Goal: Task Accomplishment & Management: Manage account settings

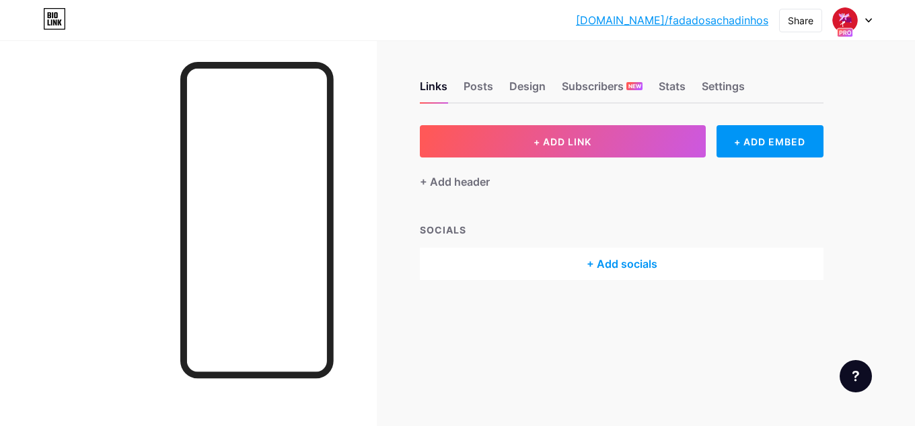
click at [468, 22] on div "[DOMAIN_NAME]/fadado... [DOMAIN_NAME]/fadadosachadinhos Share Switch accounts F…" at bounding box center [457, 20] width 915 height 24
click at [844, 73] on div "Links Posts Design Subscribers NEW Stats Settings + ADD LINK + ADD EMBED + Add …" at bounding box center [440, 193] width 880 height 307
click at [475, 88] on div "Posts" at bounding box center [479, 90] width 30 height 24
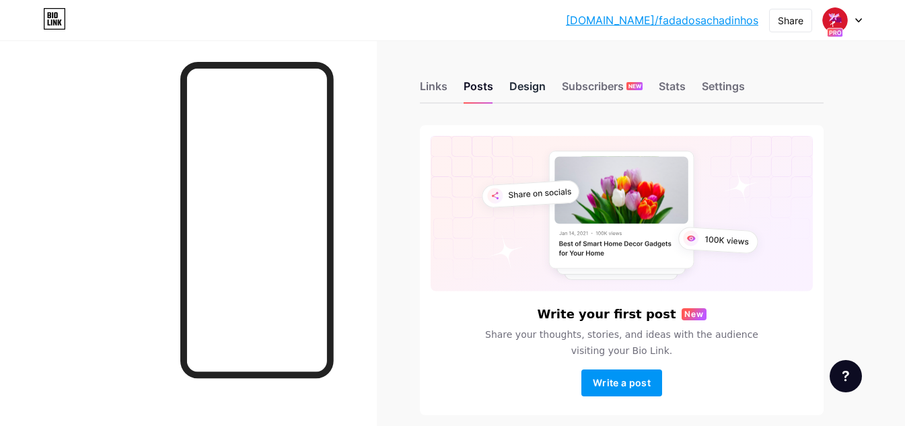
click at [530, 88] on div "Design" at bounding box center [528, 90] width 36 height 24
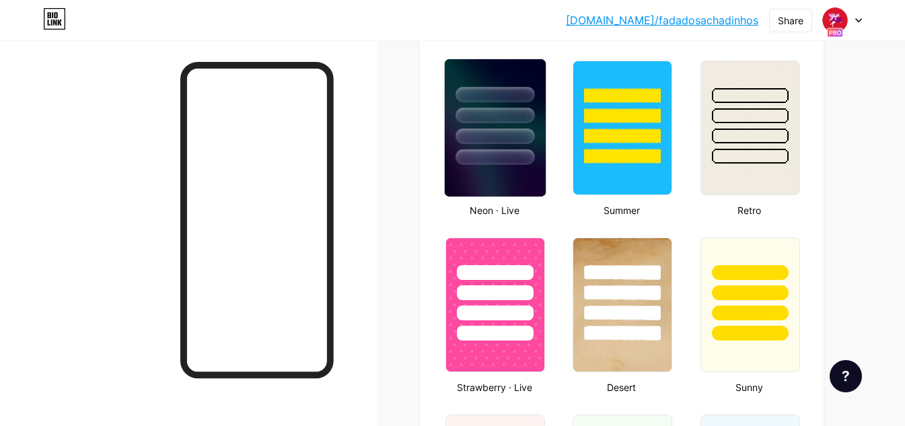
scroll to position [874, 0]
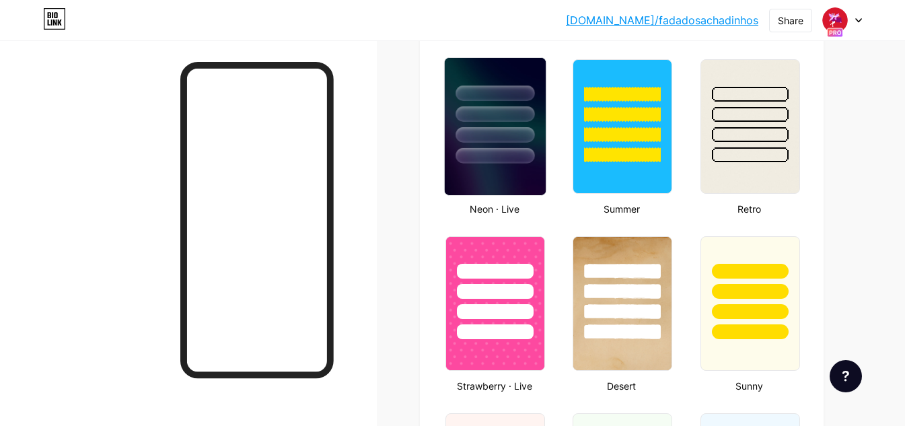
click at [527, 186] on img at bounding box center [495, 126] width 101 height 137
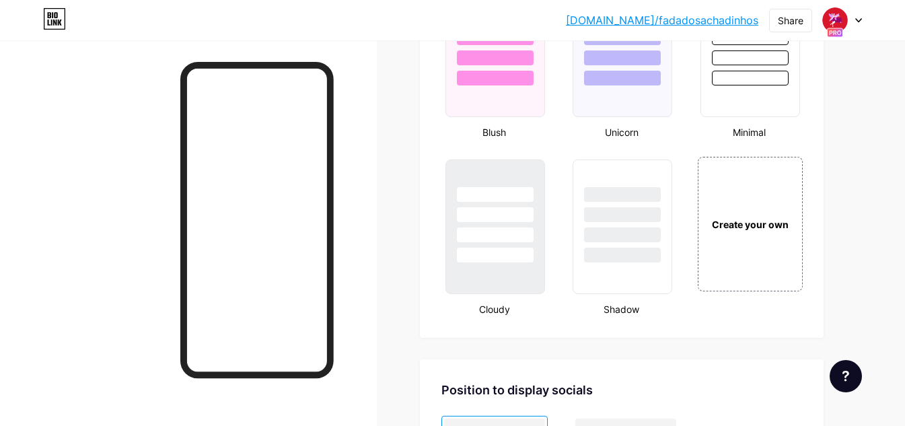
scroll to position [1481, 0]
click at [766, 223] on div "Create your own" at bounding box center [749, 224] width 101 height 15
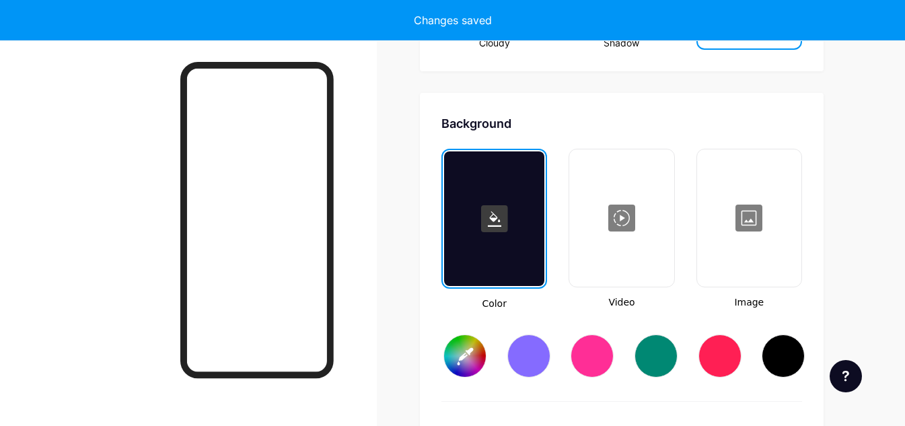
scroll to position [1787, 0]
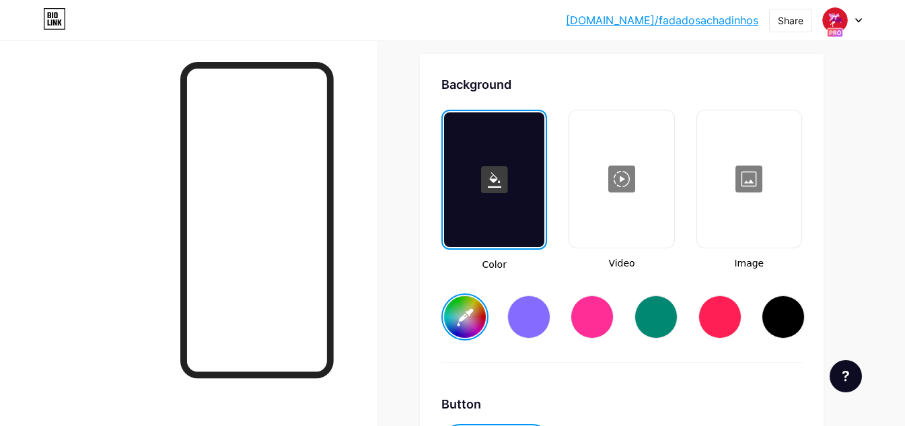
type input "#ffffff"
type input "#000000"
click at [467, 324] on input "#ffffff" at bounding box center [465, 317] width 42 height 42
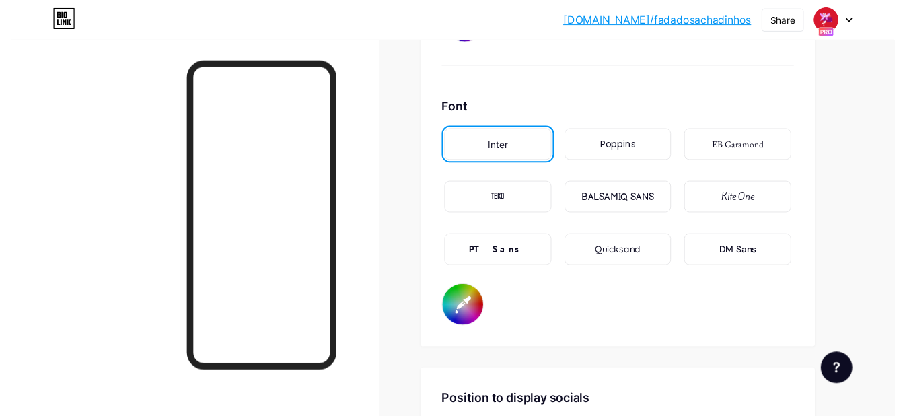
scroll to position [2340, 0]
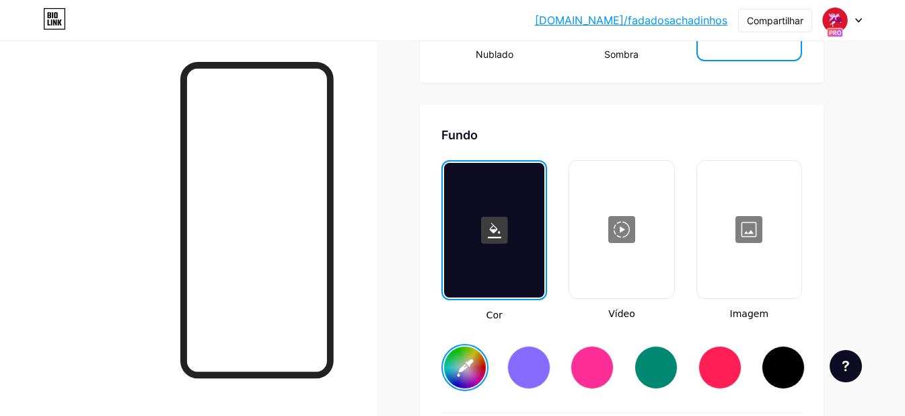
scroll to position [1735, 0]
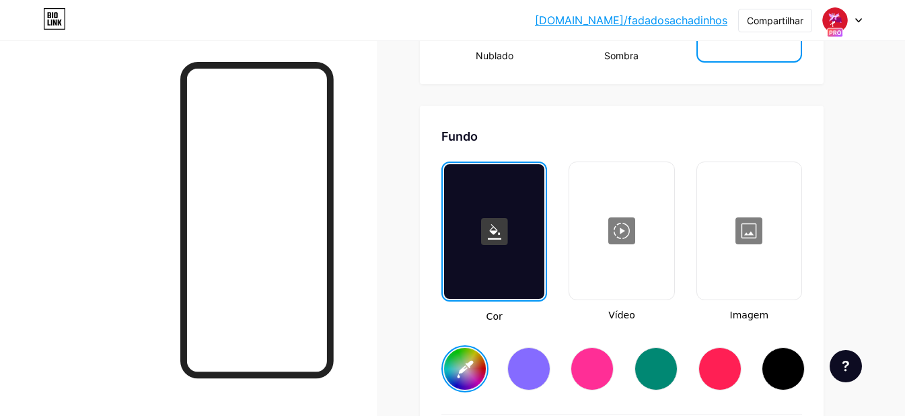
click at [499, 242] on rect at bounding box center [494, 231] width 27 height 27
click at [505, 242] on rect at bounding box center [494, 231] width 27 height 27
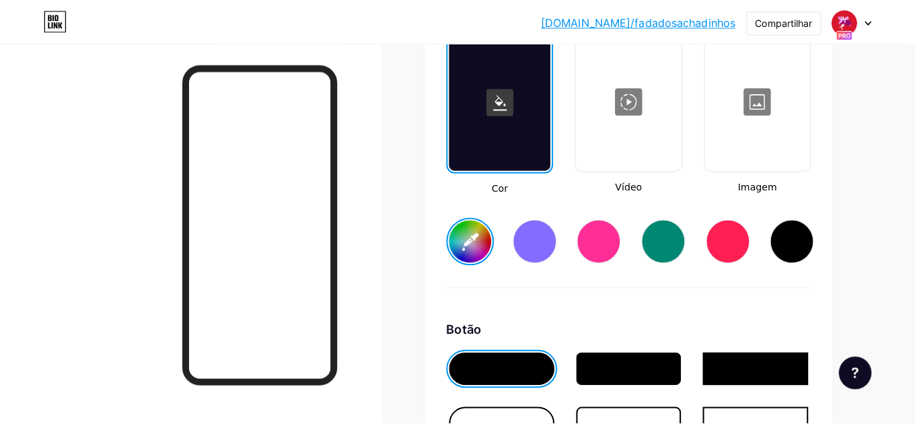
scroll to position [1868, 0]
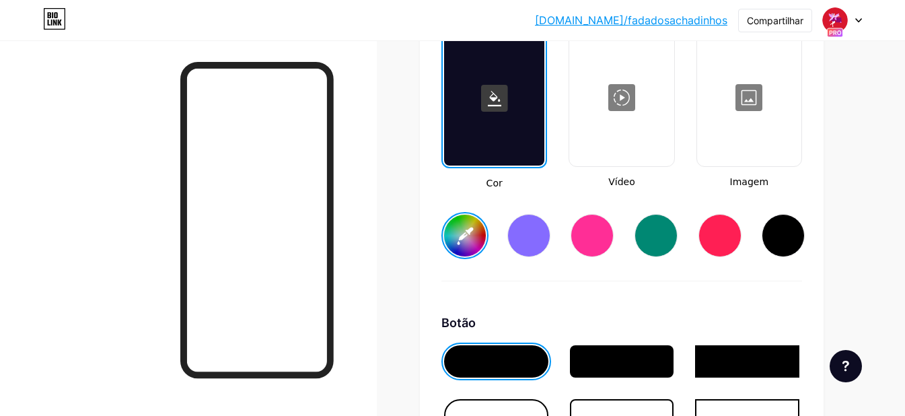
click at [471, 240] on input "#ffffff" at bounding box center [465, 236] width 42 height 42
click at [623, 164] on div at bounding box center [622, 97] width 102 height 135
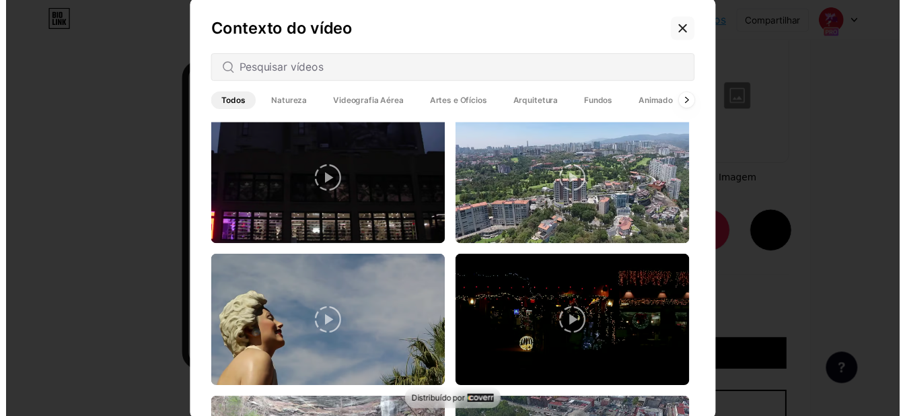
scroll to position [0, 0]
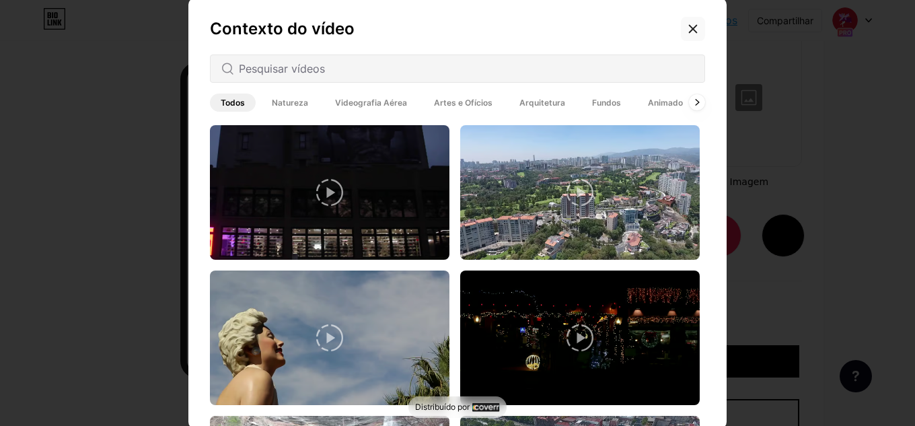
click at [689, 32] on icon at bounding box center [693, 29] width 11 height 11
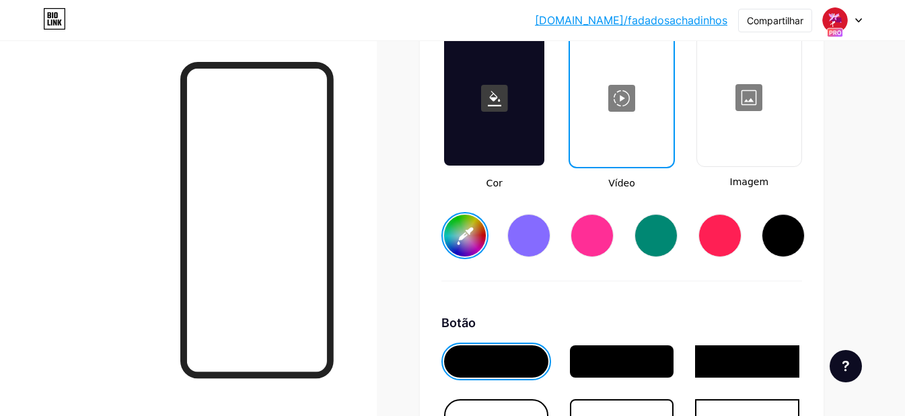
scroll to position [1868, 0]
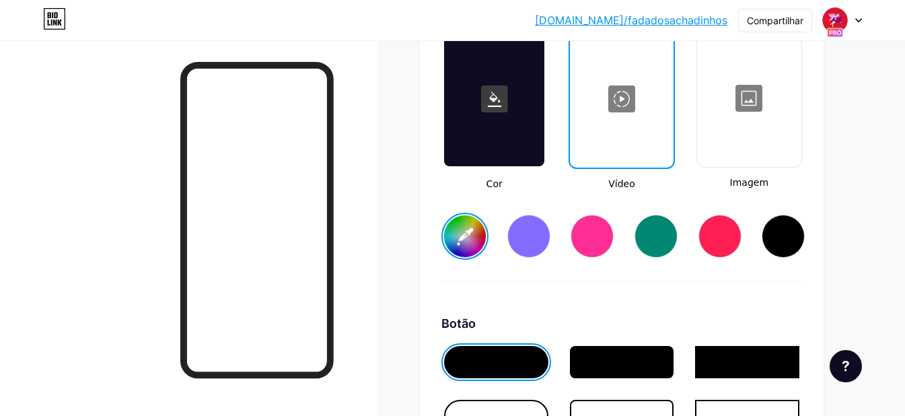
click at [490, 141] on div at bounding box center [494, 99] width 100 height 135
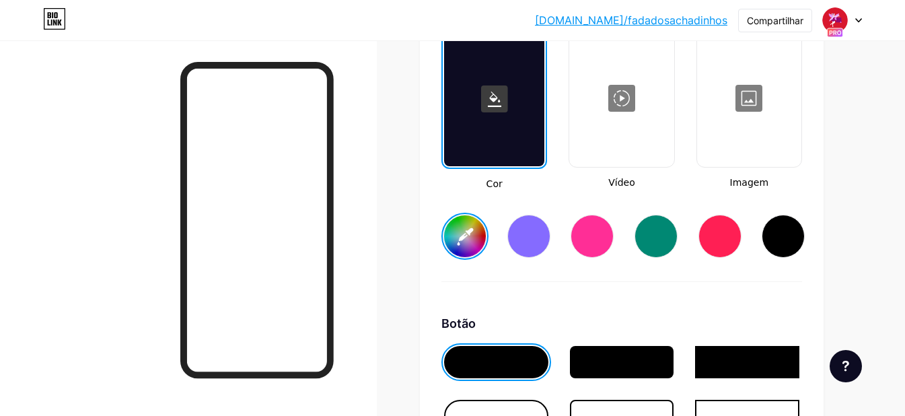
click at [543, 250] on div at bounding box center [529, 236] width 43 height 43
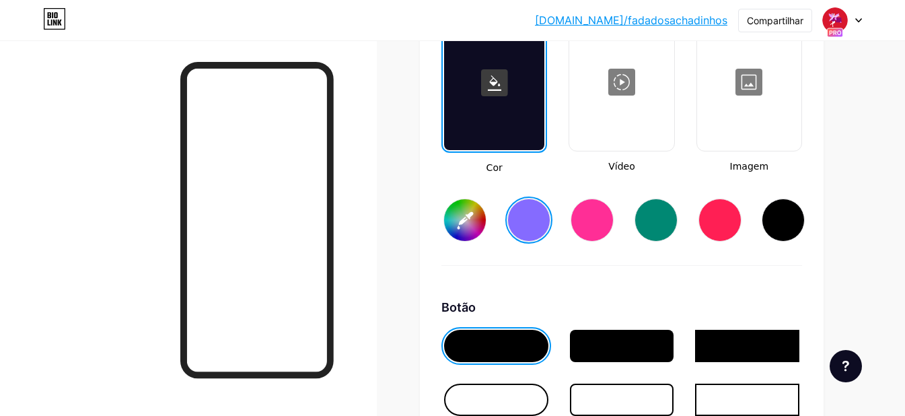
scroll to position [1883, 0]
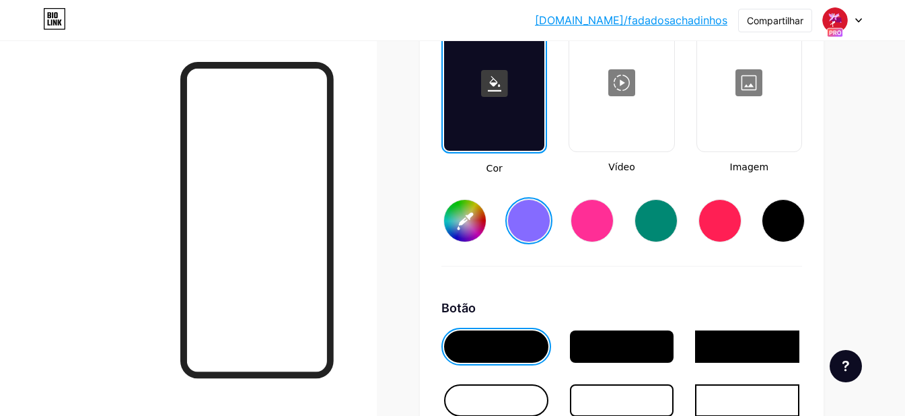
click at [460, 242] on input "#856bff" at bounding box center [465, 221] width 42 height 42
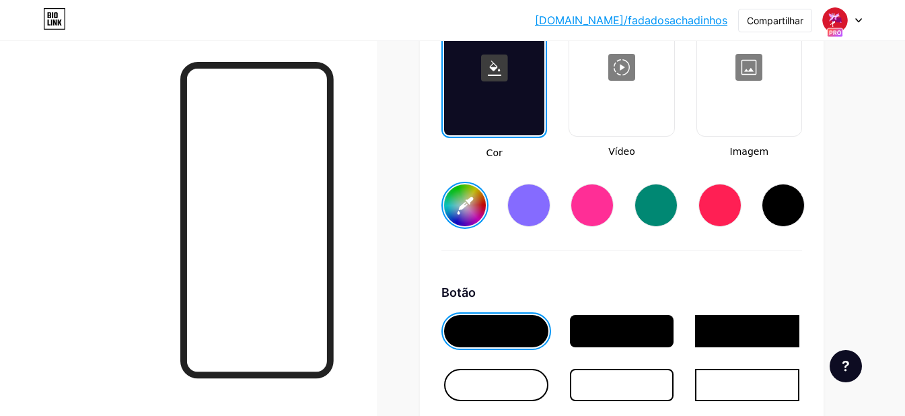
scroll to position [1898, 0]
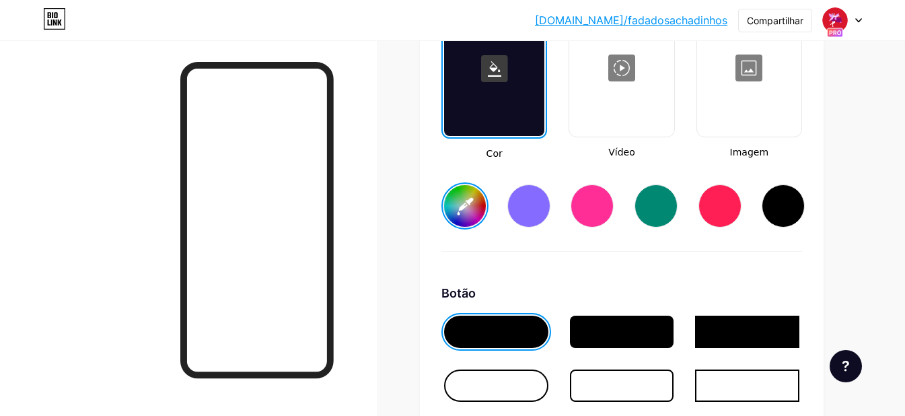
click at [479, 215] on input "#4d437a" at bounding box center [465, 206] width 42 height 42
click at [473, 227] on input "#4d437a" at bounding box center [465, 206] width 42 height 42
click at [469, 213] on input "#437a62" at bounding box center [465, 206] width 42 height 42
click at [466, 225] on input "#437a62" at bounding box center [465, 206] width 42 height 42
click at [470, 213] on input "#000004" at bounding box center [465, 206] width 42 height 42
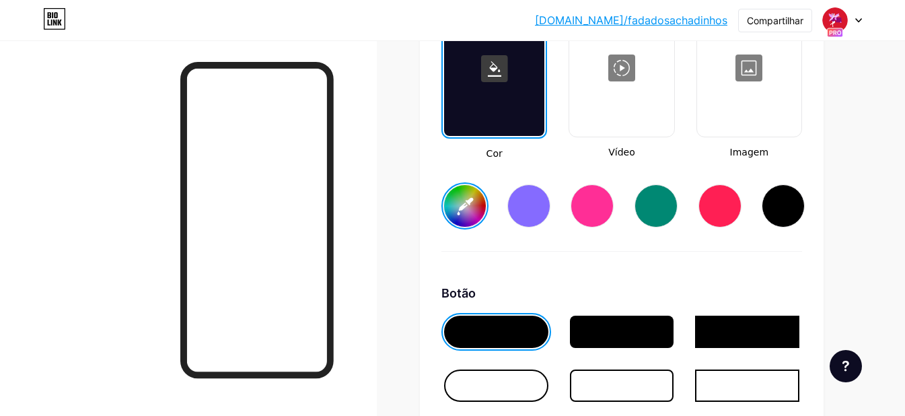
type input "#4b0085"
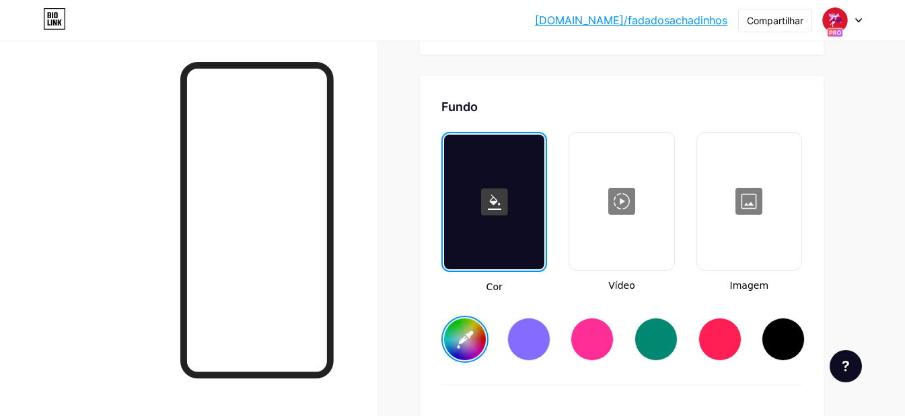
scroll to position [1763, 0]
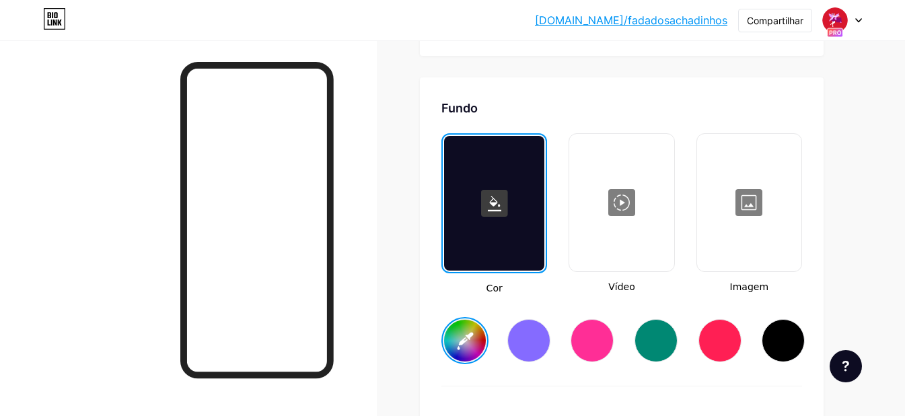
click at [753, 201] on div at bounding box center [750, 202] width 102 height 135
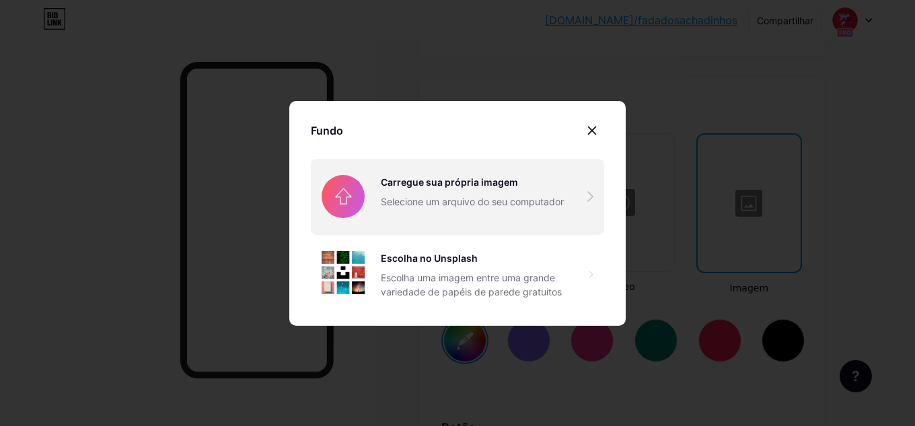
click at [514, 202] on input "file" at bounding box center [457, 196] width 293 height 75
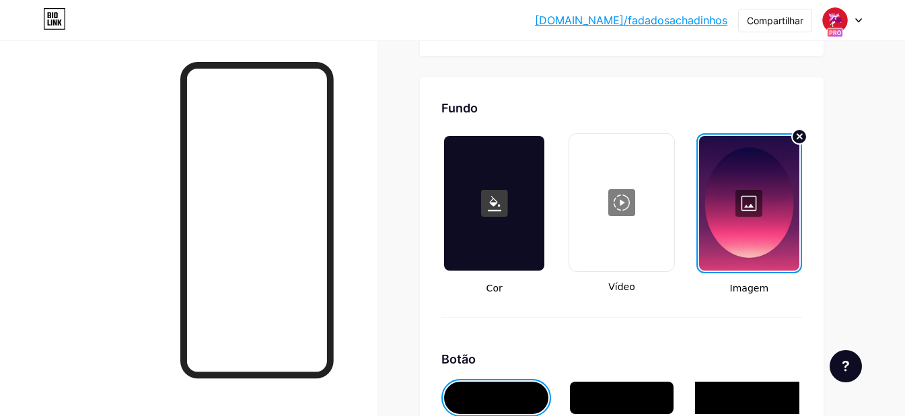
click at [754, 223] on div at bounding box center [749, 203] width 100 height 135
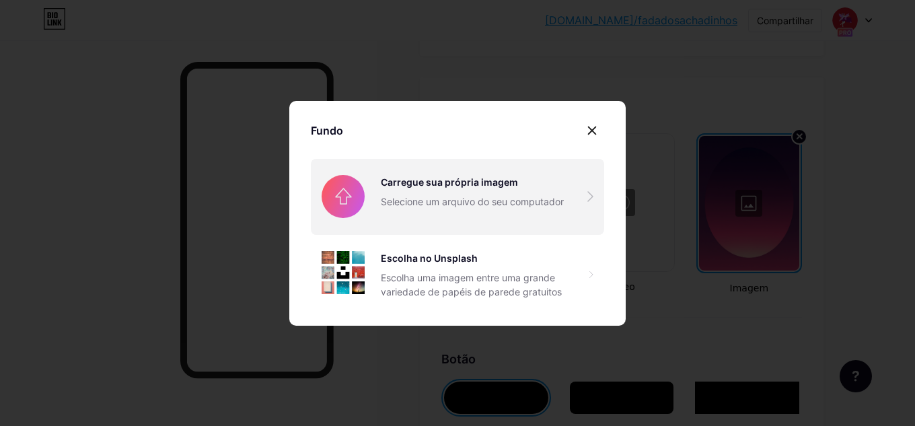
click at [494, 192] on input "file" at bounding box center [457, 196] width 293 height 75
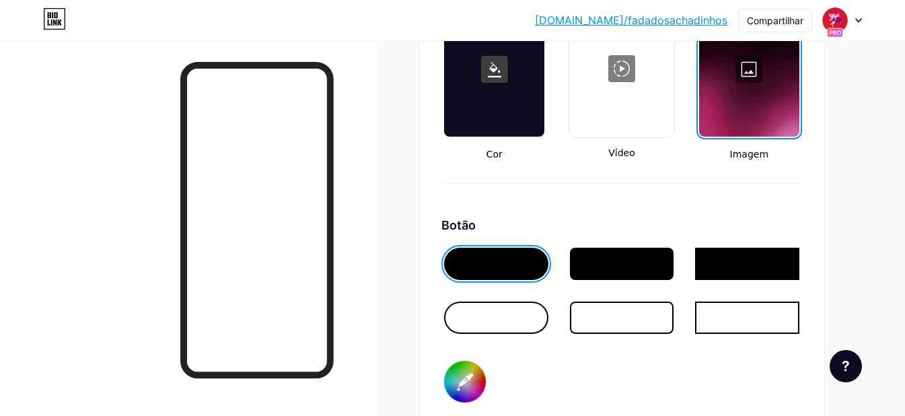
scroll to position [1898, 0]
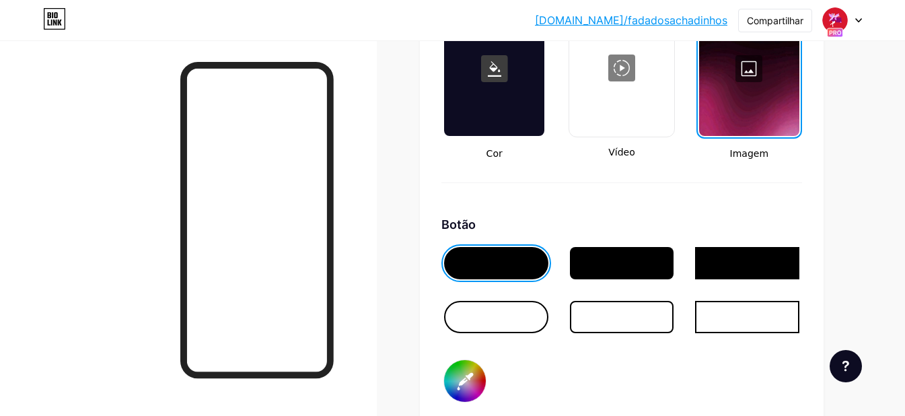
click at [522, 279] on div at bounding box center [496, 263] width 104 height 32
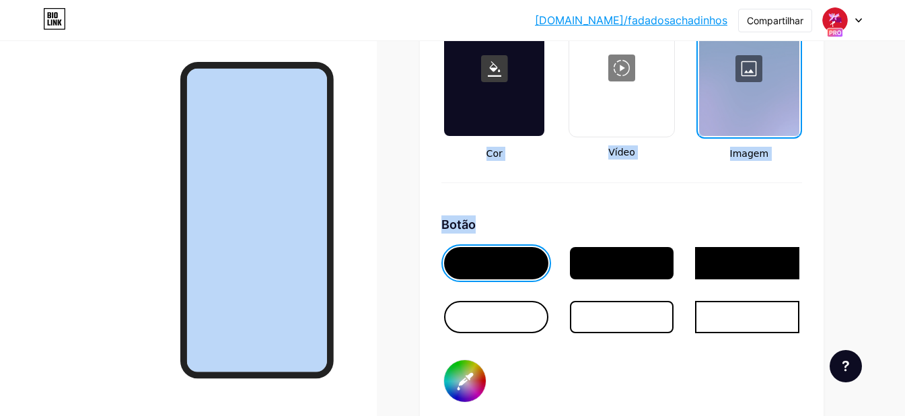
click at [493, 277] on div at bounding box center [496, 263] width 104 height 32
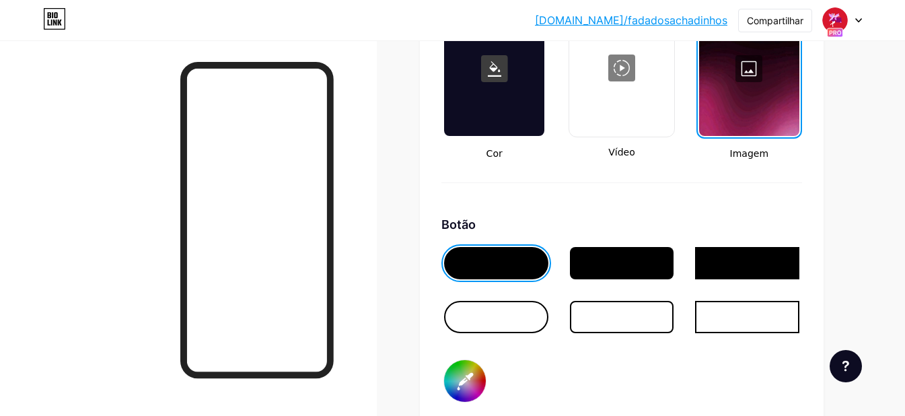
click at [496, 277] on div at bounding box center [496, 263] width 104 height 32
click at [467, 394] on input "#000000" at bounding box center [465, 381] width 42 height 42
click at [461, 398] on input "#000000" at bounding box center [465, 381] width 42 height 42
type input "#24a022"
click at [632, 304] on div at bounding box center [622, 298] width 361 height 108
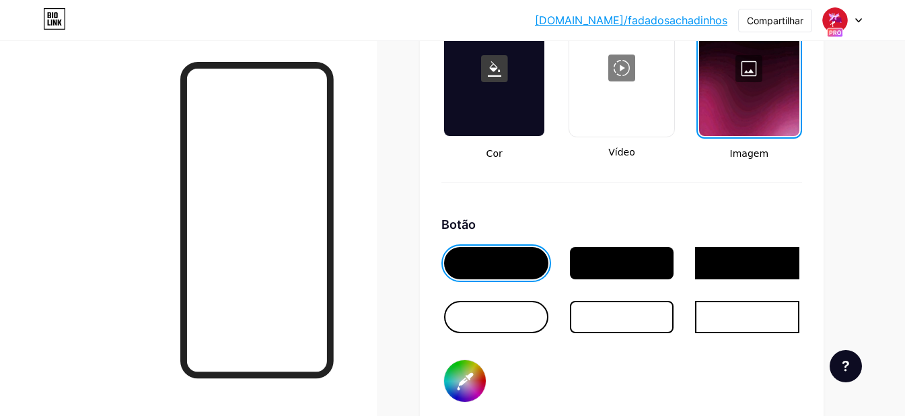
click at [489, 277] on div at bounding box center [496, 263] width 104 height 32
click at [616, 333] on div at bounding box center [622, 317] width 104 height 32
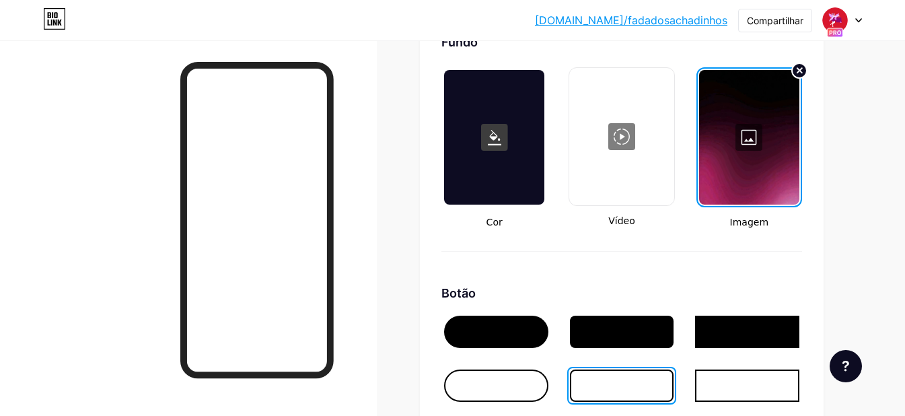
scroll to position [1830, 0]
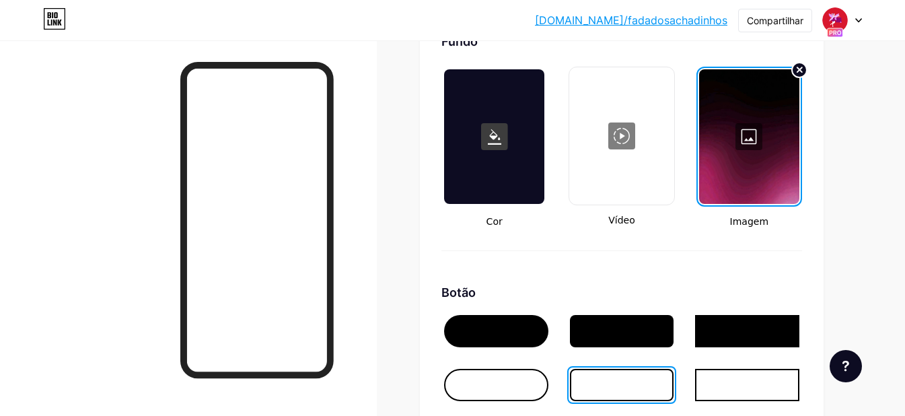
drag, startPoint x: 330, startPoint y: 229, endPoint x: 136, endPoint y: 133, distance: 216.7
click at [136, 133] on div at bounding box center [188, 248] width 377 height 416
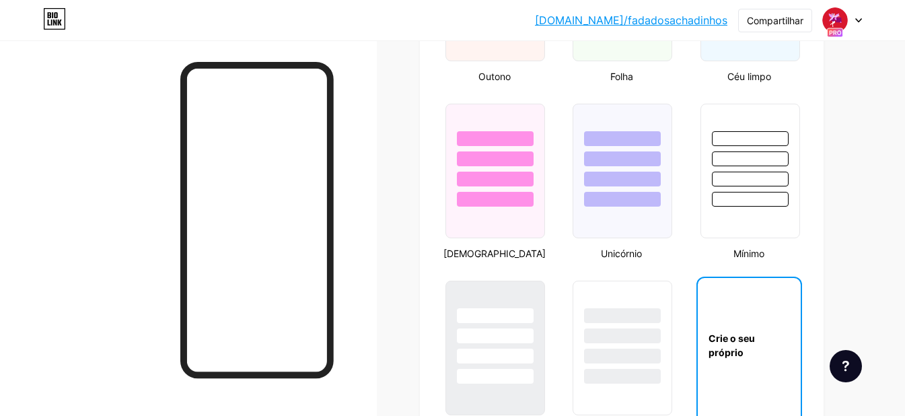
scroll to position [1360, 0]
click at [494, 232] on div at bounding box center [495, 171] width 102 height 139
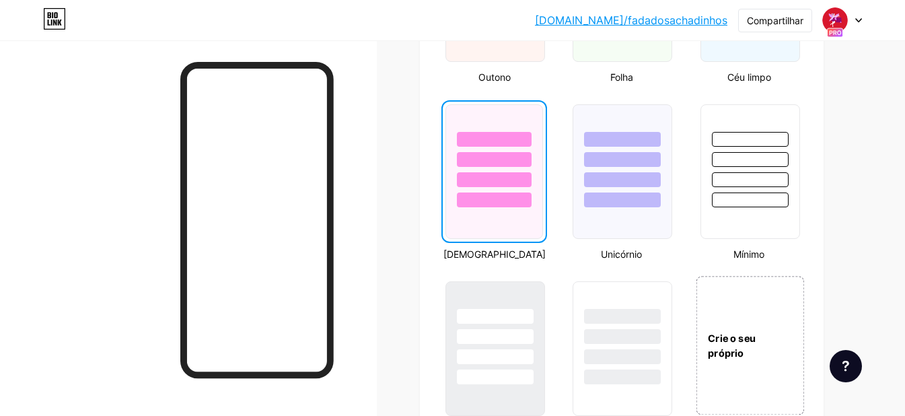
click at [738, 318] on div "Crie o seu próprio" at bounding box center [750, 345] width 108 height 139
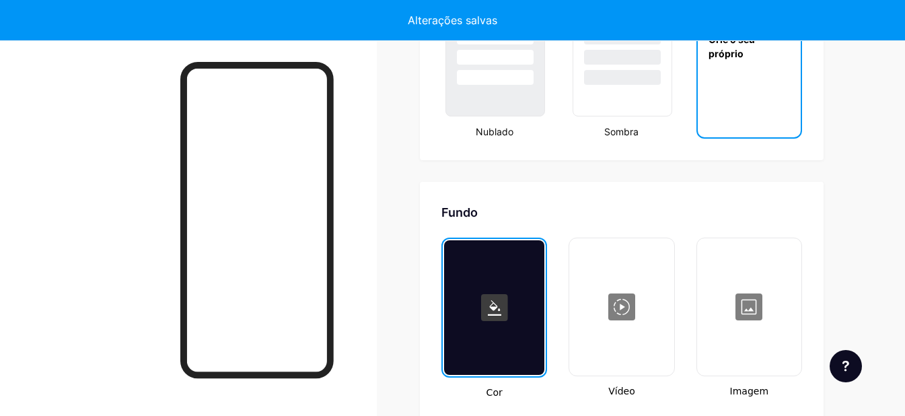
type input "#ffffff"
type input "#000000"
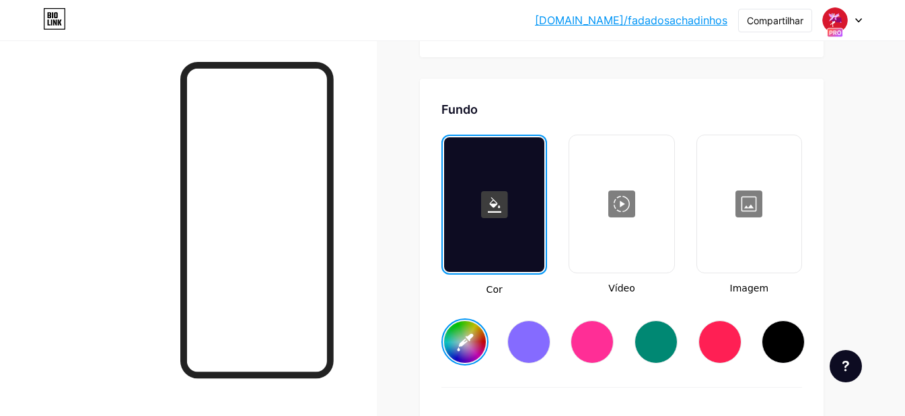
scroll to position [1763, 0]
click at [744, 213] on div at bounding box center [750, 203] width 102 height 135
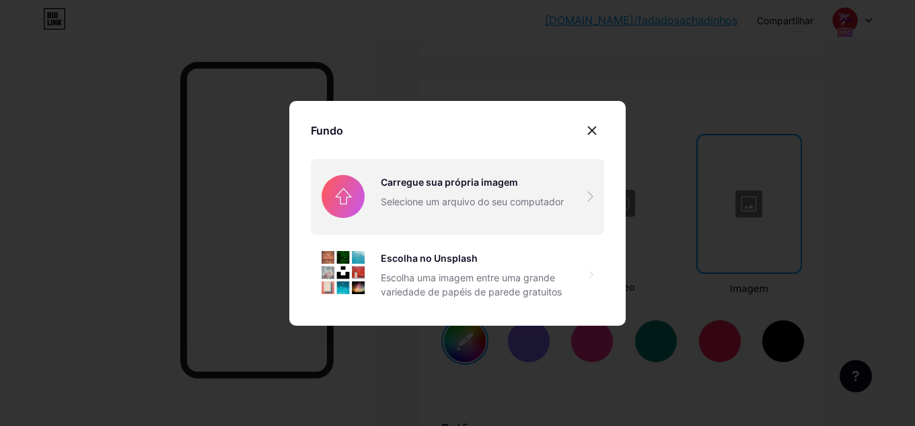
click at [435, 202] on input "file" at bounding box center [457, 196] width 293 height 75
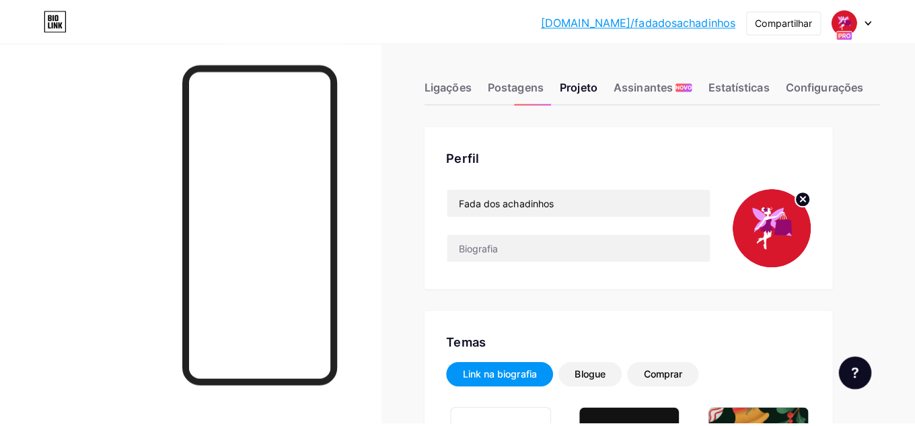
scroll to position [0, 0]
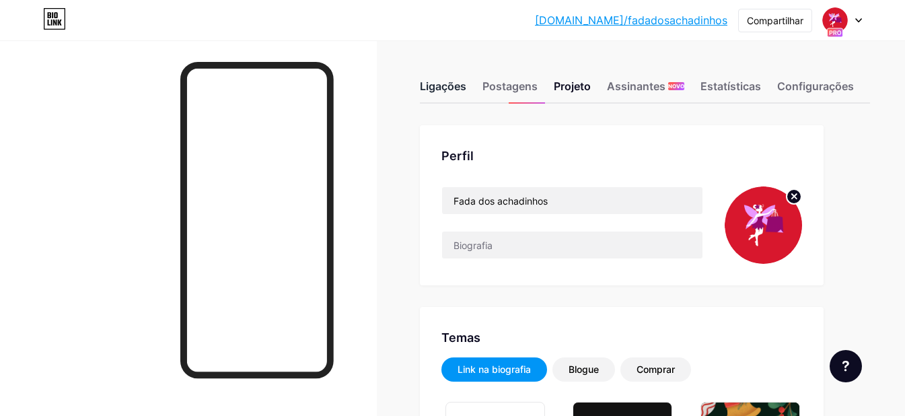
click at [446, 84] on font "Ligações" at bounding box center [443, 85] width 46 height 13
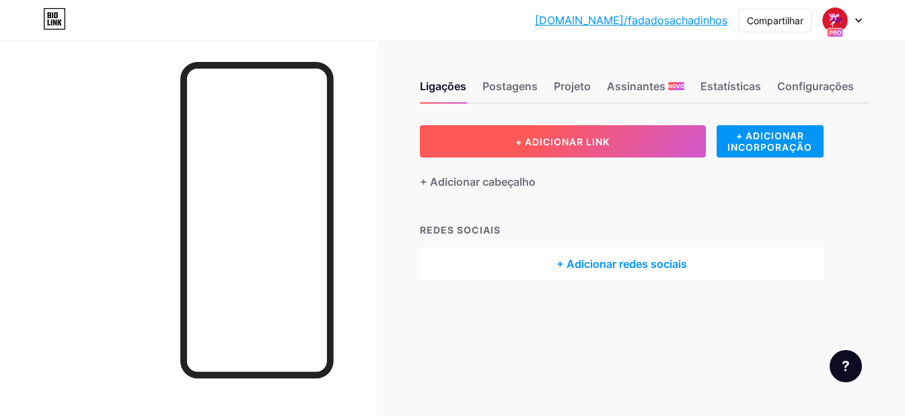
click at [547, 149] on button "+ ADICIONAR LINK" at bounding box center [563, 141] width 286 height 32
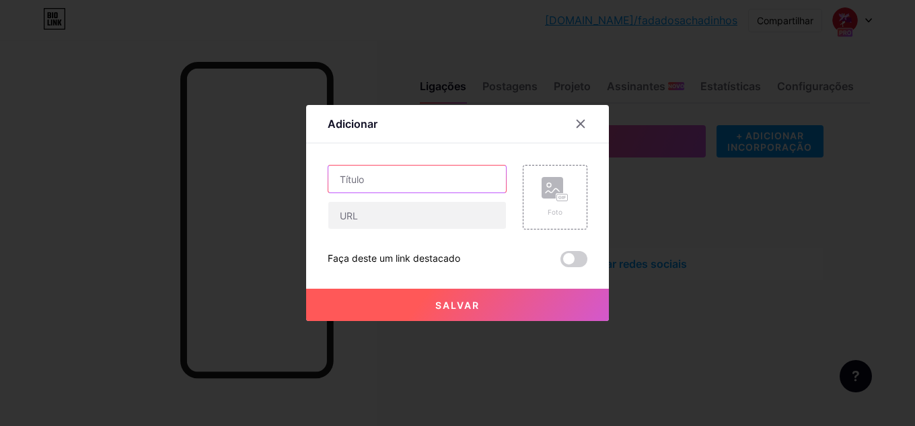
click at [392, 184] on input "text" at bounding box center [417, 179] width 178 height 27
type input "QUERO PARTICIPAR"
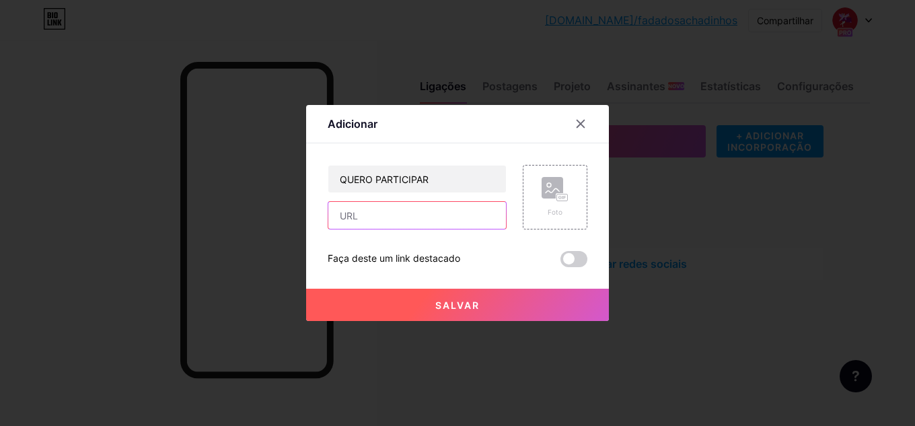
click at [384, 214] on input "text" at bounding box center [417, 215] width 178 height 27
click at [557, 208] on div "Foto" at bounding box center [555, 212] width 27 height 10
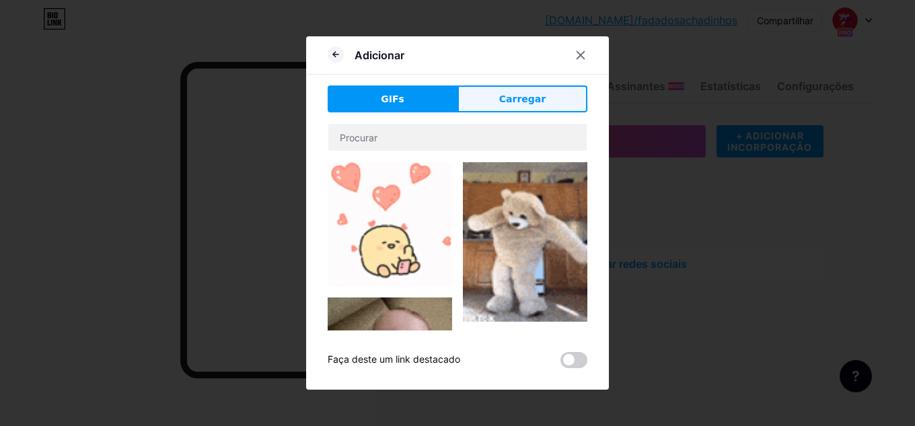
click at [524, 103] on font "Carregar" at bounding box center [522, 99] width 46 height 11
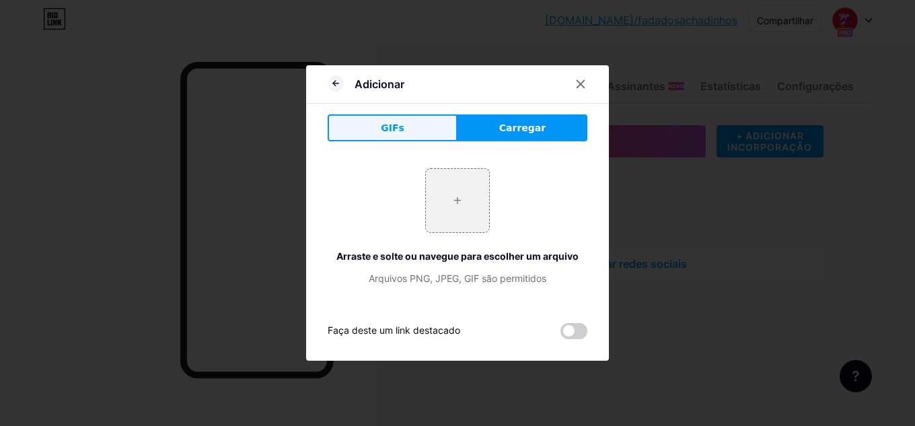
click at [367, 119] on button "GIFs" at bounding box center [393, 127] width 130 height 27
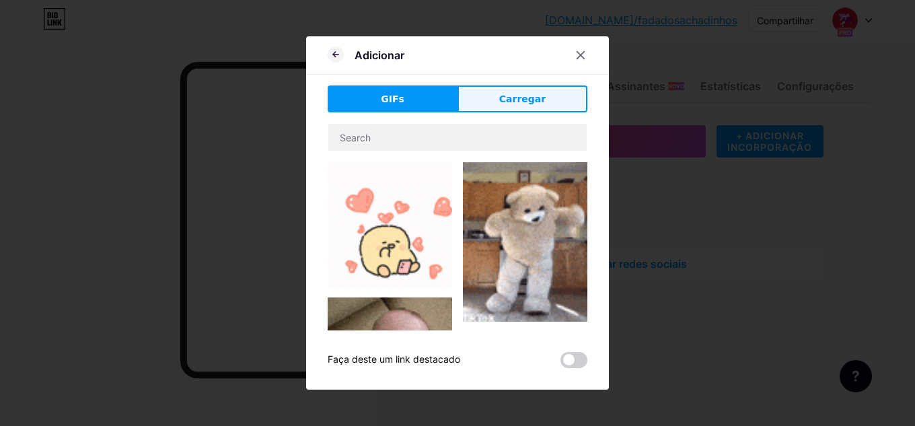
click at [551, 100] on button "Carregar" at bounding box center [523, 98] width 130 height 27
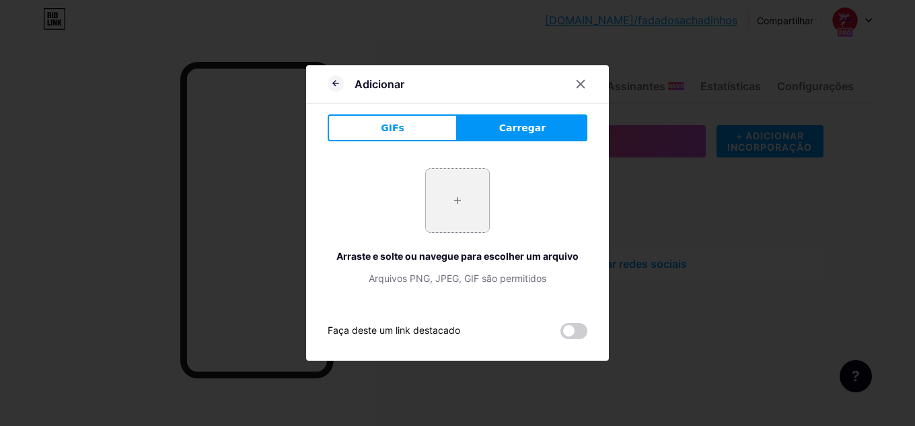
click at [453, 205] on input "file" at bounding box center [457, 200] width 63 height 63
click at [328, 88] on icon at bounding box center [336, 83] width 16 height 16
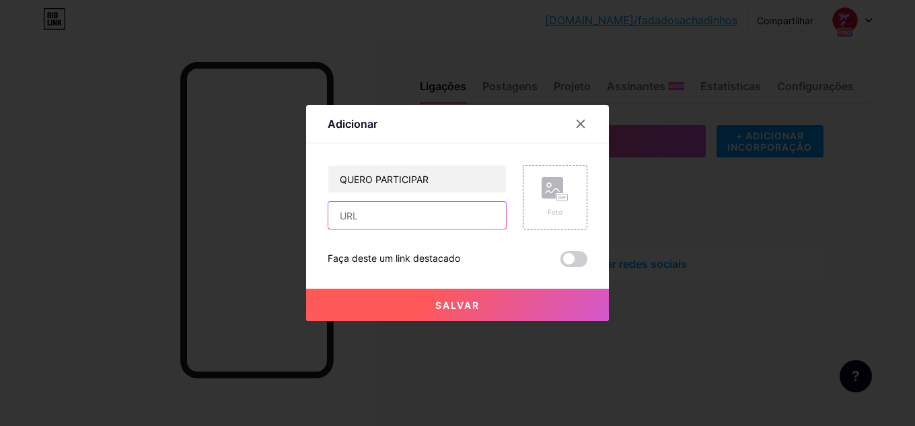
click at [417, 222] on input "text" at bounding box center [417, 215] width 178 height 27
paste input "[URL][DOMAIN_NAME]"
type input "[URL][DOMAIN_NAME]"
click at [498, 306] on button "Salvar" at bounding box center [457, 305] width 303 height 32
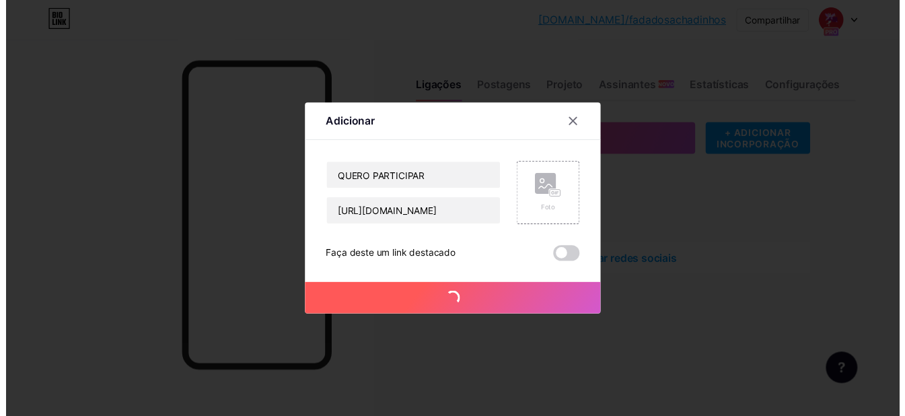
scroll to position [0, 0]
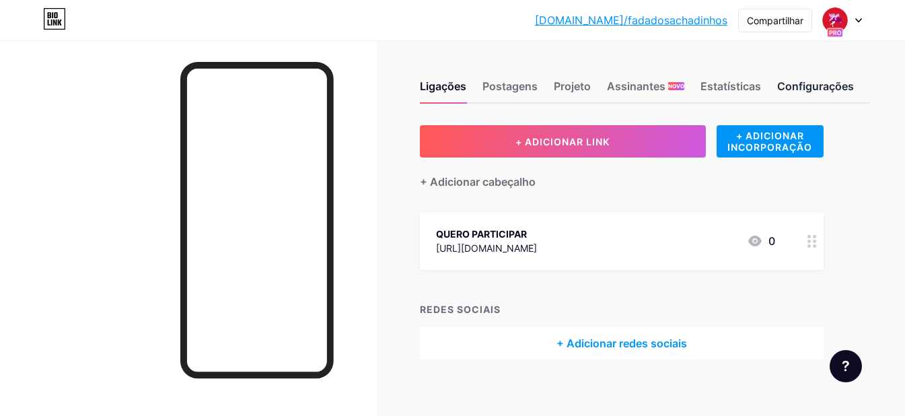
click at [817, 85] on font "Configurações" at bounding box center [815, 85] width 77 height 13
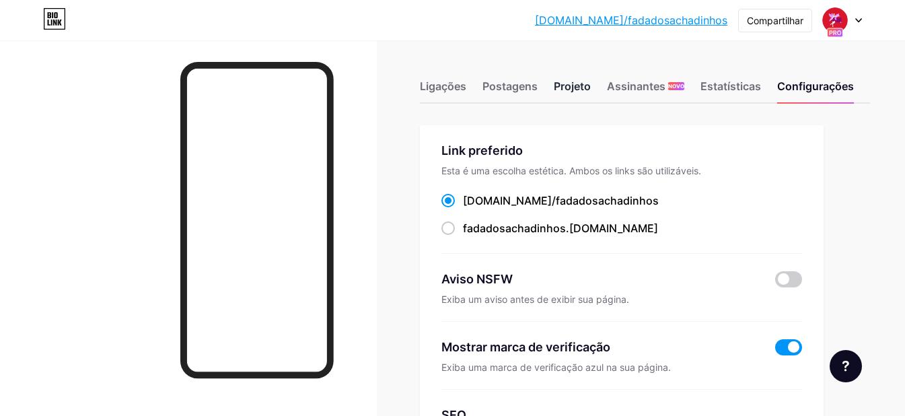
click at [587, 91] on font "Projeto" at bounding box center [572, 85] width 37 height 13
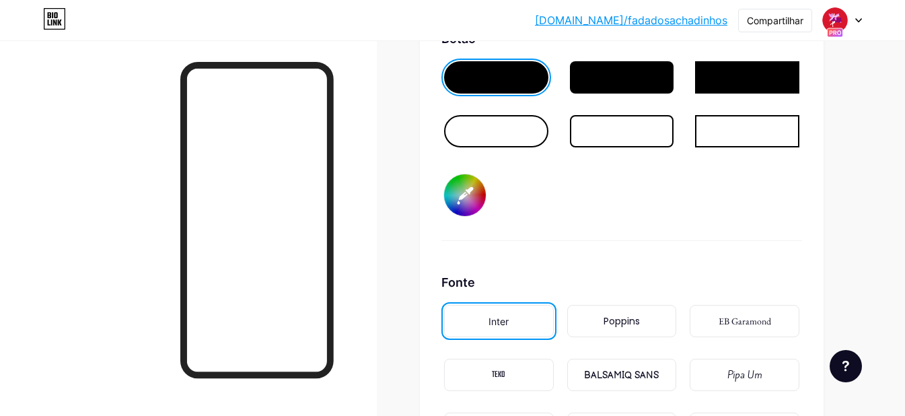
scroll to position [2085, 0]
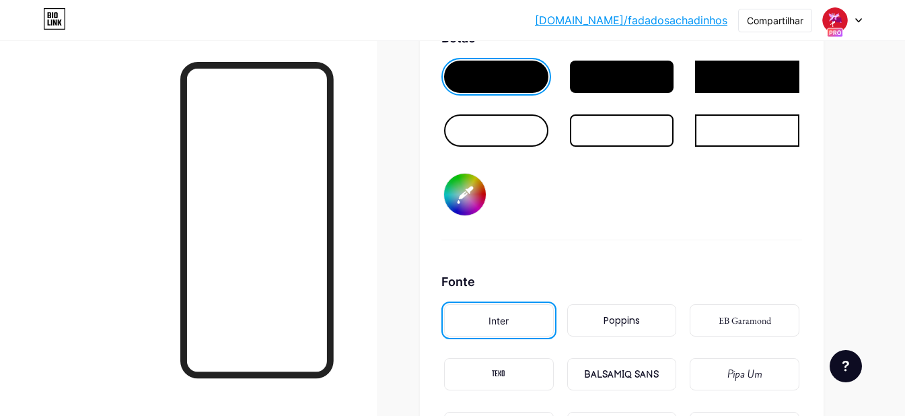
click at [466, 203] on input "#000000" at bounding box center [465, 195] width 42 height 42
type input "#1ce718"
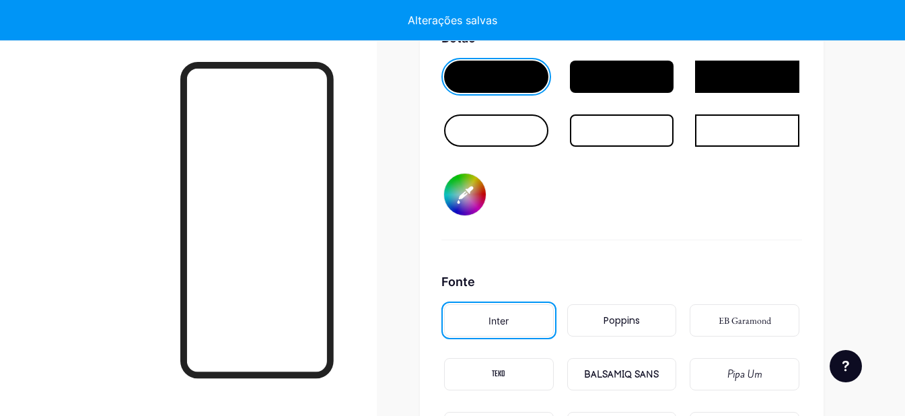
type input "#ffffff"
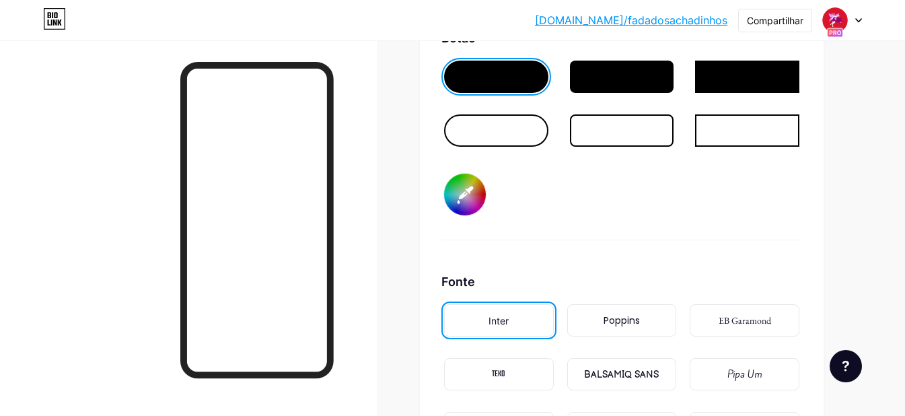
type input "#1ce718"
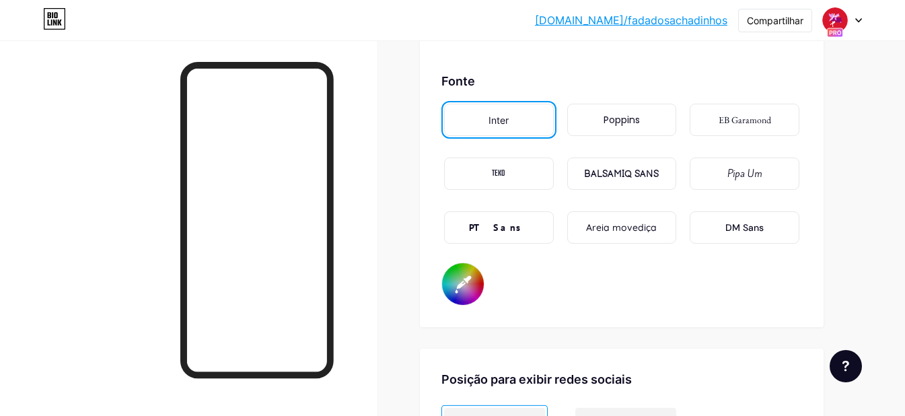
scroll to position [2286, 0]
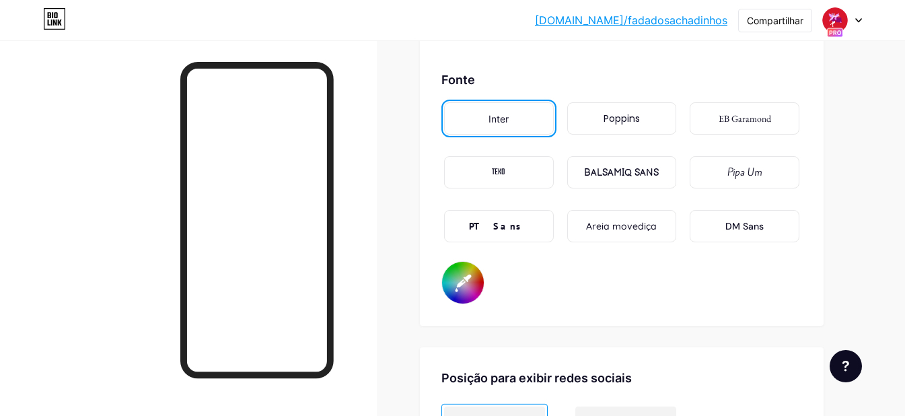
click at [608, 135] on div "Poppins" at bounding box center [622, 118] width 110 height 32
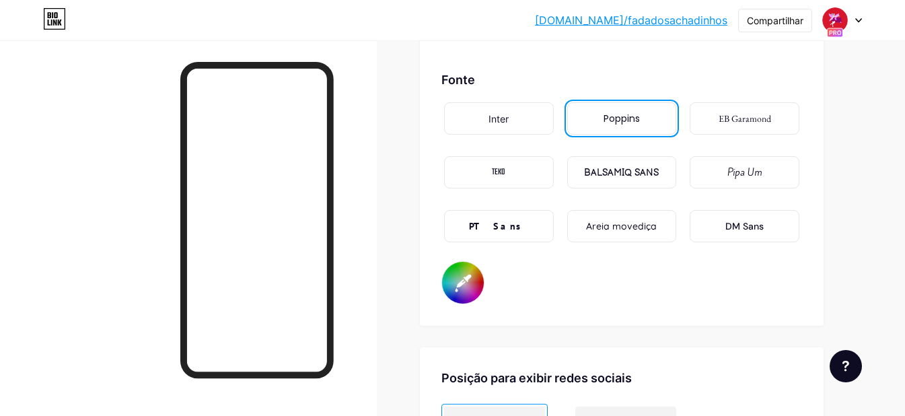
click at [470, 298] on input "#ffffff" at bounding box center [463, 283] width 42 height 42
click at [551, 304] on div "Fonte Inter Poppins EB Garamond TEKO BALSAMIQ SANS Pipa Um PT Sans Areia movedi…" at bounding box center [622, 188] width 361 height 234
click at [463, 300] on input "#ffffff" at bounding box center [463, 283] width 42 height 42
type input "#f0e0e0"
click at [521, 233] on div "PT Sans" at bounding box center [499, 226] width 110 height 32
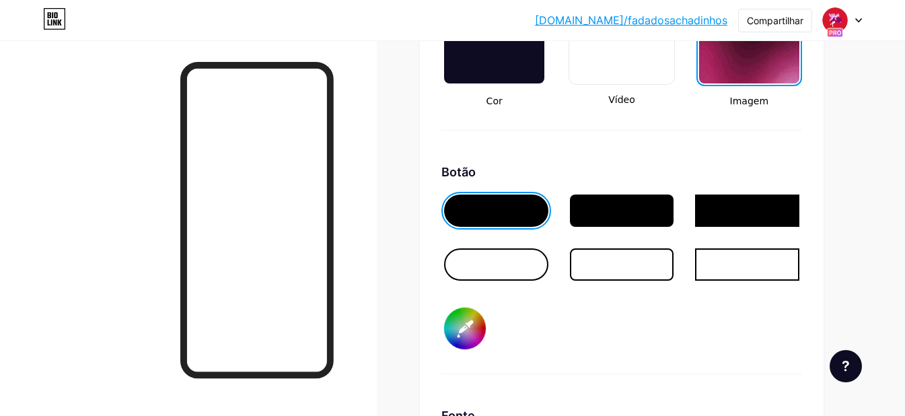
scroll to position [1950, 0]
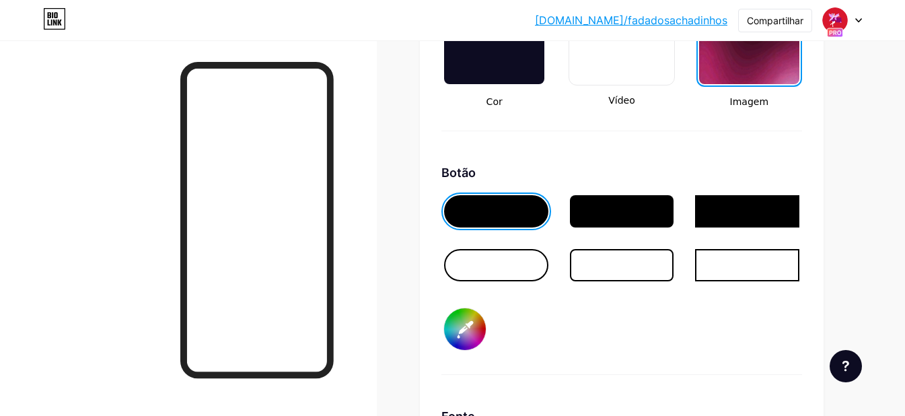
click at [505, 228] on div at bounding box center [496, 211] width 104 height 32
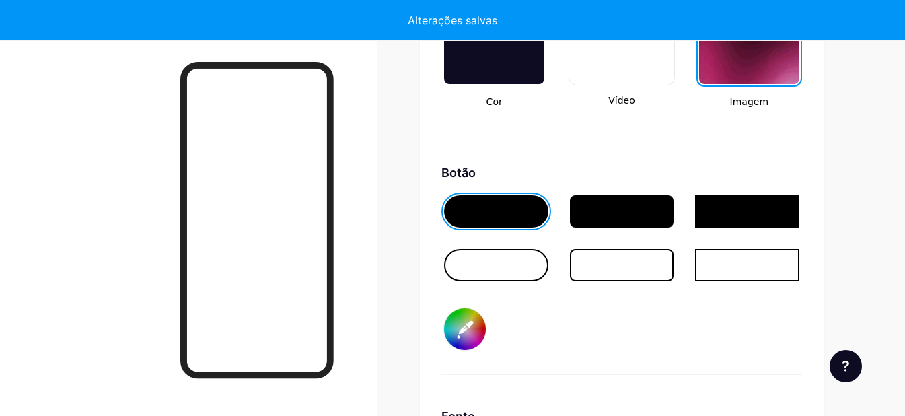
click at [469, 343] on input "#1ce718" at bounding box center [465, 329] width 42 height 42
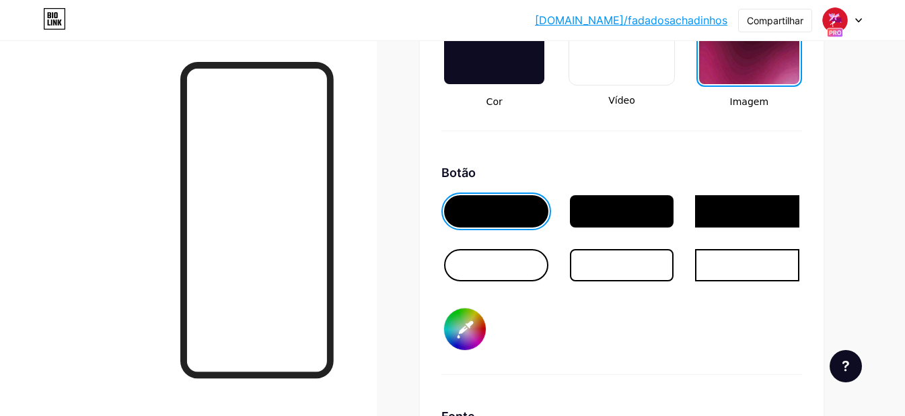
type input "#2ea716"
click at [687, 316] on div "Botão #2ea716" at bounding box center [622, 269] width 361 height 211
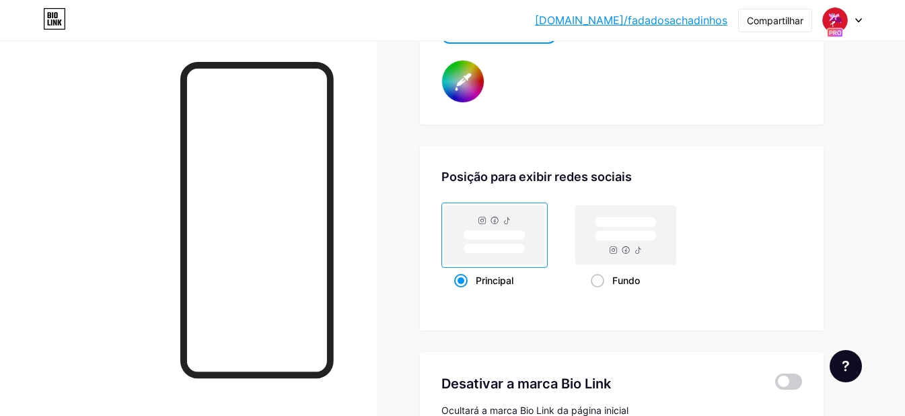
scroll to position [2488, 0]
click at [599, 287] on span at bounding box center [597, 279] width 13 height 13
click at [599, 294] on input "Fundo" at bounding box center [595, 296] width 9 height 9
radio input "true"
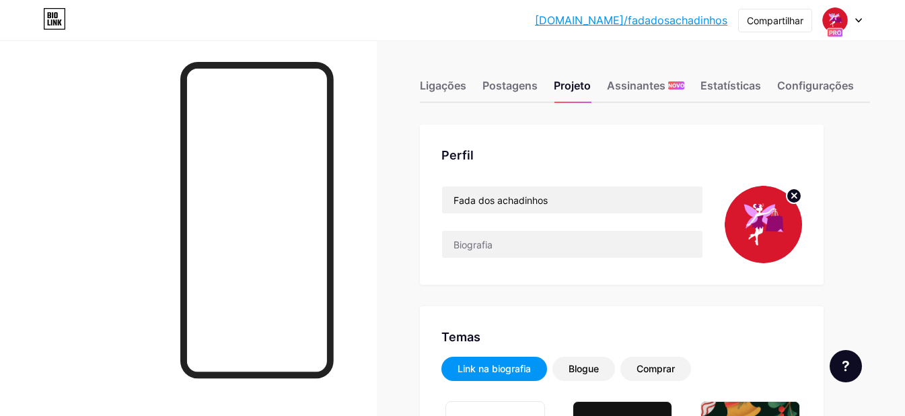
scroll to position [0, 0]
click at [525, 87] on font "Postagens" at bounding box center [510, 85] width 55 height 13
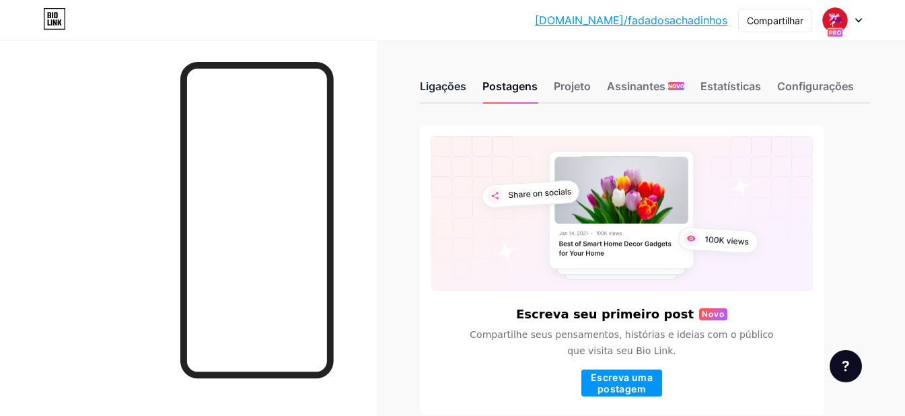
click at [452, 84] on font "Ligações" at bounding box center [443, 85] width 46 height 13
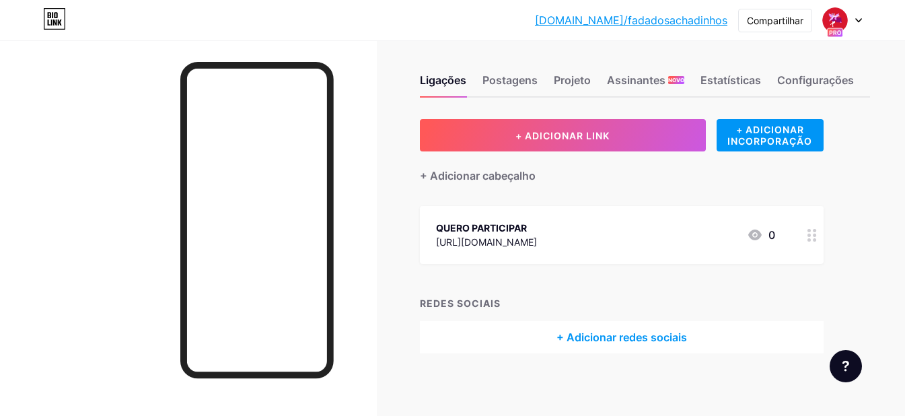
scroll to position [10, 0]
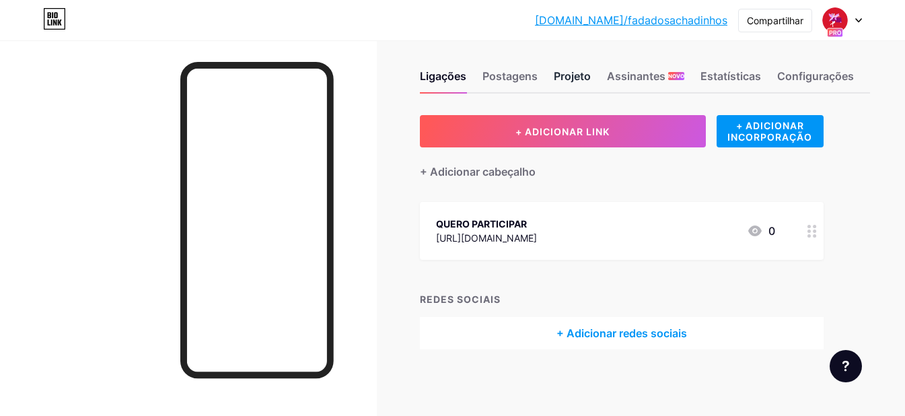
click at [579, 73] on font "Projeto" at bounding box center [572, 75] width 37 height 13
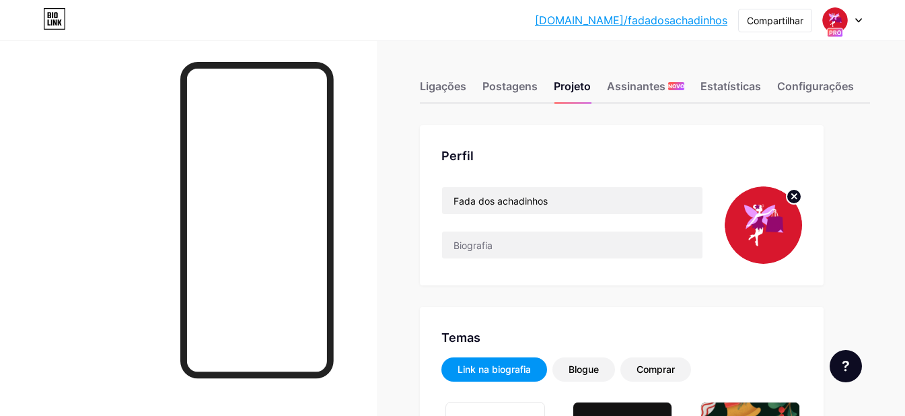
type input "#2ea716"
type input "#f0e0e0"
click at [62, 22] on icon at bounding box center [54, 19] width 23 height 22
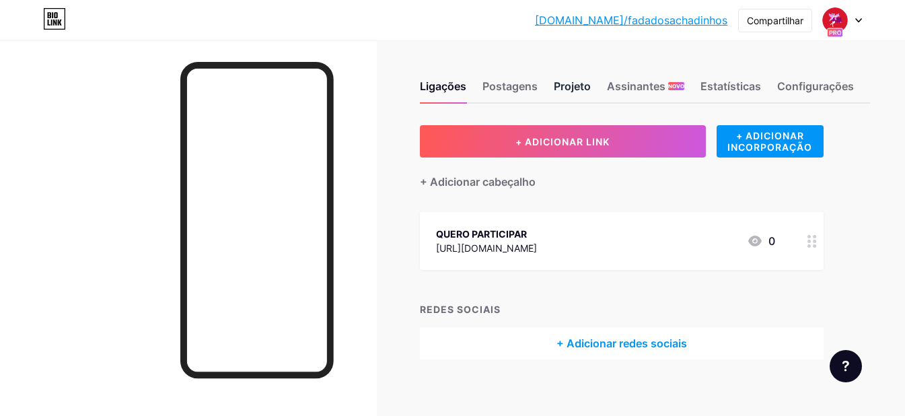
click at [564, 78] on div "Projeto" at bounding box center [572, 90] width 37 height 24
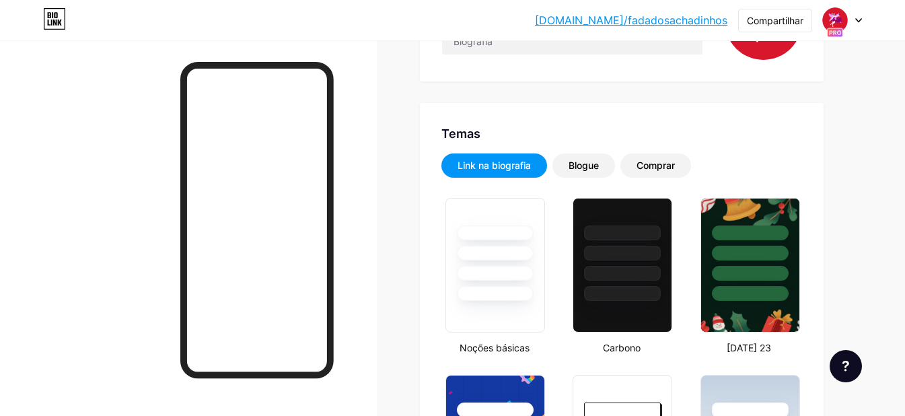
type input "#2ea716"
type input "#f0e0e0"
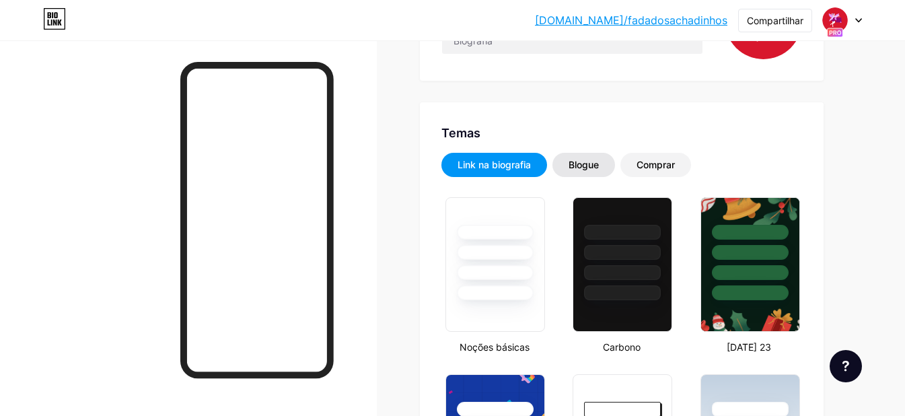
scroll to position [203, 0]
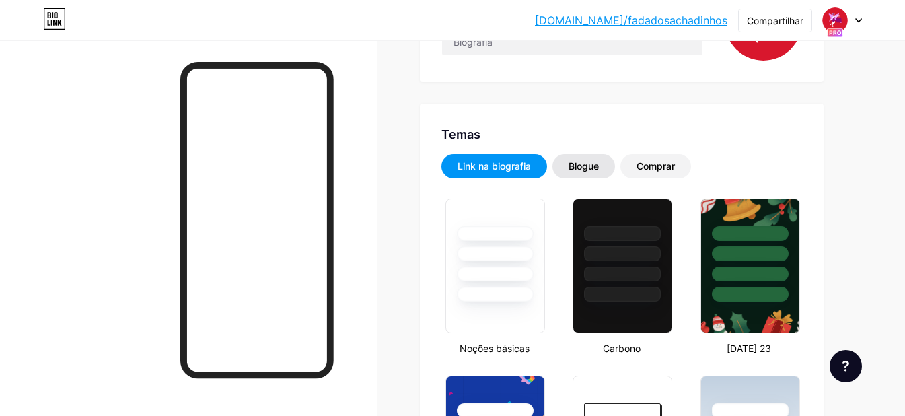
click at [592, 164] on font "Blogue" at bounding box center [584, 165] width 30 height 11
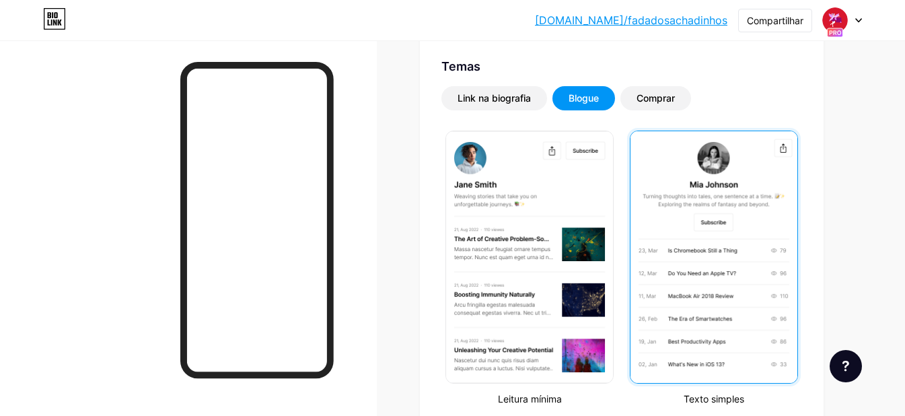
scroll to position [271, 0]
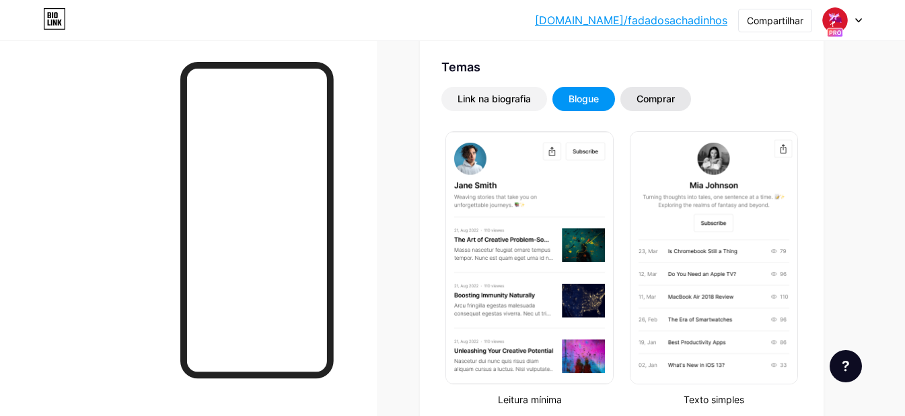
click at [660, 98] on font "Comprar" at bounding box center [656, 98] width 38 height 11
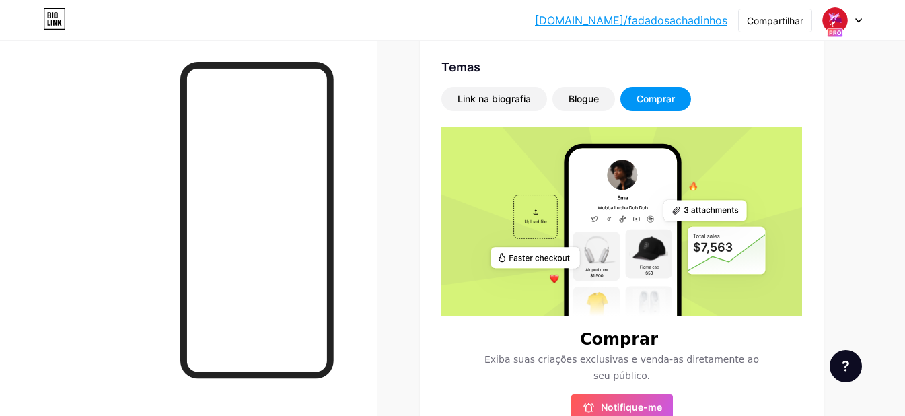
click at [658, 99] on font "Comprar" at bounding box center [656, 98] width 38 height 11
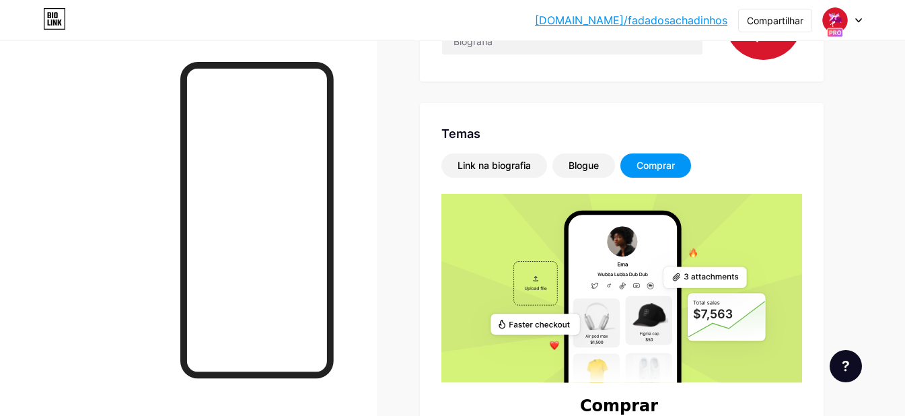
scroll to position [203, 0]
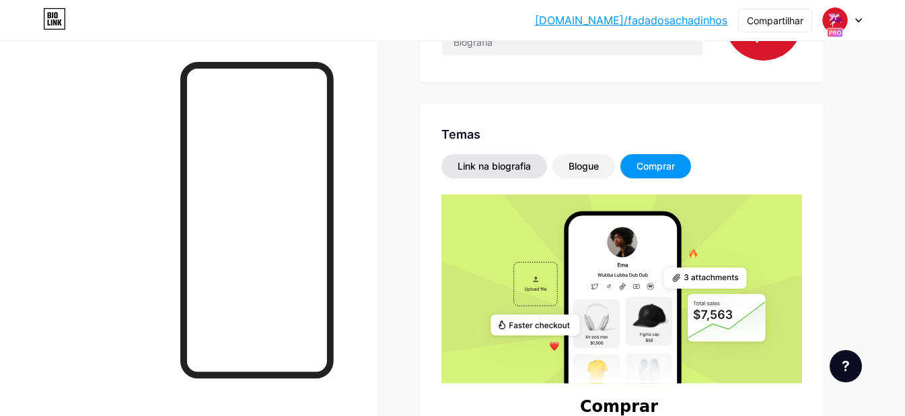
click at [497, 163] on font "Link na biografia" at bounding box center [494, 165] width 73 height 11
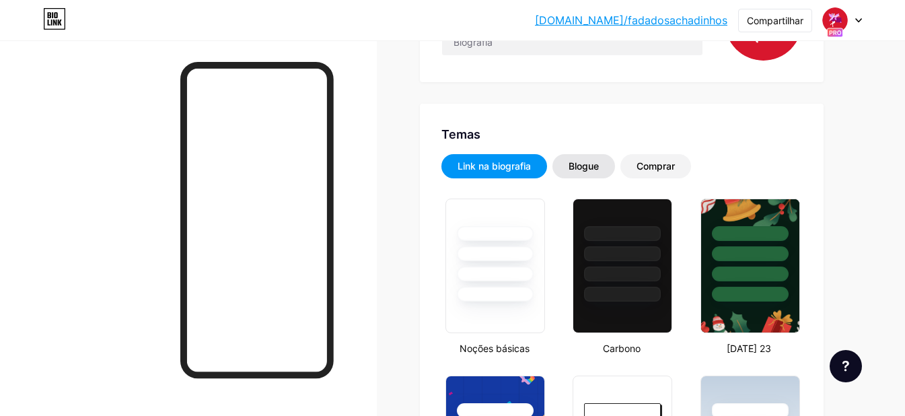
click at [593, 165] on font "Blogue" at bounding box center [584, 165] width 30 height 11
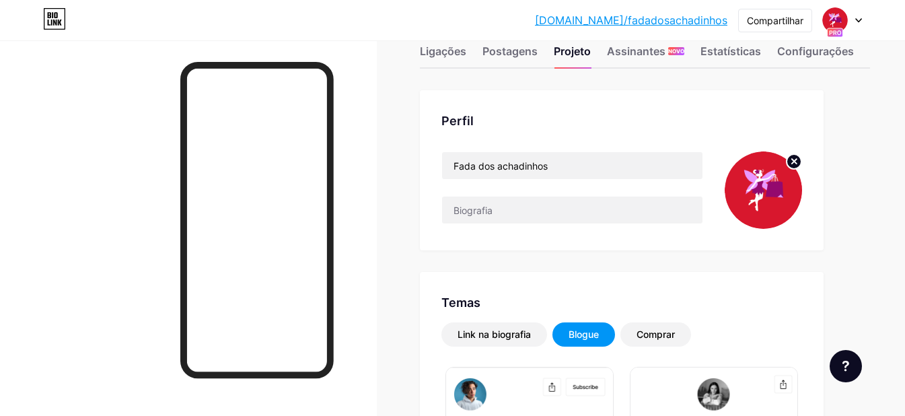
scroll to position [0, 0]
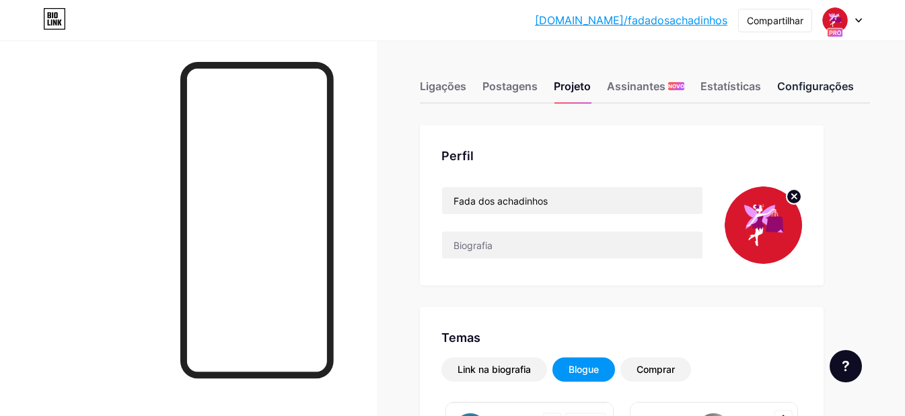
click at [823, 84] on font "Configurações" at bounding box center [815, 85] width 77 height 13
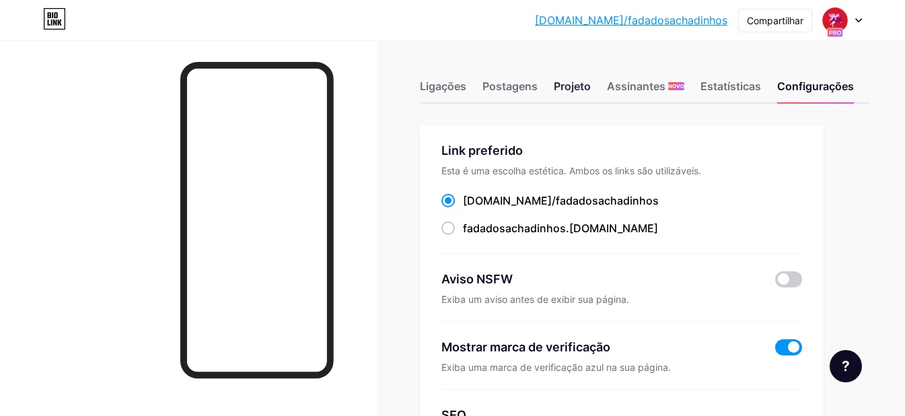
click at [564, 84] on font "Projeto" at bounding box center [572, 85] width 37 height 13
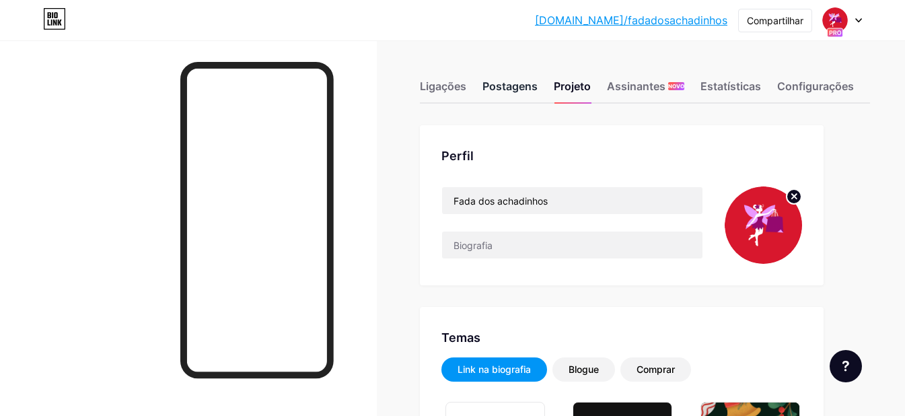
click at [524, 85] on font "Postagens" at bounding box center [510, 85] width 55 height 13
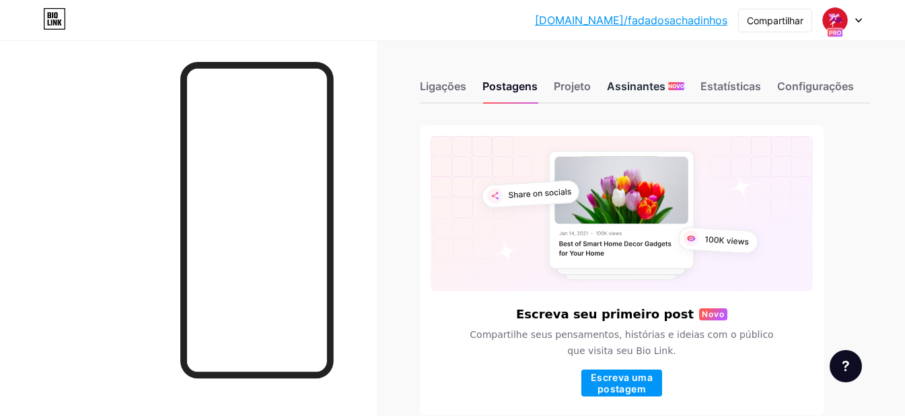
click at [636, 85] on font "Assinantes" at bounding box center [636, 85] width 59 height 13
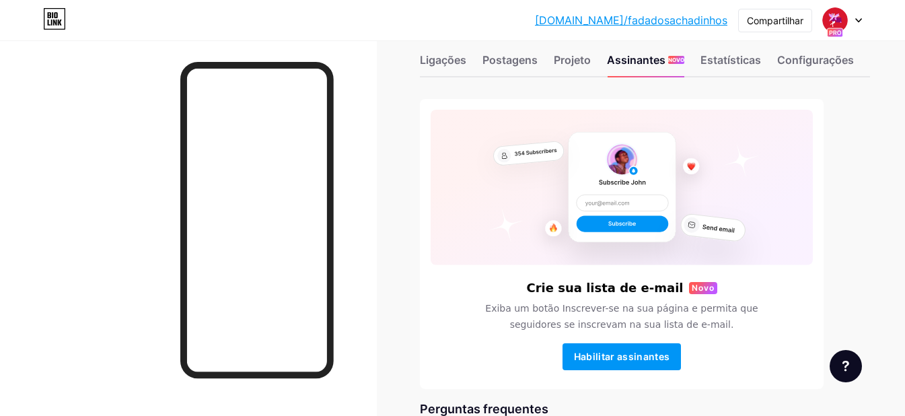
scroll to position [26, 0]
click at [581, 58] on font "Projeto" at bounding box center [572, 60] width 37 height 13
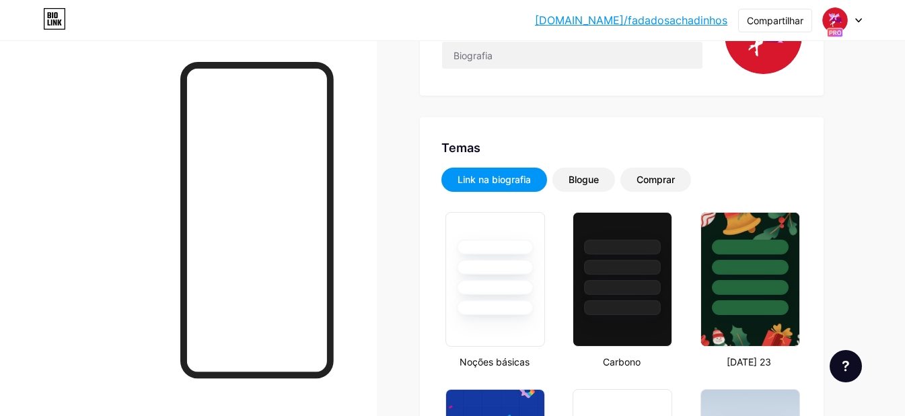
type input "#2ea716"
type input "#f0e0e0"
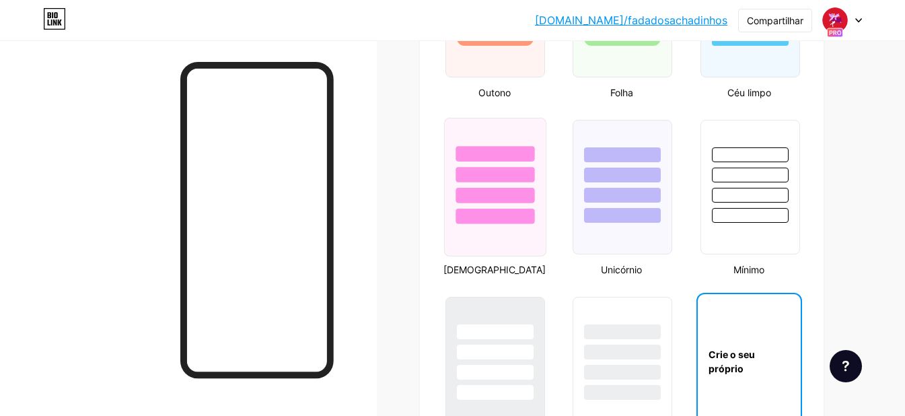
scroll to position [1345, 0]
click at [511, 182] on div at bounding box center [495, 173] width 79 height 15
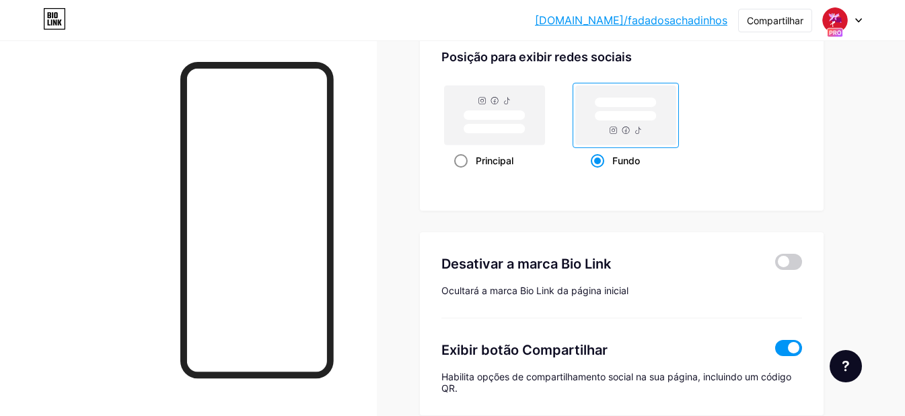
scroll to position [1815, 0]
click at [460, 167] on span at bounding box center [460, 159] width 13 height 13
click at [460, 172] on input "Principal" at bounding box center [458, 176] width 9 height 9
radio input "true"
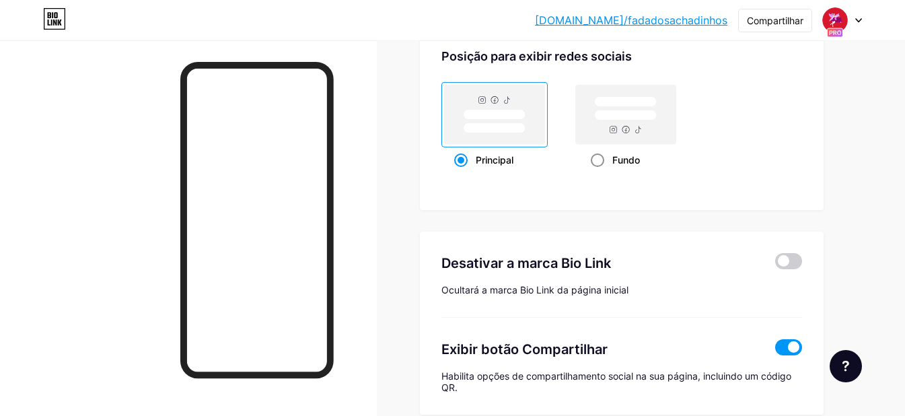
click at [617, 166] on font "Fundo" at bounding box center [627, 159] width 28 height 11
click at [600, 172] on input "Fundo" at bounding box center [595, 176] width 9 height 9
radio input "true"
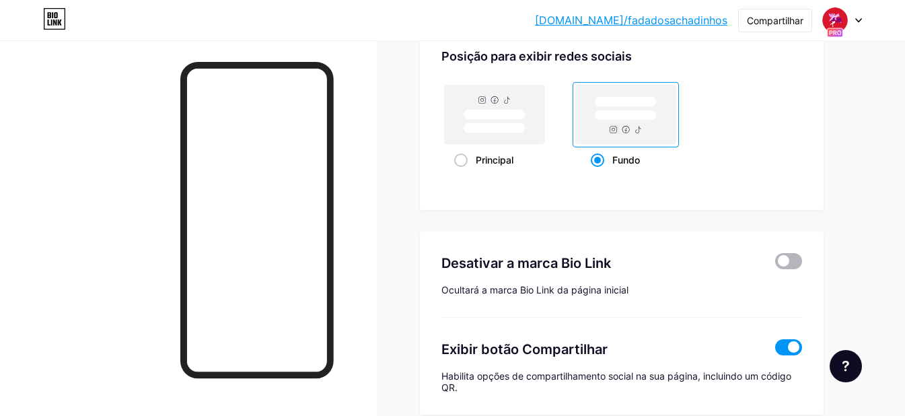
click at [792, 269] on span at bounding box center [788, 261] width 27 height 16
click at [775, 265] on input "checkbox" at bounding box center [775, 265] width 0 height 0
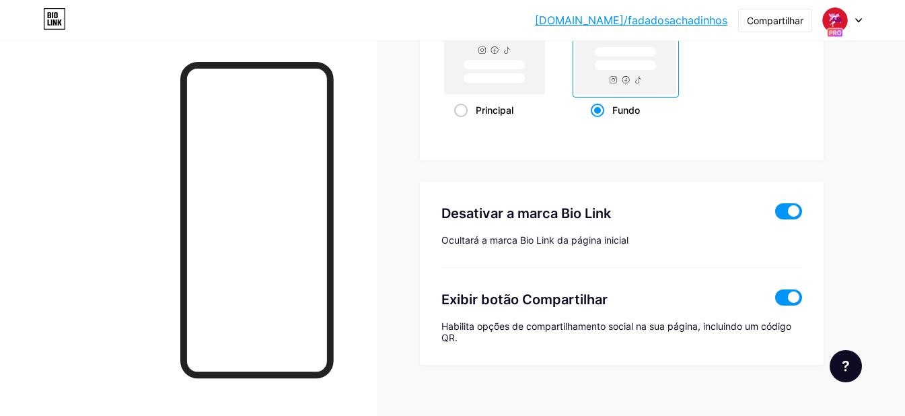
scroll to position [1896, 0]
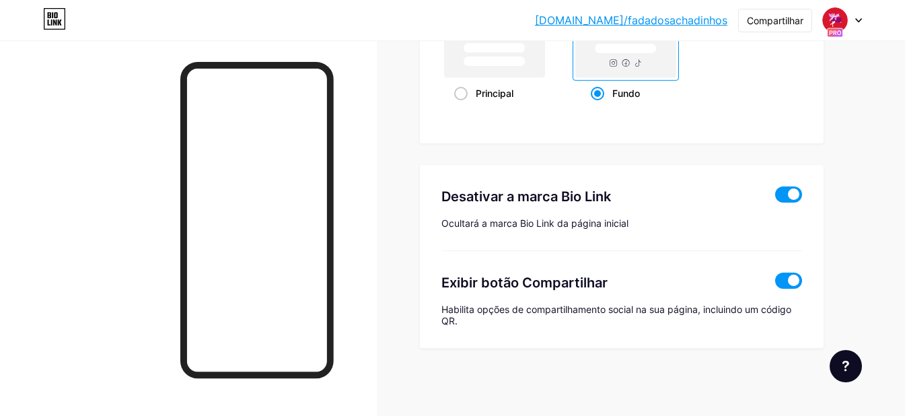
click at [793, 281] on span at bounding box center [788, 281] width 27 height 16
click at [775, 284] on input "checkbox" at bounding box center [775, 284] width 0 height 0
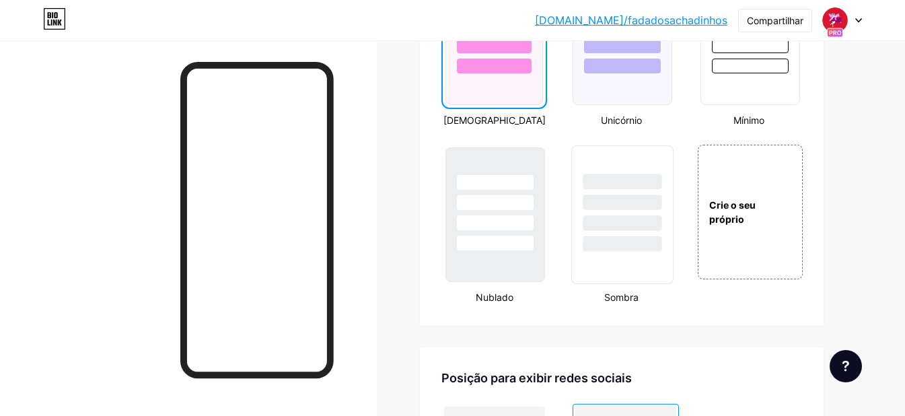
scroll to position [1493, 0]
click at [637, 232] on div at bounding box center [623, 223] width 79 height 15
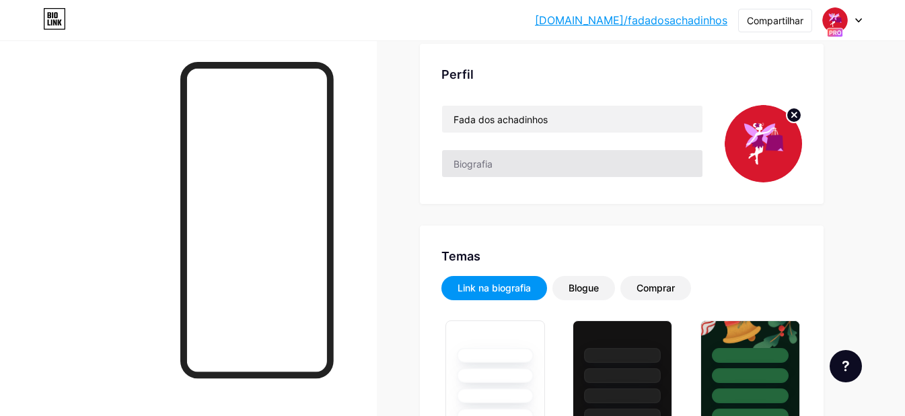
scroll to position [80, 0]
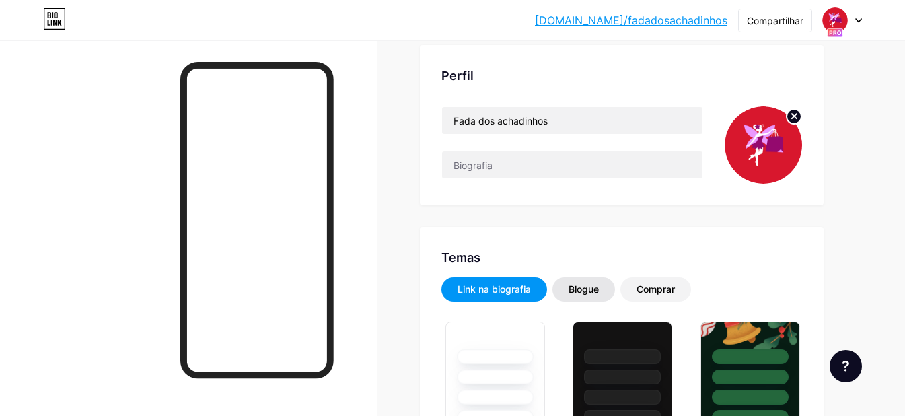
click at [588, 295] on div "Blogue" at bounding box center [584, 289] width 30 height 13
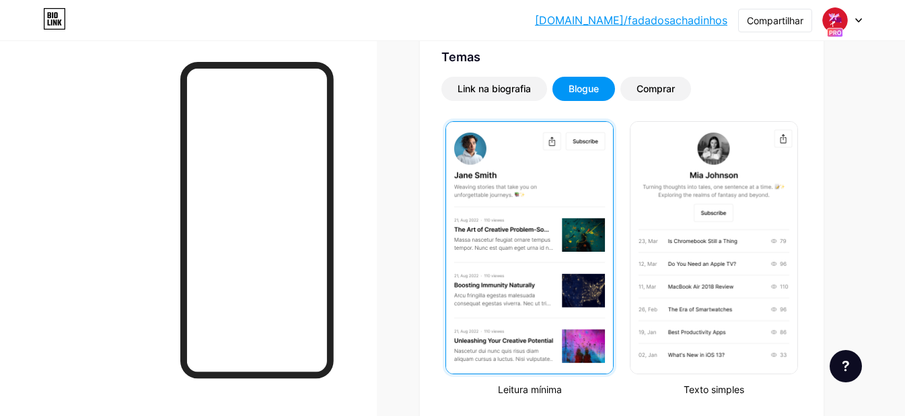
scroll to position [281, 0]
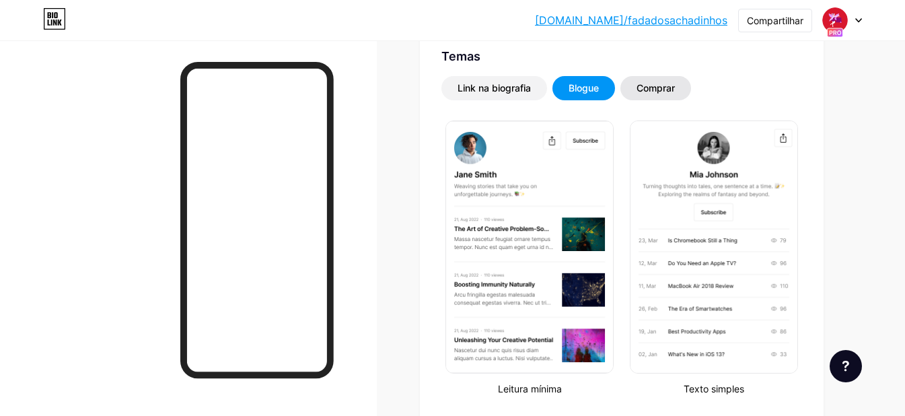
click at [671, 92] on font "Comprar" at bounding box center [656, 87] width 38 height 11
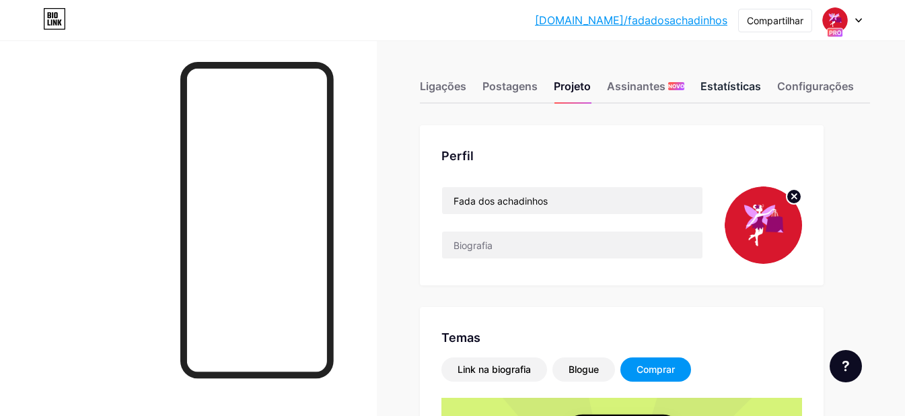
click at [726, 90] on font "Estatísticas" at bounding box center [731, 85] width 61 height 13
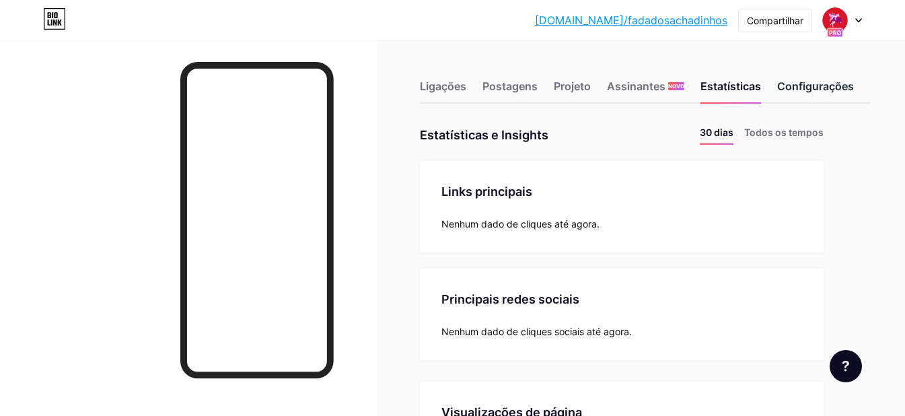
click at [819, 85] on font "Configurações" at bounding box center [815, 85] width 77 height 13
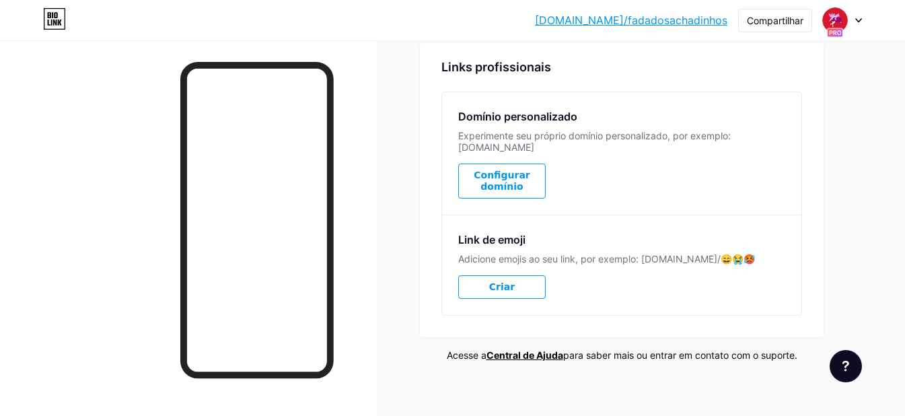
scroll to position [728, 0]
click at [533, 275] on button "Criar" at bounding box center [502, 287] width 88 height 24
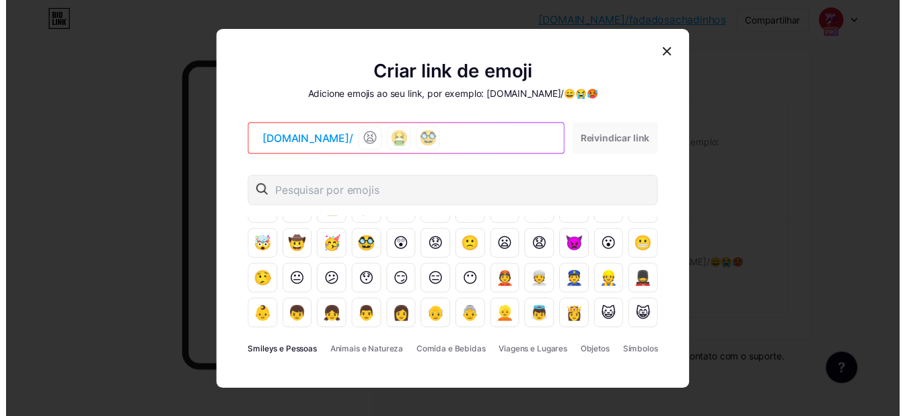
scroll to position [202, 0]
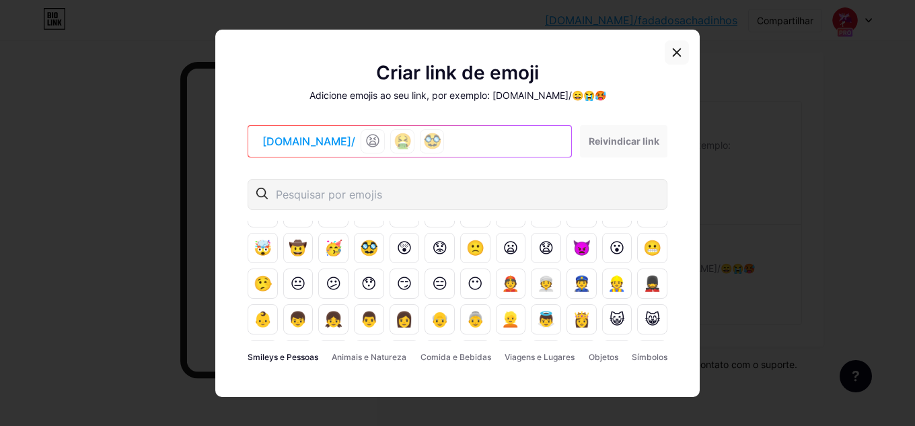
click at [674, 56] on icon at bounding box center [677, 51] width 7 height 7
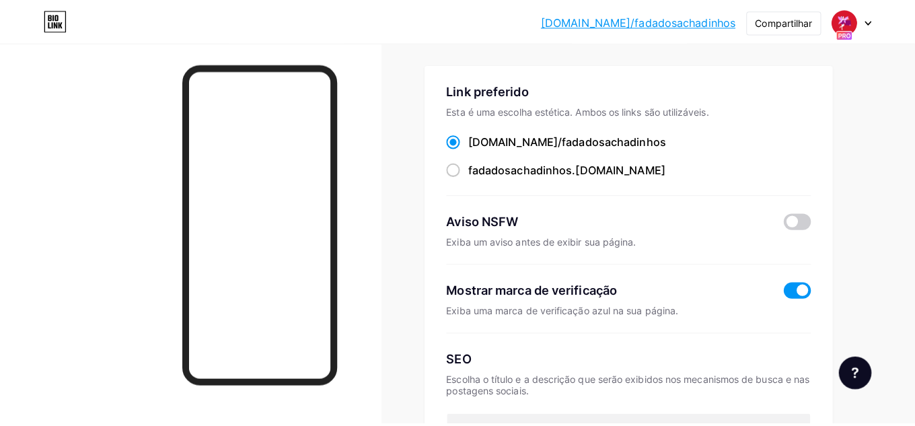
scroll to position [0, 0]
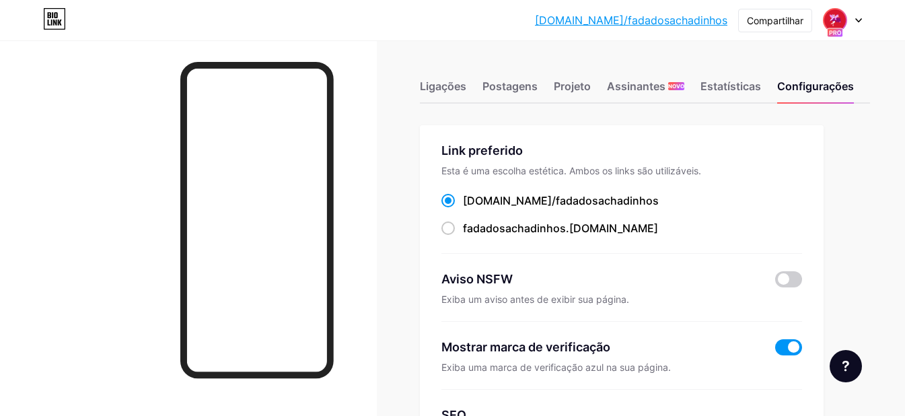
click at [839, 17] on img at bounding box center [836, 20] width 22 height 22
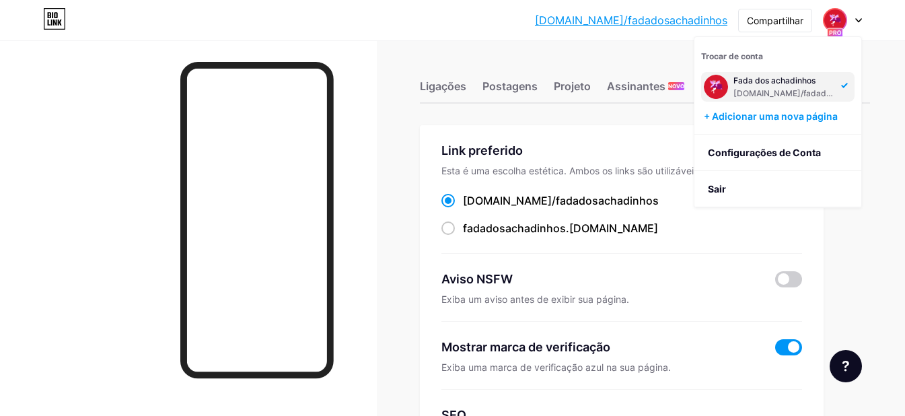
click at [555, 60] on div "Ligações Postagens Projeto Assinantes NOVO Estatísticas Configurações" at bounding box center [645, 80] width 450 height 47
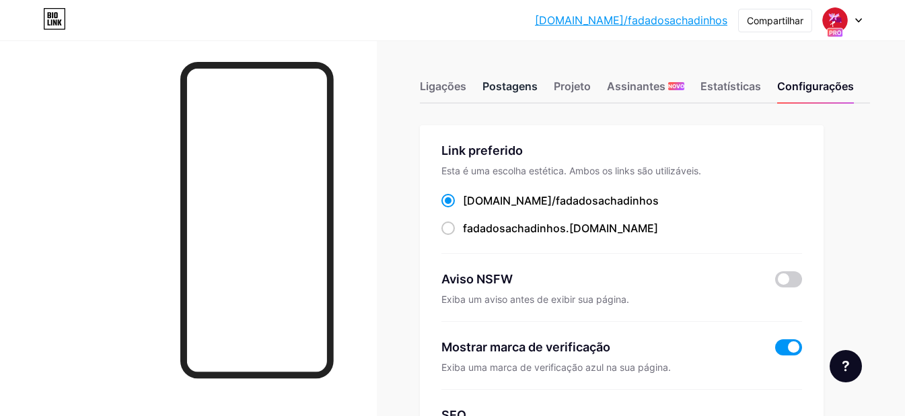
click at [517, 85] on font "Postagens" at bounding box center [510, 85] width 55 height 13
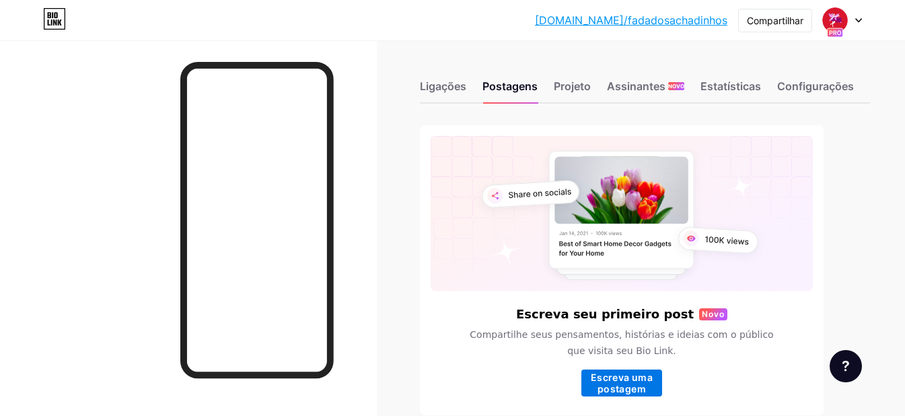
click at [641, 381] on font "Escreva uma postagem" at bounding box center [622, 383] width 62 height 23
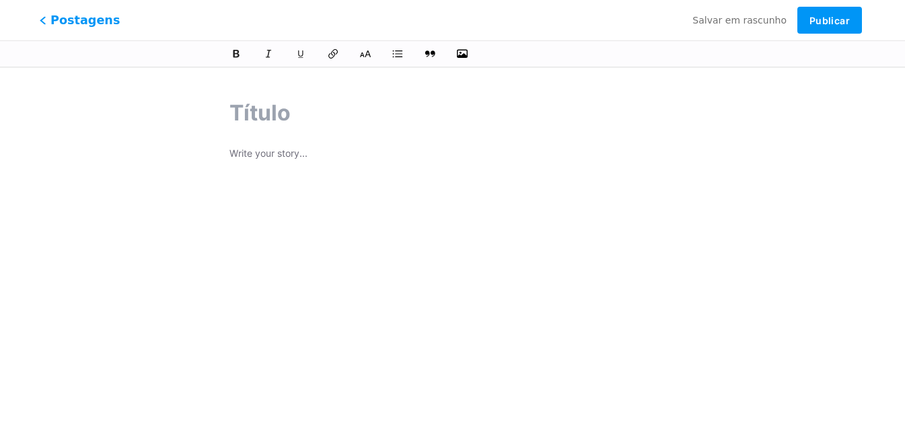
click at [50, 18] on span "Postagens" at bounding box center [80, 20] width 81 height 18
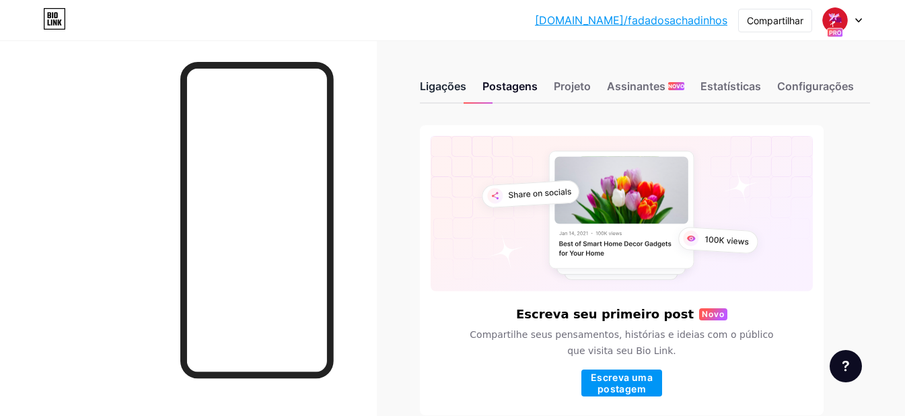
click at [456, 88] on font "Ligações" at bounding box center [443, 85] width 46 height 13
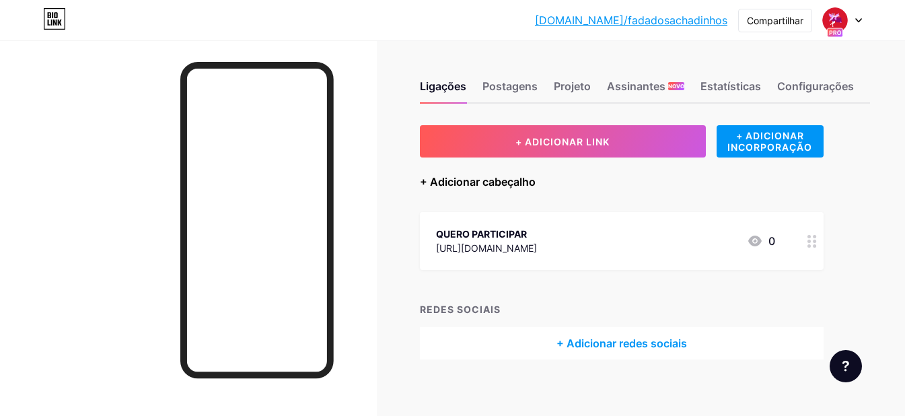
click at [433, 184] on font "+ Adicionar cabeçalho" at bounding box center [478, 181] width 116 height 13
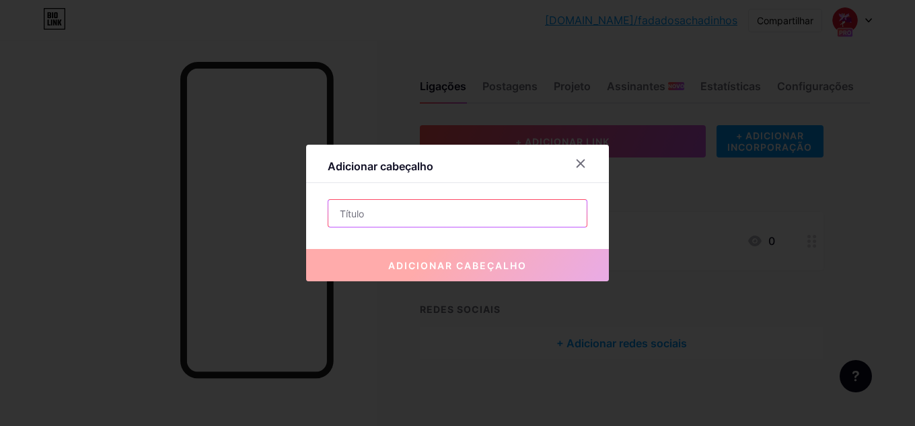
click at [386, 223] on input "text" at bounding box center [457, 213] width 258 height 27
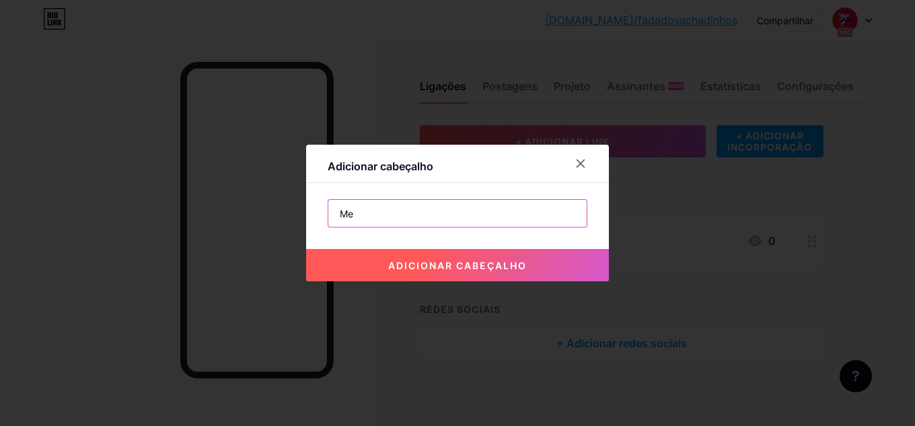
type input "M"
type input "MELHORES PROMOÇÕES E CUPONS DIRETO NO SEU WHATSAPP"
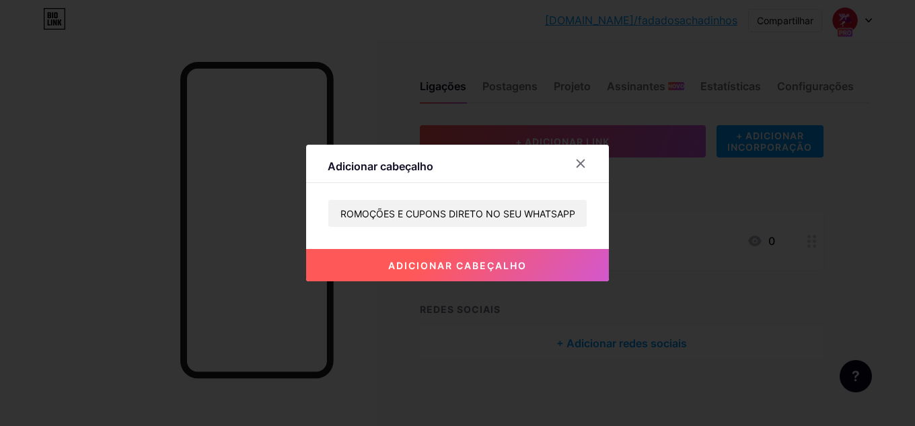
click at [420, 254] on button "adicionar cabeçalho" at bounding box center [457, 265] width 303 height 32
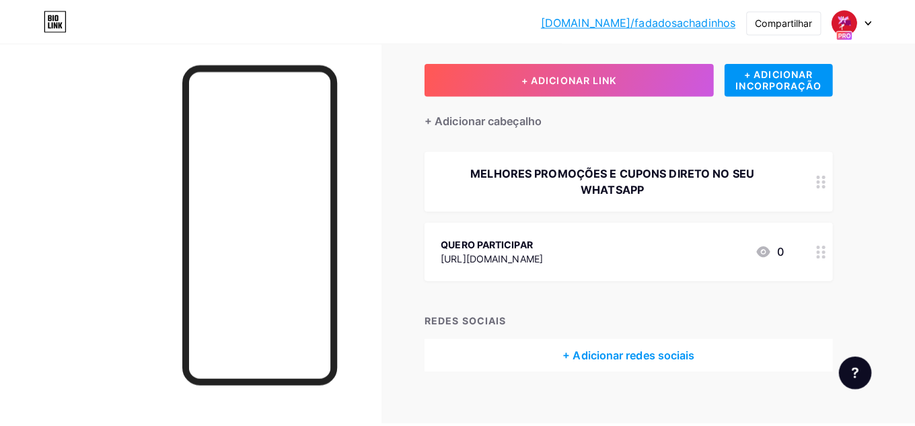
scroll to position [0, 0]
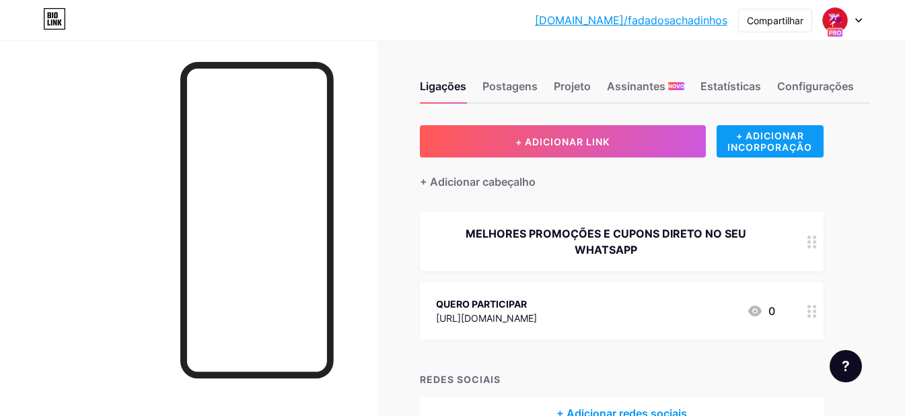
click at [755, 149] on font "+ ADICIONAR INCORPORAÇÃO" at bounding box center [770, 141] width 85 height 23
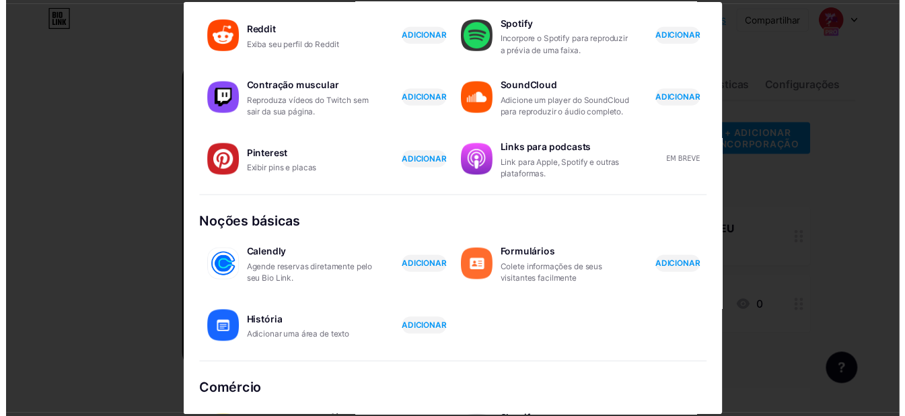
scroll to position [264, 0]
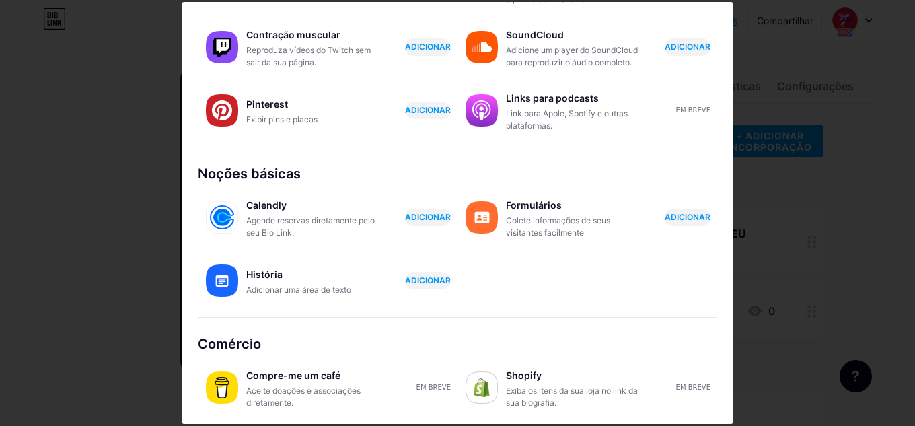
click at [849, 115] on div at bounding box center [457, 213] width 915 height 426
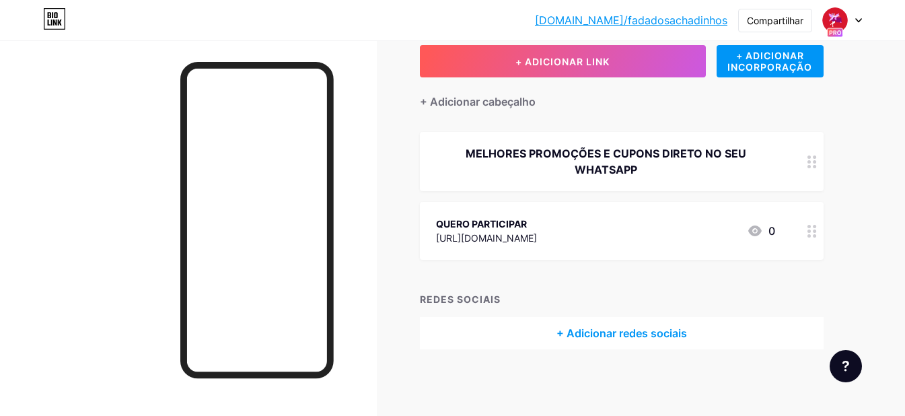
click at [648, 330] on font "+ Adicionar redes sociais" at bounding box center [622, 332] width 131 height 13
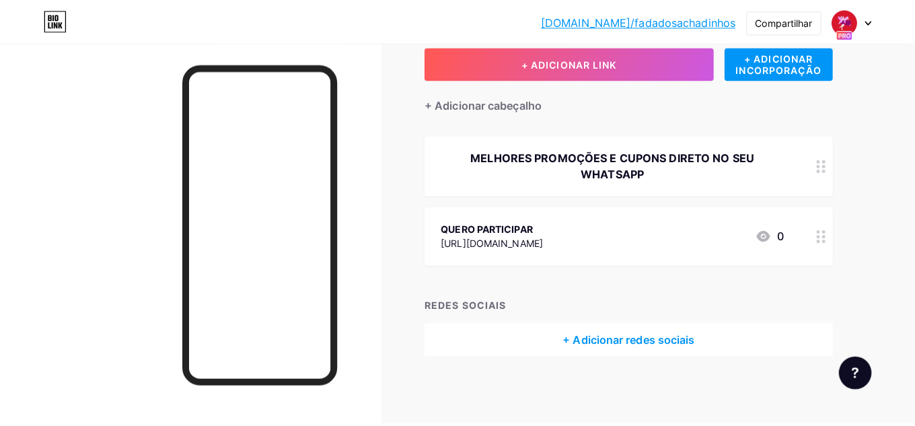
scroll to position [70, 0]
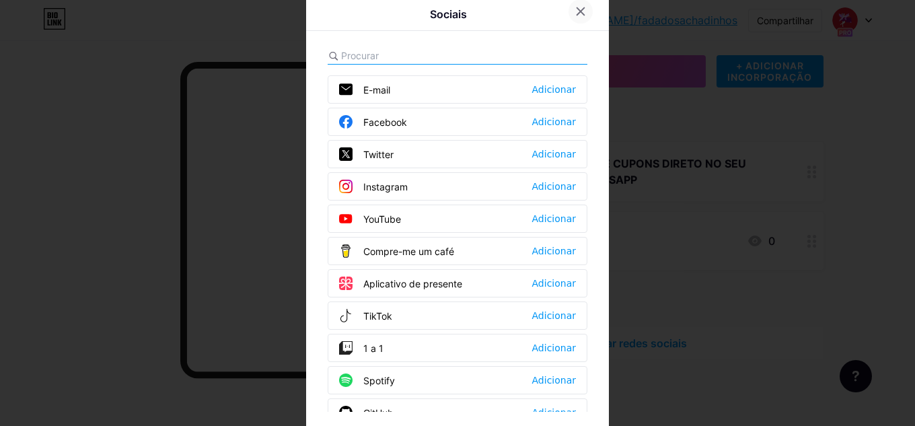
click at [580, 6] on icon at bounding box center [580, 11] width 11 height 11
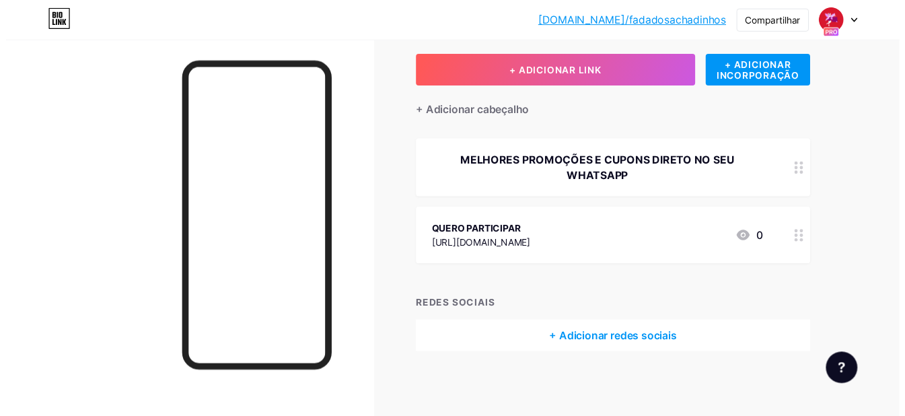
scroll to position [80, 0]
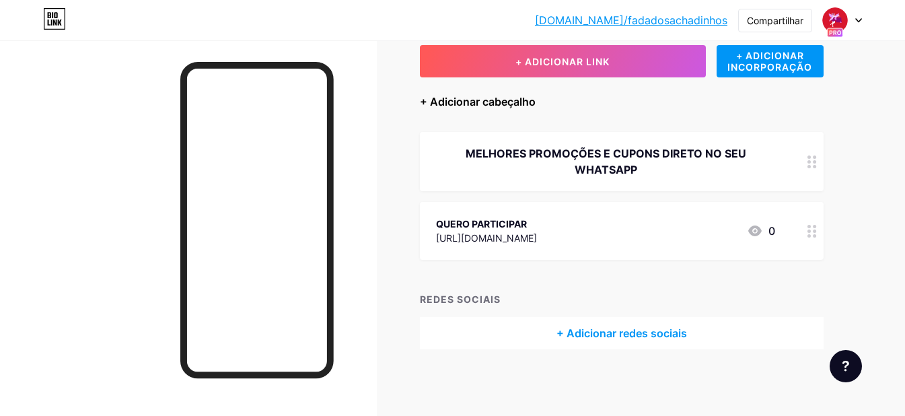
click at [513, 103] on font "+ Adicionar cabeçalho" at bounding box center [478, 101] width 116 height 13
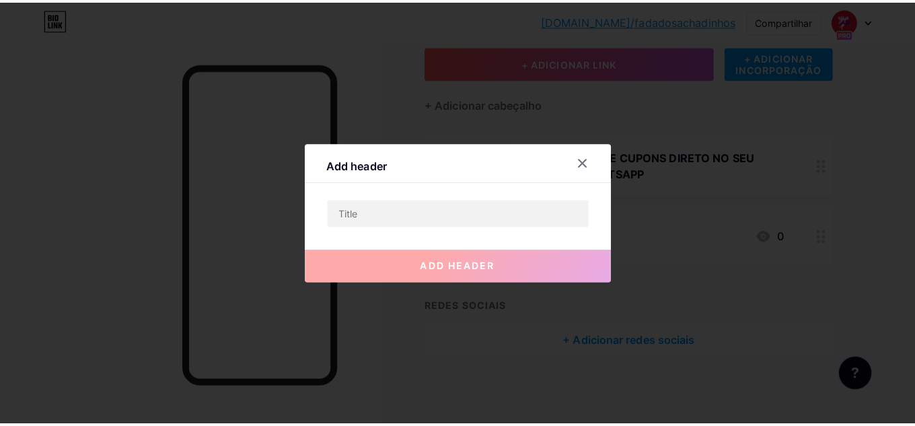
scroll to position [70, 0]
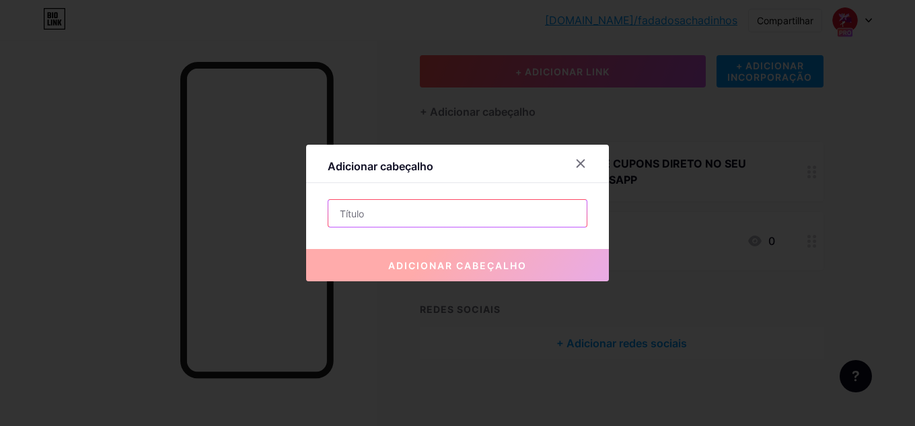
click at [443, 213] on input "text" at bounding box center [457, 213] width 258 height 27
paste input "🚨 GRUPO VIP EXCLUSIVO 🚨 🎁 100% GRATUITO! 🎁"
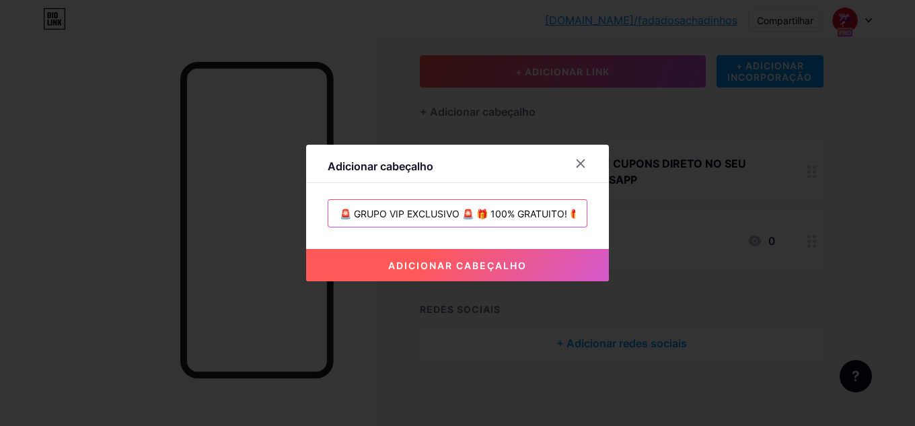
scroll to position [0, 11]
type input "🚨 GRUPO VIP EXCLUSIVO 🚨 🎁 100% GRATUITO! 🎁"
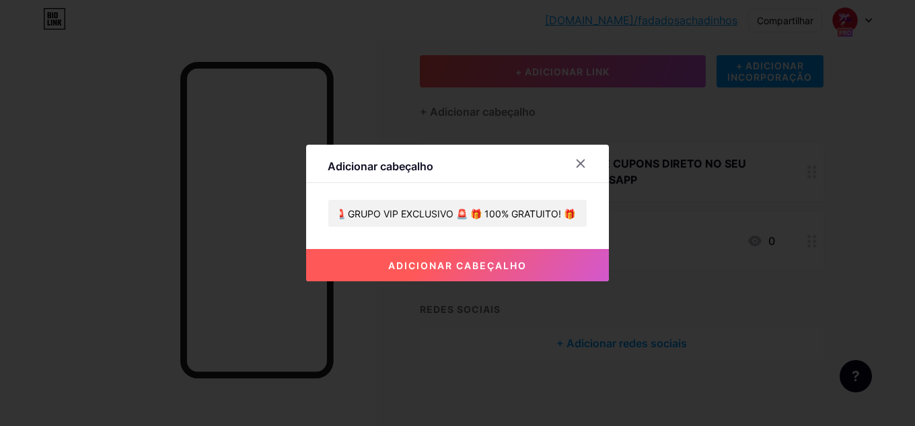
click at [501, 268] on font "adicionar cabeçalho" at bounding box center [457, 265] width 139 height 11
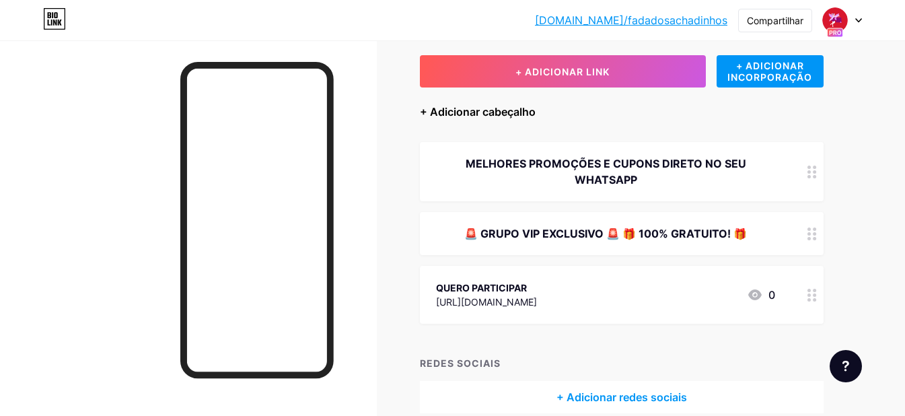
click at [493, 110] on font "+ Adicionar cabeçalho" at bounding box center [478, 111] width 116 height 13
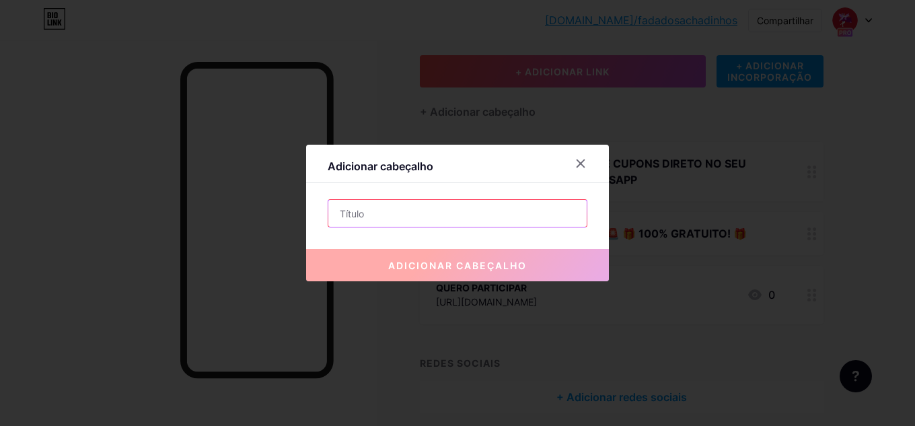
click at [405, 210] on input "text" at bounding box center [457, 213] width 258 height 27
paste input "⏰ ATENÇÃO: VAGAS LIMITADAS! Apenas 500 novos membros por semana para manter a qu"
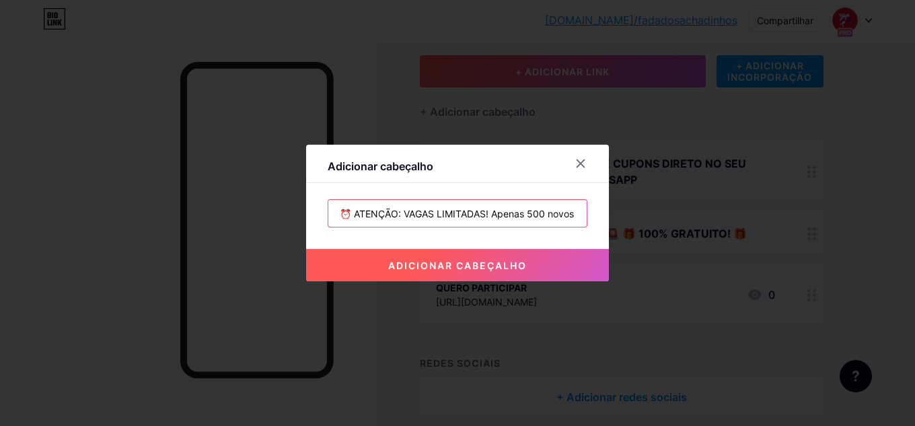
scroll to position [0, 178]
drag, startPoint x: 333, startPoint y: 212, endPoint x: 658, endPoint y: 207, distance: 325.8
click at [658, 207] on div "Adicionar cabeçalho ⏰ ATENÇÃO: VAGAS LIMITADAS! Apenas 500 novos membros por se…" at bounding box center [457, 213] width 915 height 426
paste input "🔥 Restam apenas 47 vagas hoje!"
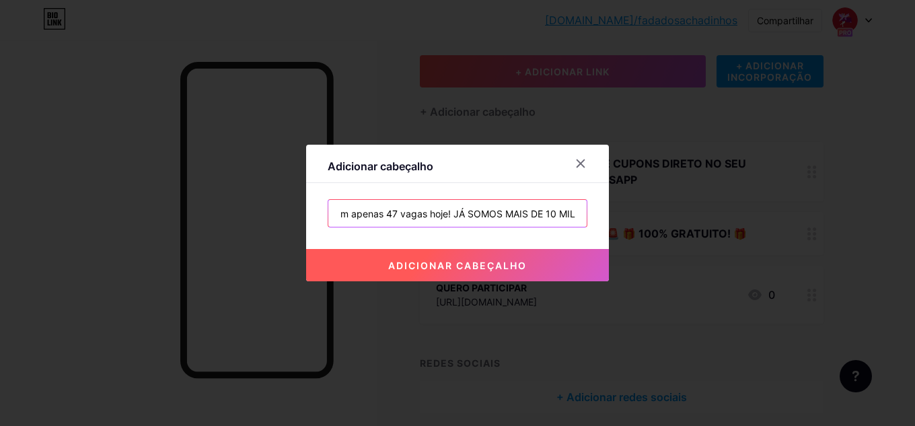
drag, startPoint x: 491, startPoint y: 215, endPoint x: 592, endPoint y: 217, distance: 101.0
click at [592, 217] on div "Adicionar cabeçalho 🔥 Restam apenas 47 vagas hoje! JÁ SOMOS MAIS DE 10 MIL adic…" at bounding box center [457, 213] width 303 height 137
paste input "👥 MEMBROS ATIVOS AGORA: 103.247"
type input "🔥 Restam apenas 47 vagas hoje! 👥 MEMBROS ATIVOS AGORA: 103.247"
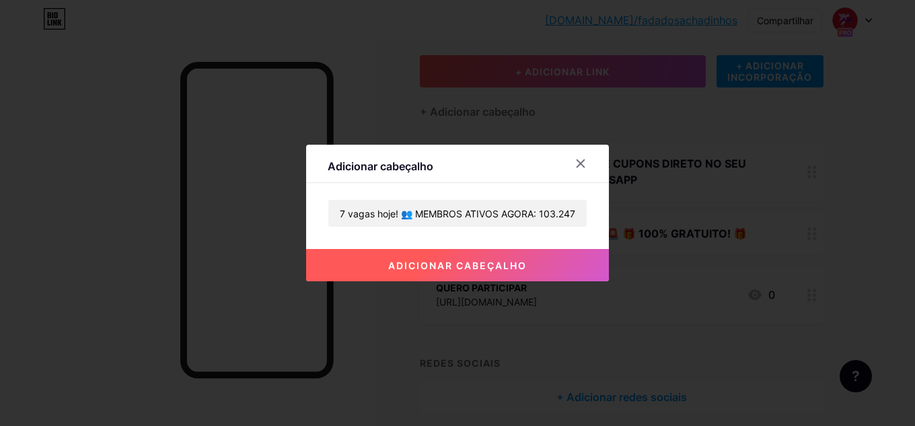
click at [528, 263] on button "adicionar cabeçalho" at bounding box center [457, 265] width 303 height 32
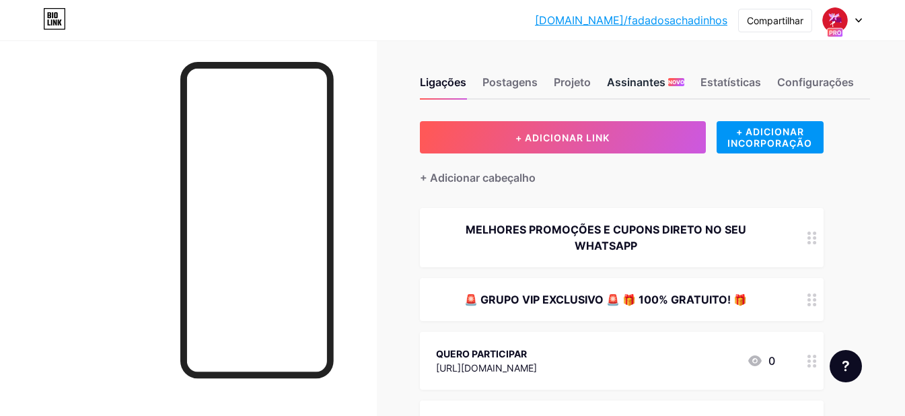
scroll to position [3, 0]
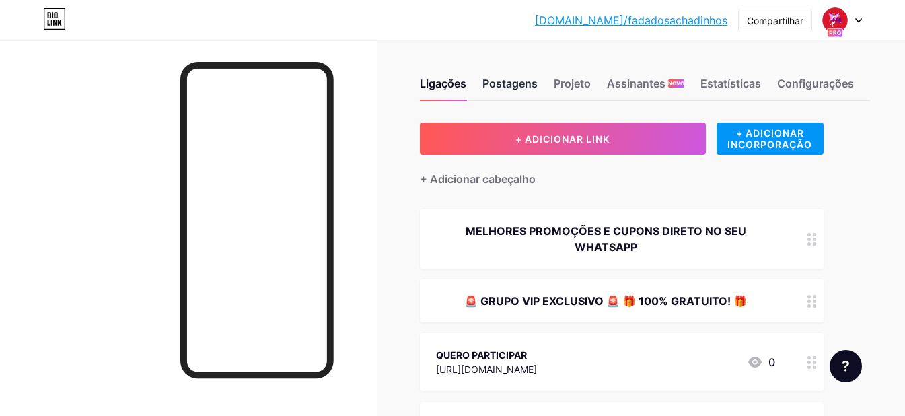
click at [524, 83] on font "Postagens" at bounding box center [510, 83] width 55 height 13
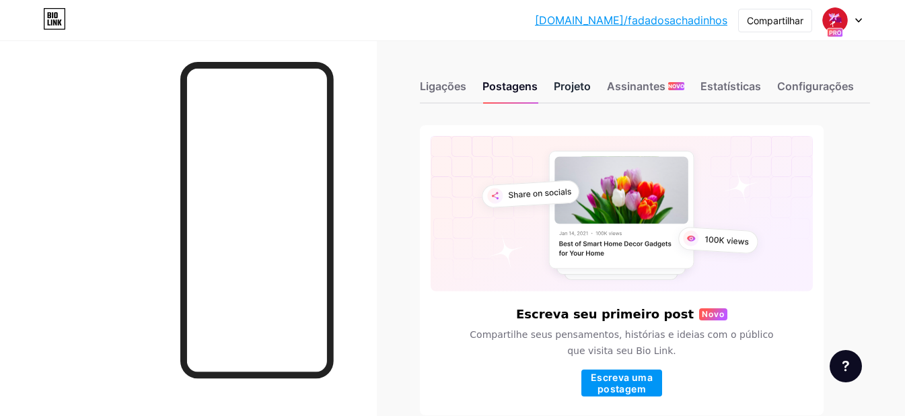
click at [581, 85] on font "Projeto" at bounding box center [572, 85] width 37 height 13
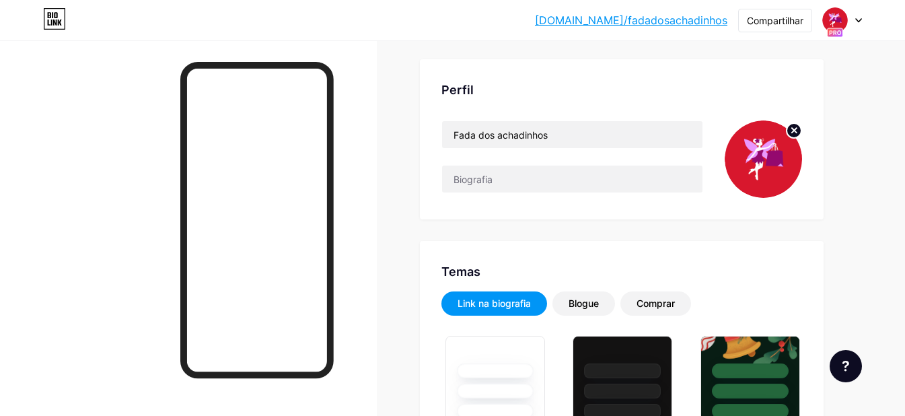
scroll to position [67, 0]
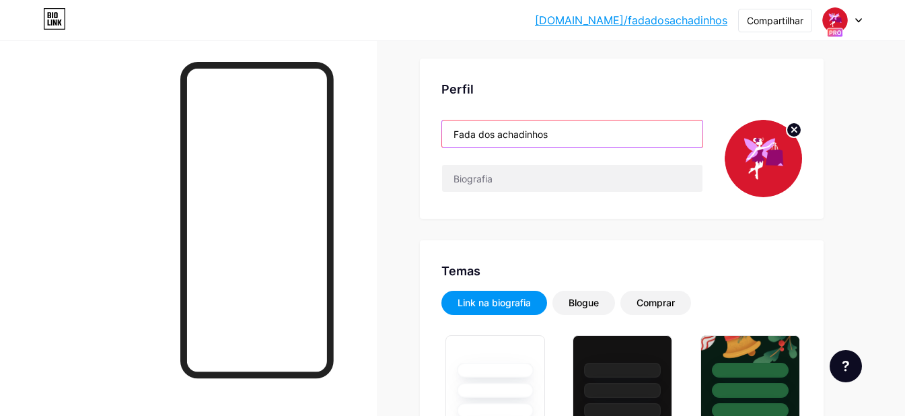
click at [502, 135] on input "Fada dos achadinhos" at bounding box center [572, 133] width 260 height 27
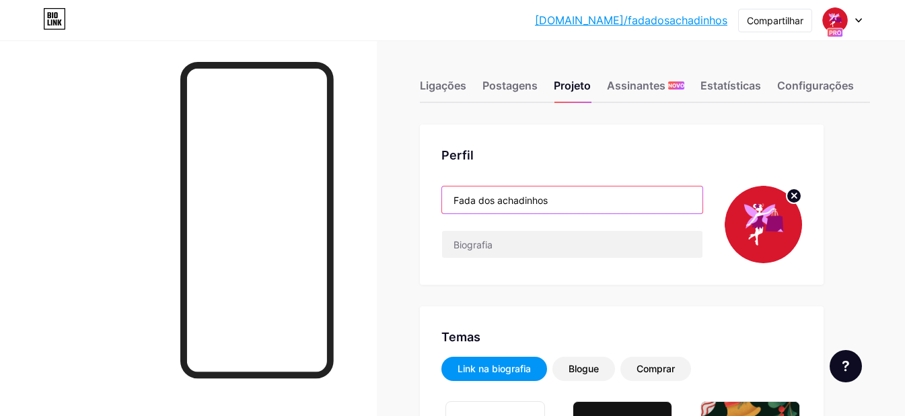
scroll to position [0, 0]
drag, startPoint x: 562, startPoint y: 206, endPoint x: 421, endPoint y: 211, distance: 140.8
click at [421, 211] on div "Perfil Fada dos achadinhos" at bounding box center [622, 205] width 404 height 160
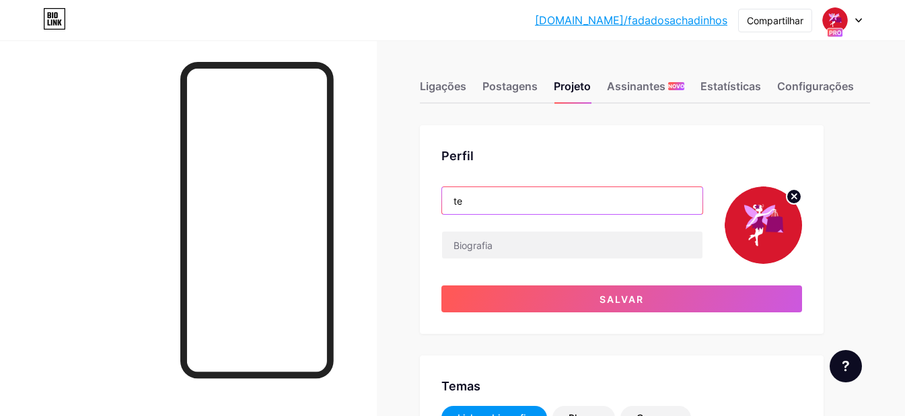
type input "t"
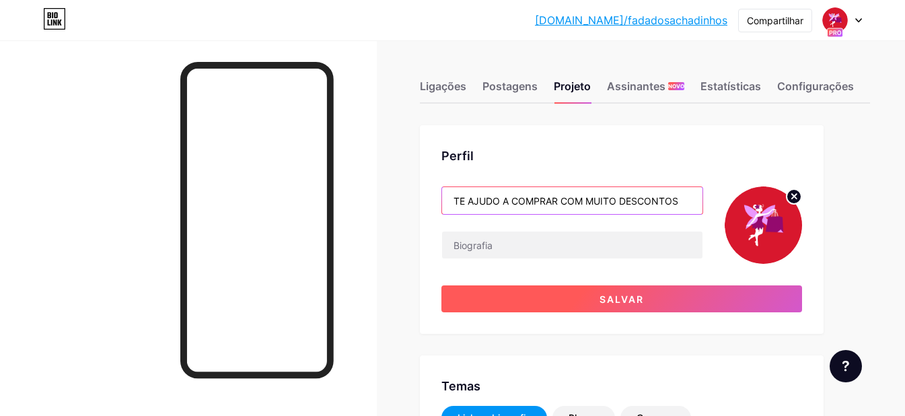
type input "TE AJUDO A COMPRAR COM MUITO DESCONTOS"
click at [612, 295] on font "Salvar" at bounding box center [622, 298] width 44 height 11
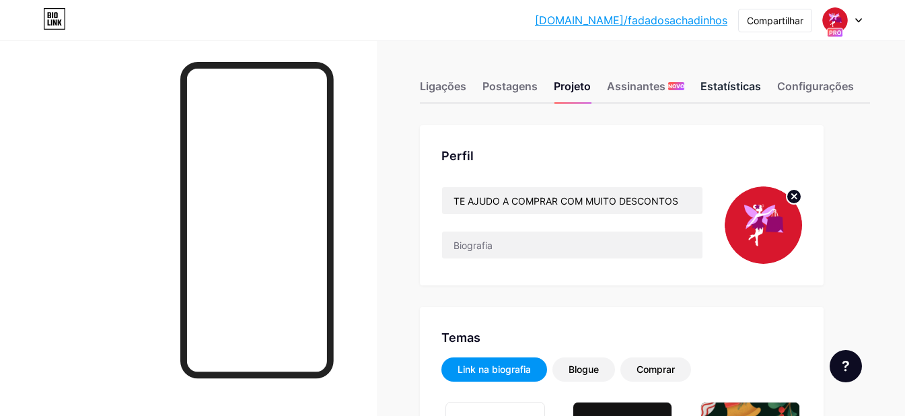
click at [732, 81] on font "Estatísticas" at bounding box center [731, 85] width 61 height 13
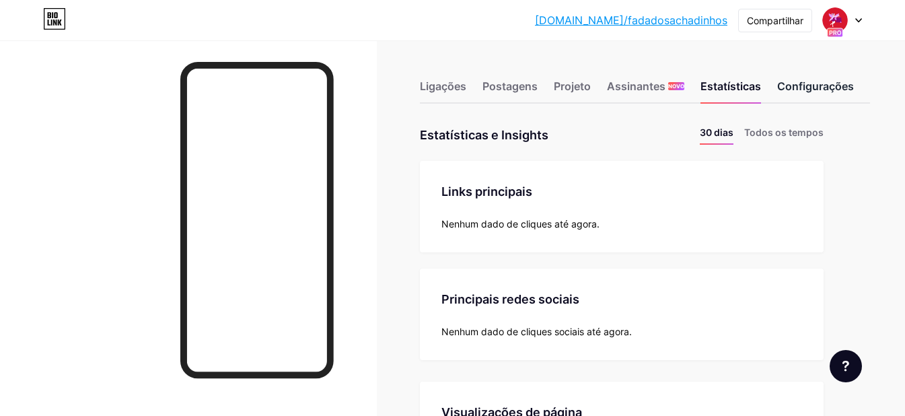
click at [798, 88] on font "Configurações" at bounding box center [815, 85] width 77 height 13
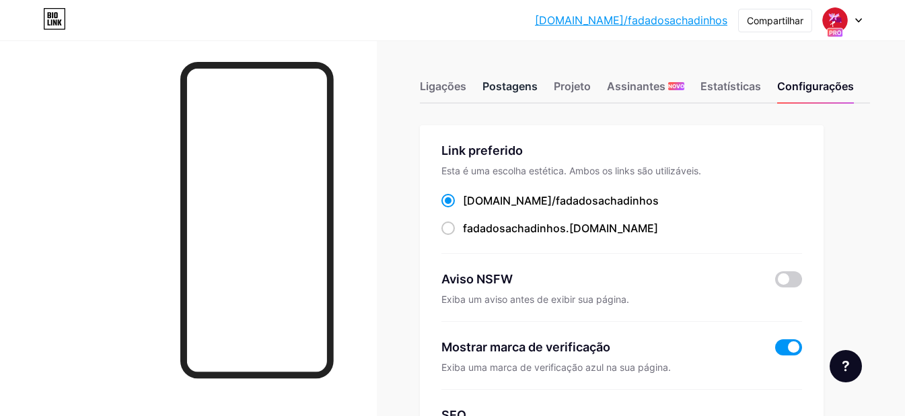
click at [508, 89] on font "Postagens" at bounding box center [510, 85] width 55 height 13
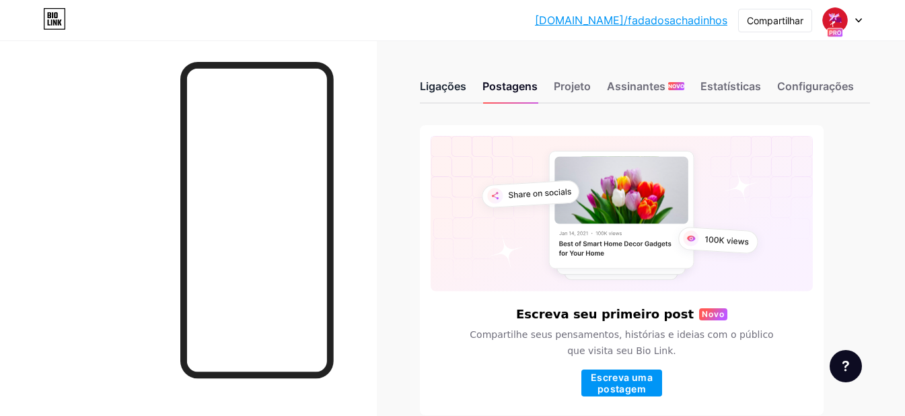
click at [432, 84] on font "Ligações" at bounding box center [443, 85] width 46 height 13
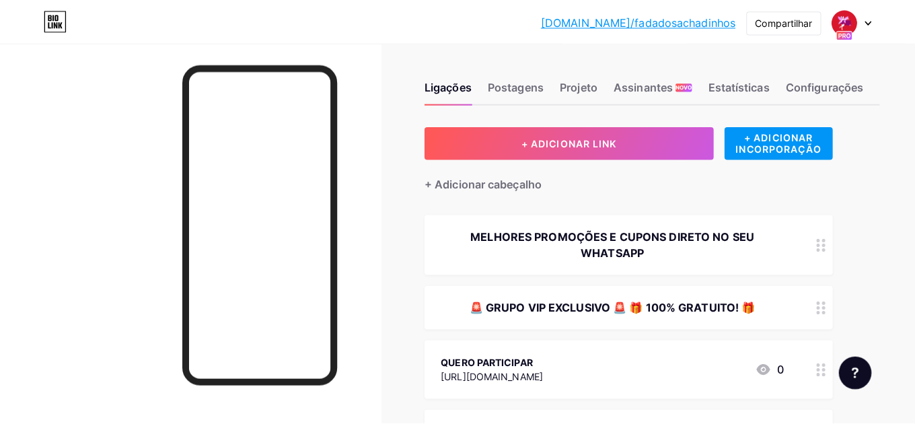
scroll to position [1, 0]
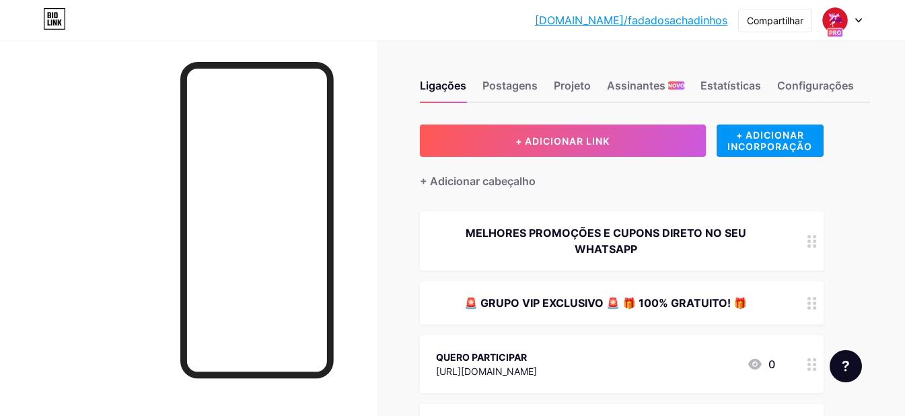
click at [635, 250] on font "MELHORES PROMOÇÕES E CUPONS DIRETO NO SEU WHATSAPP" at bounding box center [606, 241] width 281 height 30
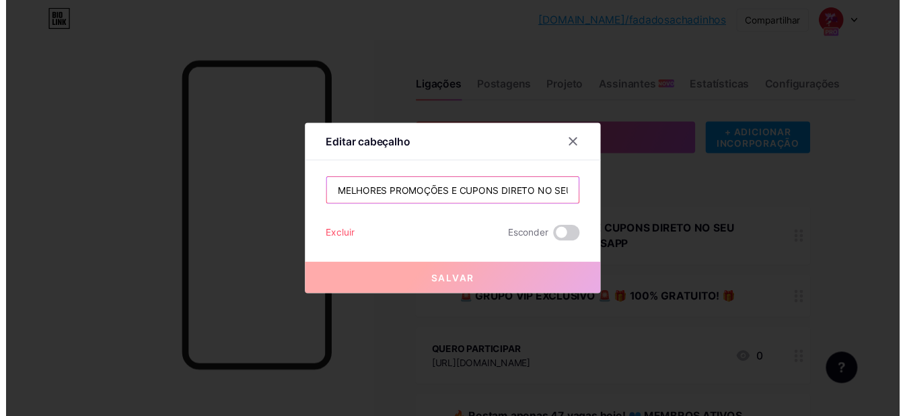
scroll to position [0, 59]
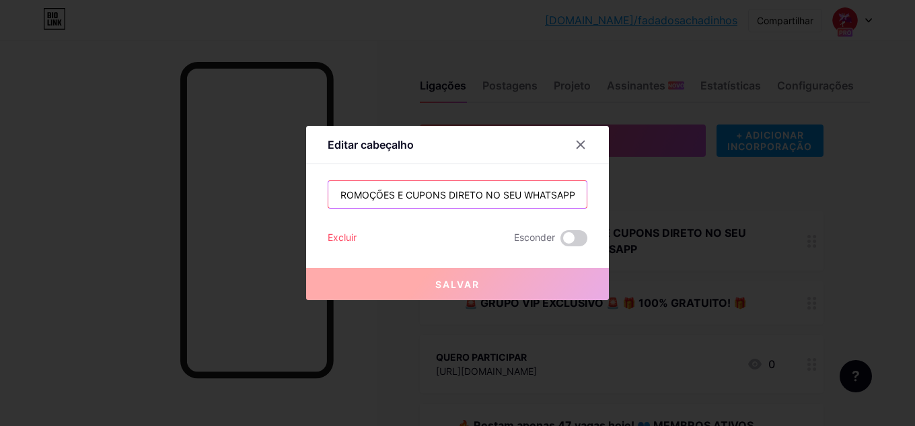
drag, startPoint x: 335, startPoint y: 196, endPoint x: 601, endPoint y: 186, distance: 266.7
click at [601, 186] on div "Editar cabeçalho MELHORES PROMOÇÕES E CUPONS DIRETO NO SEU WHATSAPP Excluir Esc…" at bounding box center [457, 213] width 303 height 174
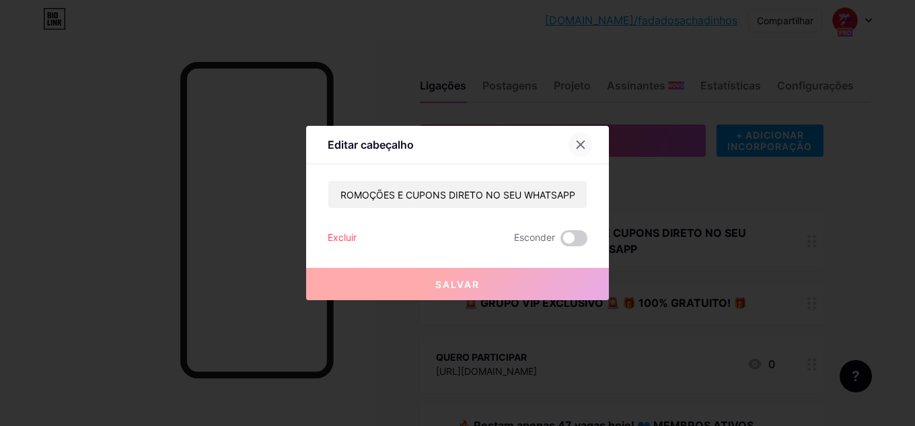
click at [578, 144] on icon at bounding box center [580, 144] width 11 height 11
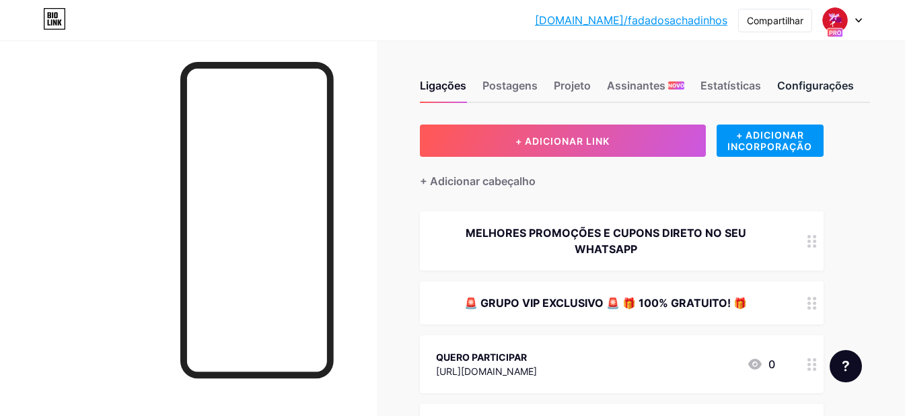
click at [810, 83] on font "Configurações" at bounding box center [815, 85] width 77 height 13
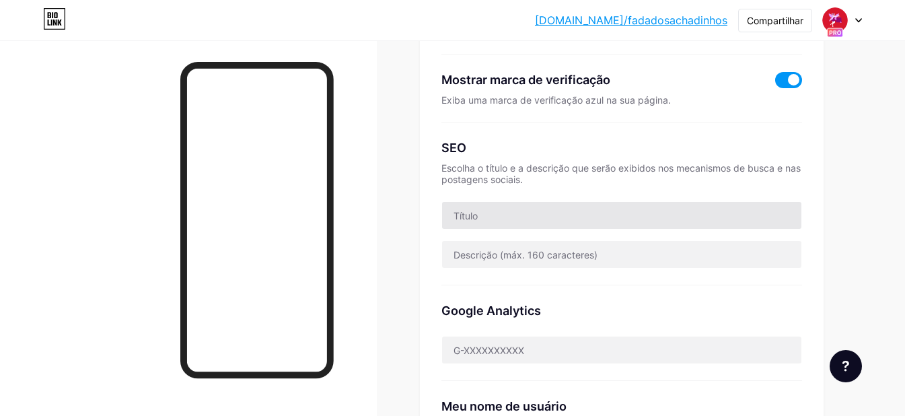
scroll to position [268, 0]
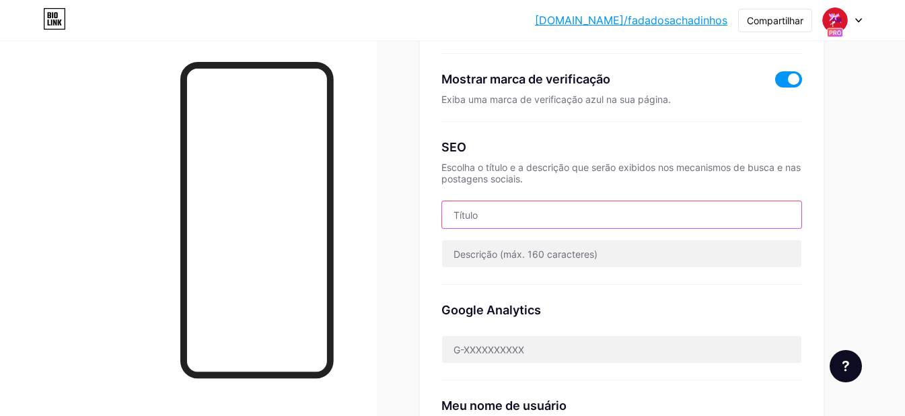
click at [606, 220] on input "text" at bounding box center [621, 214] width 359 height 27
paste input "MELHORES PROMOÇÕES E CUPONS DIRETO NO SEU WHATSAPP"
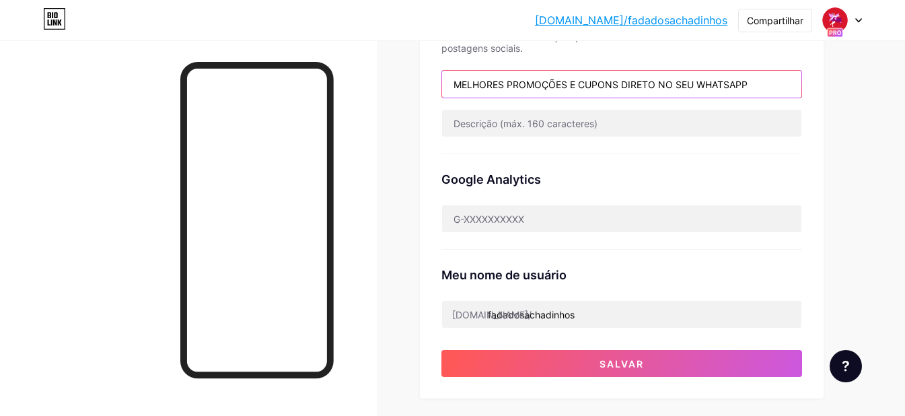
type input "MELHORES PROMOÇÕES E CUPONS DIRETO NO SEU WHATSAPP"
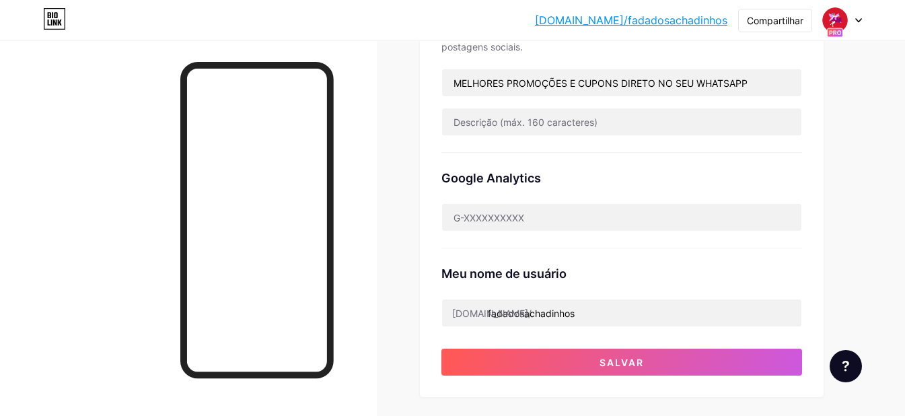
click at [654, 174] on div "Google Analytics" at bounding box center [622, 178] width 361 height 18
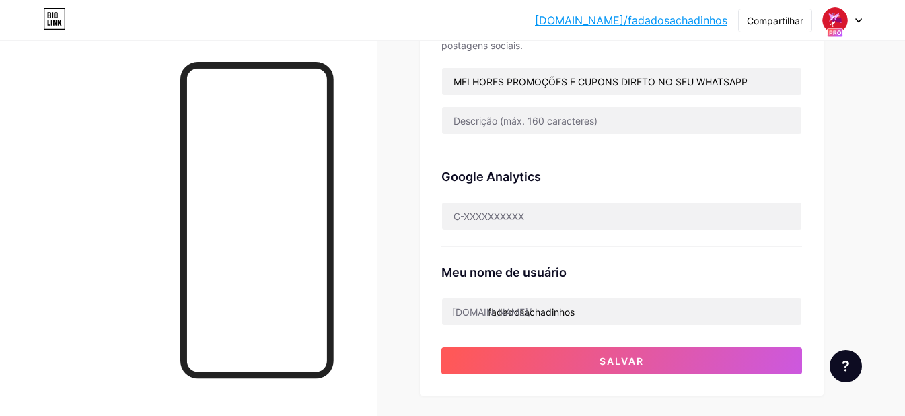
scroll to position [402, 0]
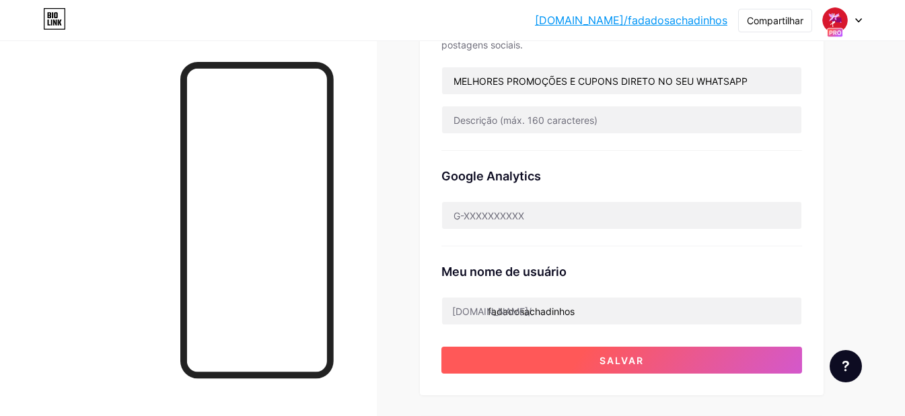
click at [677, 351] on button "Salvar" at bounding box center [622, 360] width 361 height 27
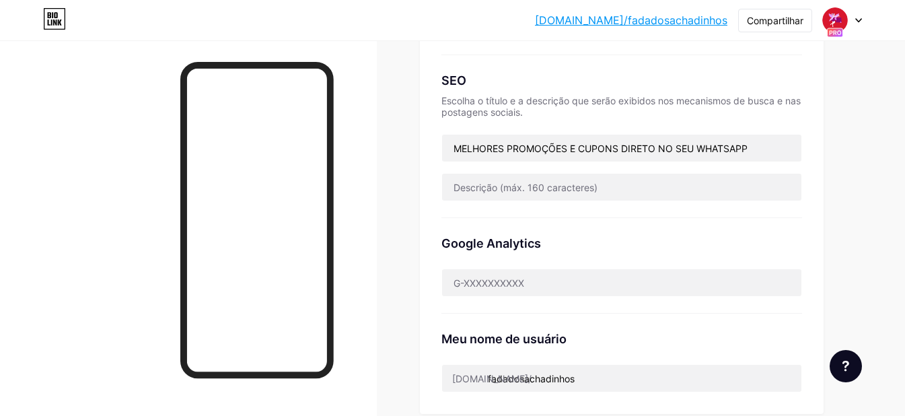
scroll to position [335, 0]
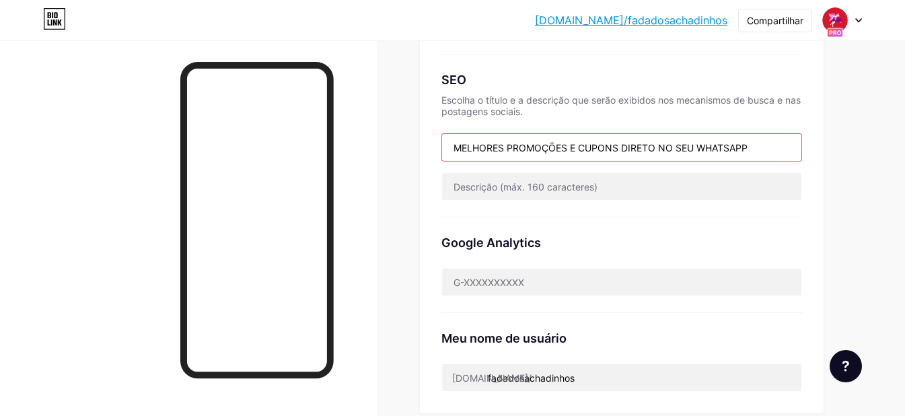
drag, startPoint x: 757, startPoint y: 147, endPoint x: 351, endPoint y: 151, distance: 405.9
click at [352, 151] on div "Ligações Postagens Projeto Assinantes NOVO Estatísticas Configurações Link pref…" at bounding box center [463, 243] width 927 height 1156
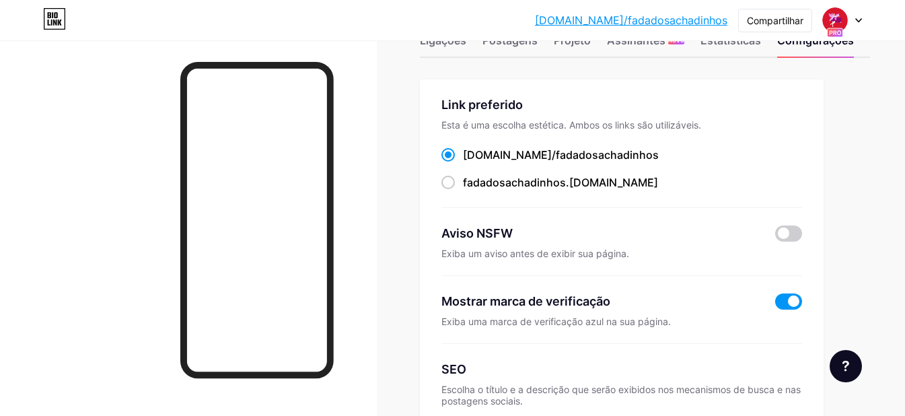
scroll to position [0, 0]
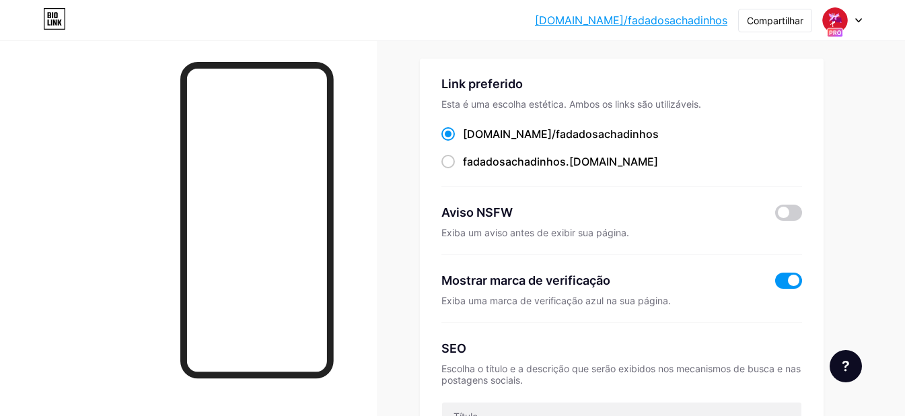
click at [796, 281] on span at bounding box center [788, 281] width 27 height 16
click at [775, 284] on input "checkbox" at bounding box center [775, 284] width 0 height 0
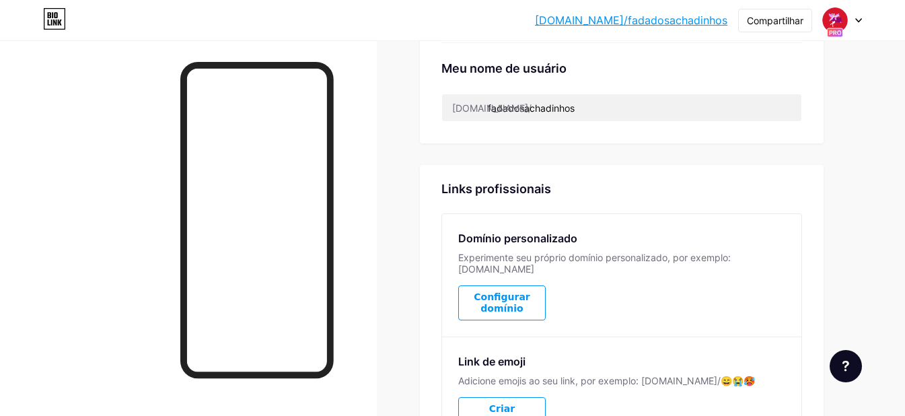
scroll to position [728, 0]
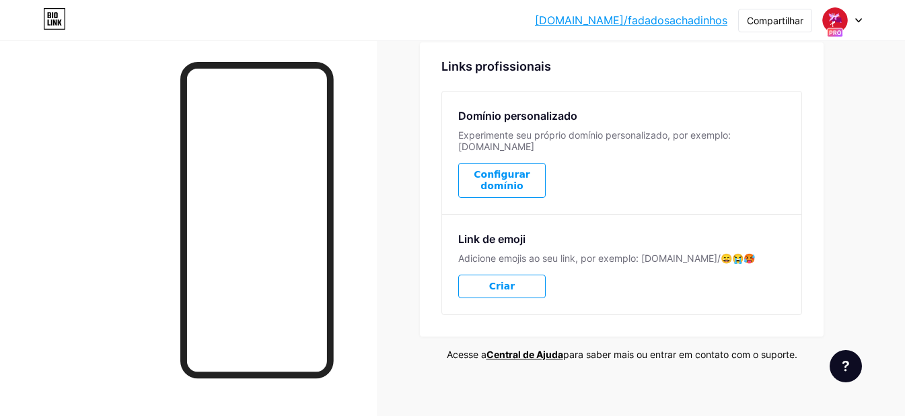
click at [516, 275] on button "Criar" at bounding box center [502, 287] width 88 height 24
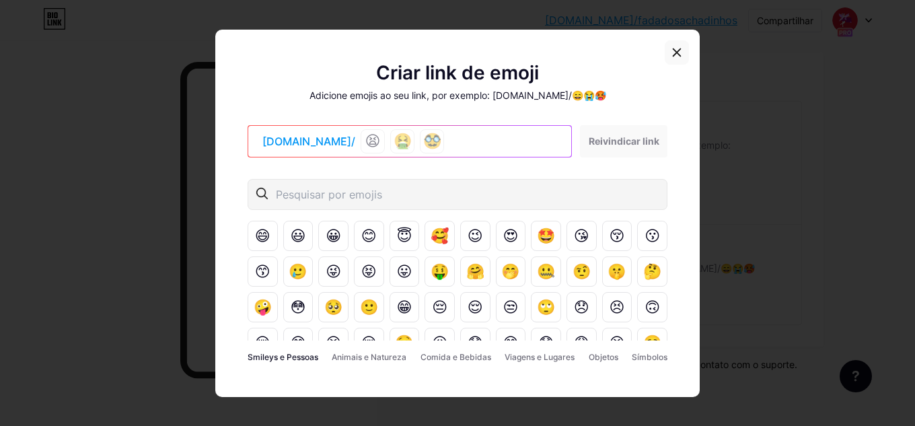
click at [676, 55] on icon at bounding box center [677, 52] width 11 height 11
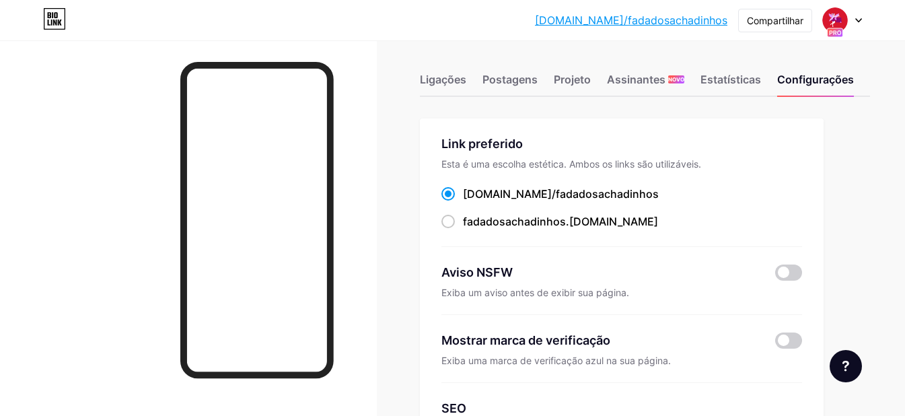
scroll to position [0, 0]
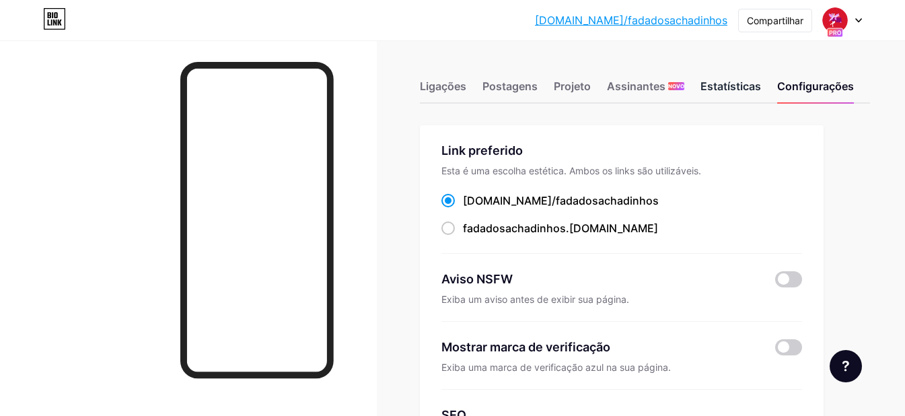
click at [732, 94] on div "Estatísticas" at bounding box center [731, 90] width 61 height 24
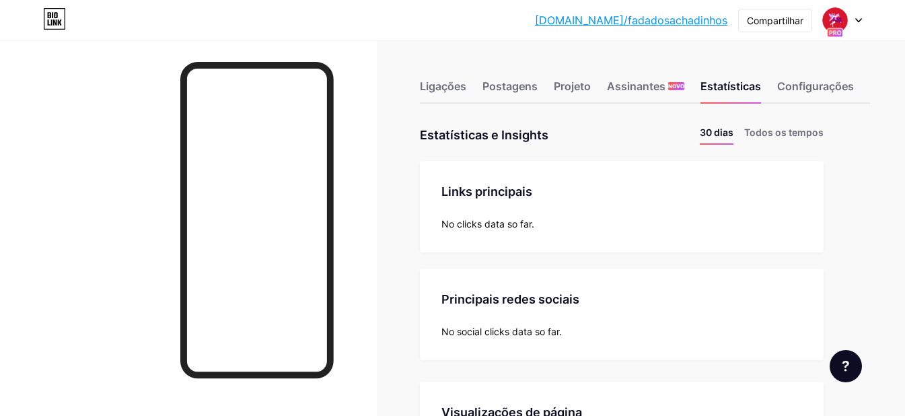
scroll to position [416, 905]
click at [535, 225] on font "Nenhum dado de cliques até agora." at bounding box center [521, 223] width 158 height 11
click at [449, 91] on font "Ligações" at bounding box center [443, 85] width 46 height 13
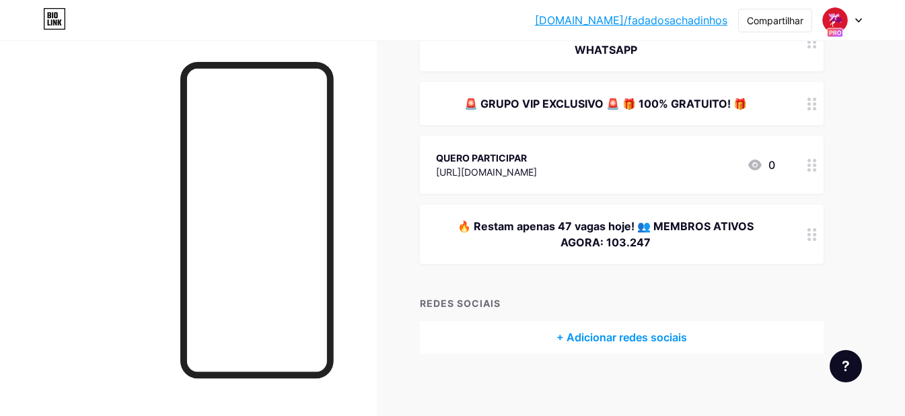
scroll to position [201, 0]
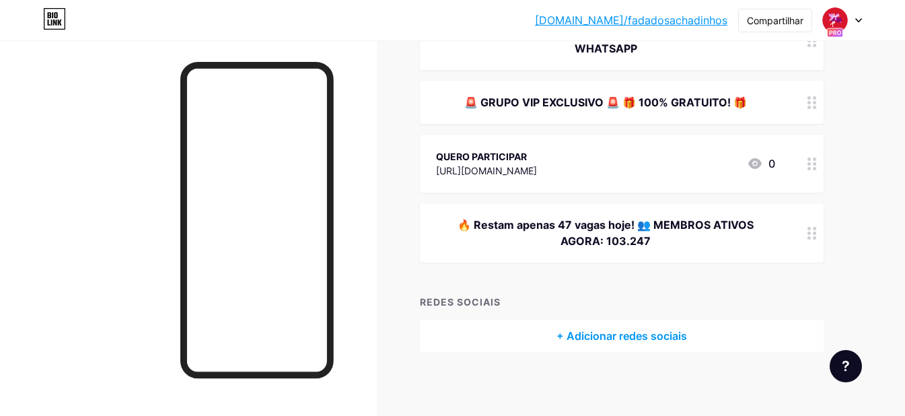
click at [715, 226] on font "🔥 Restam apenas 47 vagas hoje! 👥 MEMBROS ATIVOS AGORA: 103.247" at bounding box center [606, 233] width 296 height 30
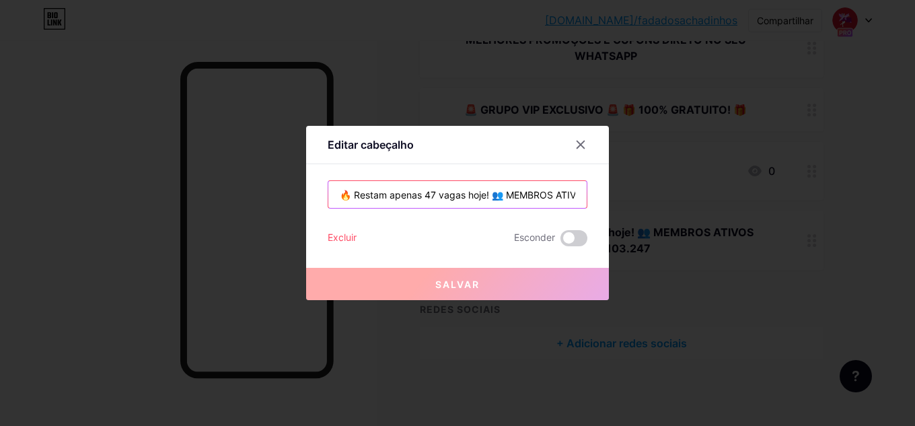
click at [490, 198] on input "🔥 Restam apenas 47 vagas hoje! 👥 MEMBROS ATIVOS AGORA: 103.247" at bounding box center [457, 194] width 258 height 27
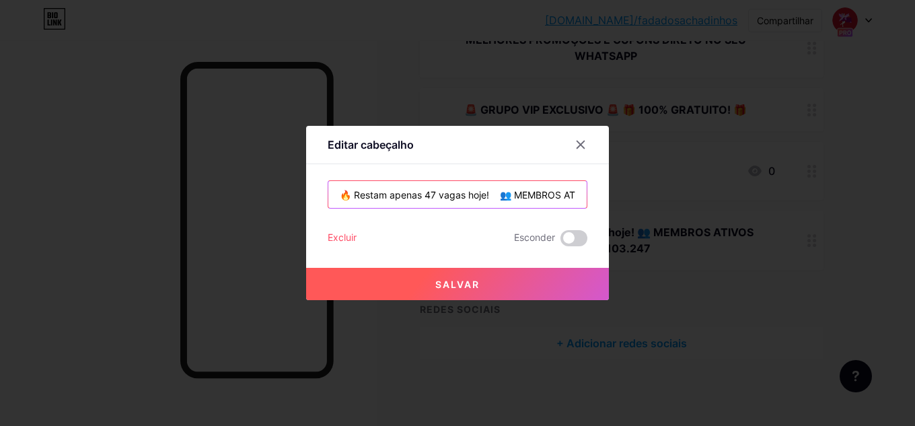
type input "🔥 Restam apenas 47 vagas hoje! 👥 MEMBROS ATIVOS AGORA: 103.247"
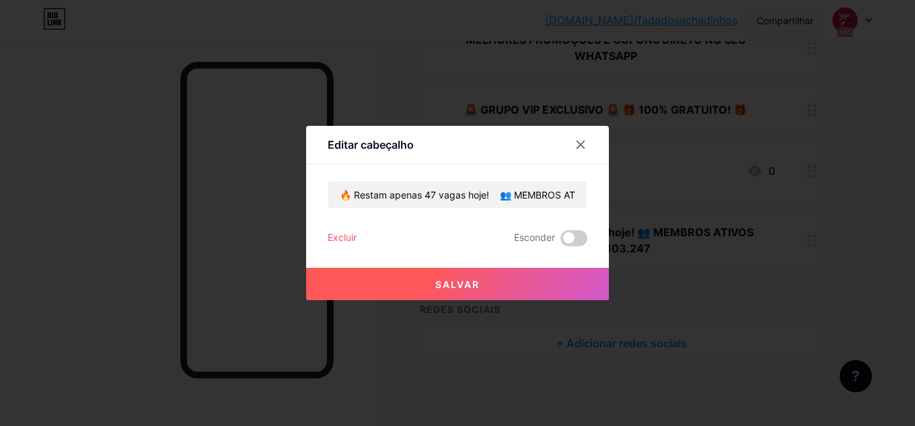
click at [522, 278] on button "Salvar" at bounding box center [457, 284] width 303 height 32
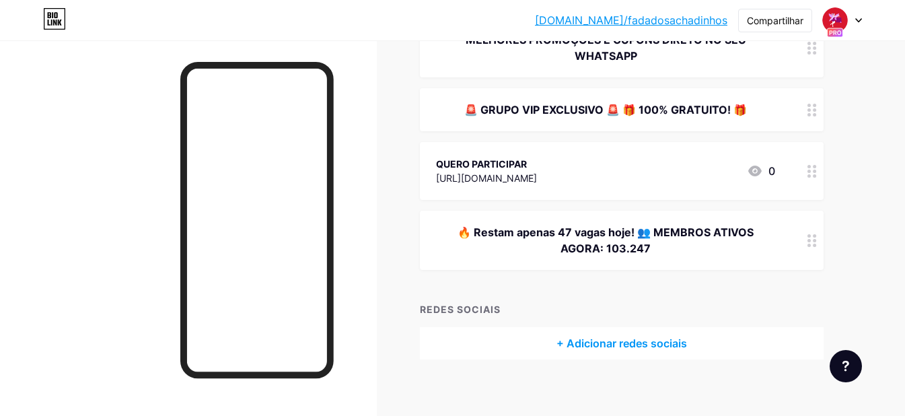
click at [696, 112] on font "🚨 GRUPO VIP EXCLUSIVO 🚨 🎁 100% GRATUITO! 🎁" at bounding box center [605, 109] width 283 height 13
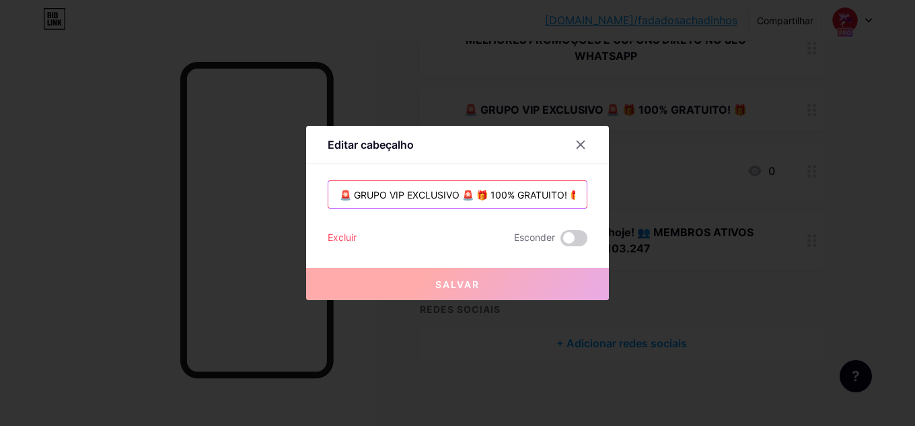
click at [475, 197] on input "🚨 GRUPO VIP EXCLUSIVO 🚨 🎁 100% GRATUITO! 🎁" at bounding box center [457, 194] width 258 height 27
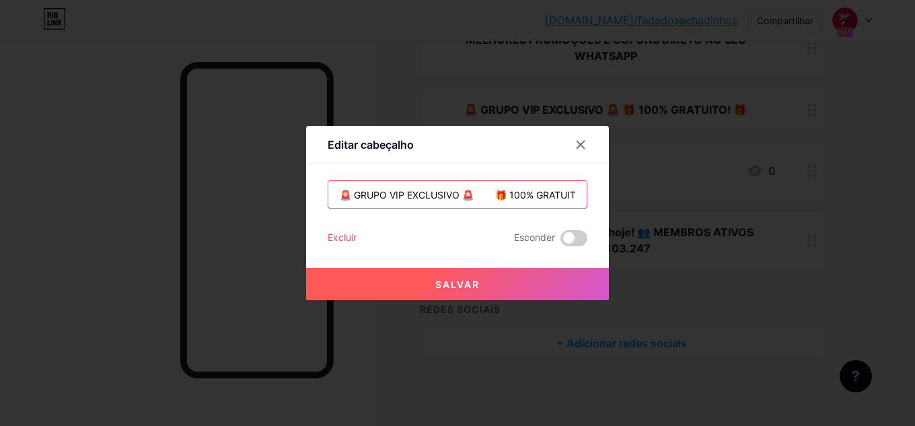
type input "🚨 GRUPO VIP EXCLUSIVO 🚨 🎁 100% GRATUITO! 🎁"
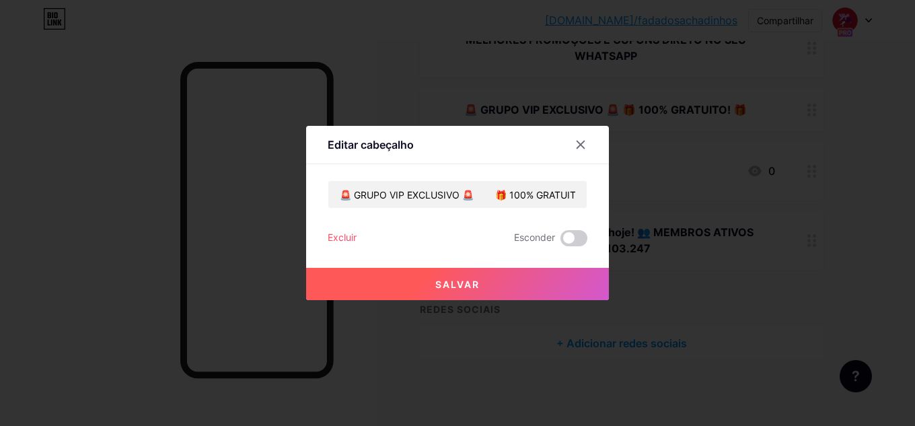
click at [498, 283] on button "Salvar" at bounding box center [457, 284] width 303 height 32
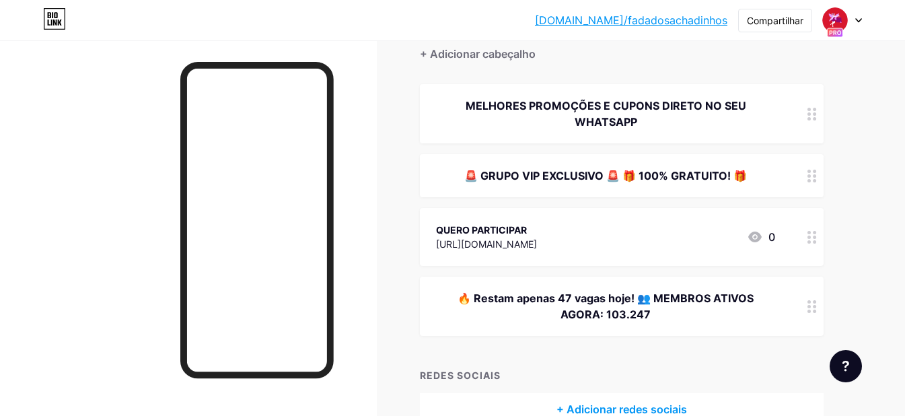
scroll to position [127, 0]
click at [728, 113] on div "MELHORES PROMOÇÕES E CUPONS DIRETO NO SEU WHATSAPP" at bounding box center [605, 114] width 339 height 32
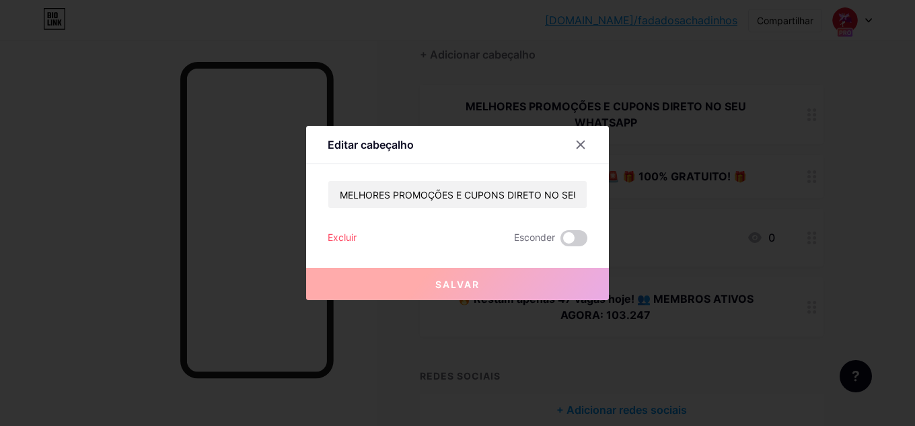
click at [331, 236] on font "Excluir" at bounding box center [342, 237] width 29 height 11
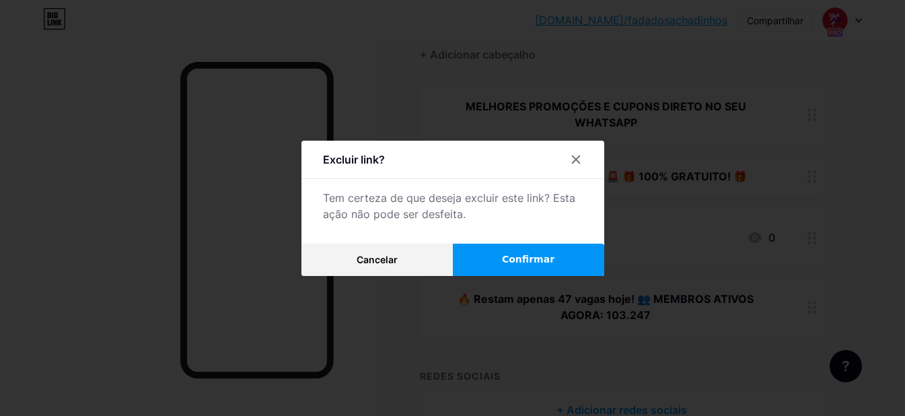
click at [495, 261] on button "Confirmar" at bounding box center [528, 260] width 151 height 32
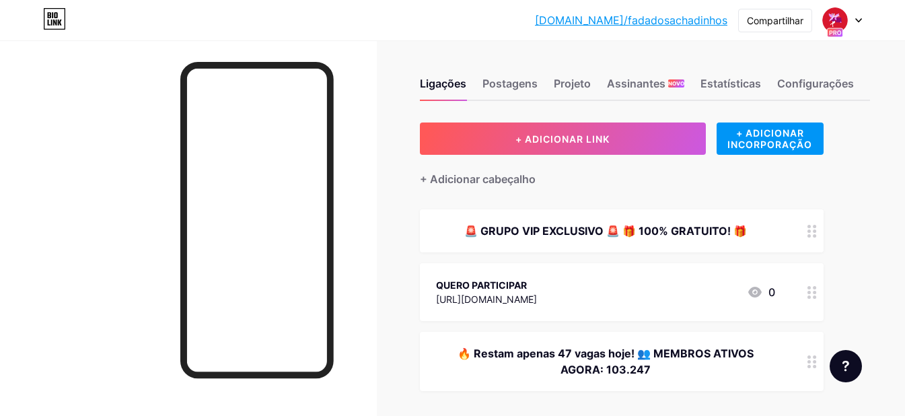
scroll to position [0, 0]
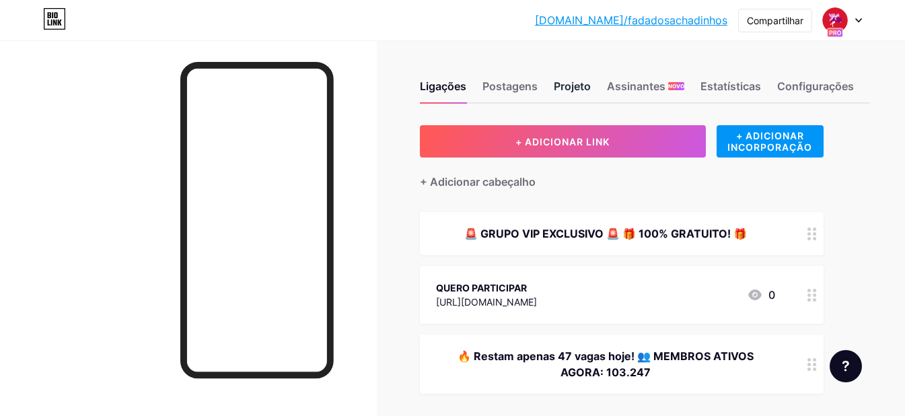
click at [561, 84] on font "Projeto" at bounding box center [572, 85] width 37 height 13
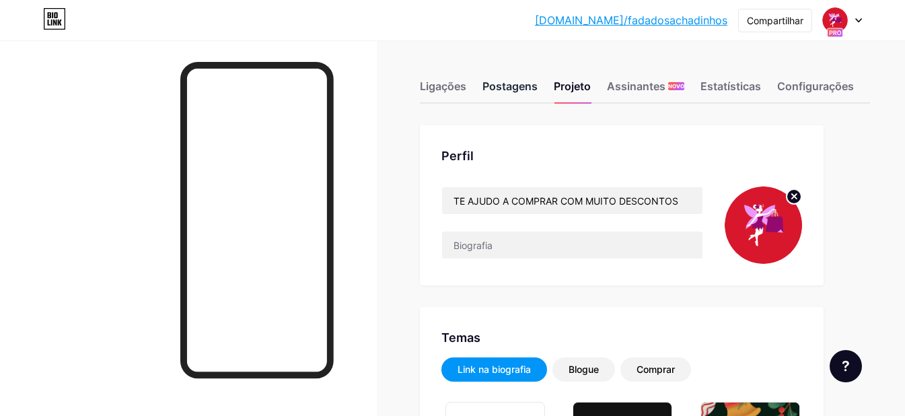
click at [520, 85] on font "Postagens" at bounding box center [510, 85] width 55 height 13
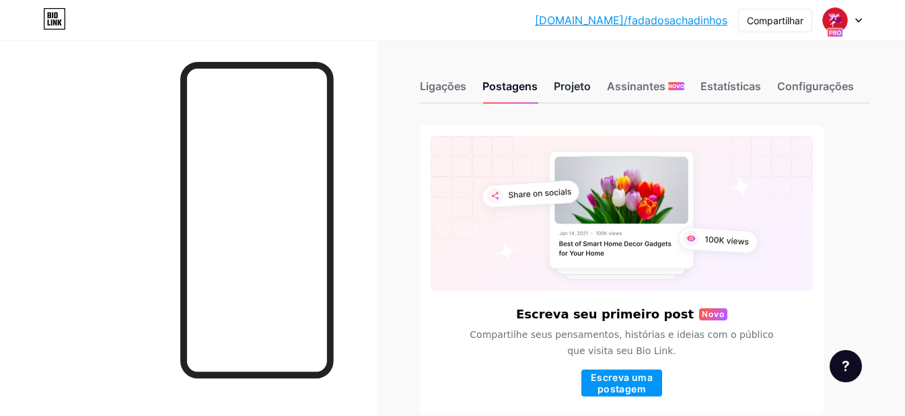
click at [584, 89] on font "Projeto" at bounding box center [572, 85] width 37 height 13
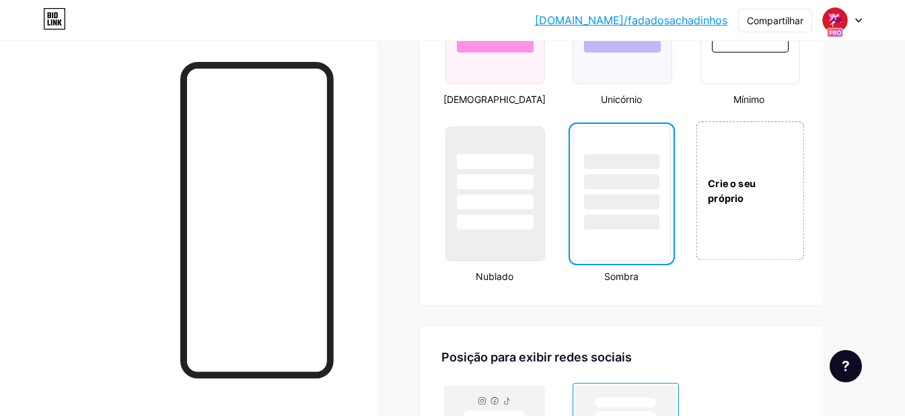
scroll to position [1513, 0]
click at [773, 219] on div "Crie o seu próprio" at bounding box center [750, 192] width 108 height 139
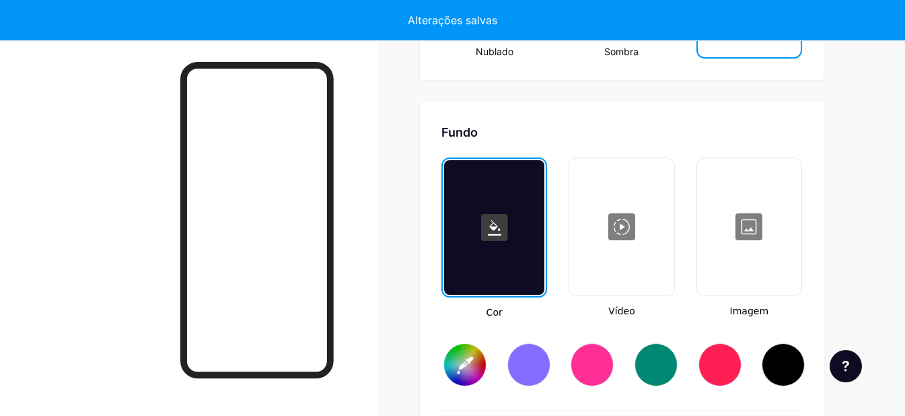
type input "#ffffff"
type input "#000000"
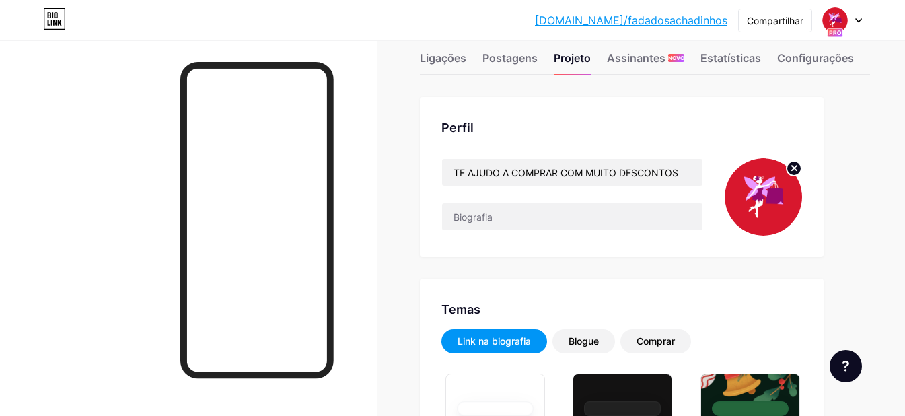
scroll to position [0, 0]
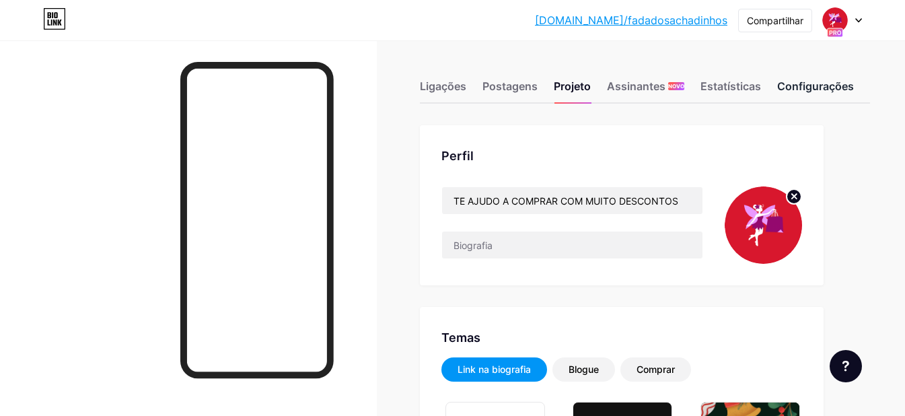
click at [798, 81] on font "Configurações" at bounding box center [815, 85] width 77 height 13
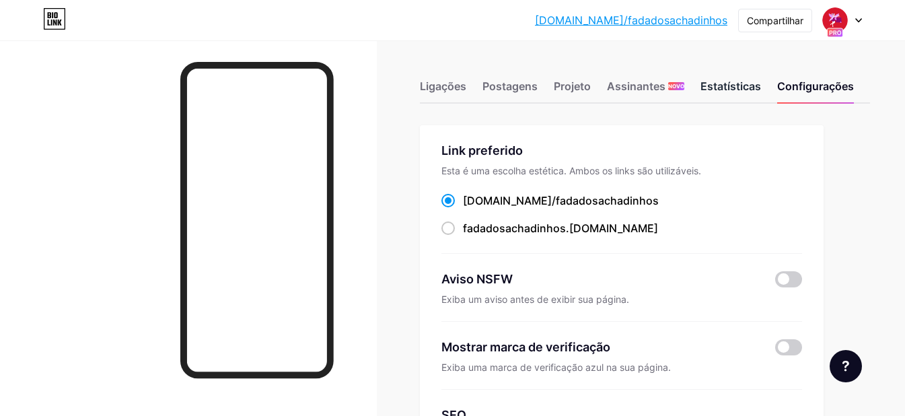
click at [727, 95] on div "Estatísticas" at bounding box center [731, 90] width 61 height 24
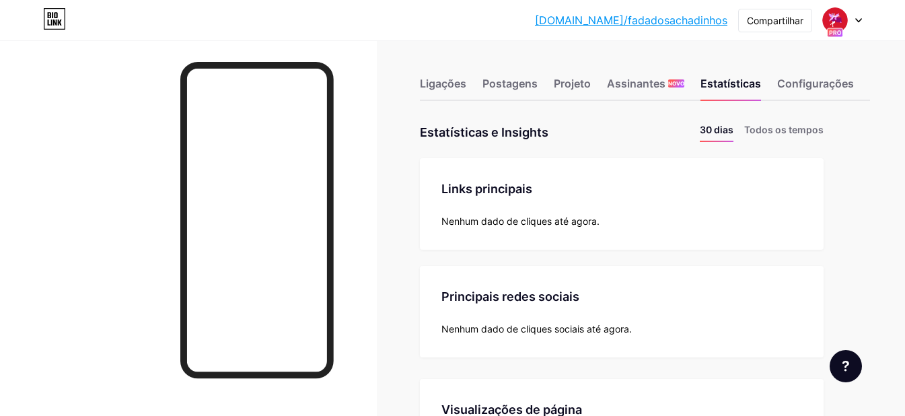
scroll to position [1, 0]
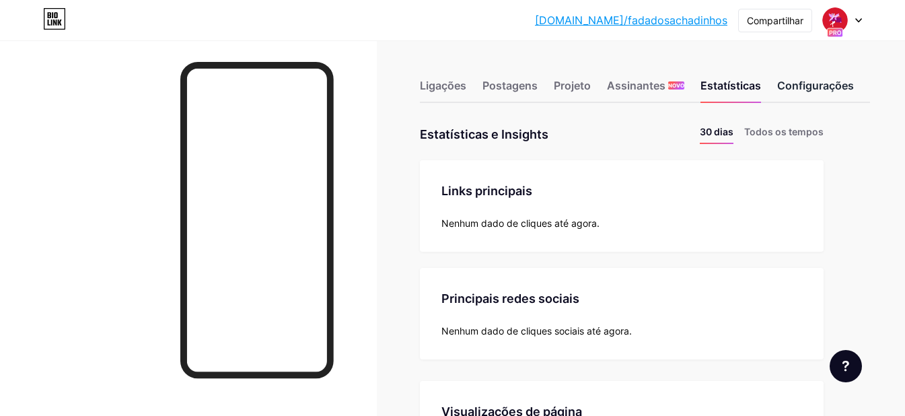
click at [808, 90] on font "Configurações" at bounding box center [815, 85] width 77 height 13
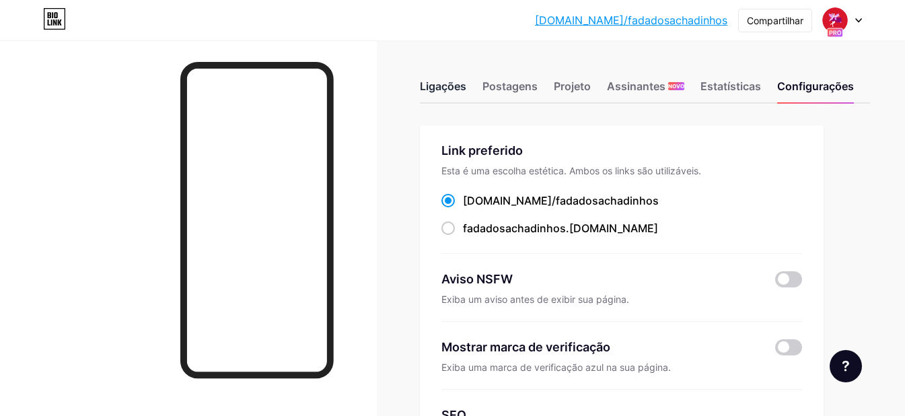
click at [423, 88] on font "Ligações" at bounding box center [443, 85] width 46 height 13
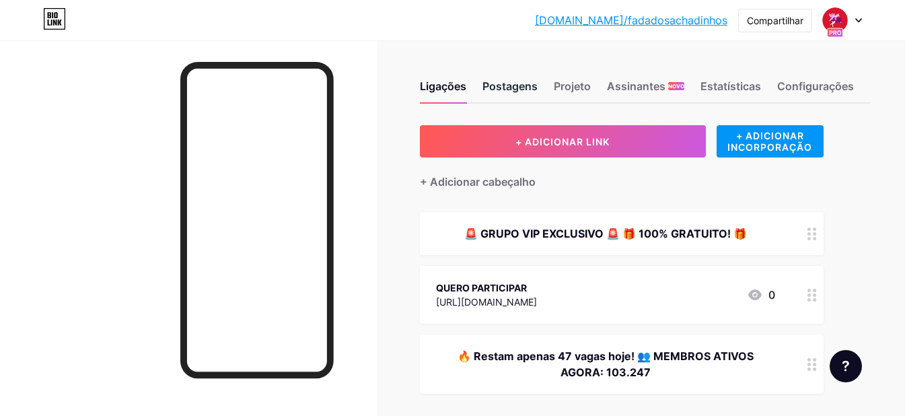
click at [512, 92] on font "Postagens" at bounding box center [510, 85] width 55 height 13
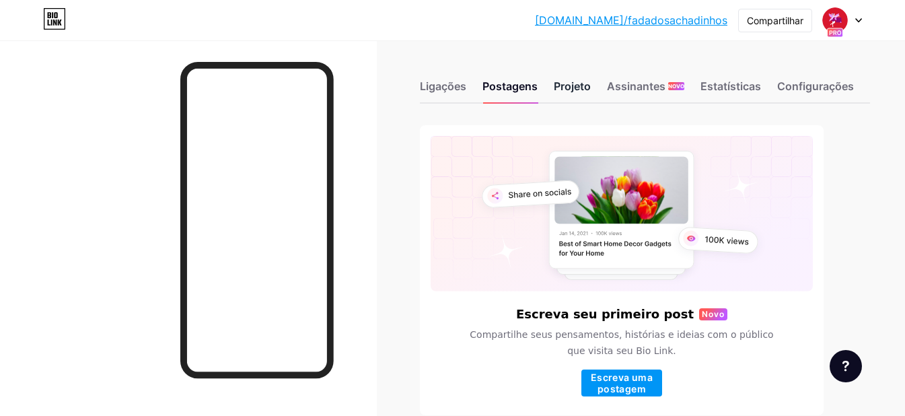
click at [565, 88] on font "Projeto" at bounding box center [572, 85] width 37 height 13
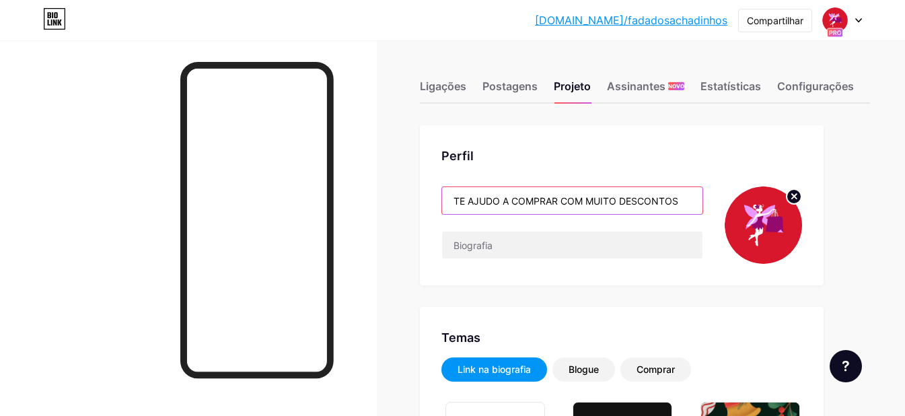
type input "#ffffff"
type input "#000000"
drag, startPoint x: 691, startPoint y: 200, endPoint x: 362, endPoint y: 218, distance: 329.0
paste input "🛍️ Produtos com 50%, 60% e até 80% OFF! 😍"
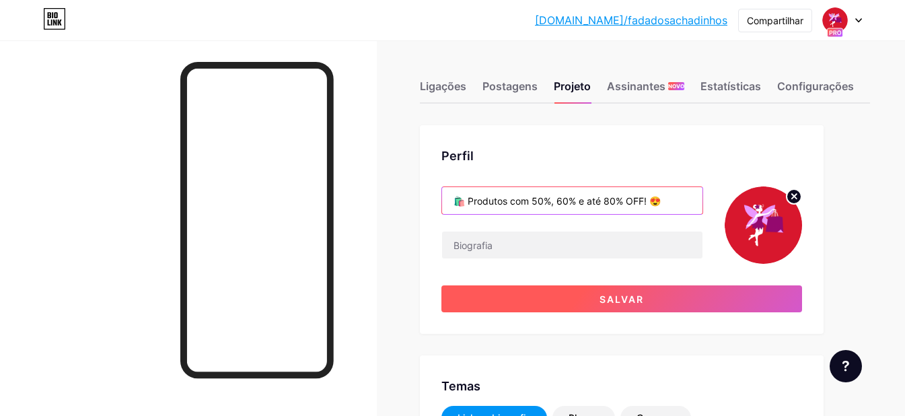
type input "🛍️ Produtos com 50%, 60% e até 80% OFF! 😍"
click at [501, 308] on button "Salvar" at bounding box center [622, 298] width 361 height 27
type input "#ffffff"
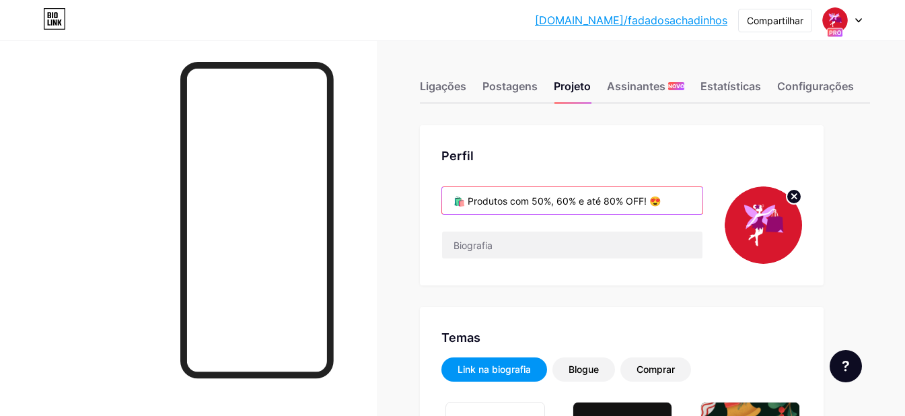
click at [668, 202] on input "🛍️ Produtos com 50%, 60% e até 80% OFF! 😍" at bounding box center [572, 200] width 260 height 27
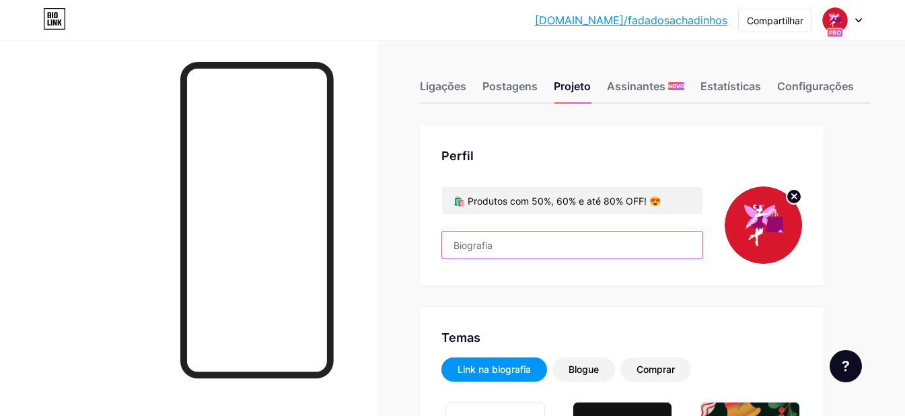
click at [499, 246] on input "text" at bounding box center [572, 245] width 260 height 27
paste input "🛍️ Produtos com 50%, 60% e até 80% OFF! 😍"
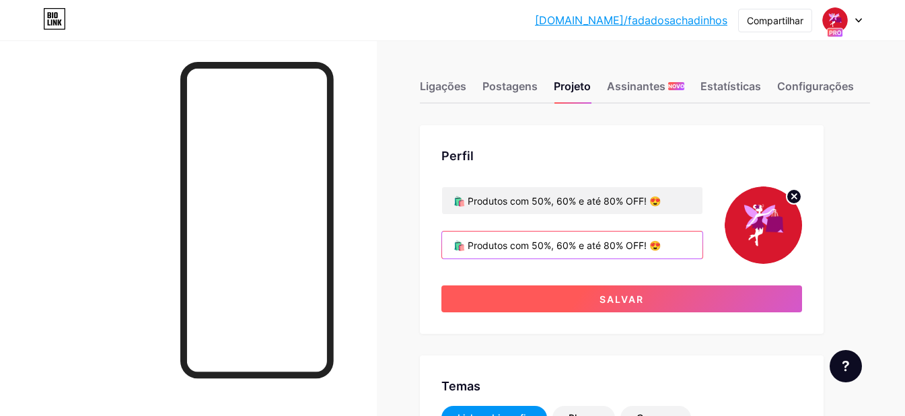
type input "🛍️ Produtos com 50%, 60% e até 80% OFF! 😍"
click at [590, 295] on button "Salvar" at bounding box center [622, 298] width 361 height 27
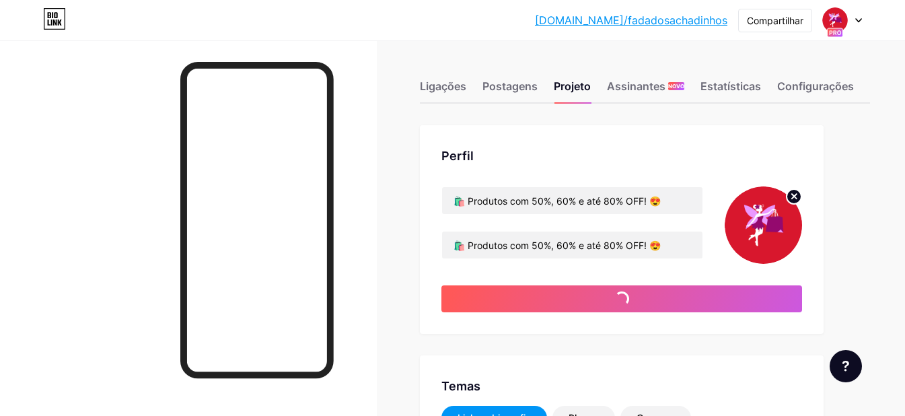
type input "#ffffff"
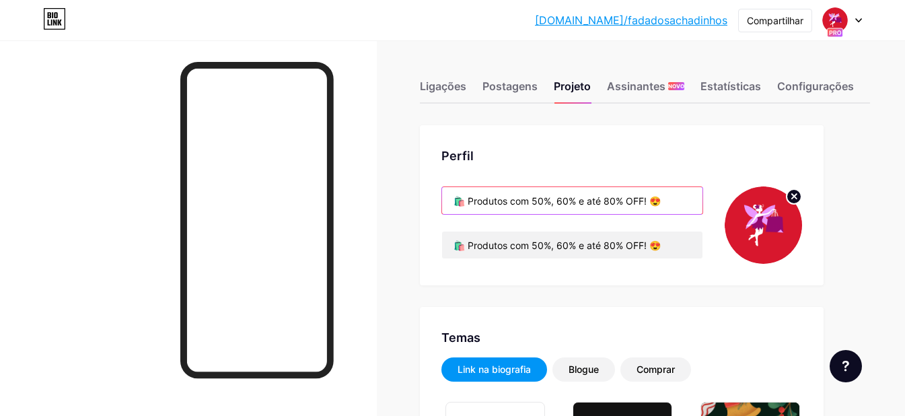
click at [630, 201] on input "🛍️ Produtos com 50%, 60% e até 80% OFF! 😍" at bounding box center [572, 200] width 260 height 27
drag, startPoint x: 681, startPoint y: 205, endPoint x: 443, endPoint y: 211, distance: 238.3
click at [443, 211] on input "🛍️ Produtos com 50%, 60% e até 80% OFF! 😍" at bounding box center [572, 200] width 260 height 27
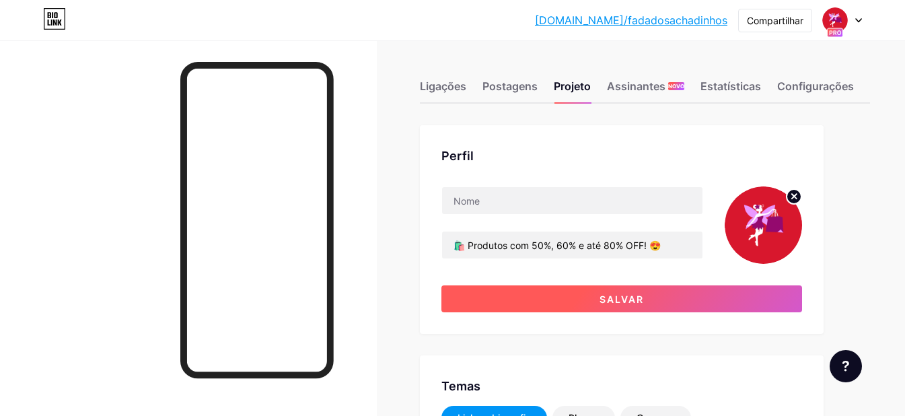
click at [502, 295] on button "Salvar" at bounding box center [622, 298] width 361 height 27
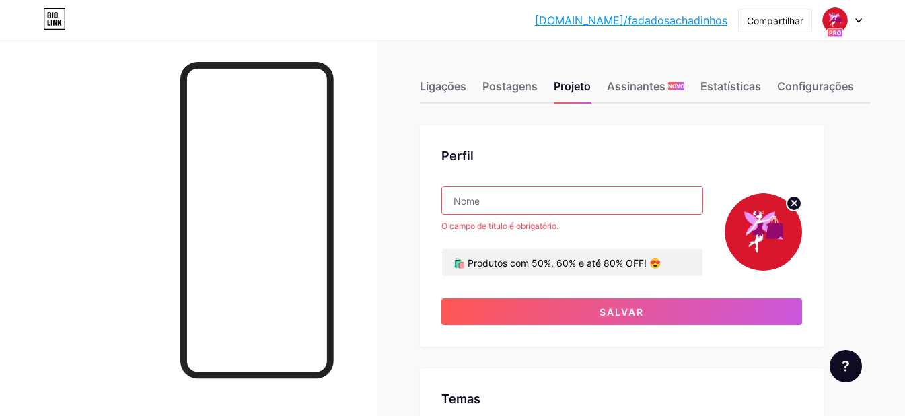
click at [530, 199] on input "text" at bounding box center [572, 200] width 260 height 27
paste input "🛍️ Produtos com 50%, 60% e até 80% OFF! 😍"
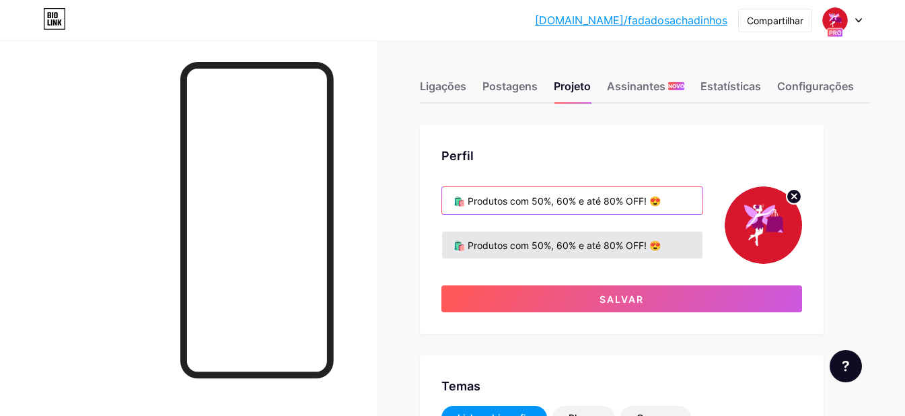
type input "🛍️ Produtos com 50%, 60% e até 80% OFF! 😍"
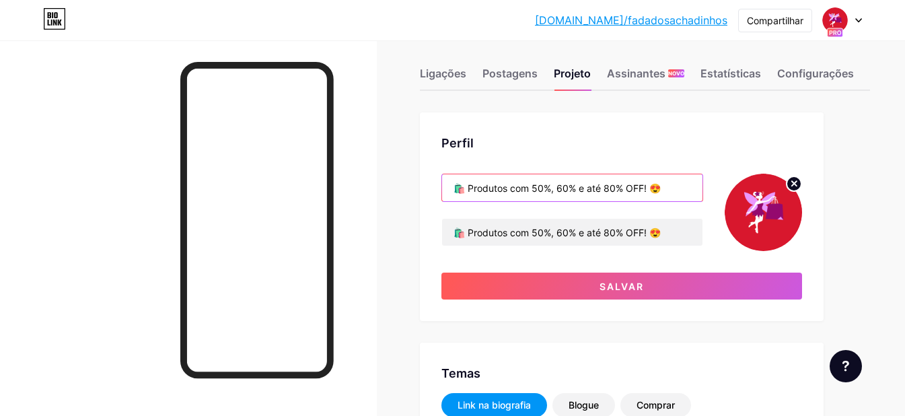
scroll to position [13, 0]
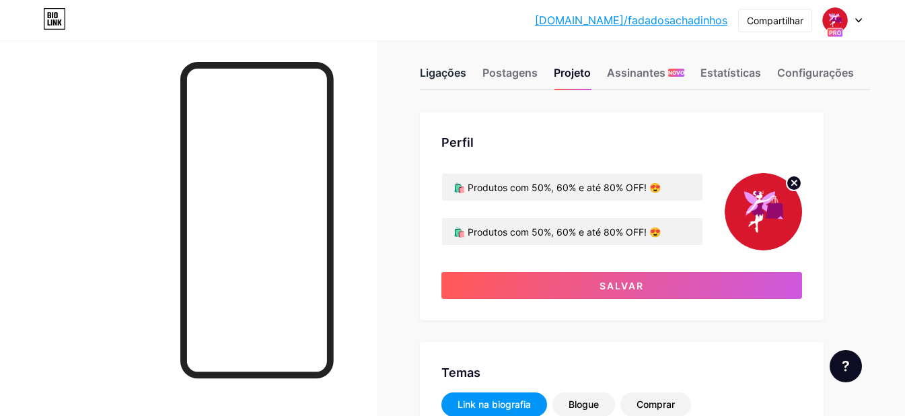
click at [435, 68] on font "Ligações" at bounding box center [443, 72] width 46 height 13
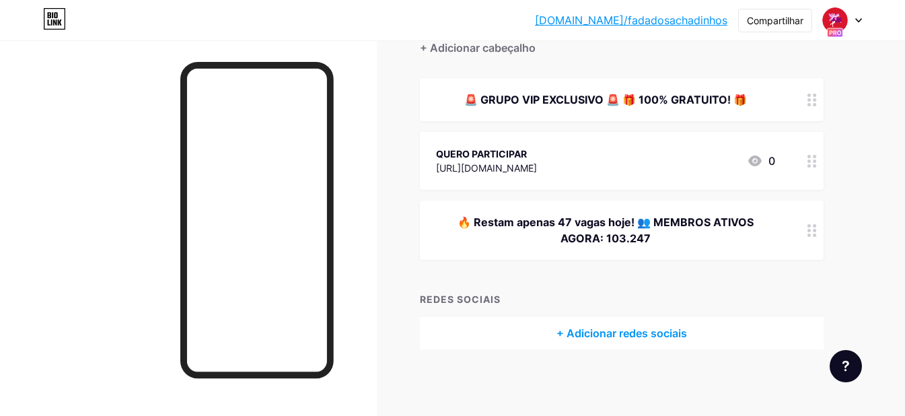
click at [537, 147] on div "QUERO PARTICIPAR" at bounding box center [486, 154] width 101 height 14
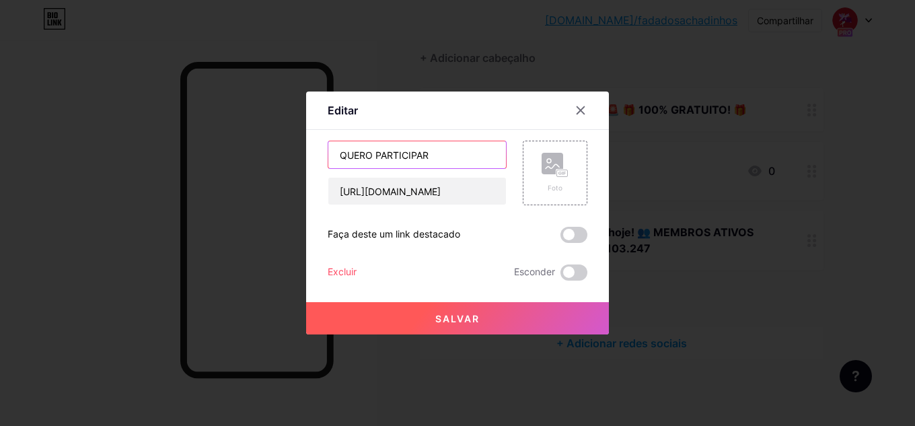
click at [427, 155] on input "QUERO PARTICIPAR" at bounding box center [417, 154] width 178 height 27
type input "QUERO PARTICIPAR AGORA"
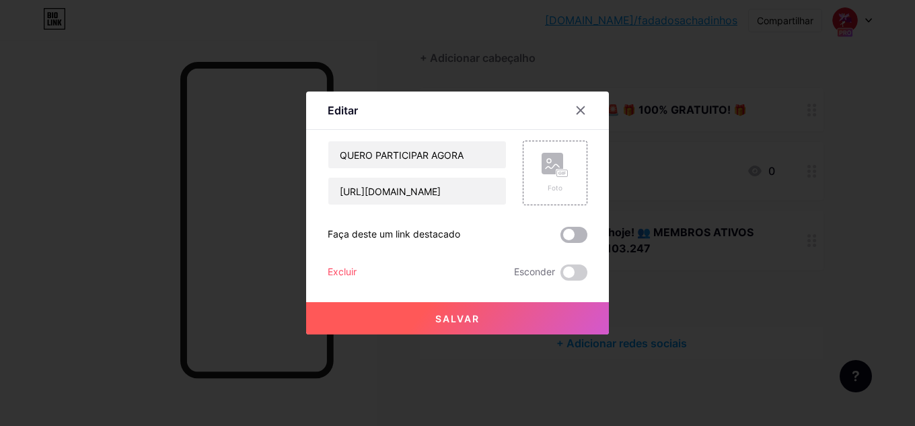
click at [572, 238] on span at bounding box center [574, 235] width 27 height 16
click at [561, 238] on input "checkbox" at bounding box center [561, 238] width 0 height 0
click at [502, 316] on button "Salvar" at bounding box center [457, 318] width 303 height 32
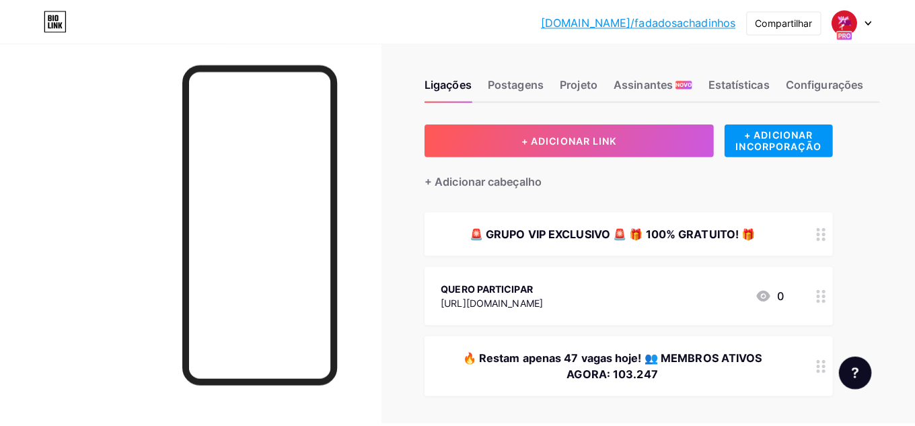
scroll to position [0, 0]
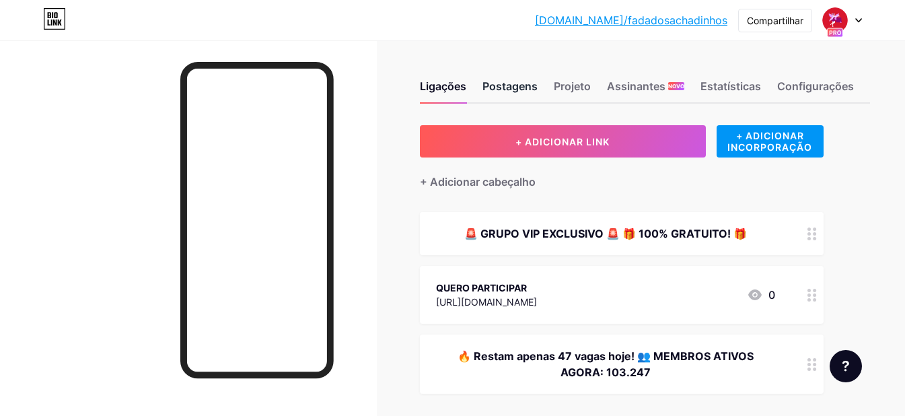
click at [517, 86] on font "Postagens" at bounding box center [510, 85] width 55 height 13
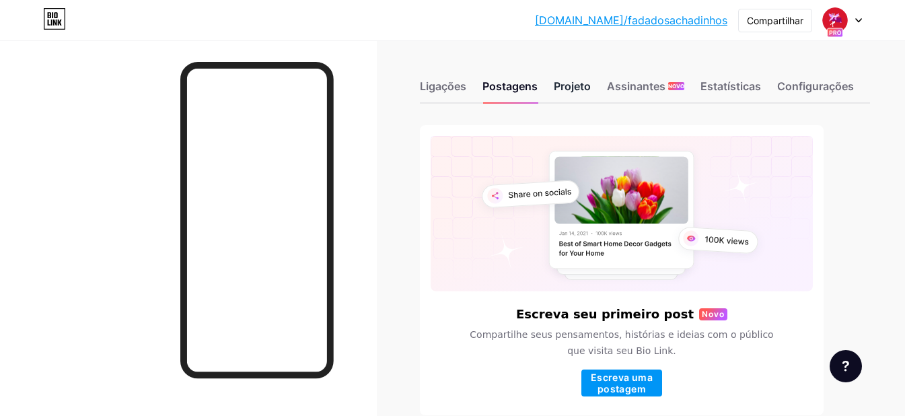
click at [575, 87] on font "Projeto" at bounding box center [572, 85] width 37 height 13
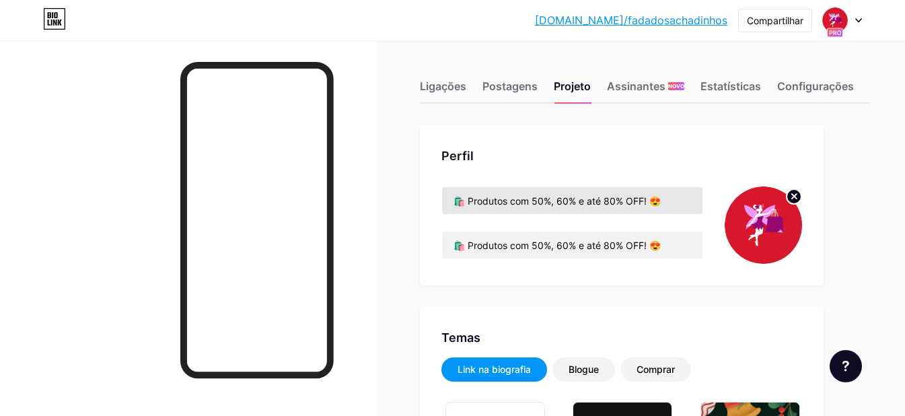
type input "#ffffff"
type input "#000000"
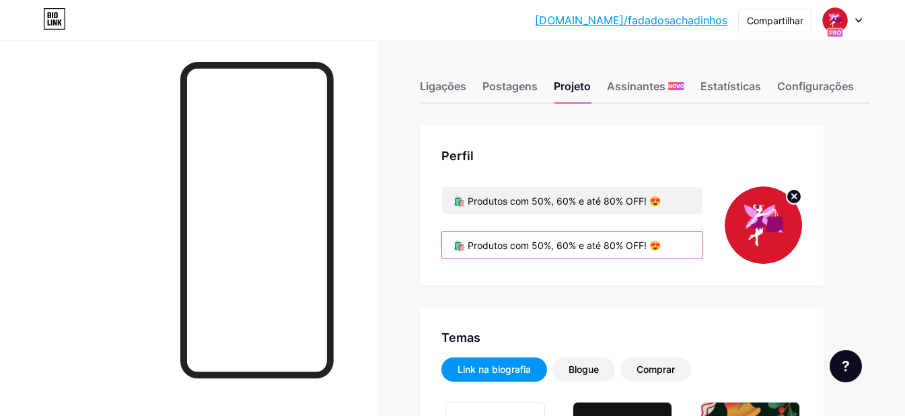
drag, startPoint x: 670, startPoint y: 244, endPoint x: 447, endPoint y: 253, distance: 223.6
click at [447, 253] on input "🛍️ Produtos com 50%, 60% e até 80% OFF! 😍" at bounding box center [572, 245] width 260 height 27
click at [434, 81] on font "Ligações" at bounding box center [443, 85] width 46 height 13
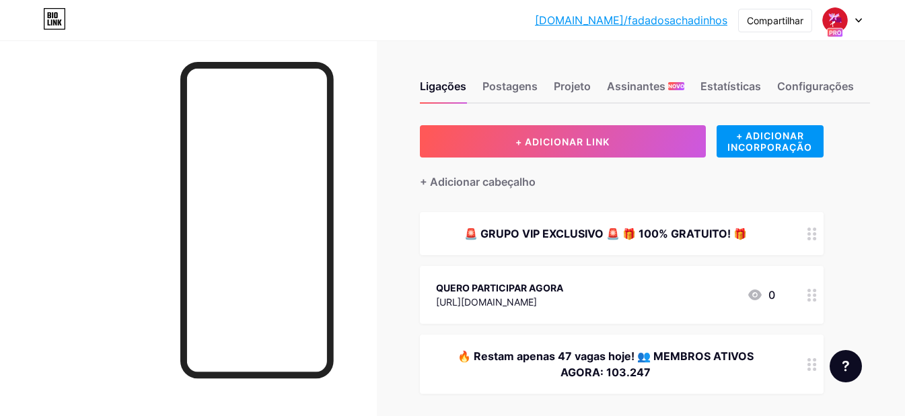
click at [614, 234] on font "🚨 GRUPO VIP EXCLUSIVO 🚨 🎁 100% GRATUITO! 🎁" at bounding box center [605, 233] width 283 height 13
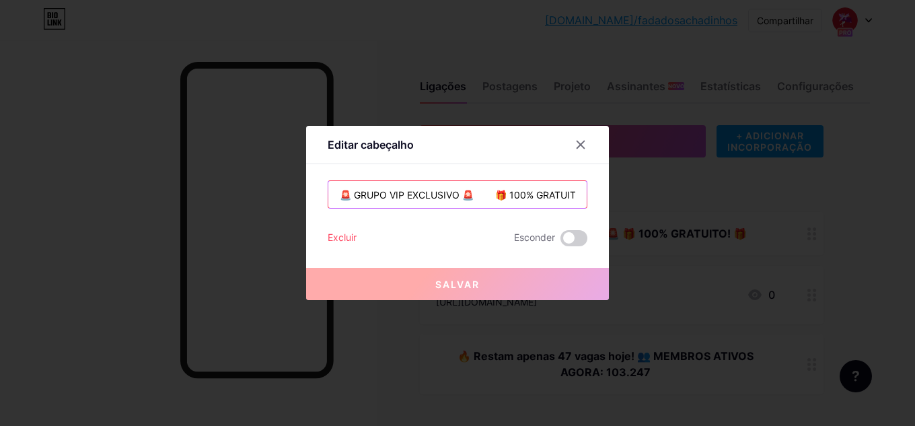
scroll to position [0, 30]
drag, startPoint x: 330, startPoint y: 198, endPoint x: 621, endPoint y: 198, distance: 290.8
click at [621, 198] on div "Editar cabeçalho 🚨 GRUPO VIP EXCLUSIVO 🚨 🎁 100% GRATUITO! 🎁 Excluir Esconder Sa…" at bounding box center [457, 213] width 915 height 426
paste input "️ Produtos com 50%, 60% e até 80% OFF! 😍"
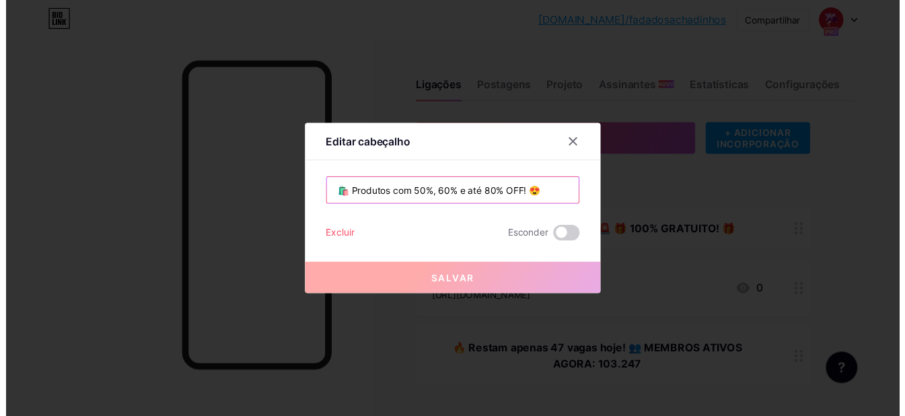
scroll to position [0, 0]
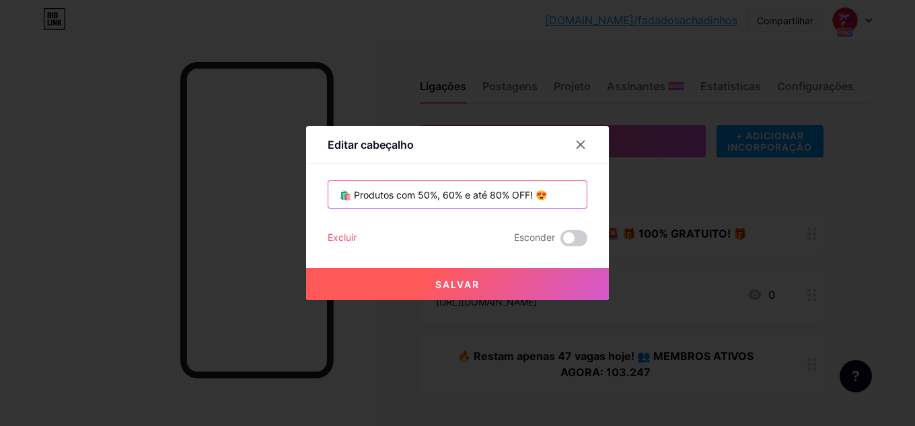
type input "🛍️ Produtos com 50%, 60% e até 80% OFF! 😍"
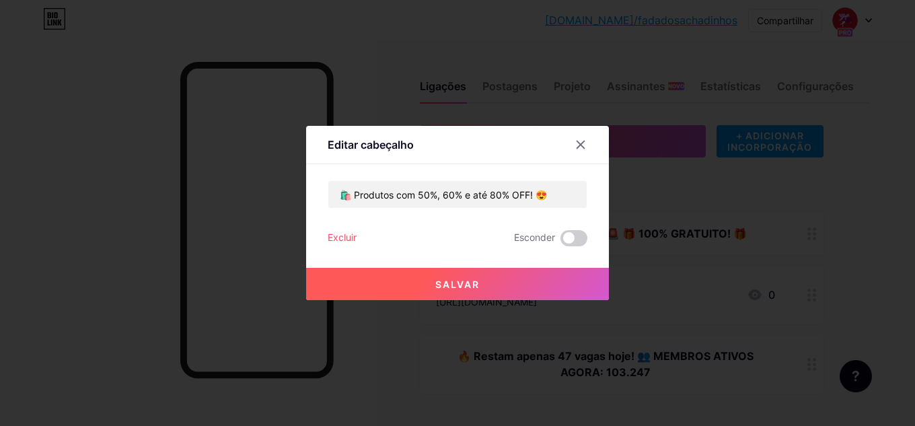
click at [489, 281] on button "Salvar" at bounding box center [457, 284] width 303 height 32
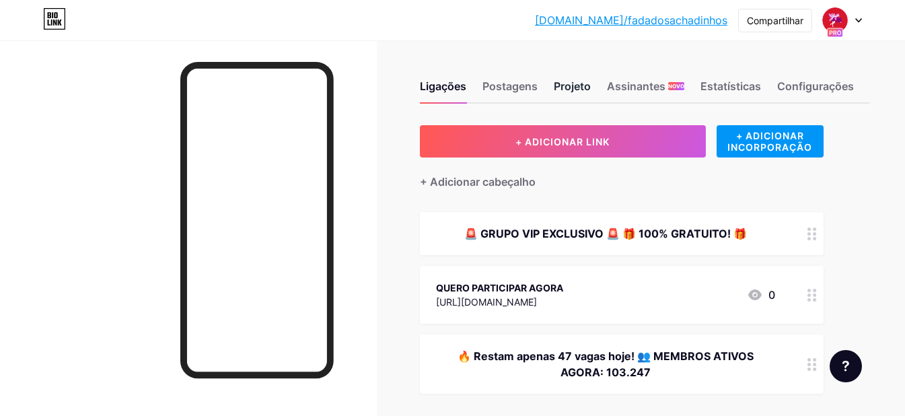
click at [585, 91] on font "Projeto" at bounding box center [572, 85] width 37 height 13
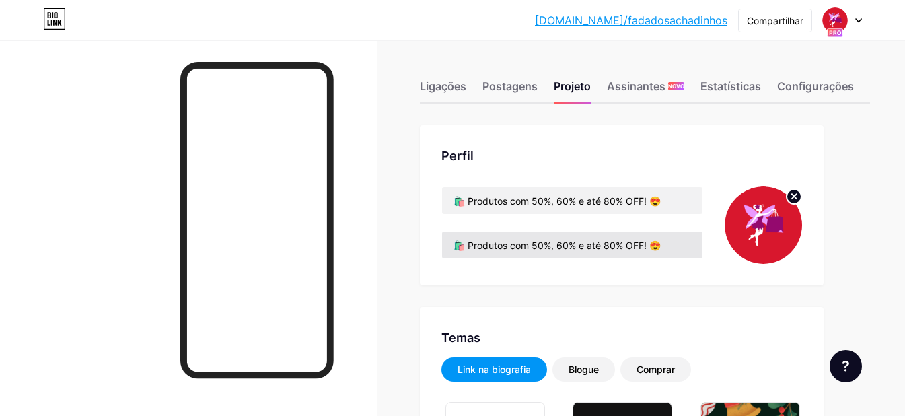
type input "#ffffff"
type input "#000000"
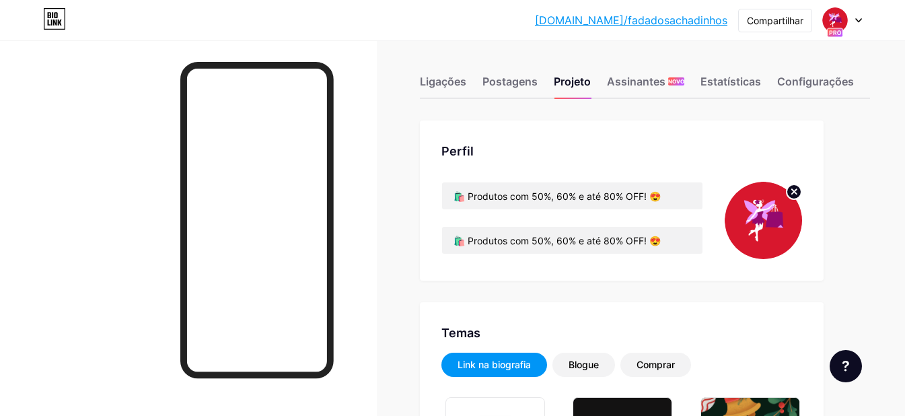
scroll to position [6, 0]
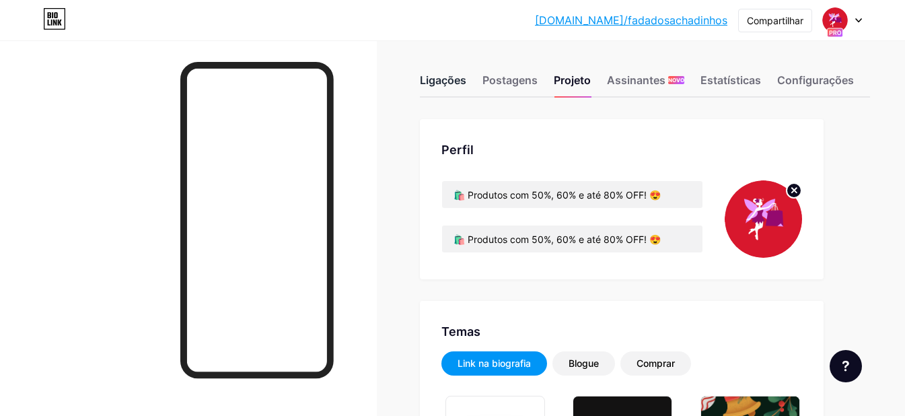
click at [442, 78] on font "Ligações" at bounding box center [443, 79] width 46 height 13
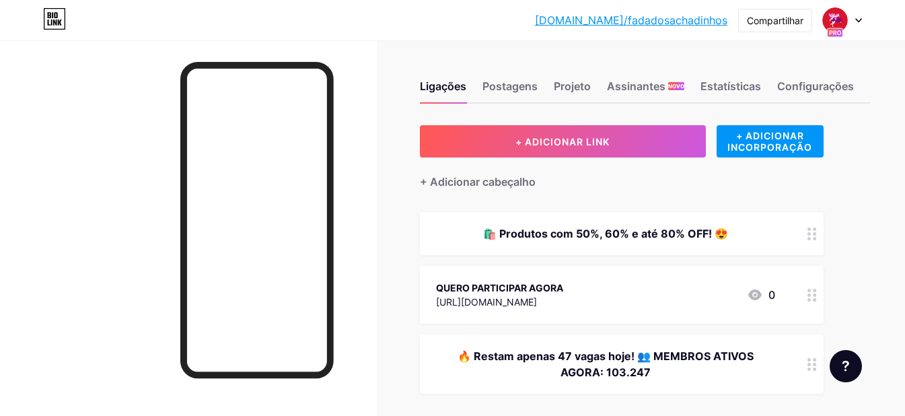
click at [600, 237] on font "🛍️ Produtos com 50%, 60% e até 80% OFF! 😍" at bounding box center [605, 233] width 245 height 13
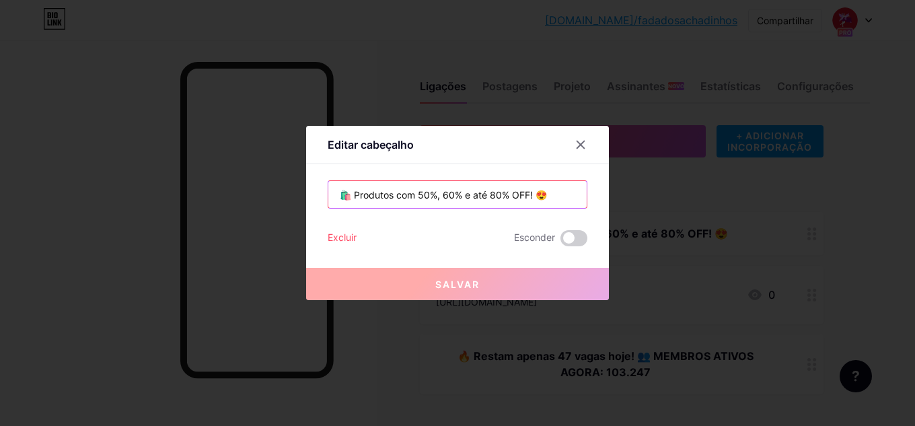
drag, startPoint x: 547, startPoint y: 201, endPoint x: 328, endPoint y: 212, distance: 219.7
click at [328, 212] on div "🛍️ Produtos com 50%, 60% e até 80% OFF! 😍 Excluir Esconder Salvar" at bounding box center [458, 213] width 260 height 66
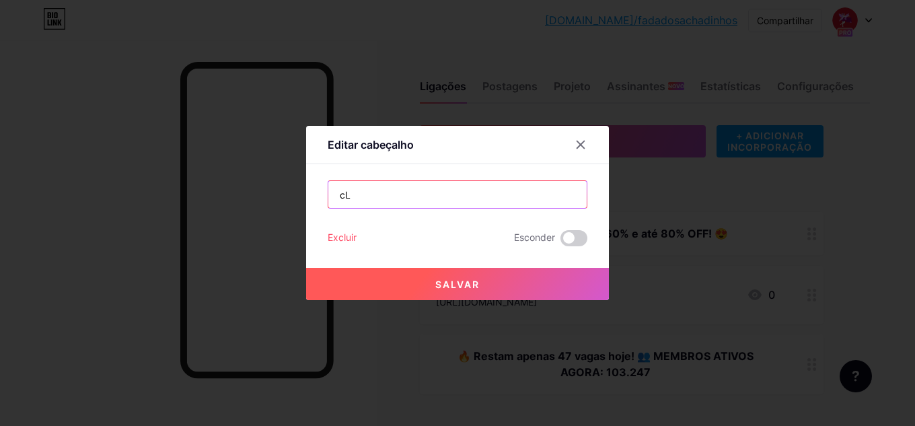
type input "c"
type input "Cliente abaixo e entre:"
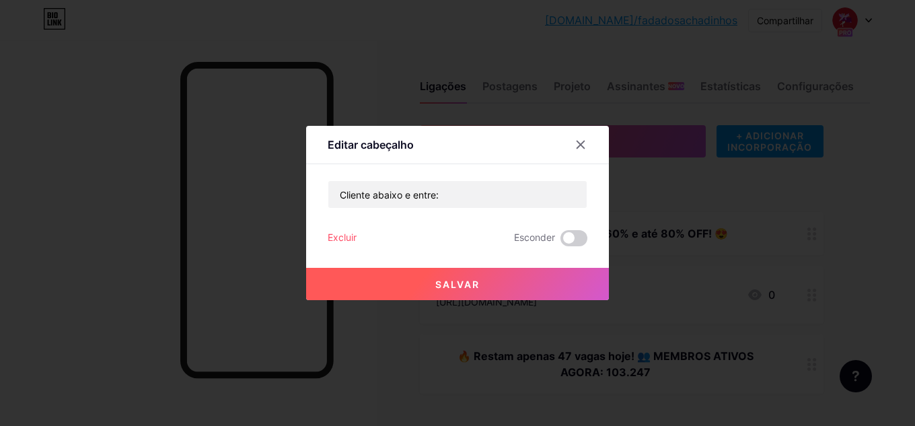
click at [423, 285] on button "Salvar" at bounding box center [457, 284] width 303 height 32
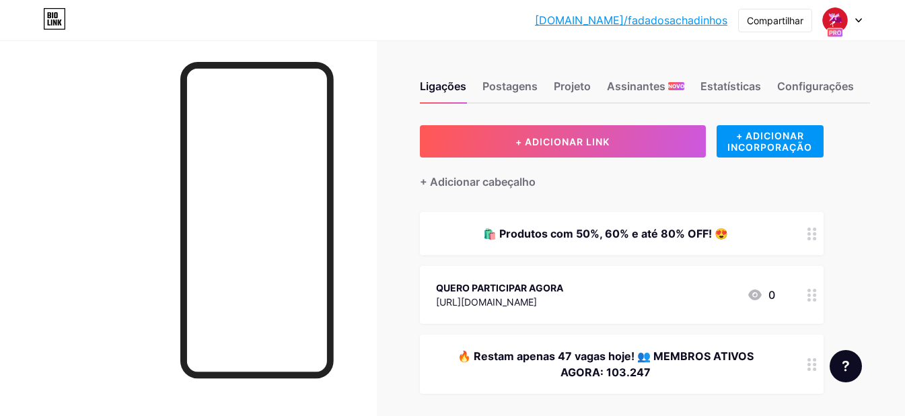
click at [516, 223] on div "🛍️ Produtos com 50%, 60% e até 80% OFF! 😍" at bounding box center [622, 233] width 404 height 43
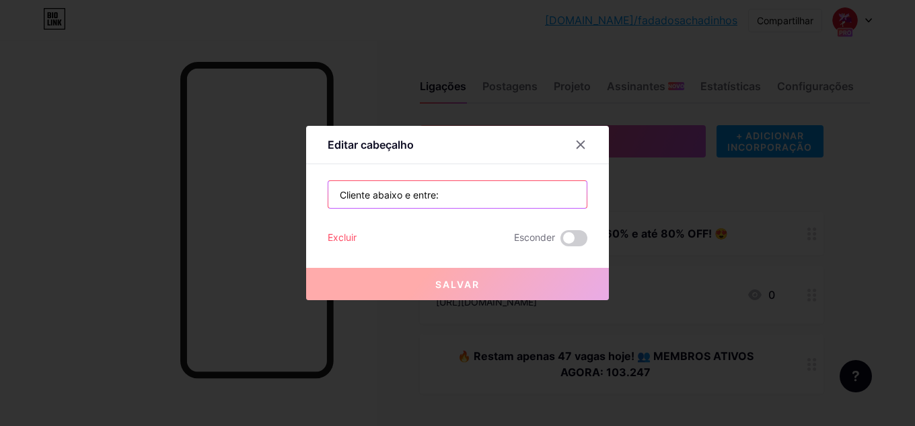
click at [448, 196] on input "Cliente abaixo e entre:" at bounding box center [457, 194] width 258 height 27
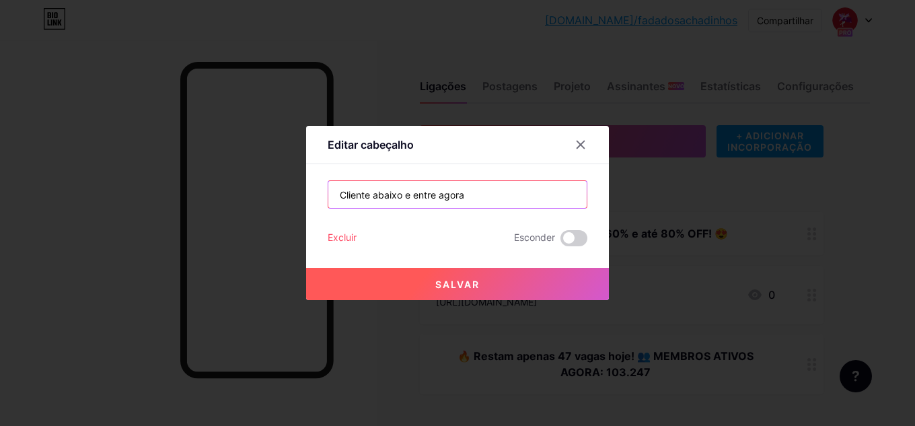
click at [384, 195] on input "Cliente abaixo e entre agora" at bounding box center [457, 194] width 258 height 27
type input "Cliente aqui abaixo e participe"
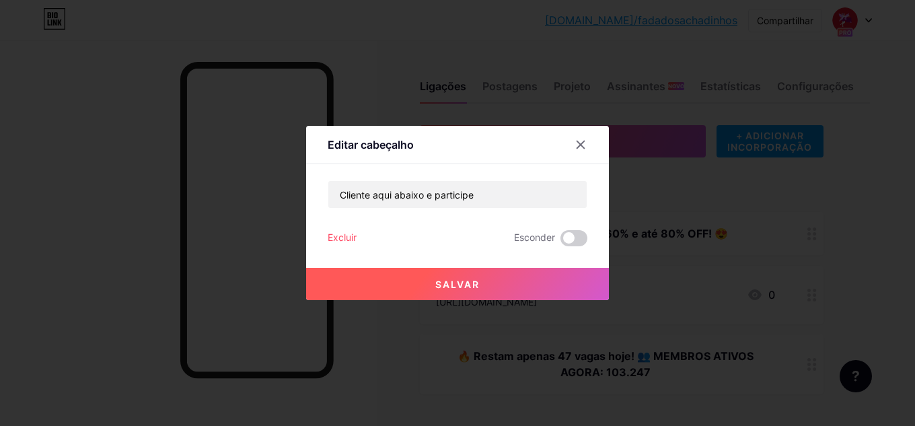
click at [407, 279] on button "Salvar" at bounding box center [457, 284] width 303 height 32
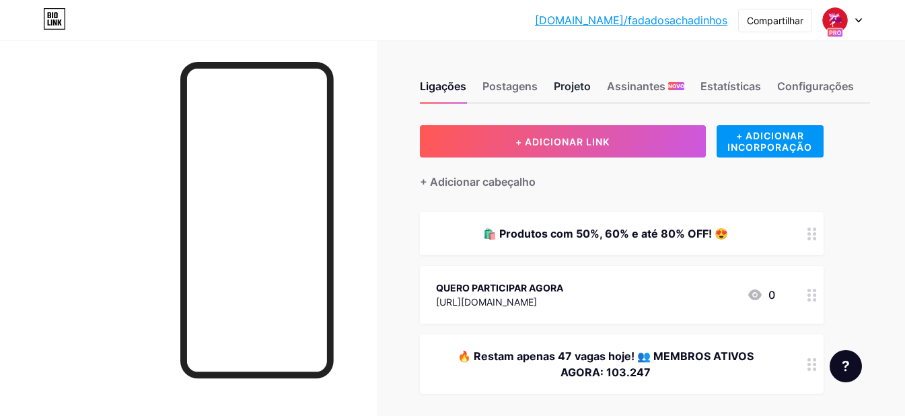
click at [591, 91] on font "Projeto" at bounding box center [572, 85] width 37 height 13
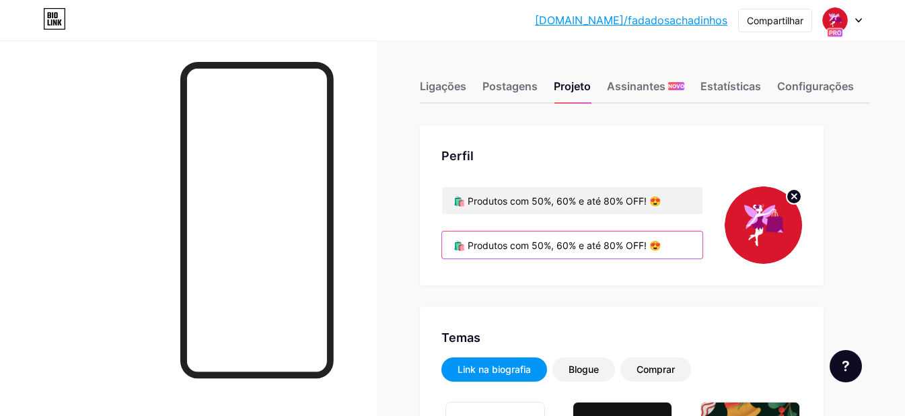
type input "#ffffff"
type input "#000000"
drag, startPoint x: 667, startPoint y: 248, endPoint x: 407, endPoint y: 256, distance: 259.9
paste input "Dicas, cupons e ofertas compartilhadas na hora"
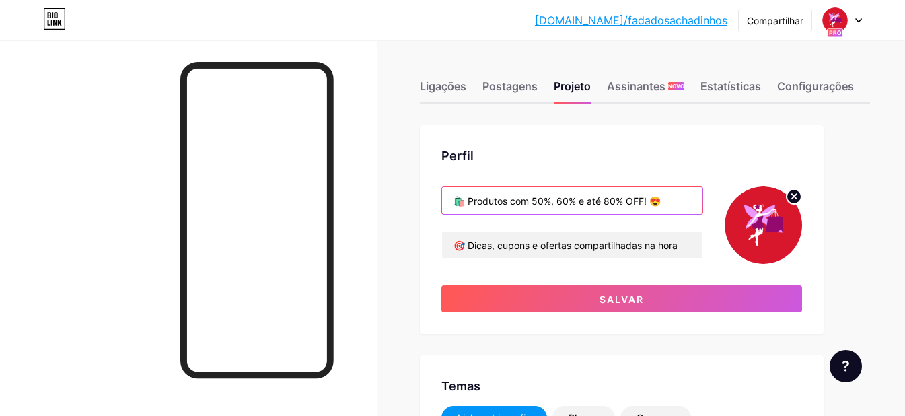
drag, startPoint x: 658, startPoint y: 201, endPoint x: 426, endPoint y: 212, distance: 231.8
click at [426, 212] on div "Perfil 🛍️ Produtos com 50%, 60% e até 80% OFF! 😍 🎯 Dicas, cupons e ofertas comp…" at bounding box center [622, 229] width 404 height 209
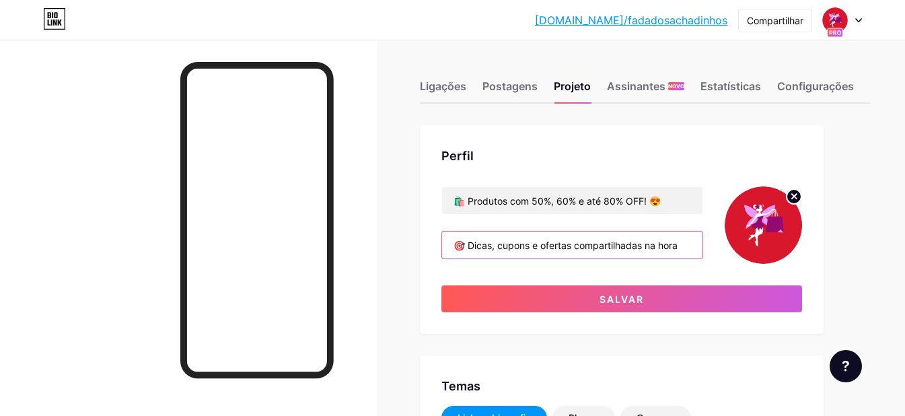
click at [687, 249] on input "🎯 Dicas, cupons e ofertas compartilhadas na hora" at bounding box center [572, 245] width 260 height 27
paste input "🛍️ Produtos com 50%, 60% e até 80% OFF! 😍"
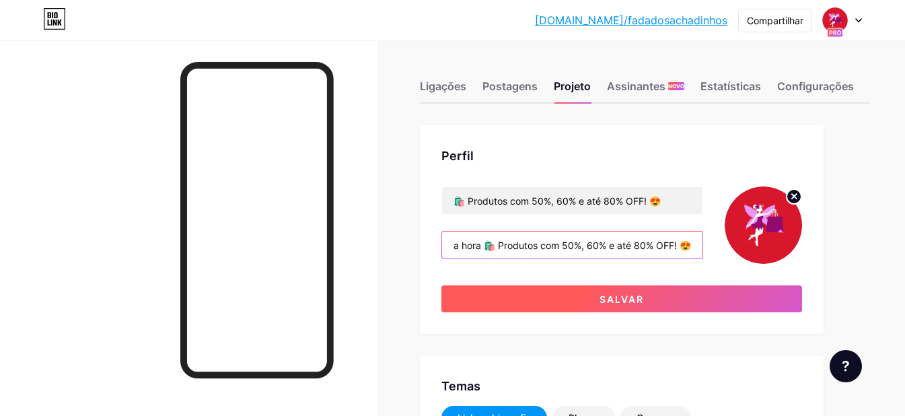
type input "🎯 Dicas, cupons e ofertas compartilhadas na hora 🛍️ Produtos com 50%, 60% e até…"
click at [650, 301] on button "Salvar" at bounding box center [622, 298] width 361 height 27
type input "#ffffff"
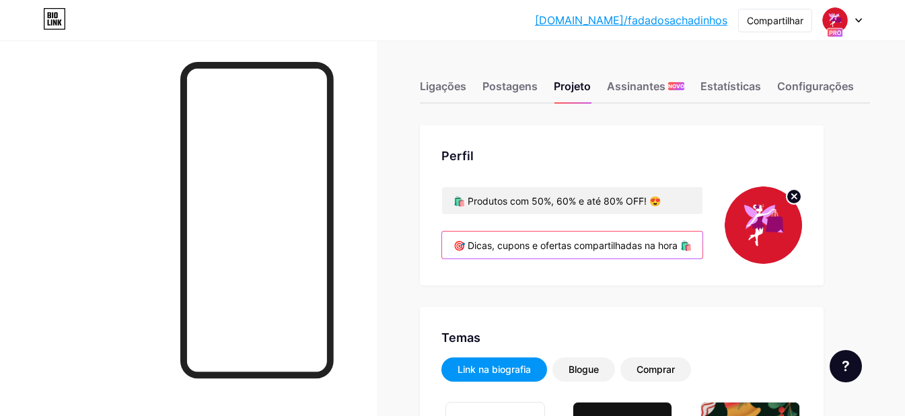
click at [469, 244] on input "🎯 Dicas, cupons e ofertas compartilhadas na hora 🛍️ Produtos com 50%, 60% e até…" at bounding box center [572, 245] width 260 height 27
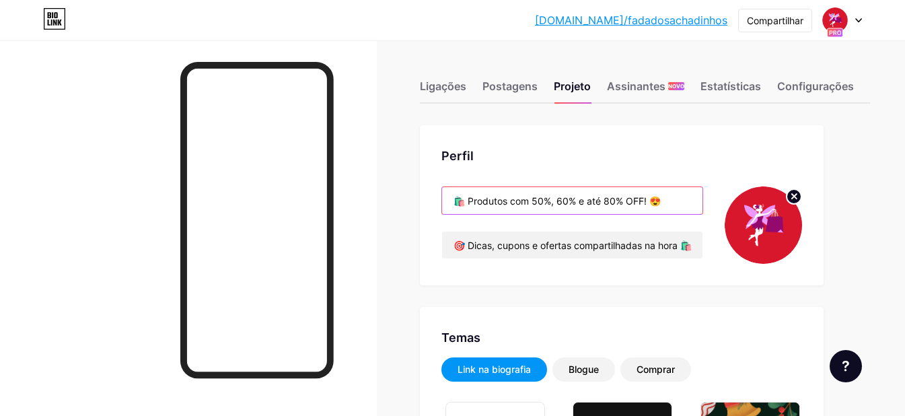
drag, startPoint x: 454, startPoint y: 203, endPoint x: 584, endPoint y: 205, distance: 129.2
click at [602, 201] on input "🛍️ Produtos com 50%, 60% e até 80% OFF! 😍" at bounding box center [572, 200] width 260 height 27
click at [566, 206] on input "🛍️ Produtos com 50%, 60% e até 80% OFF! 😍" at bounding box center [572, 200] width 260 height 27
drag, startPoint x: 468, startPoint y: 200, endPoint x: 649, endPoint y: 205, distance: 180.5
click at [649, 205] on input "🛍️ Produtos com 50%, 60% e até 80% OFF! 😍" at bounding box center [572, 200] width 260 height 27
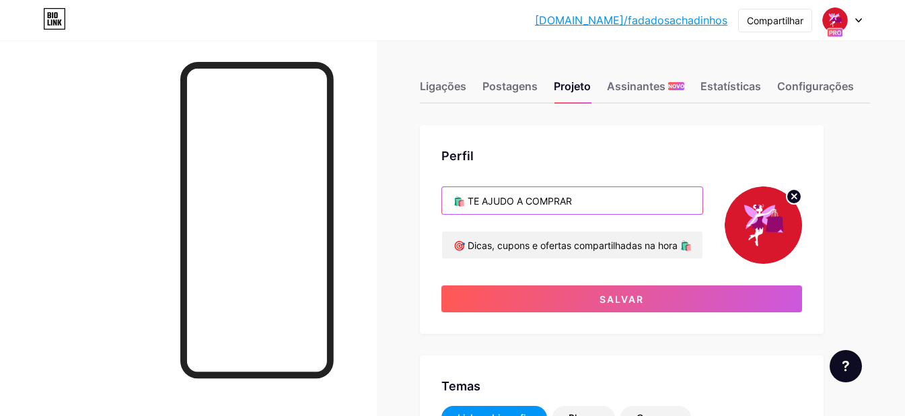
drag, startPoint x: 574, startPoint y: 203, endPoint x: 431, endPoint y: 209, distance: 142.8
click at [431, 209] on div "Perfil 🛍️ TE AJUDO A COMPRAR 🎯 Dicas, cupons e ofertas compartilhadas na hora 🛍…" at bounding box center [622, 229] width 404 height 209
paste input "RAINHAS DO DESCONTO SE ENCONTRAM AQUI! VENHA SER UMA DE NÓS! ✨"
drag, startPoint x: 454, startPoint y: 203, endPoint x: 707, endPoint y: 214, distance: 252.7
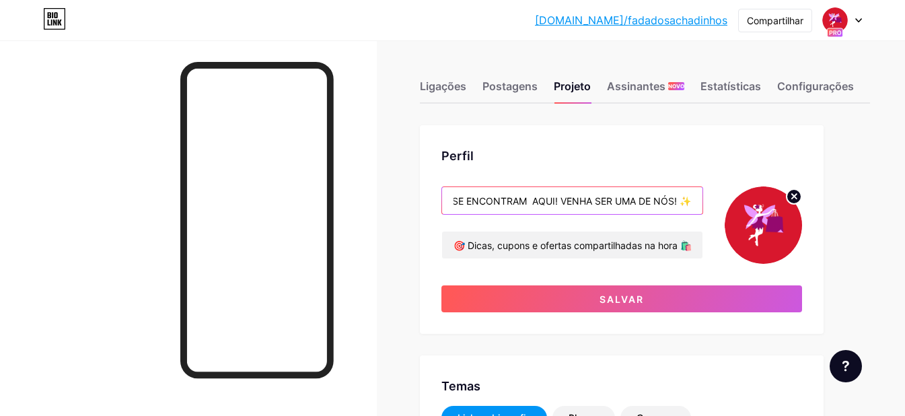
click at [707, 214] on div "👑 RAINHAS DO DESCONTO SE ENCONTRAM AQUI! VENHA SER UMA DE NÓS! ✨ 🎯 Dicas, cupon…" at bounding box center [622, 224] width 361 height 77
paste input "️ Onde a MAGIA acontece e os preços DESAPARECEM! 😍"
click at [600, 201] on input "🛍️ Onde a MAGIA acontece e os preços DESAPARECEM! 😍" at bounding box center [572, 200] width 260 height 27
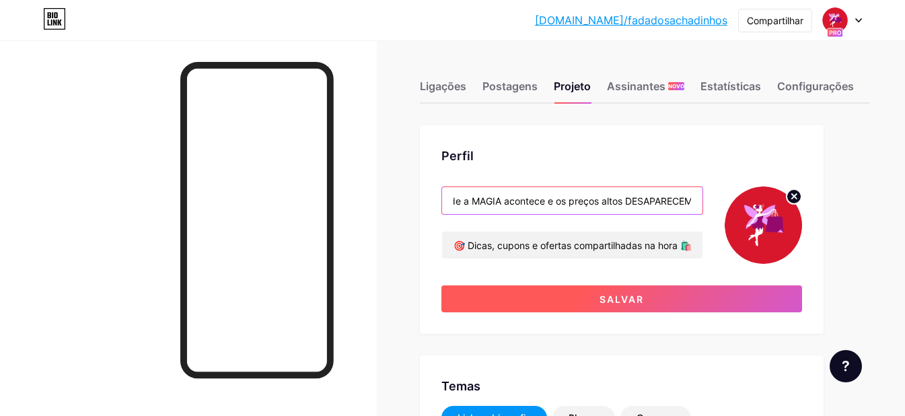
type input "🛍️ Onde a MAGIA acontece e os preços altos DESAPARECEM! 😍"
click at [626, 295] on font "Salvar" at bounding box center [622, 298] width 44 height 11
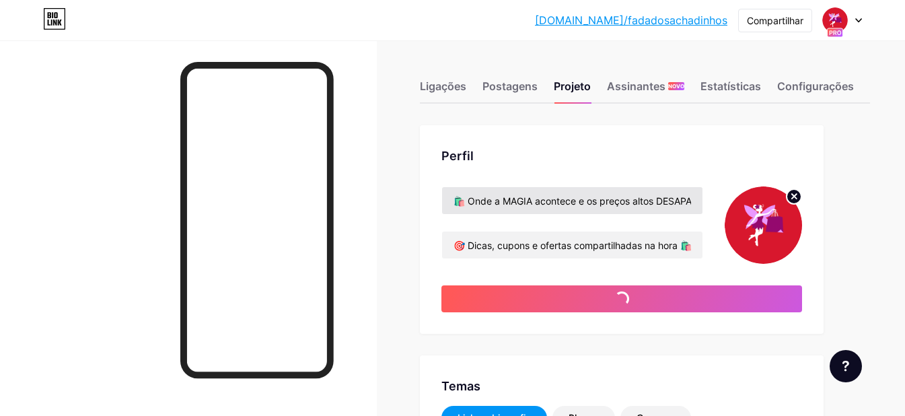
type input "#ffffff"
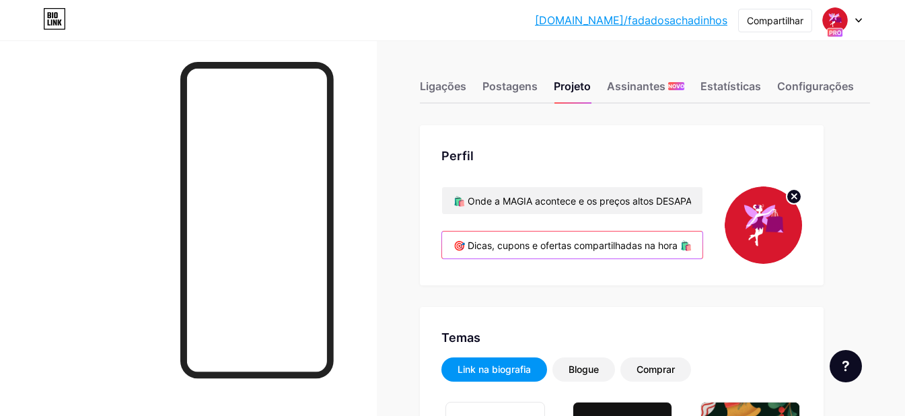
click at [641, 244] on input "🎯 Dicas, cupons e ofertas compartilhadas na hora 🛍️ Produtos com 50%, 60% e até…" at bounding box center [572, 245] width 260 height 27
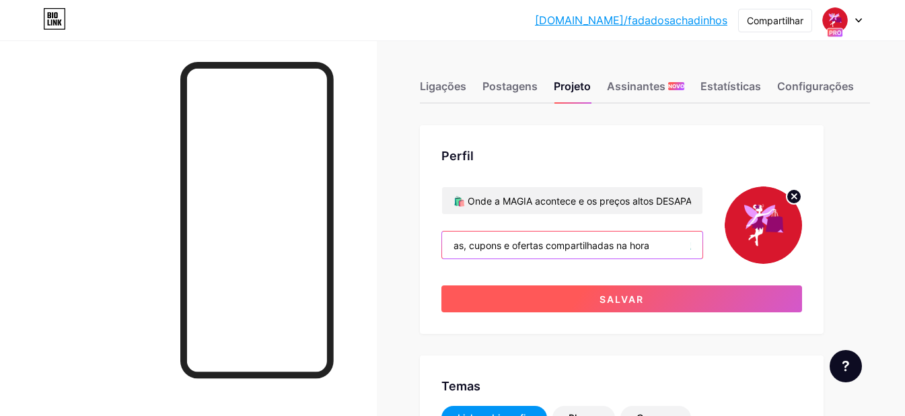
scroll to position [0, 30]
type input "🎯 Dicas, cupons e ofertas compartilhadas na hora 🛍️ Produtos com 50%, 60% e até…"
click at [654, 298] on button "Salvar" at bounding box center [622, 298] width 361 height 27
type input "#ffffff"
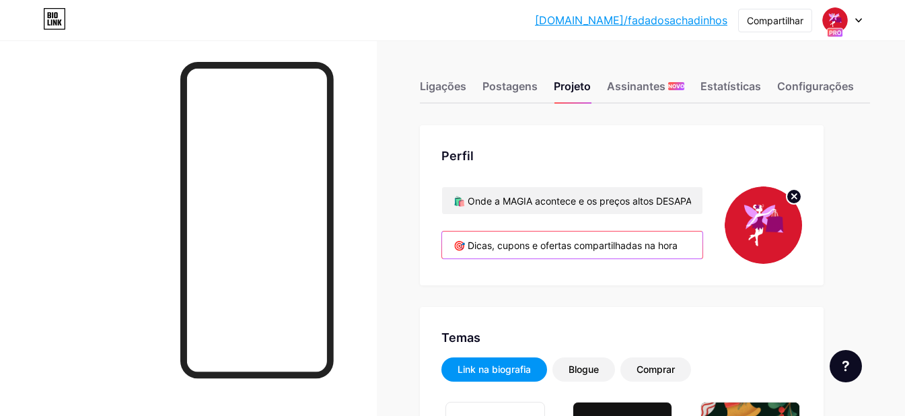
scroll to position [0, 240]
drag, startPoint x: 454, startPoint y: 245, endPoint x: 765, endPoint y: 238, distance: 311.0
click at [765, 238] on div "🛍️ Onde a MAGIA acontece e os preços altos DESAPARECEM! 😍 🎯 Dicas, cupons e ofe…" at bounding box center [622, 224] width 361 height 77
click at [445, 85] on font "Ligações" at bounding box center [443, 85] width 46 height 13
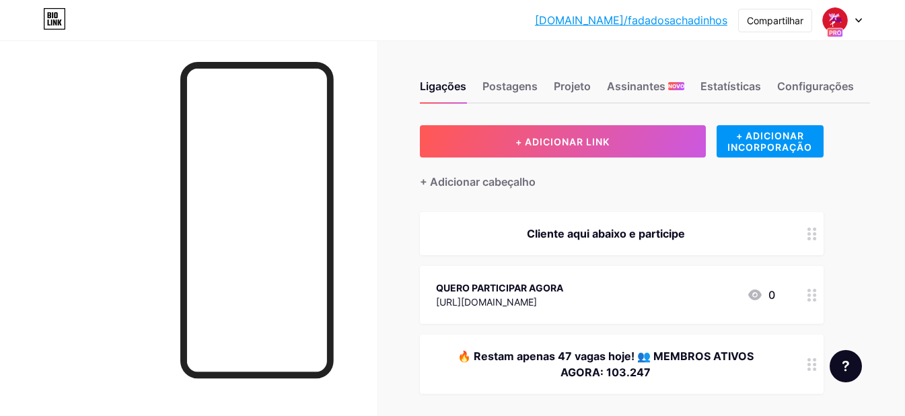
click at [622, 233] on font "Cliente aqui abaixo e participe" at bounding box center [606, 233] width 158 height 13
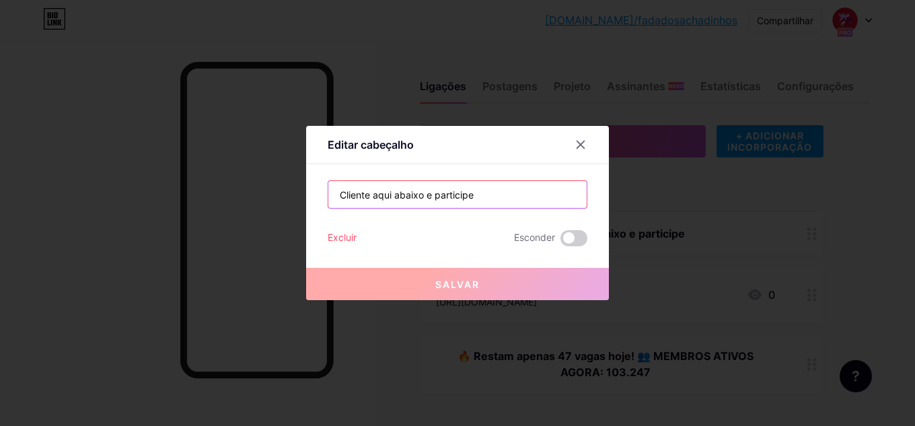
drag, startPoint x: 488, startPoint y: 197, endPoint x: 299, endPoint y: 197, distance: 189.1
click at [300, 198] on div "Editar cabeçalho Cliente aqui abaixo e participe Excluir Esconder Salvar" at bounding box center [457, 213] width 915 height 426
click at [334, 195] on input "Cliente aqui abaixo e participe" at bounding box center [457, 194] width 258 height 27
click at [333, 201] on input "Cliente aqui abaixo e participe" at bounding box center [457, 194] width 258 height 27
paste input "🎯 Dicas, cupons e ofertas compartilhadas na hora"
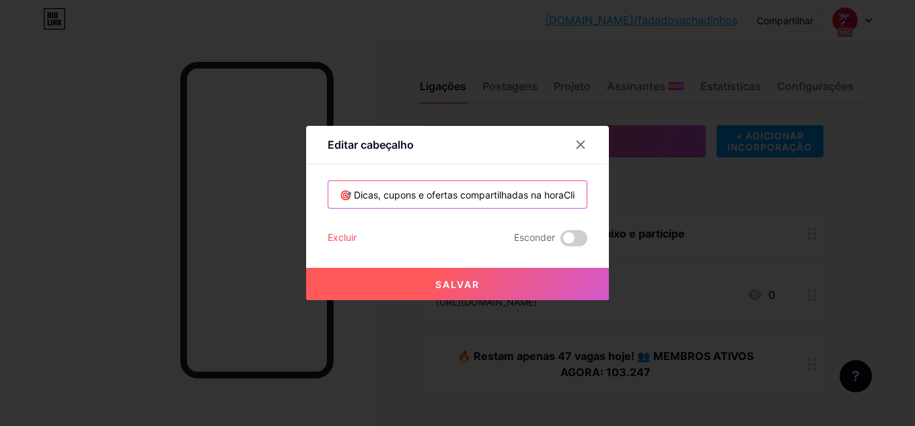
type input "🎯 Dicas, cupons e ofertas compartilhadas na horaCliente aqui abaixo e participe"
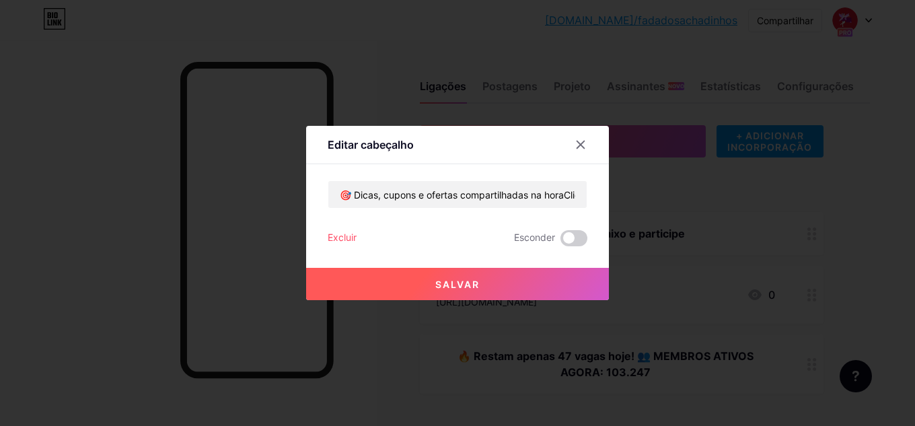
click at [483, 278] on button "Salvar" at bounding box center [457, 284] width 303 height 32
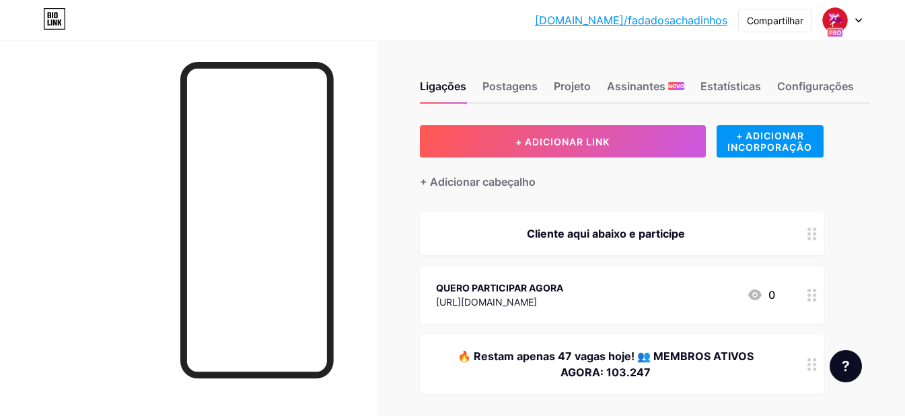
click at [534, 230] on font "Cliente aqui abaixo e participe" at bounding box center [606, 233] width 158 height 13
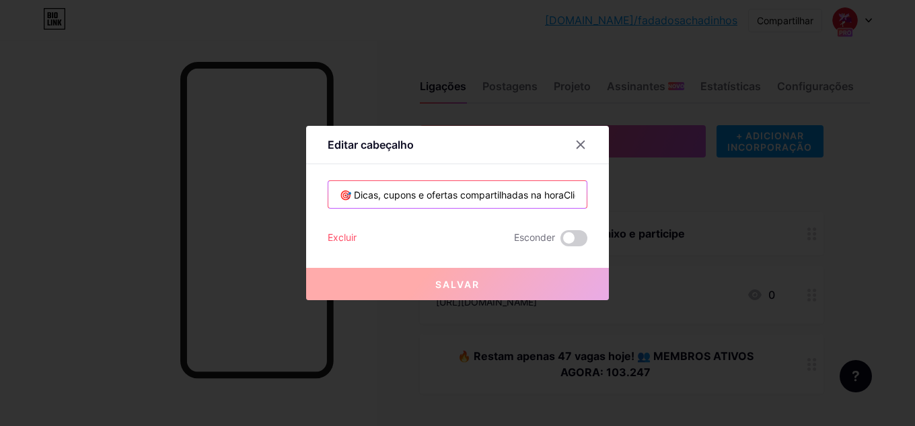
click at [518, 196] on input "🎯 Dicas, cupons e ofertas compartilhadas na horaCliente aqui abaixo e participe" at bounding box center [457, 194] width 258 height 27
click at [564, 195] on input "🎯 Dicas, cupons e ofertas compartilhadas na horaCliente aqui abaixo e participe" at bounding box center [457, 194] width 258 height 27
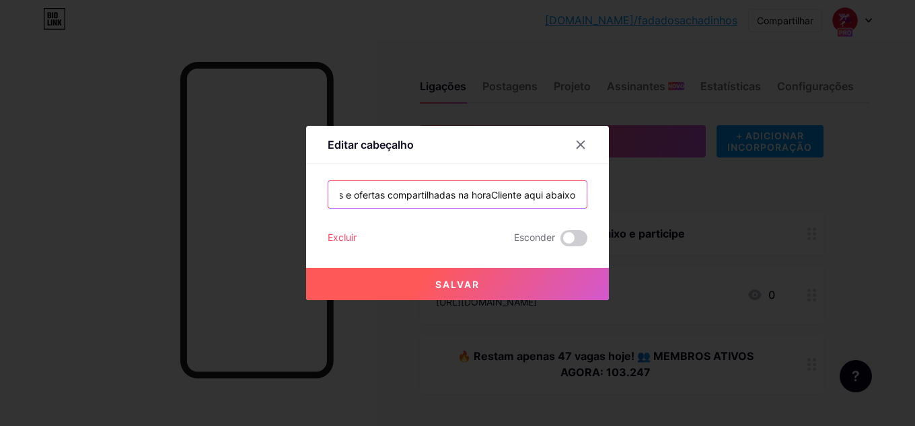
scroll to position [0, 77]
drag, startPoint x: 485, startPoint y: 194, endPoint x: 487, endPoint y: 206, distance: 12.2
click at [485, 193] on input "🎯 Dicas, cupons e ofertas compartilhadas na horaCliente aqui abaixo" at bounding box center [457, 194] width 258 height 27
drag, startPoint x: 521, startPoint y: 197, endPoint x: 495, endPoint y: 199, distance: 25.7
click at [495, 199] on input "🎯 Dicas, cupons e ofertas compartilhadas na hora. Cliente aqui abaixo" at bounding box center [457, 194] width 258 height 27
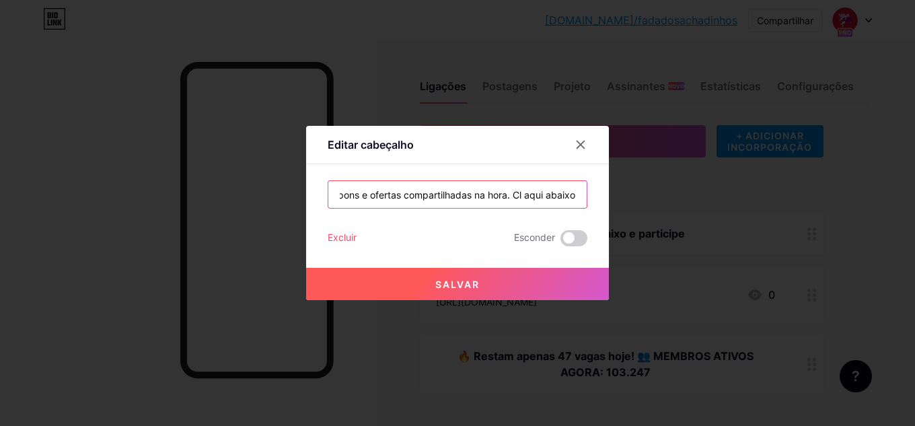
scroll to position [0, 60]
click at [510, 192] on input "🎯 Dicas, cupons e ofertas compartilhadas na hora. Clique aqui abaixo" at bounding box center [457, 194] width 258 height 27
click at [565, 196] on input "🎯 Dicas, cupons e ofertas compartilhadas na hora. Clique aqui abaixo" at bounding box center [457, 194] width 258 height 27
click at [559, 193] on input "🎯 Dicas, cupons e ofertas compartilhadas na hora. Clique aqui abaixo" at bounding box center [457, 194] width 258 height 27
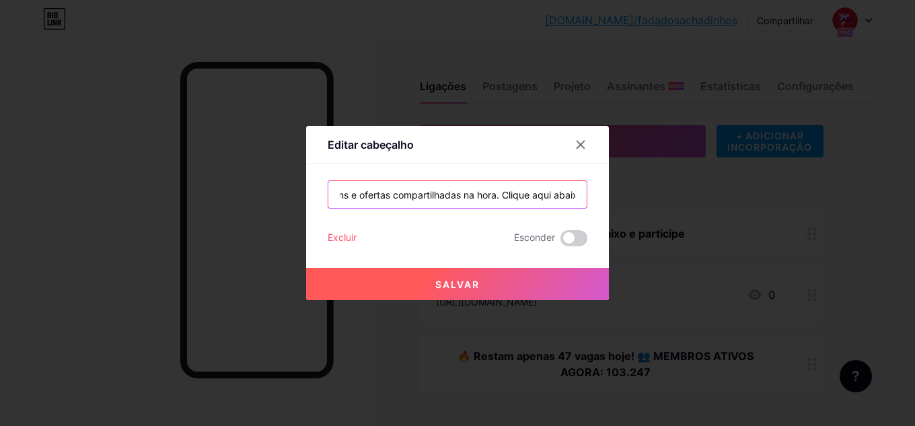
scroll to position [0, 81]
paste input "🪄"
type input "🎯 Dicas, cupons e ofertas compartilhadas na hora. Clique aqui abaixo 🪄"
click at [526, 278] on button "Salvar" at bounding box center [457, 284] width 303 height 32
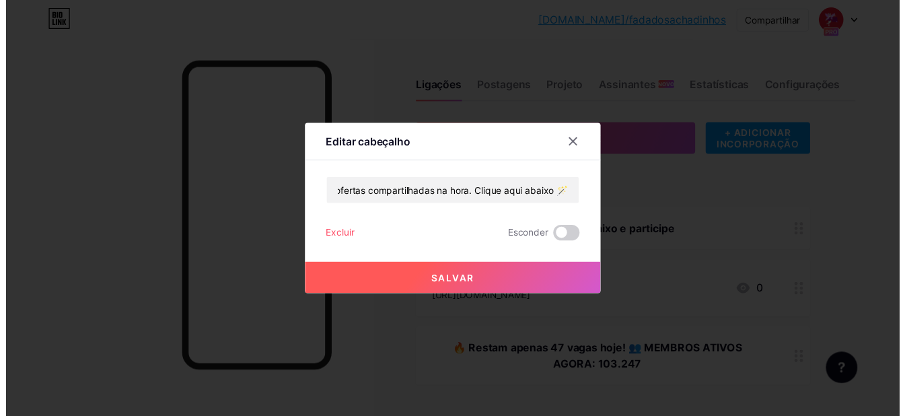
scroll to position [0, 0]
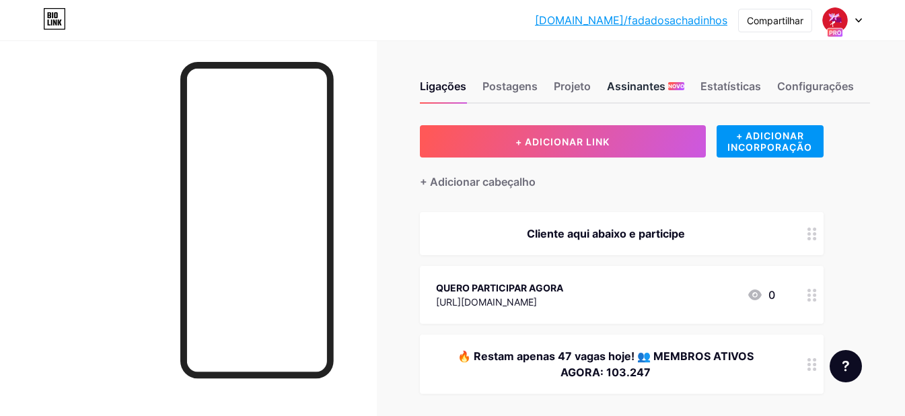
click at [621, 86] on font "Assinantes" at bounding box center [636, 85] width 59 height 13
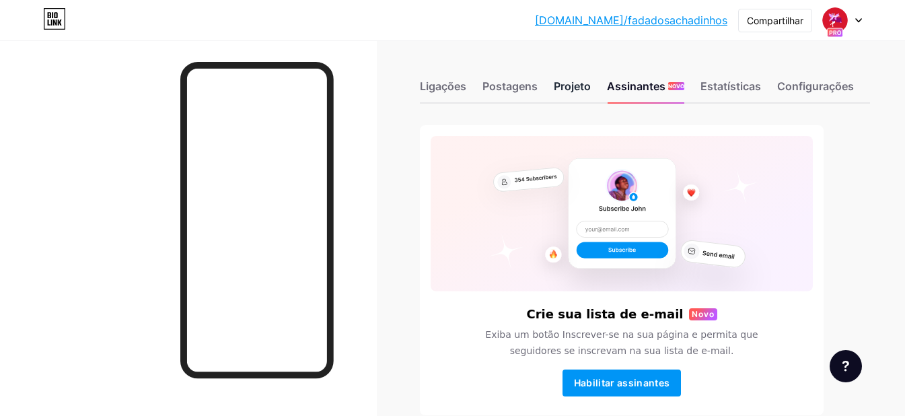
click at [581, 88] on font "Projeto" at bounding box center [572, 85] width 37 height 13
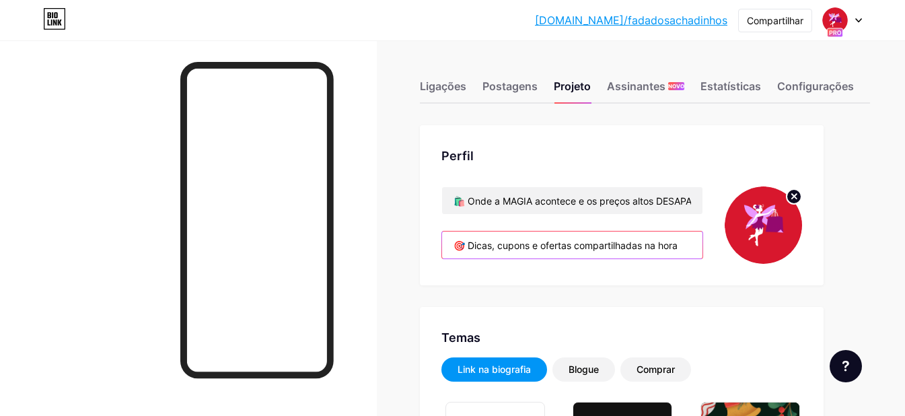
scroll to position [0, 240]
drag, startPoint x: 448, startPoint y: 245, endPoint x: 745, endPoint y: 242, distance: 296.9
click at [745, 242] on div "🛍️ Onde a MAGIA acontece e os preços altos DESAPARECEM! 😍 🎯 Dicas, cupons e ofe…" at bounding box center [622, 224] width 361 height 77
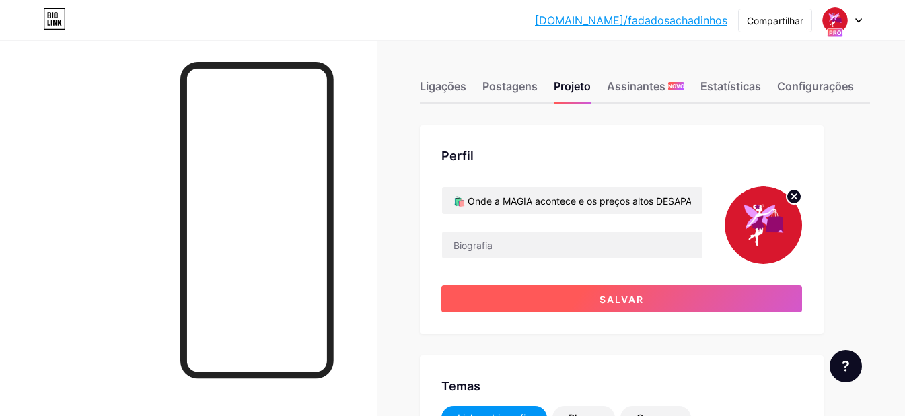
click at [701, 295] on button "Salvar" at bounding box center [622, 298] width 361 height 27
type input "#ffffff"
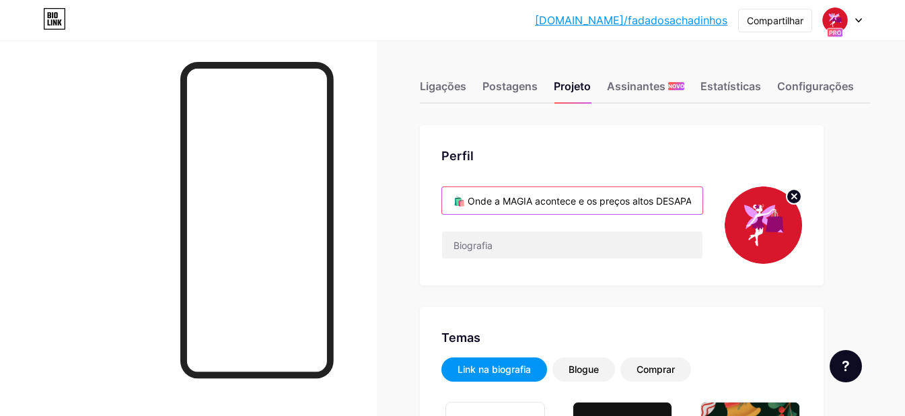
scroll to position [0, 55]
drag, startPoint x: 450, startPoint y: 205, endPoint x: 740, endPoint y: 206, distance: 289.4
click at [751, 206] on div "🛍️ Onde a MAGIA acontece e os preços altos DESAPARECEM! 😍" at bounding box center [622, 224] width 361 height 77
paste input "Produtos com 50%, 60% e até 80% OFF"
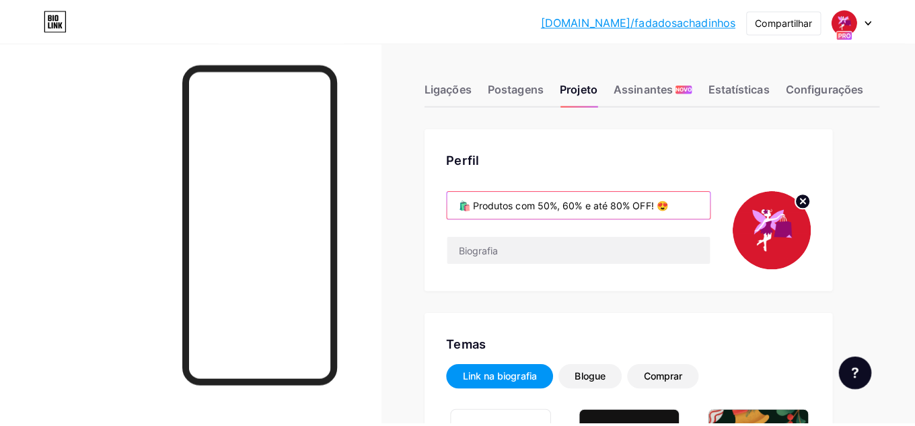
scroll to position [0, 0]
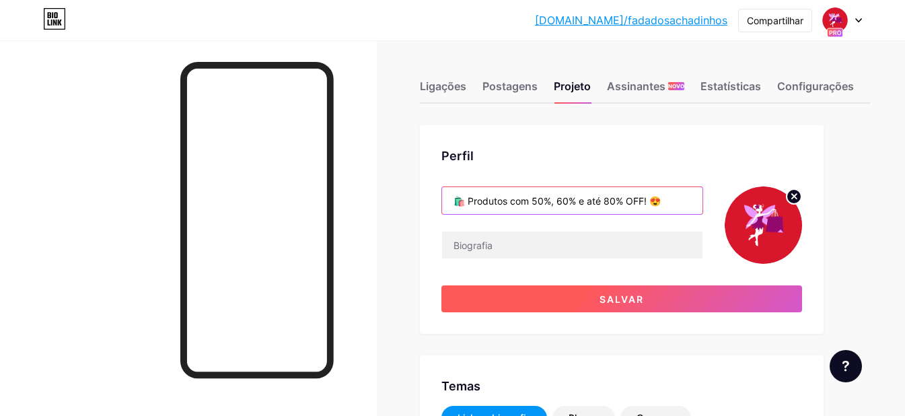
type input "🛍️ Produtos com 50%, 60% e até 80% OFF! 😍"
click at [580, 295] on button "Salvar" at bounding box center [622, 298] width 361 height 27
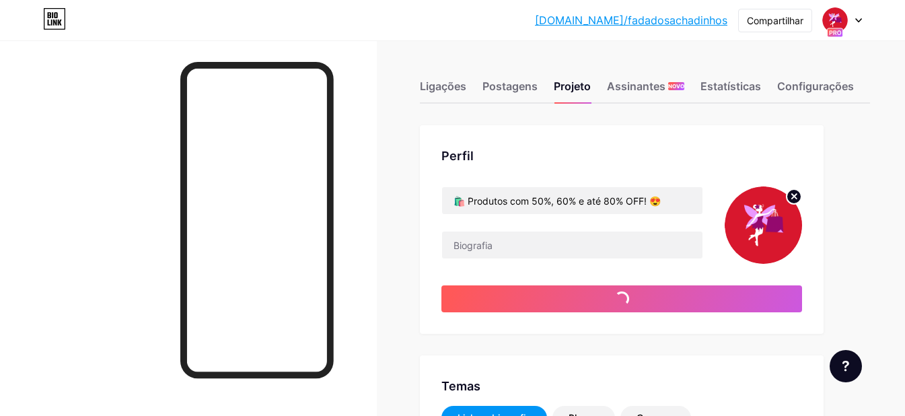
type input "#ffffff"
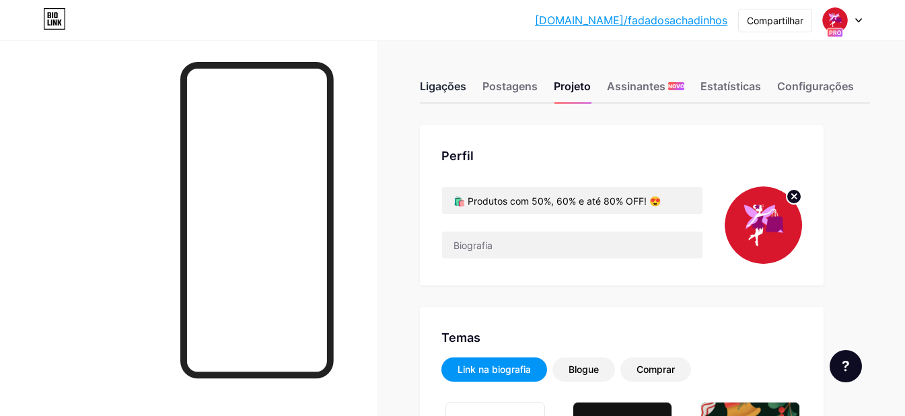
click at [448, 83] on font "Ligações" at bounding box center [443, 85] width 46 height 13
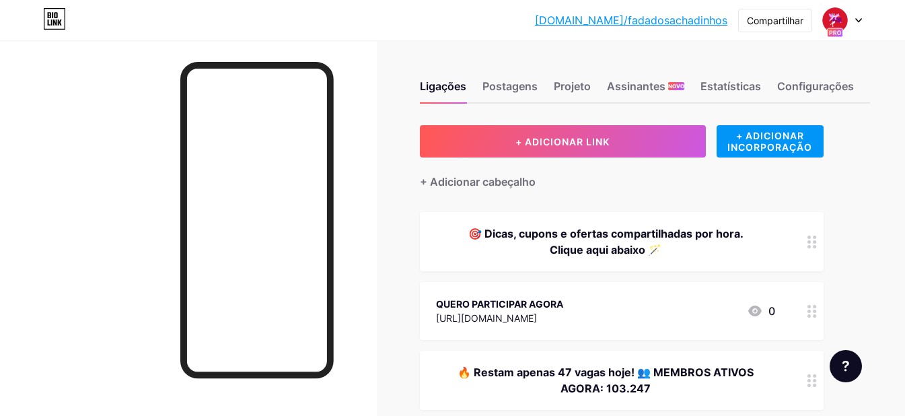
click at [697, 238] on font "🎯 Dicas, cupons e ofertas compartilhadas por hora. Clique aqui abaixo 🪄" at bounding box center [605, 242] width 275 height 30
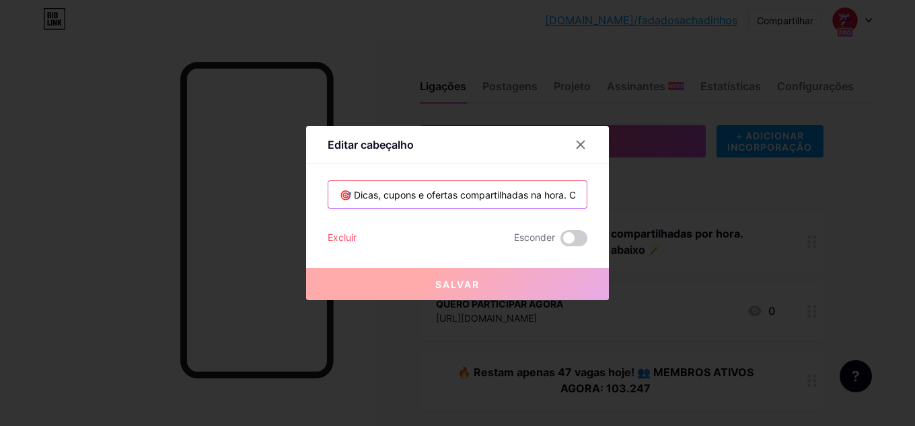
scroll to position [0, 95]
drag, startPoint x: 335, startPoint y: 191, endPoint x: 636, endPoint y: 190, distance: 301.5
click at [636, 190] on div "Editar cabeçalho 🎯 Dicas, cupons e ofertas compartilhadas na hora. Clique aqui …" at bounding box center [457, 213] width 915 height 426
click at [579, 140] on icon at bounding box center [580, 144] width 11 height 11
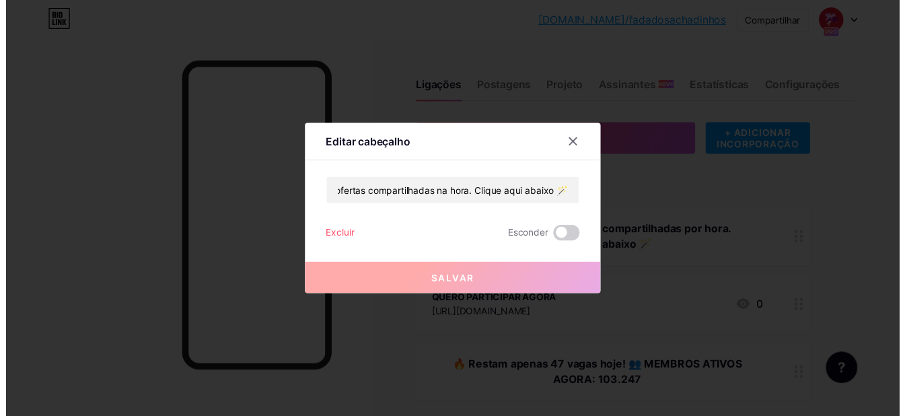
scroll to position [0, 0]
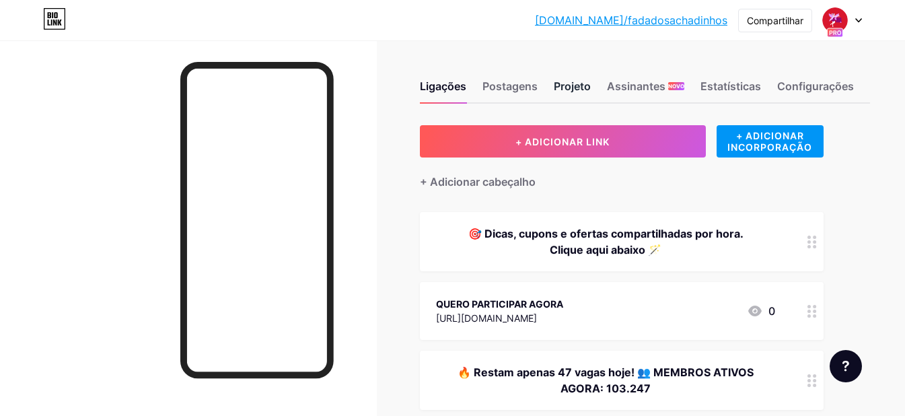
click at [576, 90] on font "Projeto" at bounding box center [572, 85] width 37 height 13
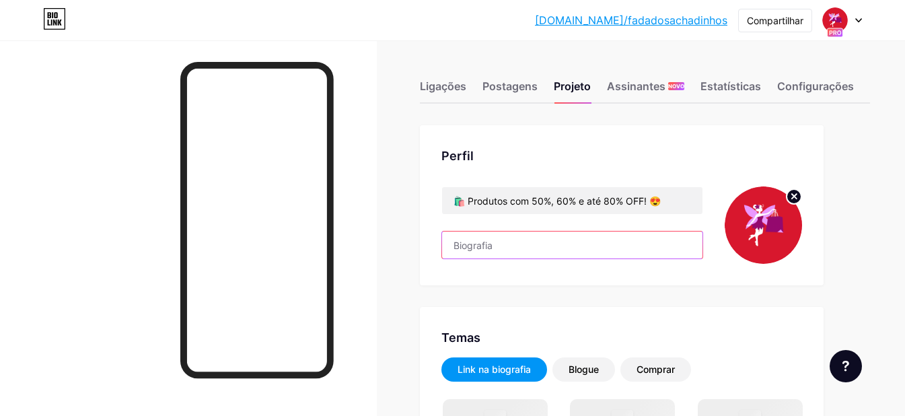
click at [510, 242] on input "text" at bounding box center [572, 245] width 260 height 27
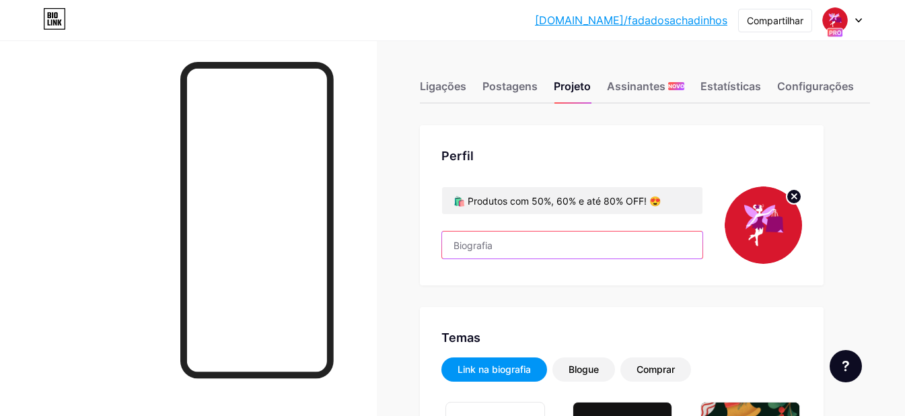
type input "#ffffff"
type input "#000000"
paste input "🎯 Dicas, cupons e ofertas compartilhadas na hora. Clique aqui abaixo 🪄"
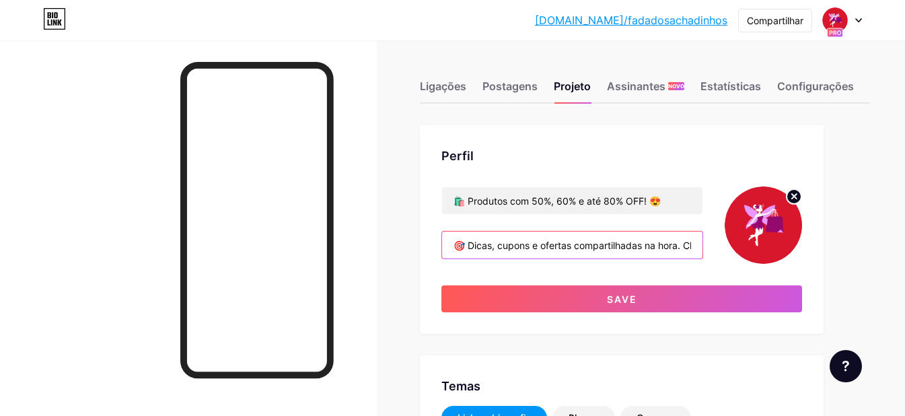
scroll to position [0, 92]
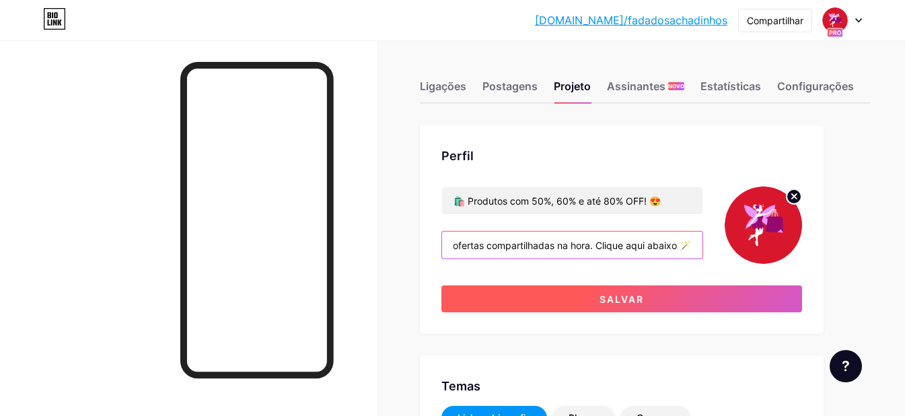
type input "🎯 Dicas, cupons e ofertas compartilhadas na hora. Clique aqui abaixo 🪄"
click at [577, 294] on button "Salvar" at bounding box center [622, 298] width 361 height 27
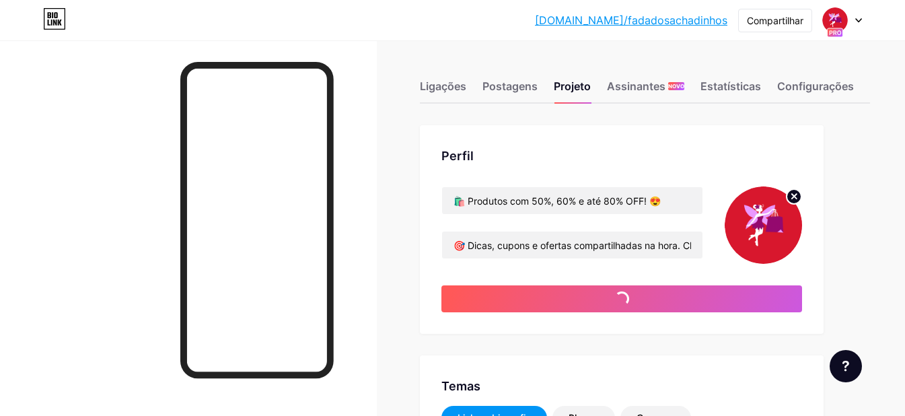
type input "#ffffff"
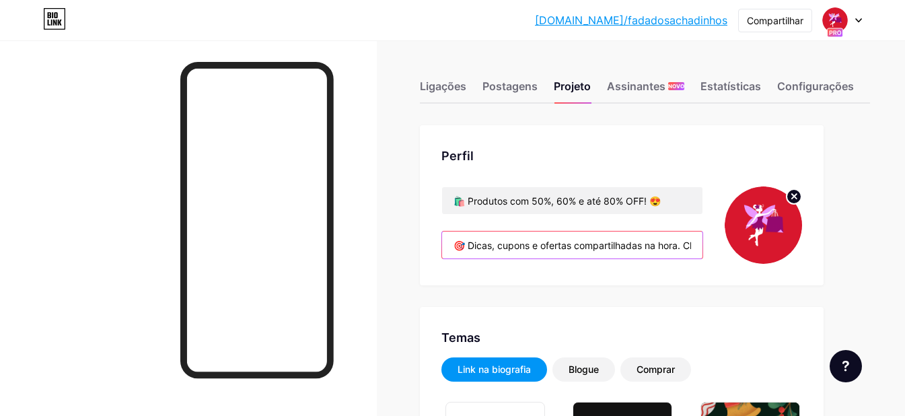
click at [686, 244] on input "🎯 Dicas, cupons e ofertas compartilhadas na hora. Clique aqui abaixo 🪄" at bounding box center [572, 245] width 260 height 27
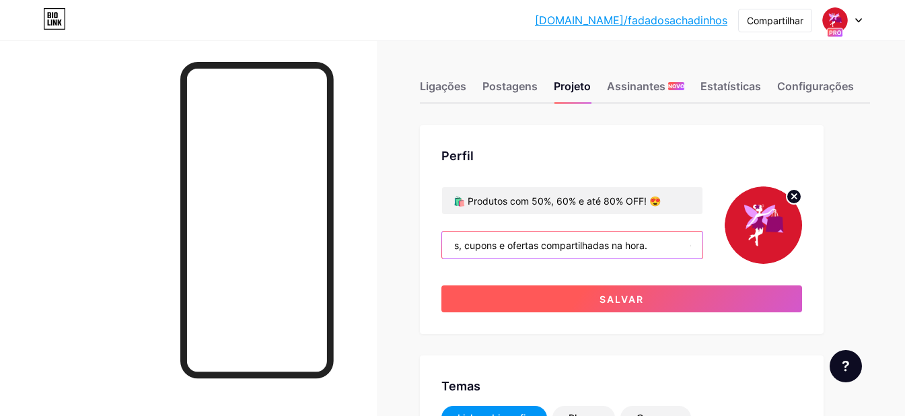
scroll to position [0, 36]
type input "🎯 Dicas, cupons e ofertas compartilhadas na hora. Clique aqui abaixo 🪄"
click at [664, 304] on button "Salvar" at bounding box center [622, 298] width 361 height 27
type input "#ffffff"
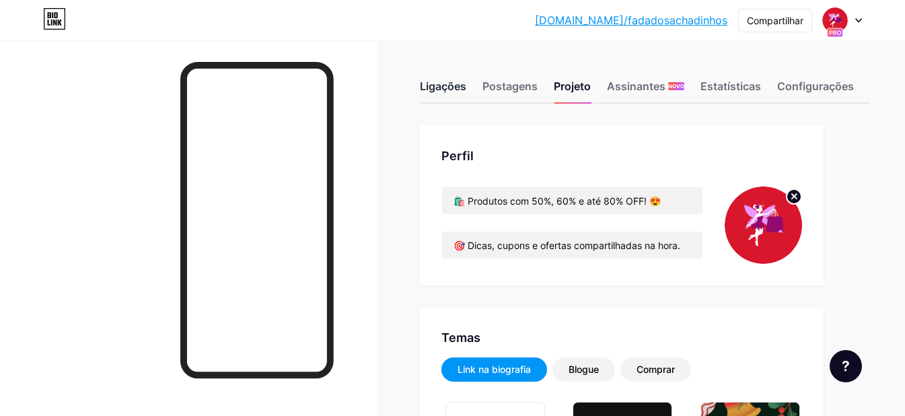
click at [442, 88] on font "Ligações" at bounding box center [443, 85] width 46 height 13
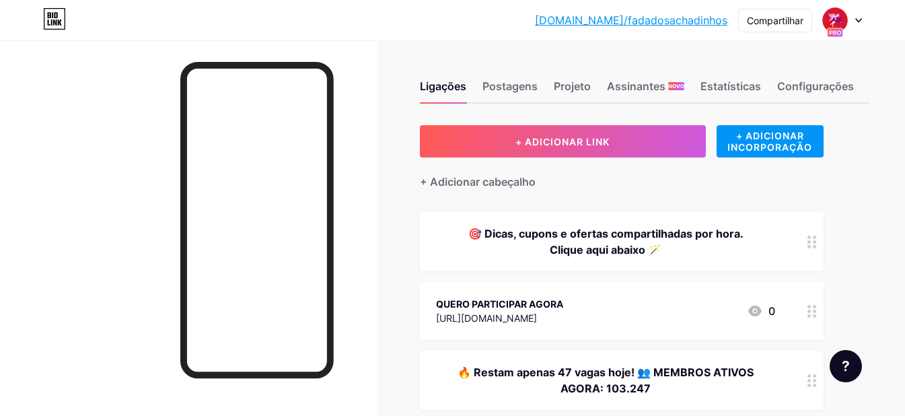
click at [780, 242] on div "🎯 Dicas, cupons e ofertas compartilhadas por hora. Clique aqui abaixo 🪄" at bounding box center [622, 241] width 404 height 59
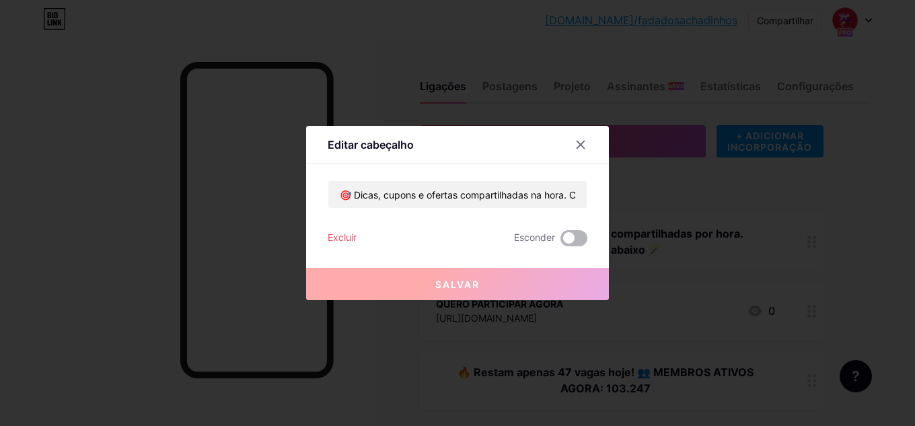
click at [571, 240] on span at bounding box center [574, 238] width 27 height 16
click at [561, 242] on input "checkbox" at bounding box center [561, 242] width 0 height 0
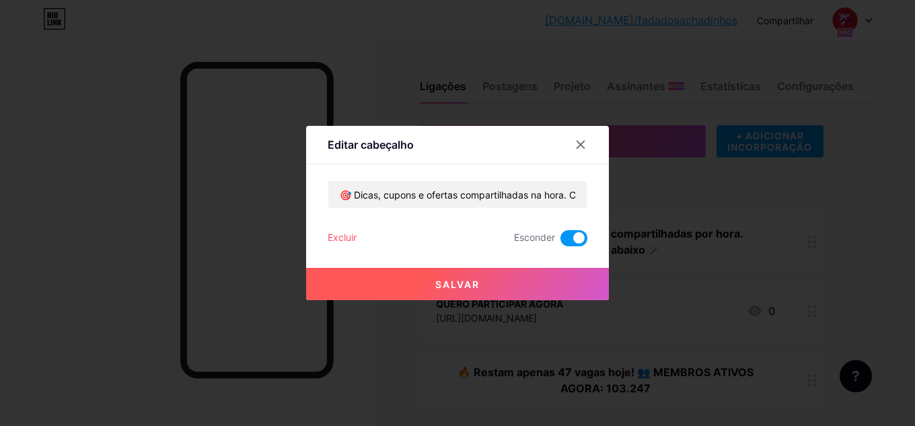
click at [505, 286] on button "Salvar" at bounding box center [457, 284] width 303 height 32
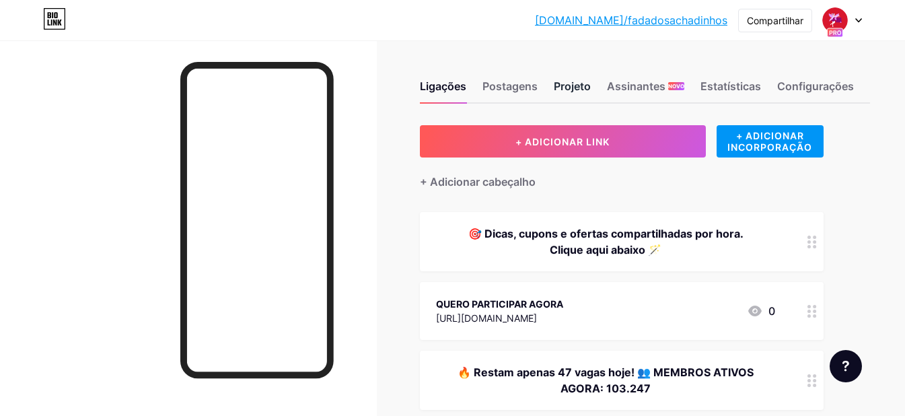
click at [573, 91] on font "Projeto" at bounding box center [572, 85] width 37 height 13
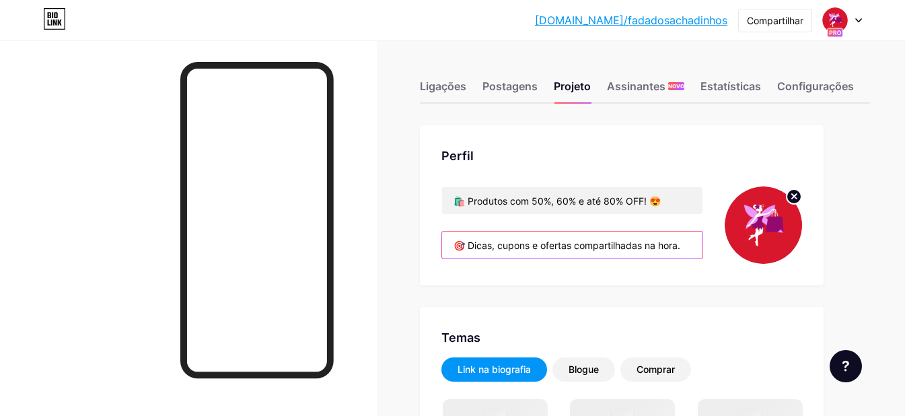
click at [594, 248] on input "🎯 Dicas, cupons e ofertas compartilhadas na hora. Clique aqui abaixo 🪄" at bounding box center [572, 245] width 260 height 27
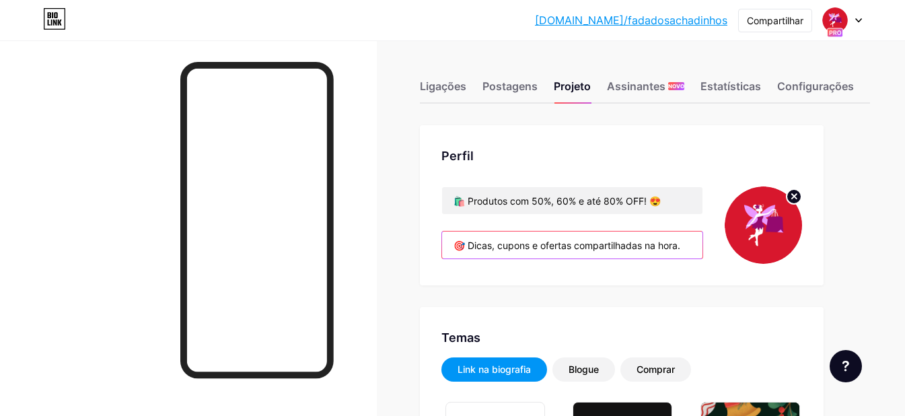
type input "#ffffff"
type input "#000000"
drag, startPoint x: 686, startPoint y: 247, endPoint x: 691, endPoint y: 254, distance: 8.2
click at [686, 246] on input "🎯 Dicas, cupons e ofertas compartilhadas na hora. Clique aqui abaixo 🪄" at bounding box center [572, 245] width 260 height 27
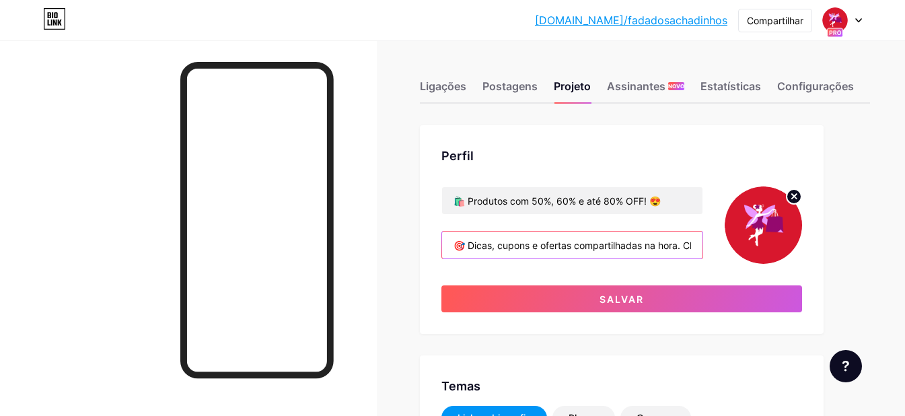
scroll to position [0, 3]
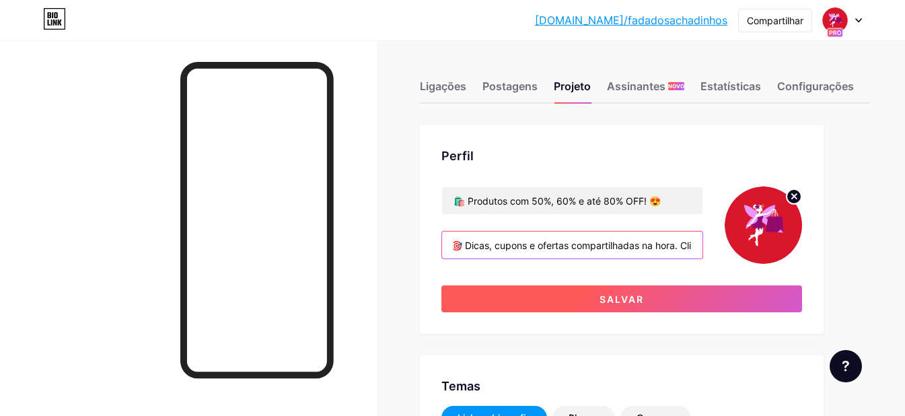
type input "🎯 Dicas, cupons e ofertas compartilhadas na hora. Clique aqui abaixo 🪄"
click at [667, 306] on button "Salvar" at bounding box center [622, 298] width 361 height 27
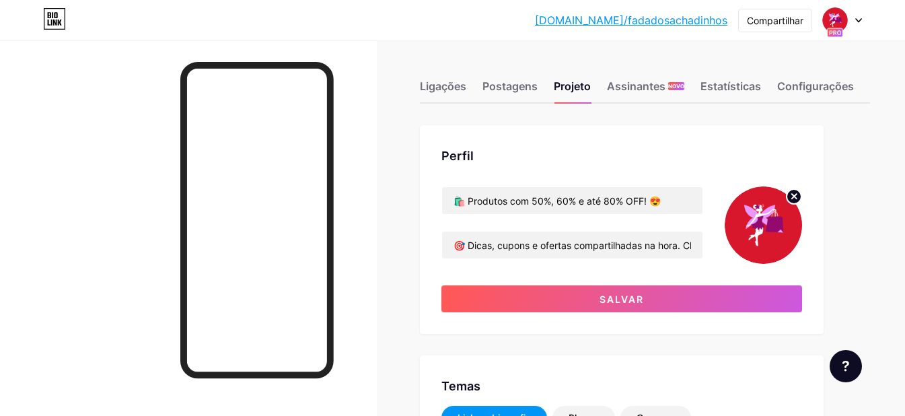
type input "#ffffff"
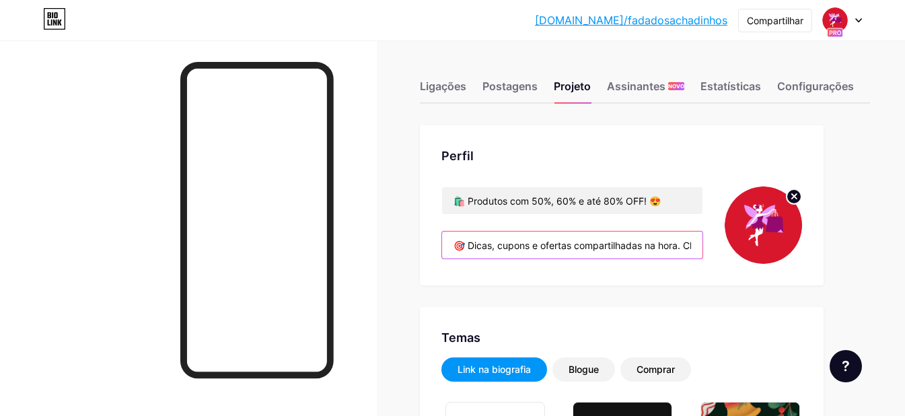
click at [456, 248] on input "🎯 Dicas, cupons e ofertas compartilhadas na hora. Clique aqui abaixo 🪄" at bounding box center [572, 245] width 260 height 27
drag, startPoint x: 456, startPoint y: 248, endPoint x: 727, endPoint y: 231, distance: 271.1
click at [727, 231] on div "🛍️ Produtos com 50%, 60% e até 80% OFF! 😍 🎯 Dicas, cupons e ofertas compartilha…" at bounding box center [622, 224] width 361 height 77
click at [440, 87] on font "Ligações" at bounding box center [443, 85] width 46 height 13
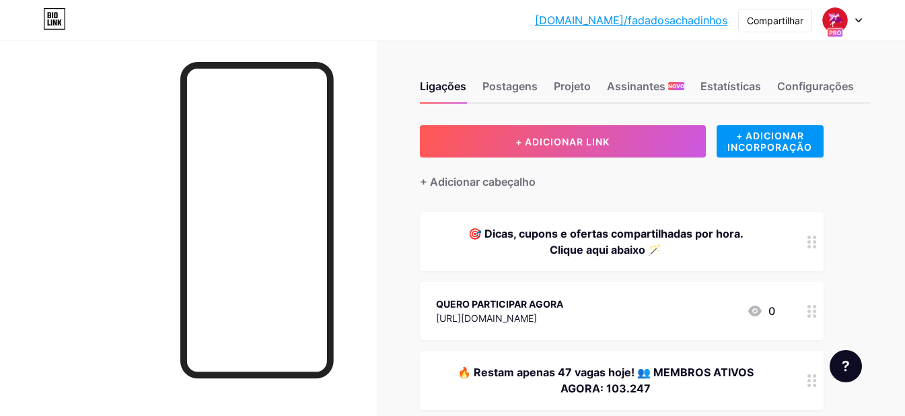
click at [596, 242] on font "🎯 Dicas, cupons e ofertas compartilhadas por hora. Clique aqui abaixo 🪄" at bounding box center [605, 242] width 275 height 30
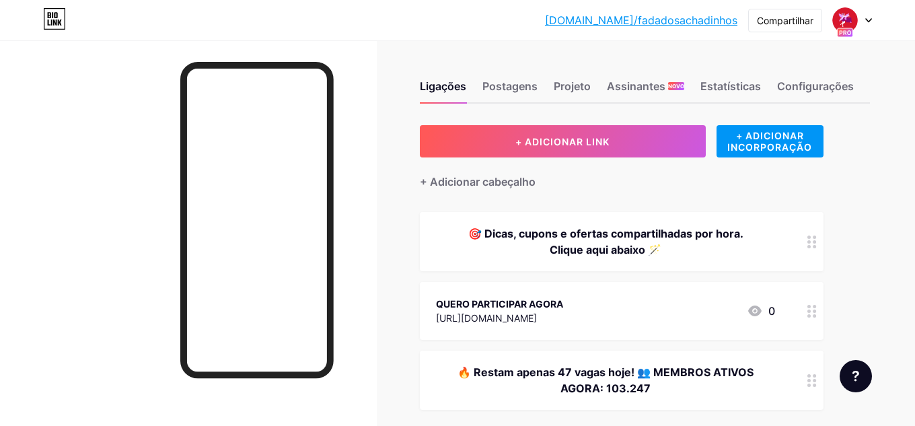
click at [566, 240] on span at bounding box center [574, 238] width 27 height 16
click at [561, 242] on input "checkbox" at bounding box center [561, 242] width 0 height 0
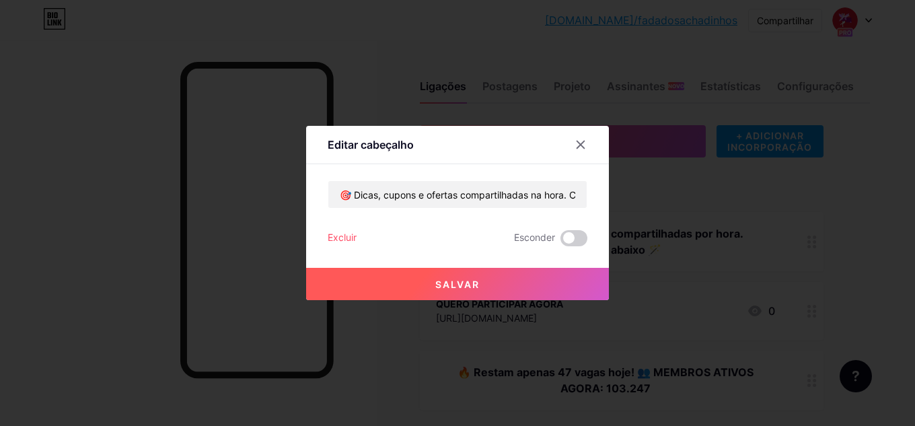
click at [468, 285] on font "Salvar" at bounding box center [457, 284] width 44 height 11
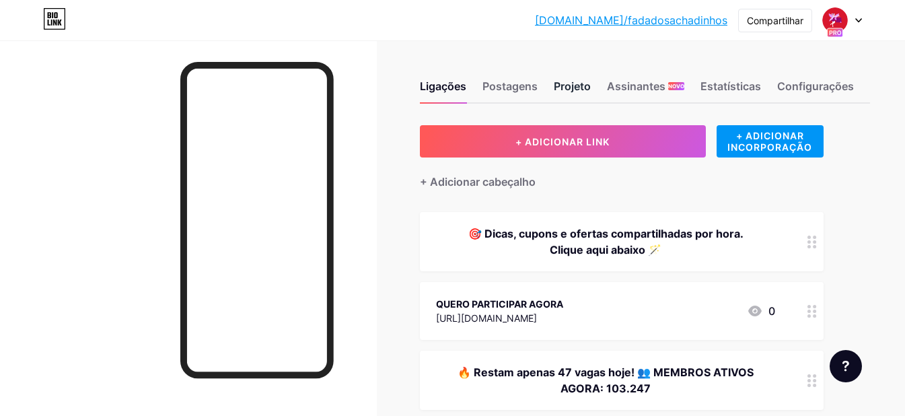
click at [582, 90] on font "Projeto" at bounding box center [572, 85] width 37 height 13
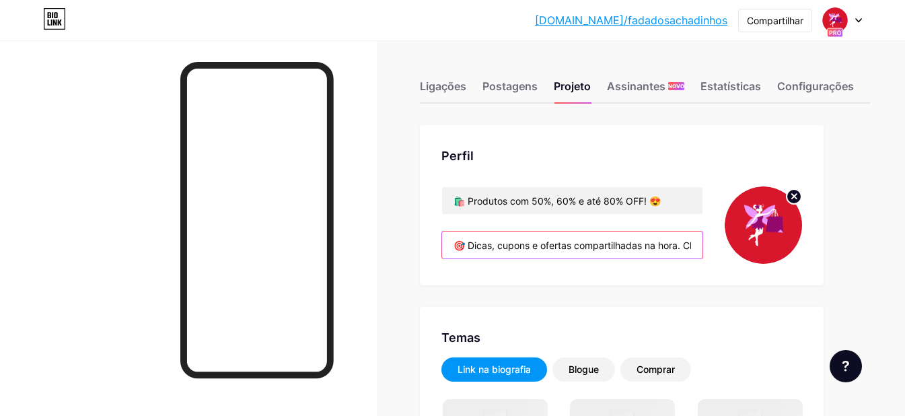
scroll to position [0, 93]
drag, startPoint x: 450, startPoint y: 242, endPoint x: 809, endPoint y: 236, distance: 359.5
click at [809, 236] on div "Perfil 🛍️ Produtos com 50%, 60% e até 80% OFF! 😍 🎯 Dicas, cupons e ofertas comp…" at bounding box center [622, 205] width 404 height 160
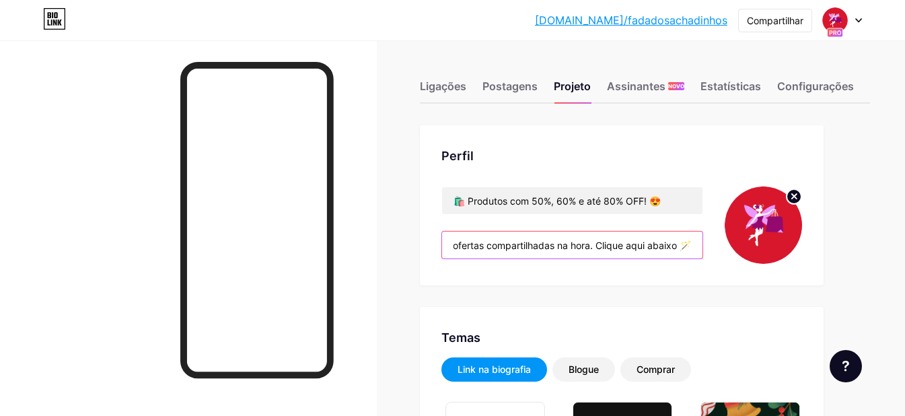
type input "#ffffff"
type input "#000000"
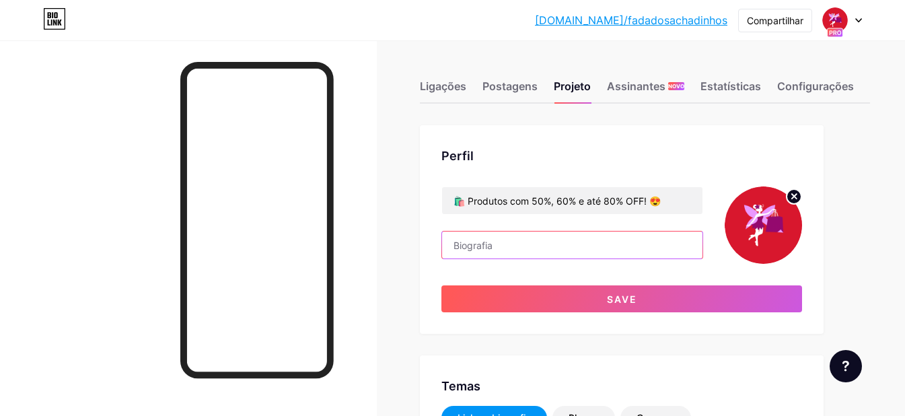
scroll to position [0, 0]
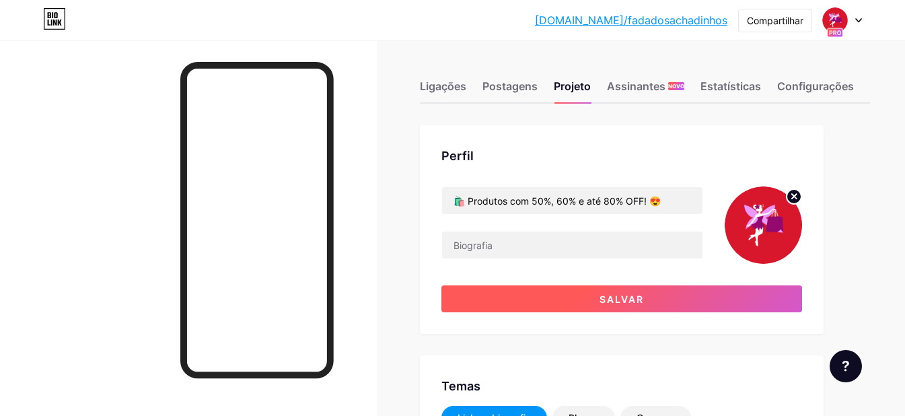
click at [736, 311] on button "Salvar" at bounding box center [622, 298] width 361 height 27
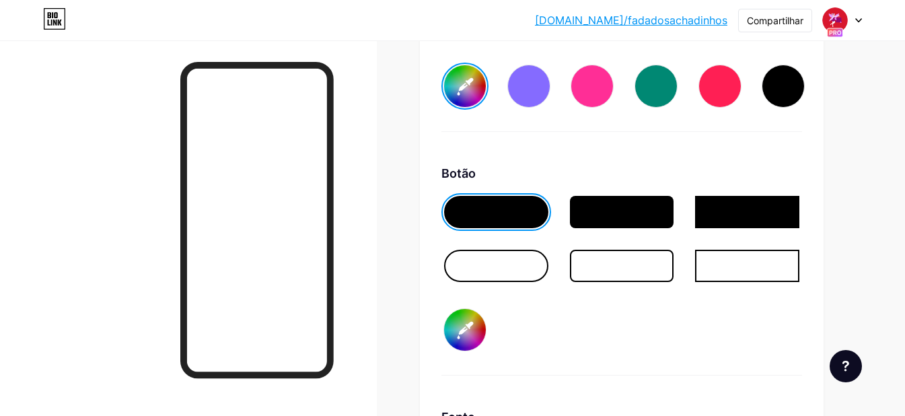
scroll to position [2019, 0]
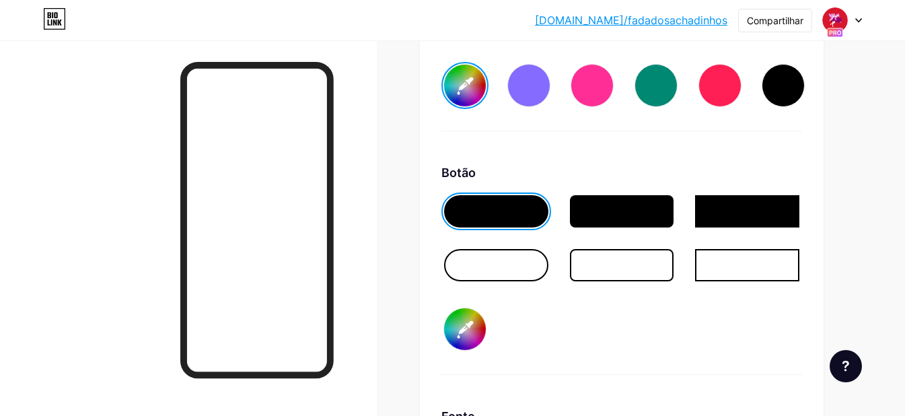
click at [462, 337] on input "#000000" at bounding box center [465, 329] width 42 height 42
click at [466, 344] on input "#000000" at bounding box center [465, 329] width 42 height 42
type input "#ffffff"
type input "#00000f"
type input "#ffffff"
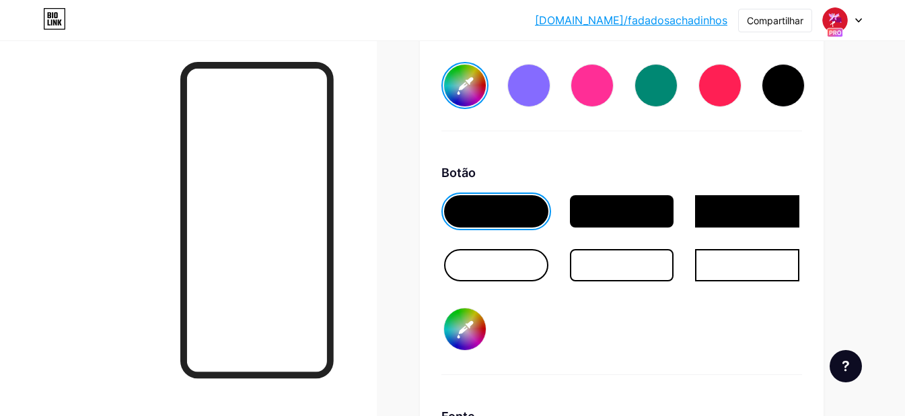
type input "#0000ff"
type input "#ffffff"
type input "#000ff3"
type input "#ffffff"
type input "#00ff32"
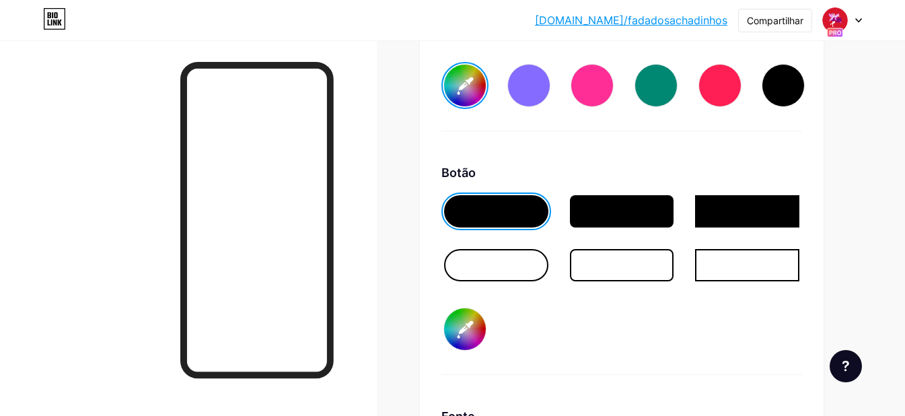
click at [574, 330] on div "Botão #00ff32" at bounding box center [622, 269] width 361 height 211
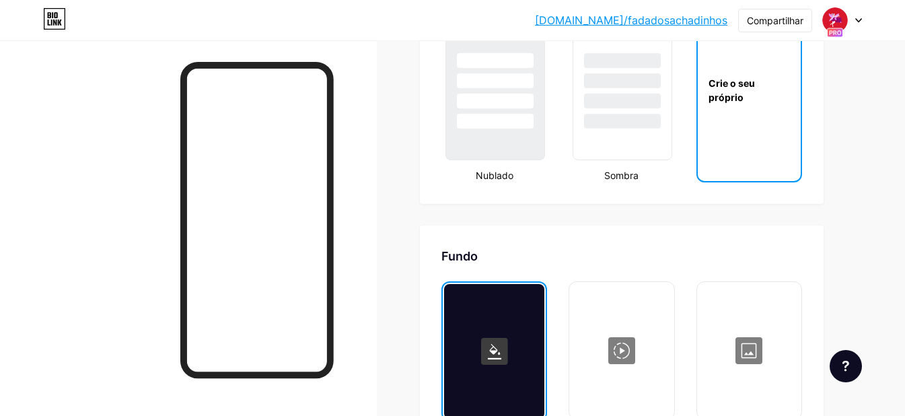
scroll to position [1615, 0]
click at [756, 120] on div "Crie o seu próprio" at bounding box center [749, 91] width 103 height 135
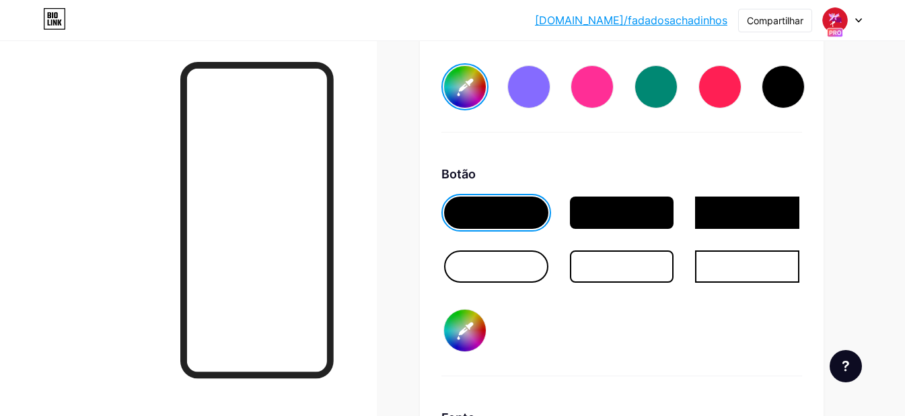
scroll to position [2018, 0]
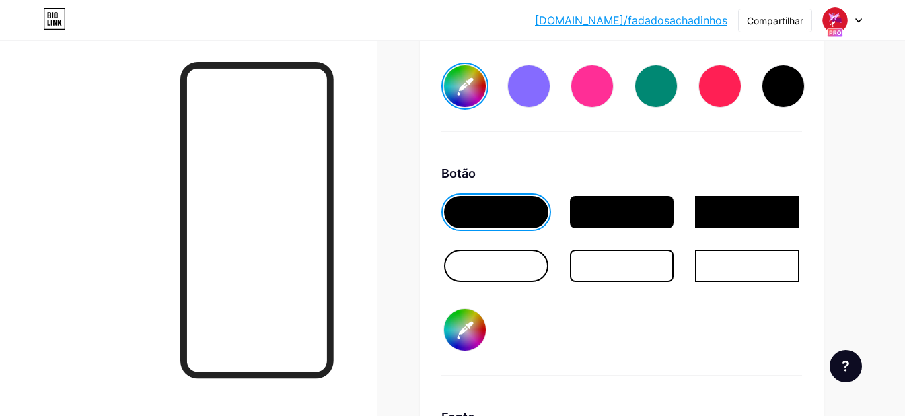
click at [493, 228] on div at bounding box center [496, 212] width 104 height 32
click at [469, 347] on input "#00ff32" at bounding box center [465, 330] width 42 height 42
click at [617, 301] on div at bounding box center [622, 247] width 361 height 108
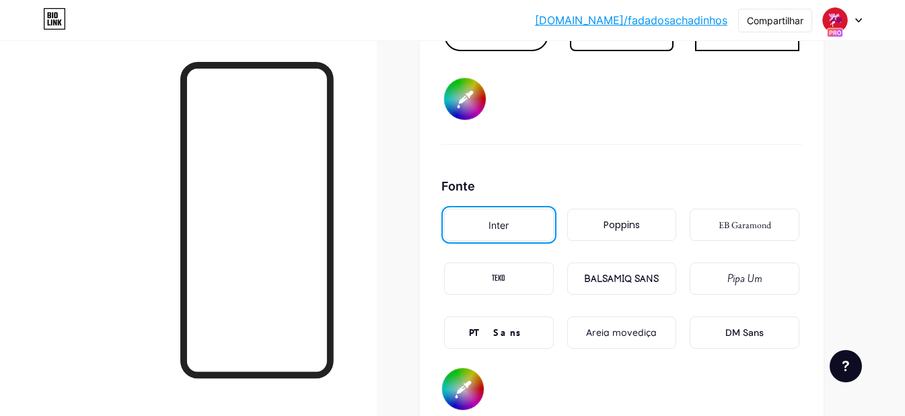
scroll to position [2248, 0]
click at [510, 239] on div "Inter" at bounding box center [499, 225] width 110 height 32
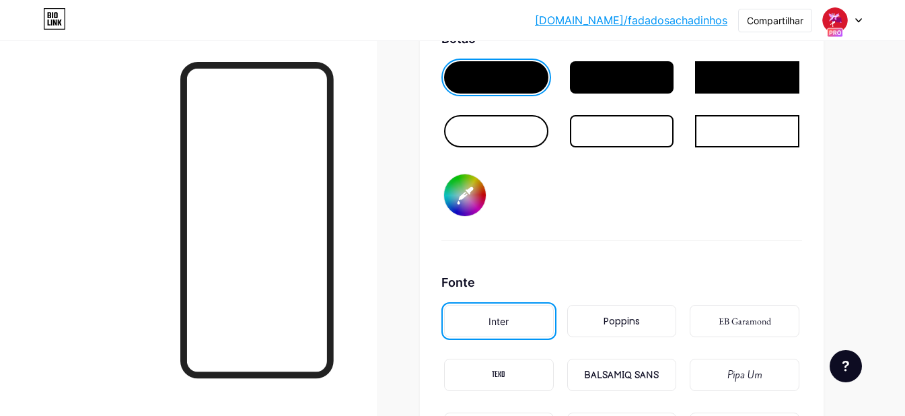
scroll to position [2153, 0]
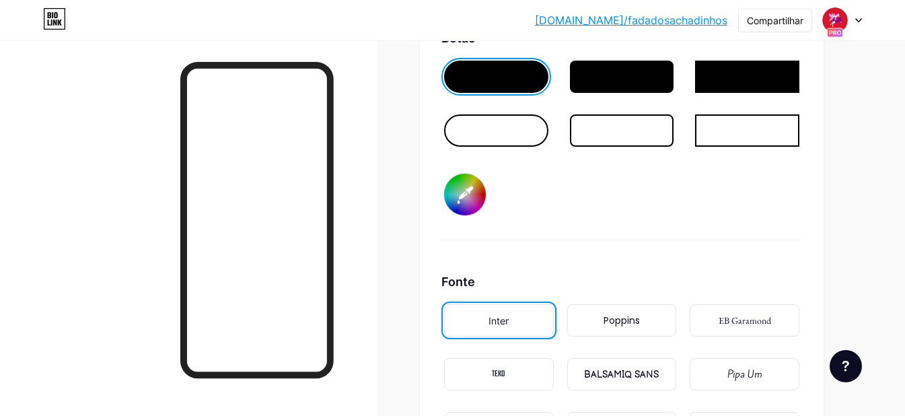
click at [467, 215] on input "#00ff32" at bounding box center [465, 195] width 42 height 42
click at [707, 274] on div "Fundo Cor Vídeo Imagem #ffffff Botão #00ff32 Fonte Inter Poppins EB Garamond TE…" at bounding box center [622, 107] width 361 height 797
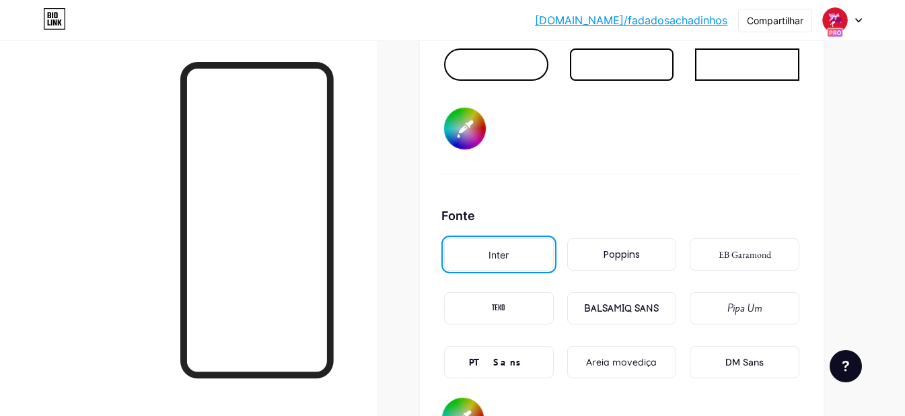
scroll to position [2220, 0]
click at [617, 314] on font "BALSAMIQ SANS" at bounding box center [621, 307] width 75 height 11
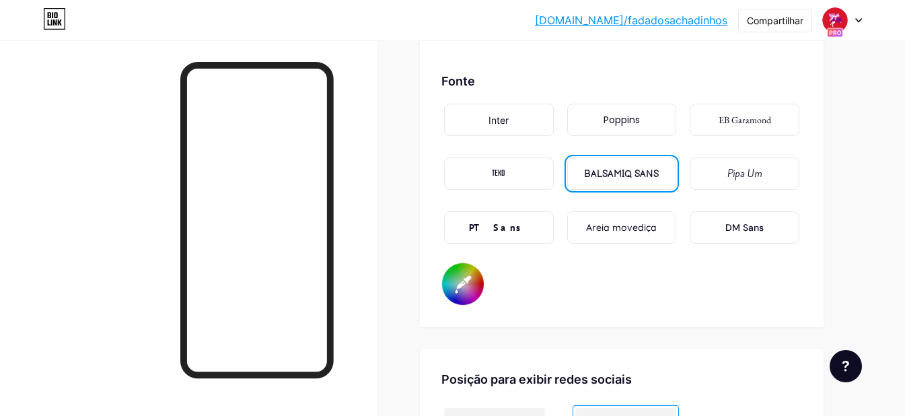
scroll to position [2354, 0]
click at [470, 298] on input "#000000" at bounding box center [463, 284] width 42 height 42
click at [460, 299] on input "#000000" at bounding box center [463, 284] width 42 height 42
type input "#ffffff"
type input "#00000f"
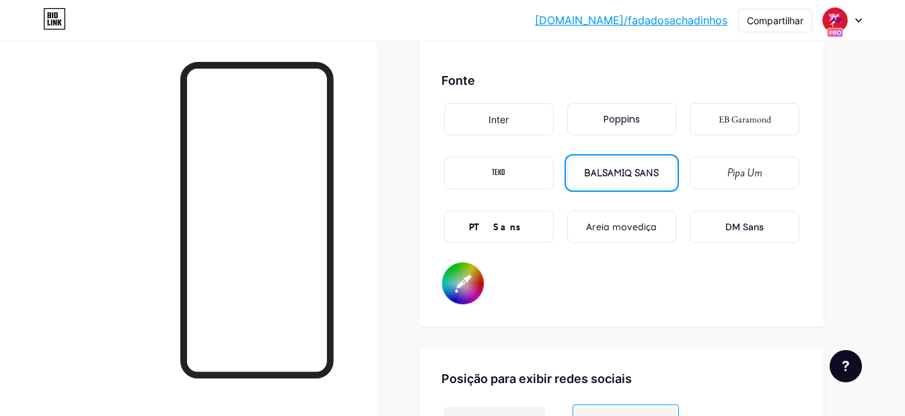
type input "#ffffff"
type input "#0000ff"
type input "#ffffff"
type input "#000fff"
type input "#ffffff"
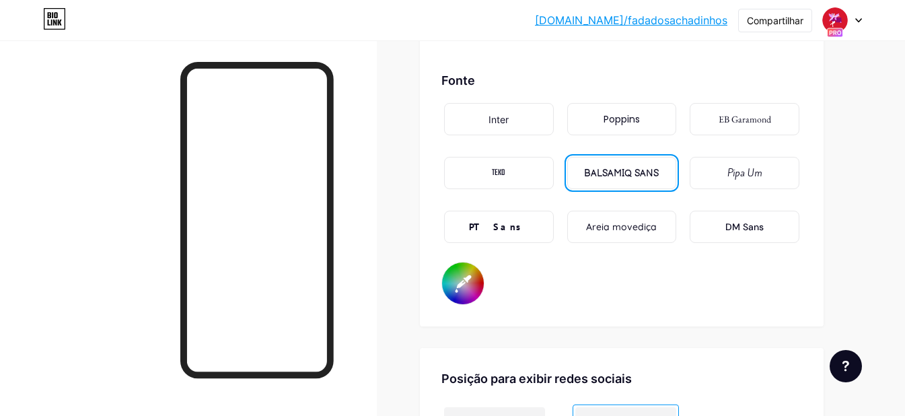
type input "#00ffff"
type input "#ffffff"
type input "#0fffff"
type input "#ffffff"
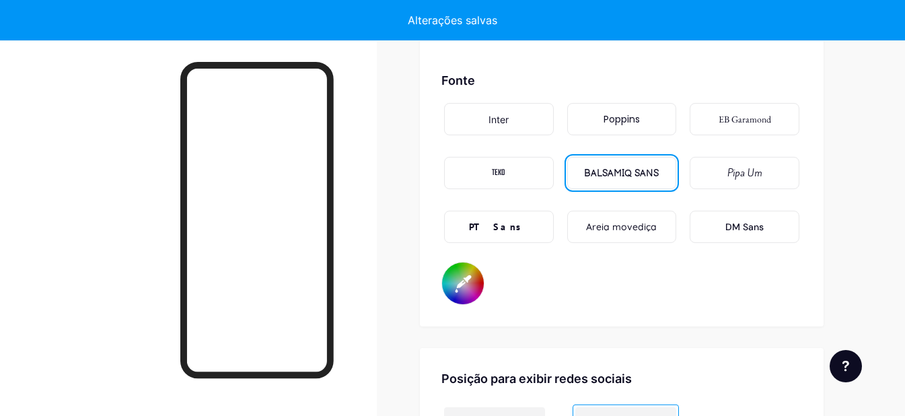
type input "#ffffff"
click at [606, 262] on div "Inter Poppins EB Garamond TEKO BALSAMIQ SANS Pipa Um PT Sans Areia movediça DM …" at bounding box center [622, 181] width 361 height 162
click at [514, 233] on font "PT Sans" at bounding box center [498, 227] width 59 height 12
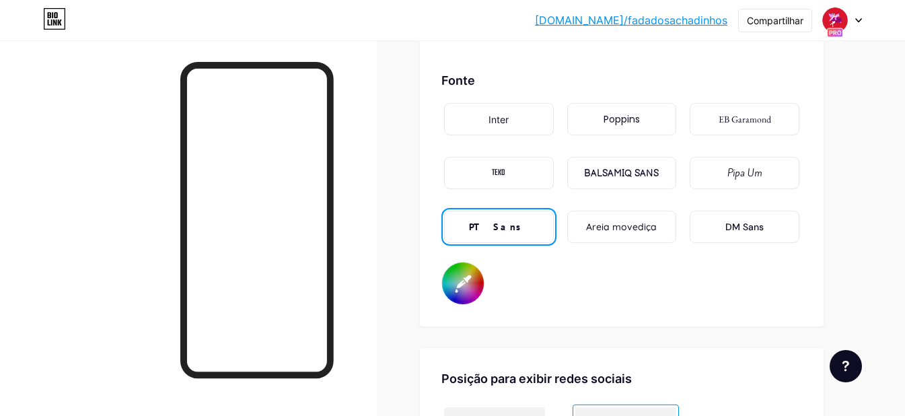
click at [629, 179] on font "BALSAMIQ SANS" at bounding box center [621, 173] width 75 height 11
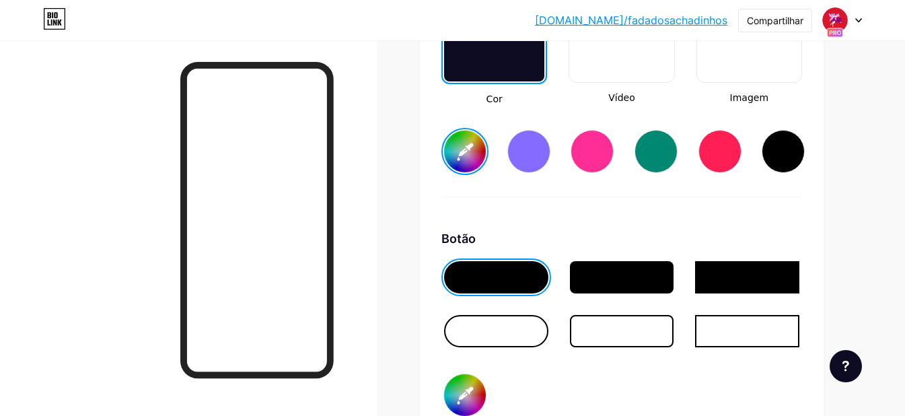
scroll to position [1952, 0]
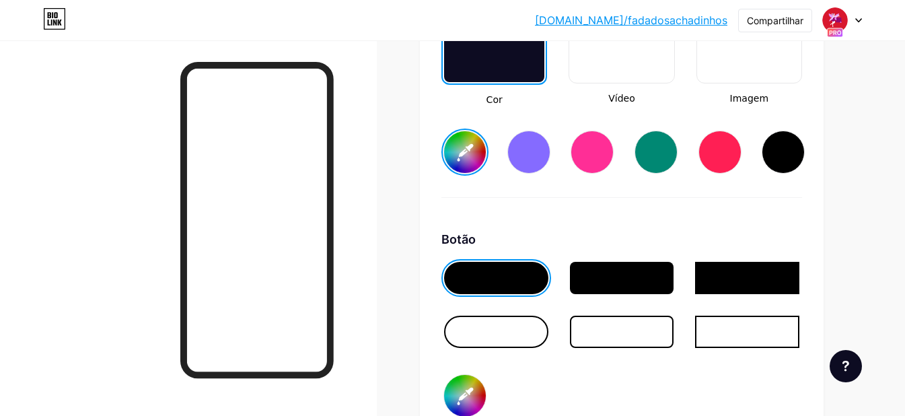
click at [783, 174] on div at bounding box center [783, 152] width 43 height 43
type input "#000000"
click at [744, 228] on div "Fundo Cor Vídeo Imagem #000000 Botão #00ff32 Fonte Inter Poppins EB Garamond TE…" at bounding box center [622, 308] width 361 height 797
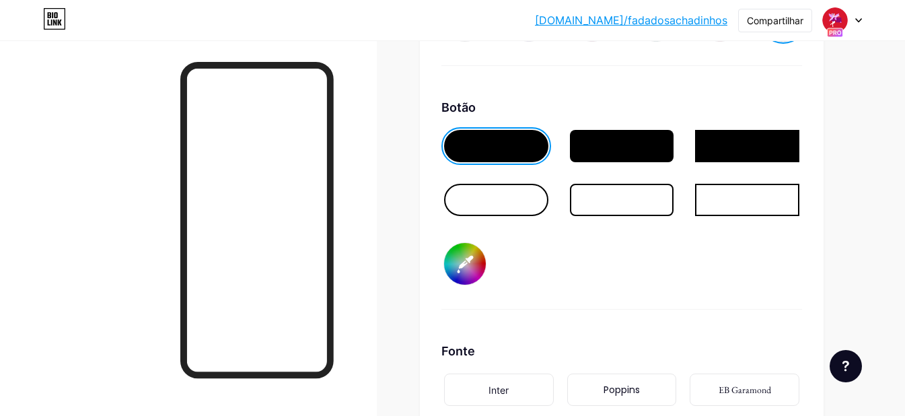
scroll to position [2085, 0]
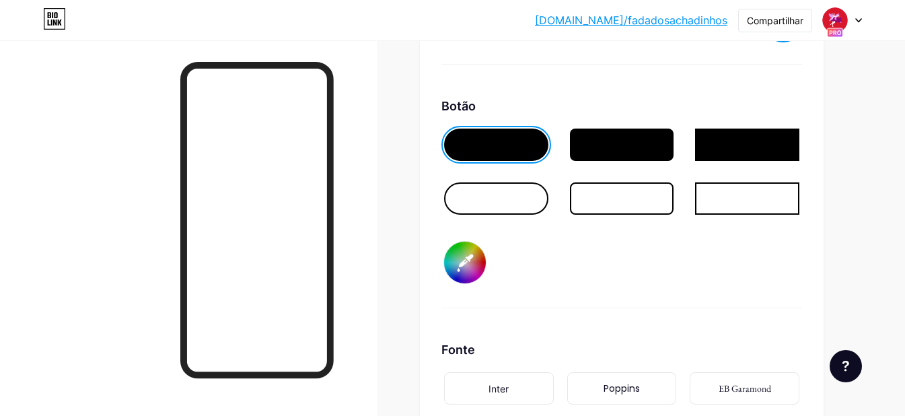
click at [455, 269] on input "#00ff32" at bounding box center [465, 263] width 42 height 42
click at [471, 273] on input "#00ff32" at bounding box center [465, 263] width 42 height 42
type input "#17c43a"
click at [637, 256] on div "Botão #17c43a" at bounding box center [622, 202] width 361 height 211
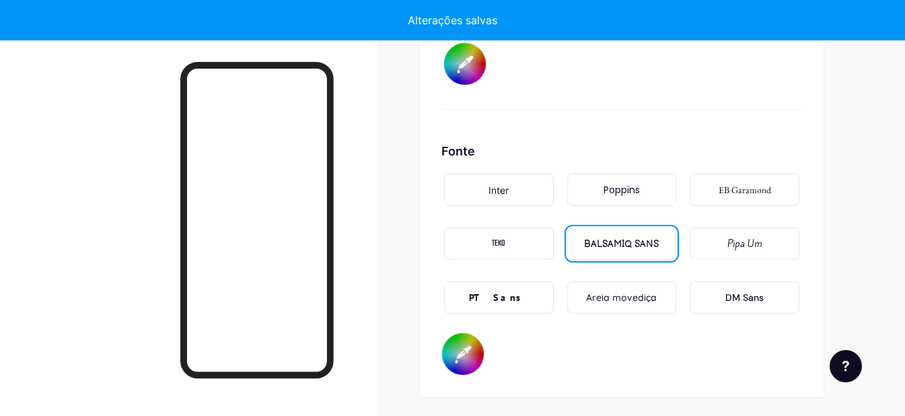
click at [470, 374] on input "#ffffff" at bounding box center [463, 354] width 42 height 42
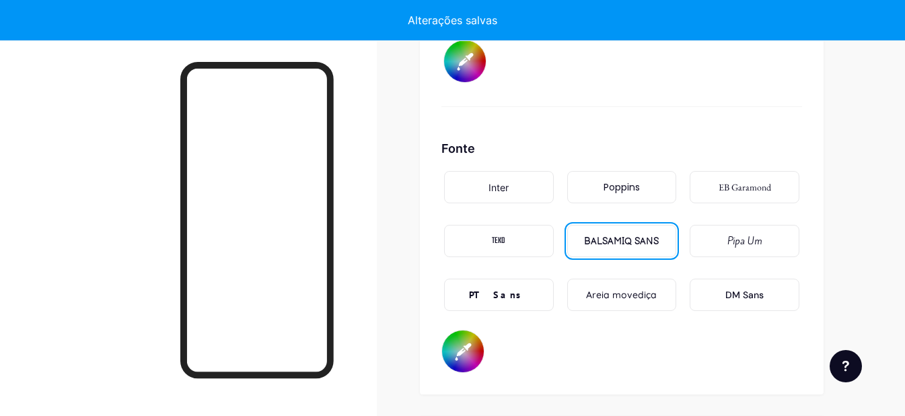
scroll to position [2287, 0]
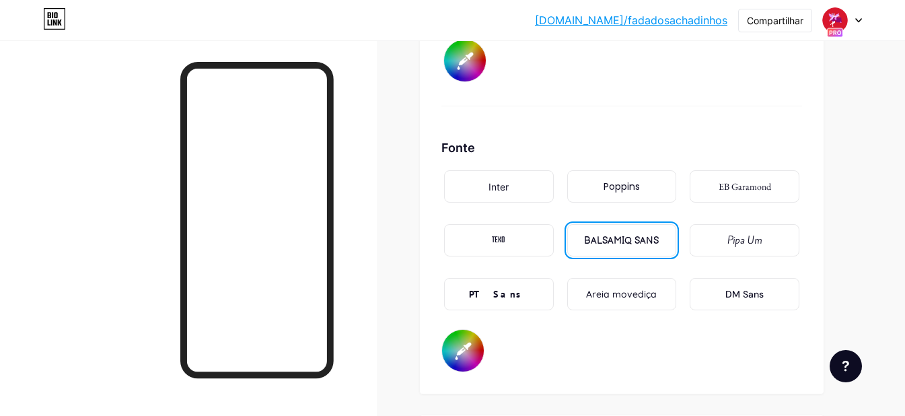
click at [470, 372] on input "#ffffff" at bounding box center [463, 351] width 42 height 42
click at [639, 350] on div "Fonte Inter Poppins EB Garamond TEKO BALSAMIQ SANS Pipa Um PT Sans Areia movedi…" at bounding box center [622, 256] width 361 height 234
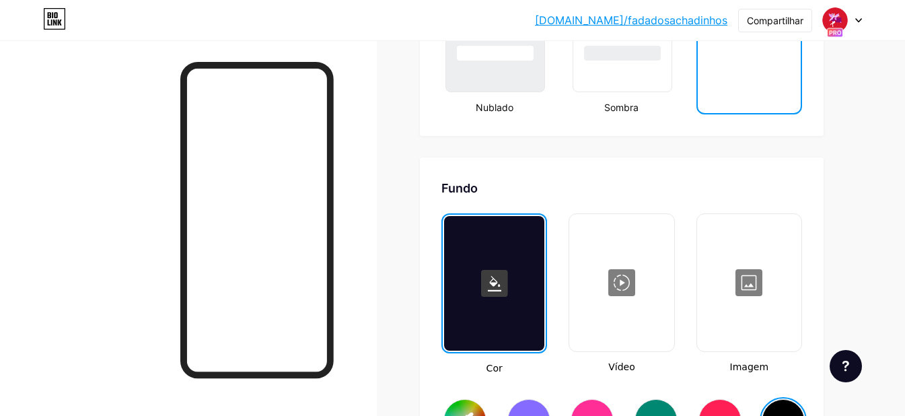
scroll to position [1683, 0]
click at [763, 306] on div at bounding box center [750, 283] width 102 height 135
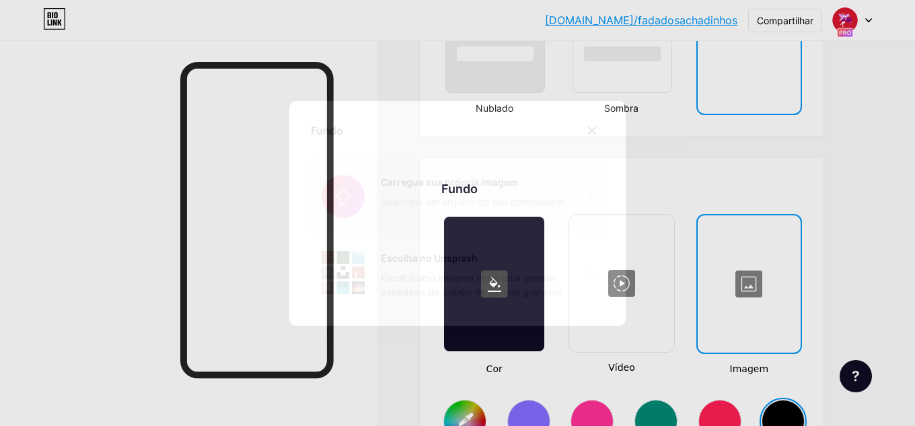
click at [450, 196] on input "file" at bounding box center [457, 196] width 293 height 75
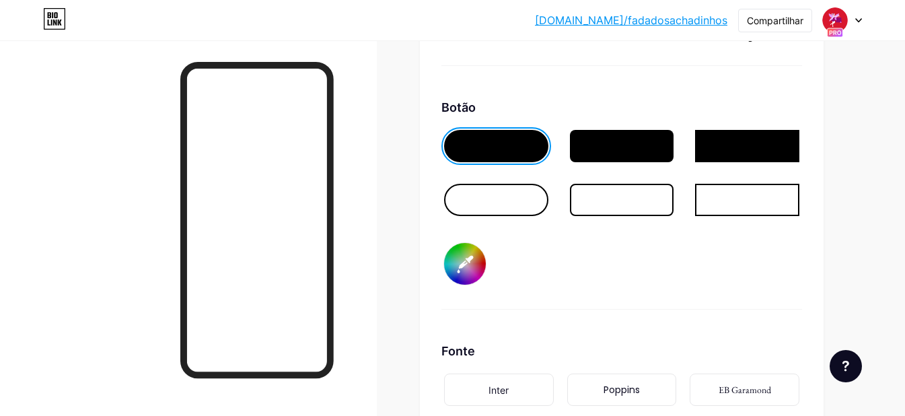
scroll to position [2018, 0]
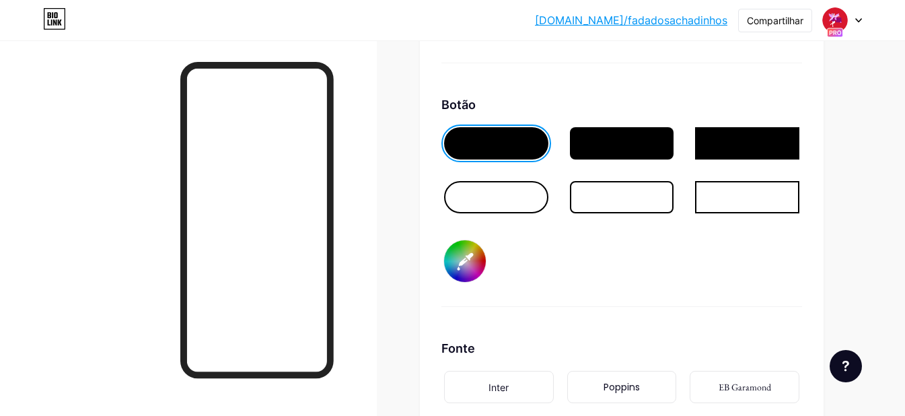
click at [514, 213] on div at bounding box center [496, 197] width 104 height 32
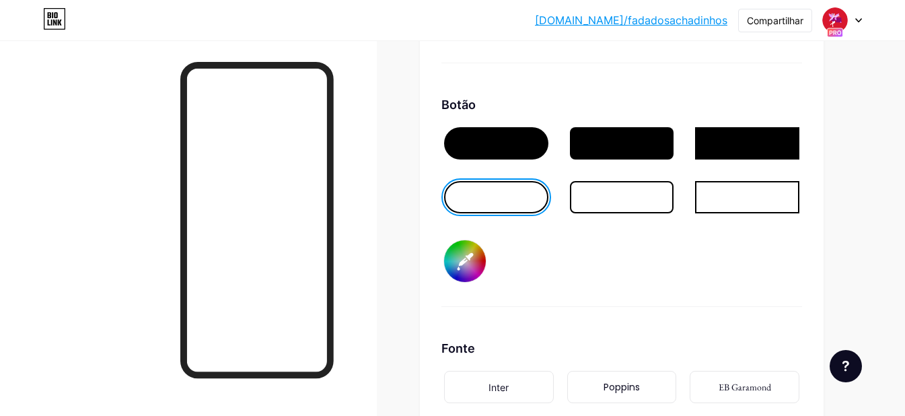
click at [505, 153] on div at bounding box center [496, 143] width 104 height 32
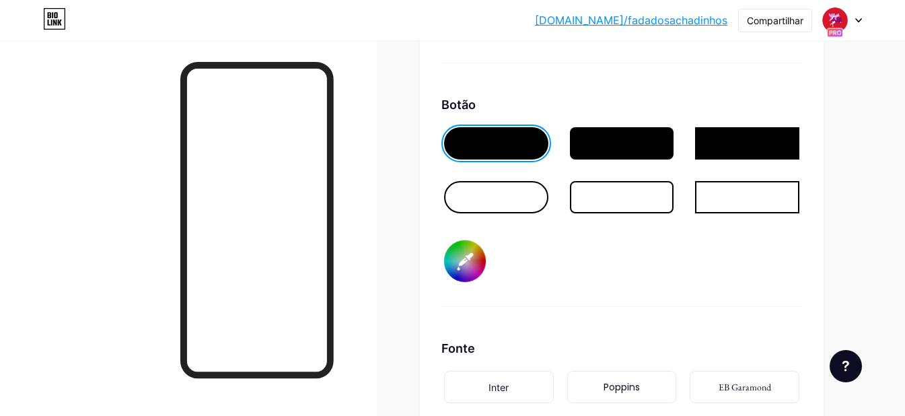
click at [640, 154] on div at bounding box center [622, 143] width 104 height 32
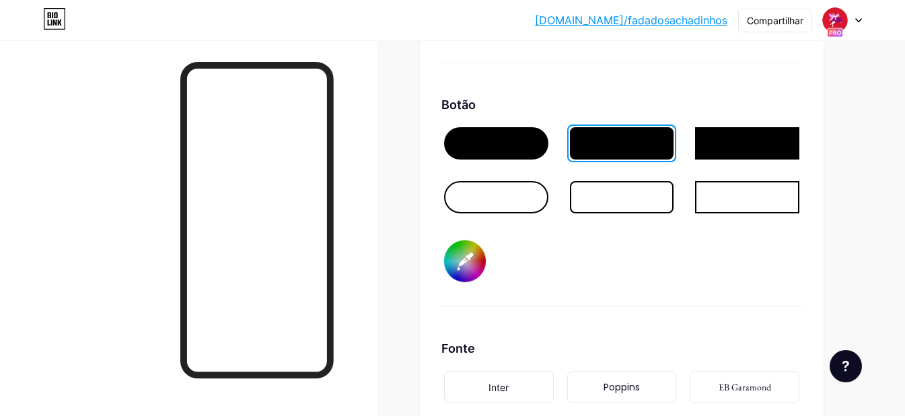
click at [494, 160] on div at bounding box center [496, 143] width 104 height 32
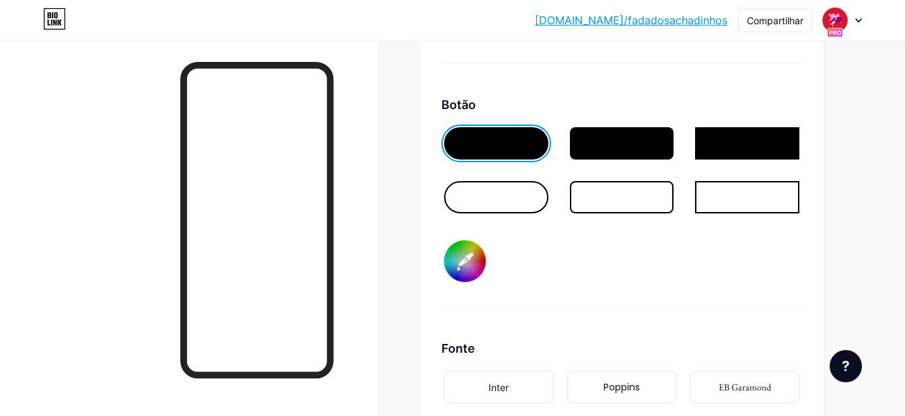
click at [474, 274] on input "#17c43a" at bounding box center [465, 261] width 42 height 42
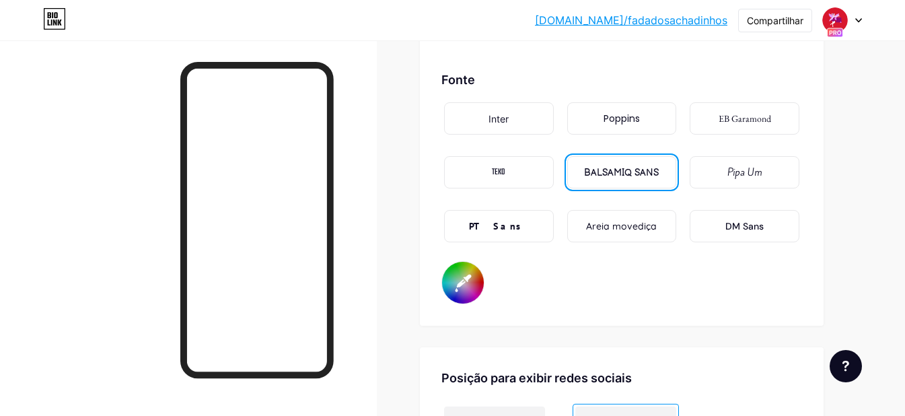
click at [464, 303] on input "#ffffff" at bounding box center [463, 283] width 42 height 42
click at [464, 303] on input "#ffffff" at bounding box center [463, 282] width 42 height 42
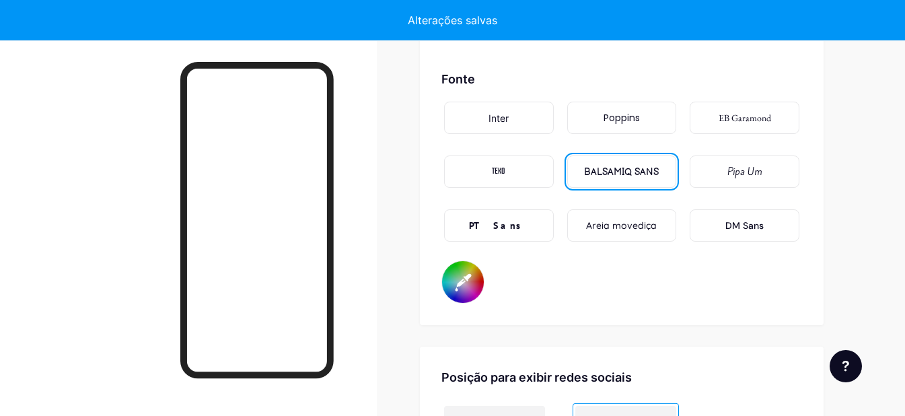
type input "#fafafa"
click at [594, 304] on div "Fonte Inter Poppins EB Garamond TEKO BALSAMIQ SANS Pipa Um PT Sans Areia movedi…" at bounding box center [622, 187] width 361 height 234
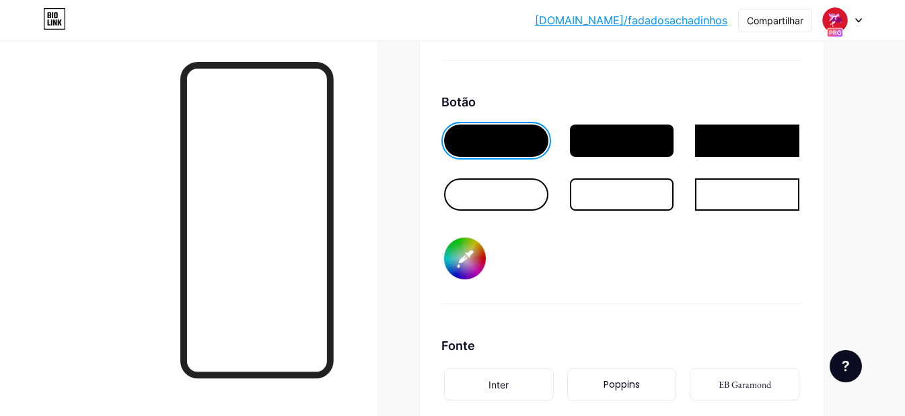
click at [499, 147] on div at bounding box center [496, 141] width 104 height 32
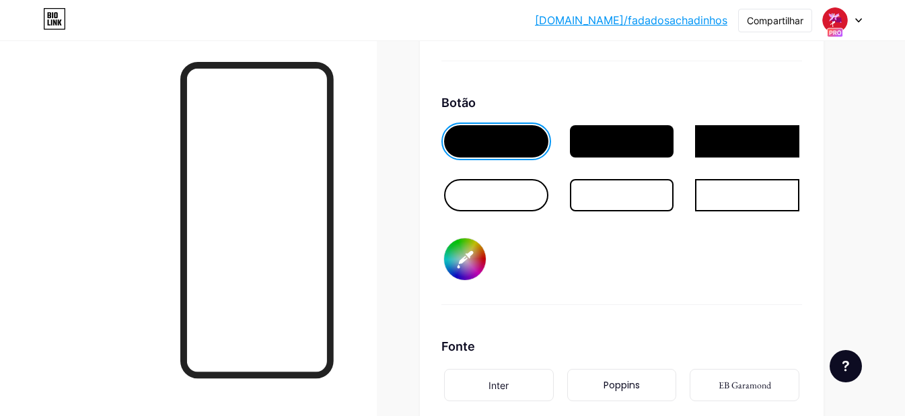
scroll to position [2019, 0]
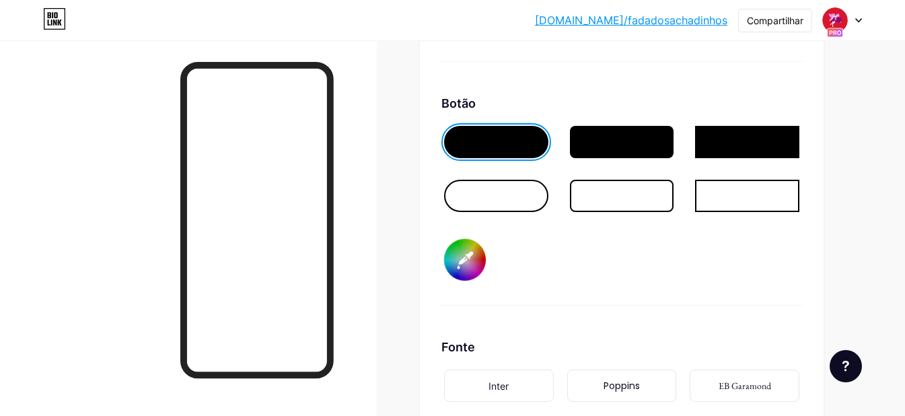
click at [497, 153] on div at bounding box center [496, 142] width 104 height 32
click at [458, 279] on input "#17c43a" at bounding box center [465, 260] width 42 height 42
type input "#23d146"
click at [580, 298] on div "Botão #23d146" at bounding box center [622, 199] width 361 height 211
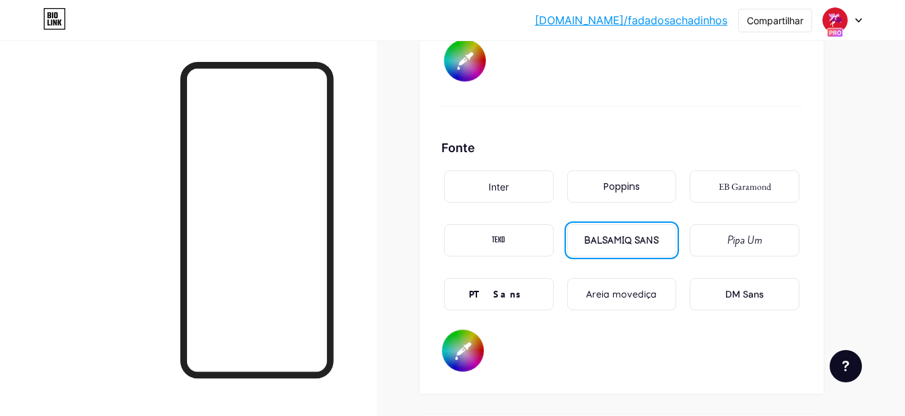
scroll to position [2220, 0]
click at [474, 359] on input "#fafafa" at bounding box center [463, 349] width 42 height 42
click at [468, 361] on input "#fafafa" at bounding box center [463, 349] width 42 height 42
type input "#fcfcfc"
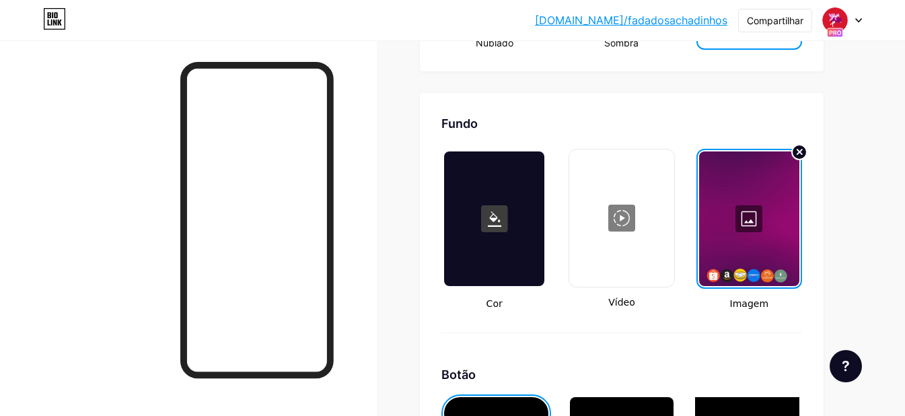
scroll to position [1749, 0]
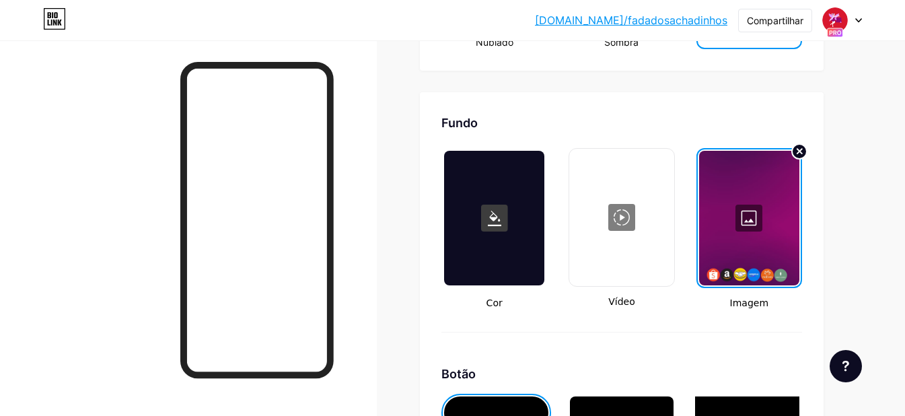
click at [755, 226] on div at bounding box center [749, 218] width 100 height 135
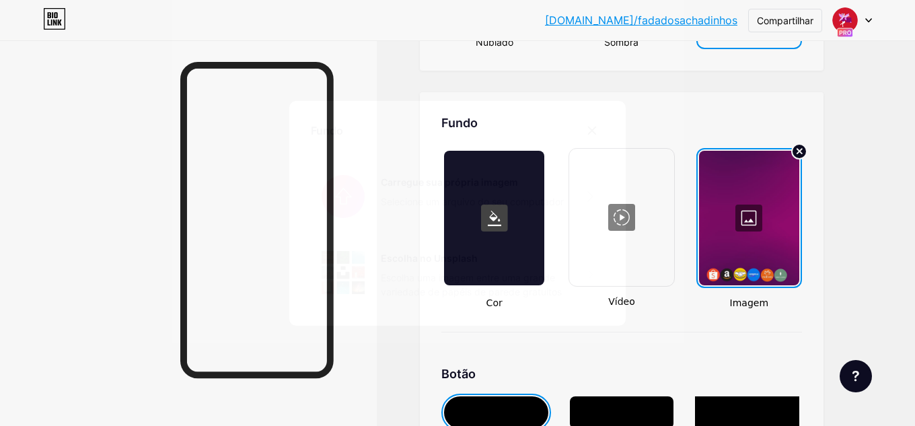
click at [463, 201] on input "file" at bounding box center [457, 196] width 293 height 75
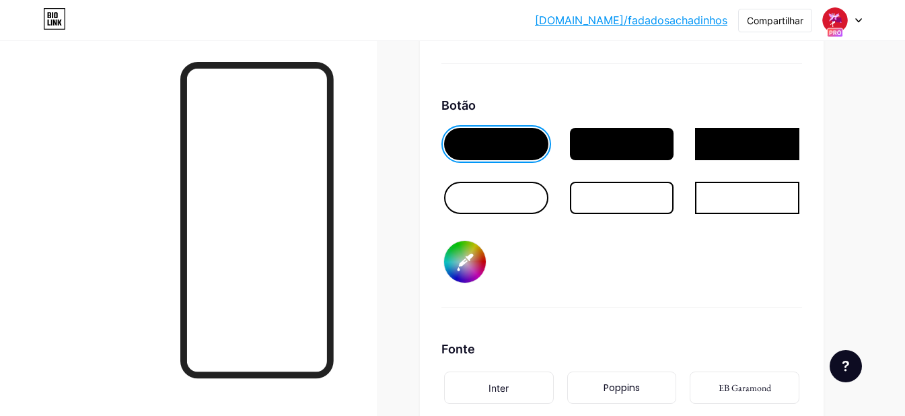
scroll to position [2018, 0]
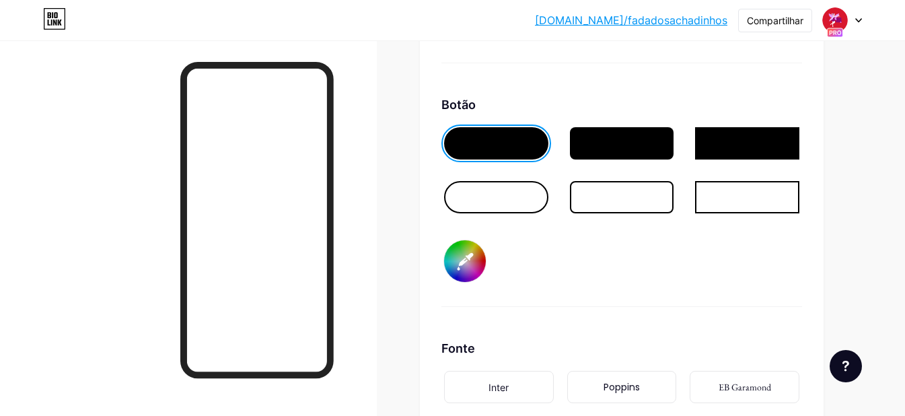
click at [472, 282] on input "#23d146" at bounding box center [465, 261] width 42 height 42
type input "#158a2c"
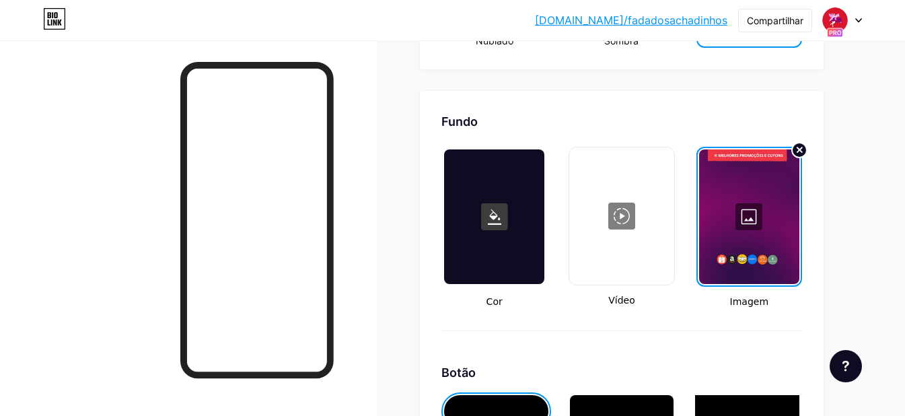
scroll to position [1749, 0]
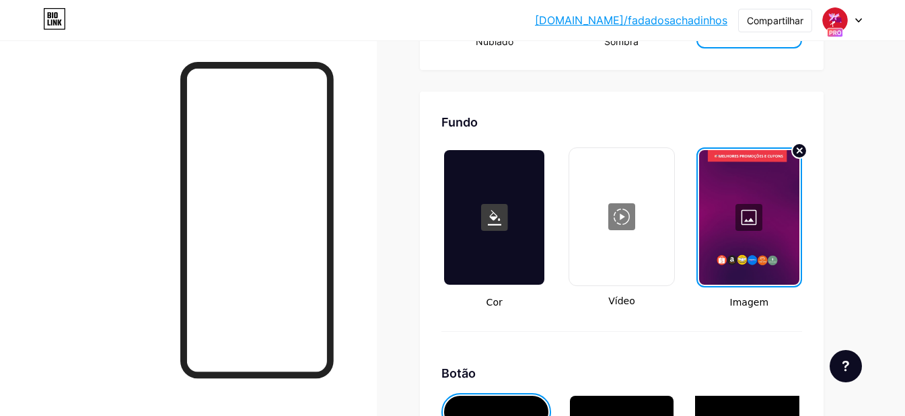
click at [766, 252] on div at bounding box center [749, 217] width 100 height 135
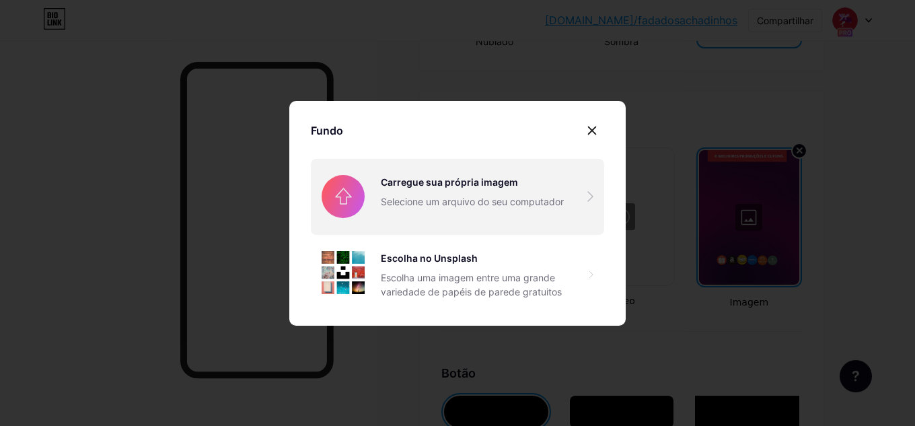
click at [413, 197] on input "file" at bounding box center [457, 196] width 293 height 75
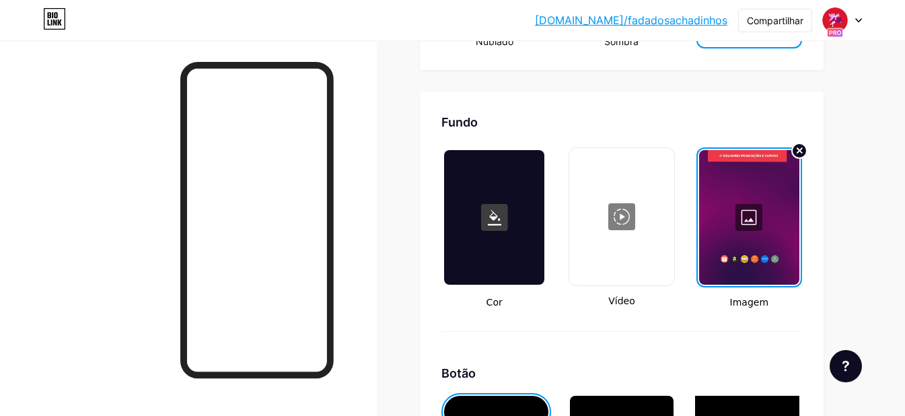
click at [749, 231] on div at bounding box center [749, 217] width 100 height 135
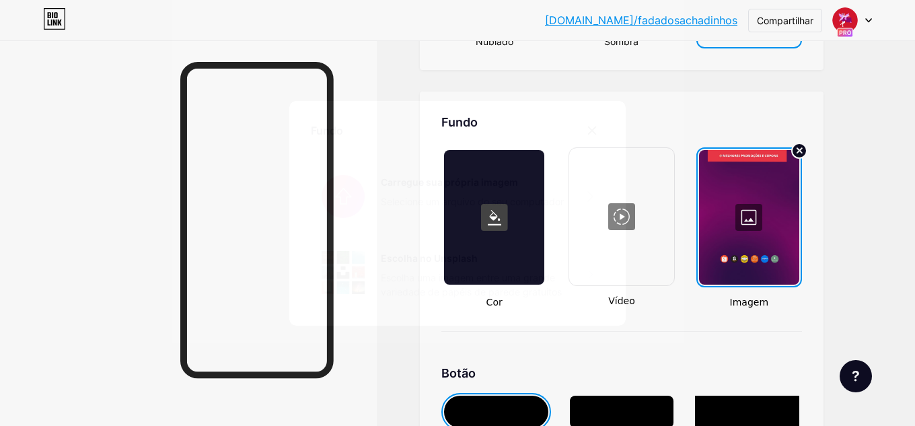
click at [529, 198] on input "file" at bounding box center [457, 196] width 293 height 75
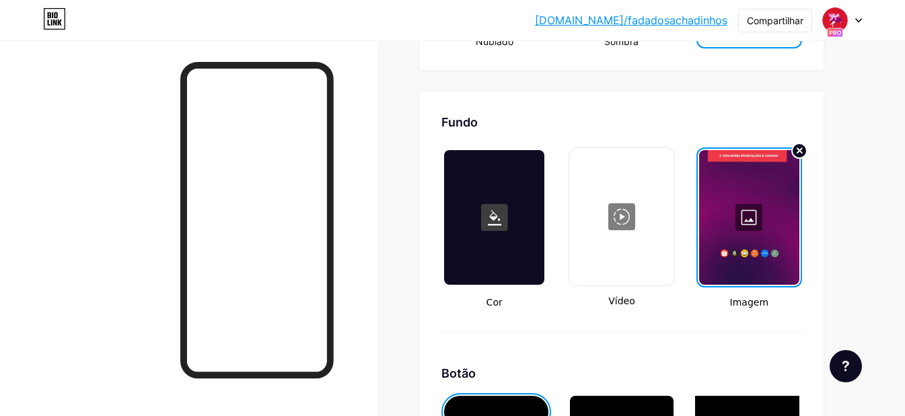
click at [773, 226] on div at bounding box center [749, 217] width 100 height 135
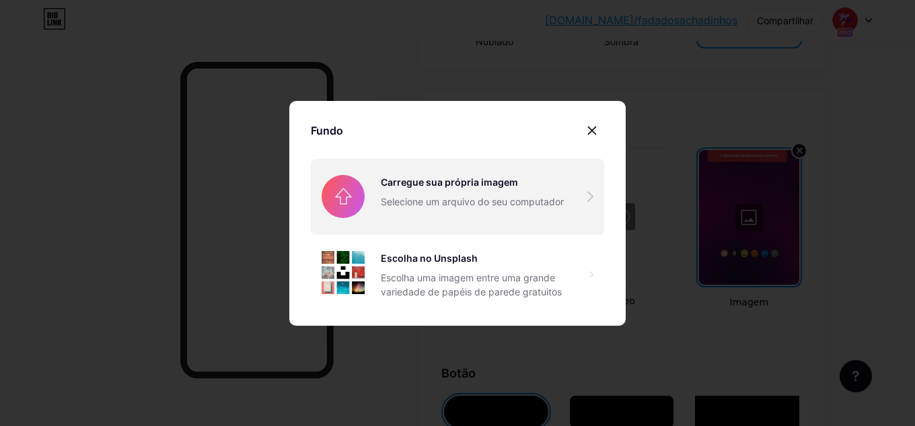
click at [478, 201] on input "file" at bounding box center [457, 196] width 293 height 75
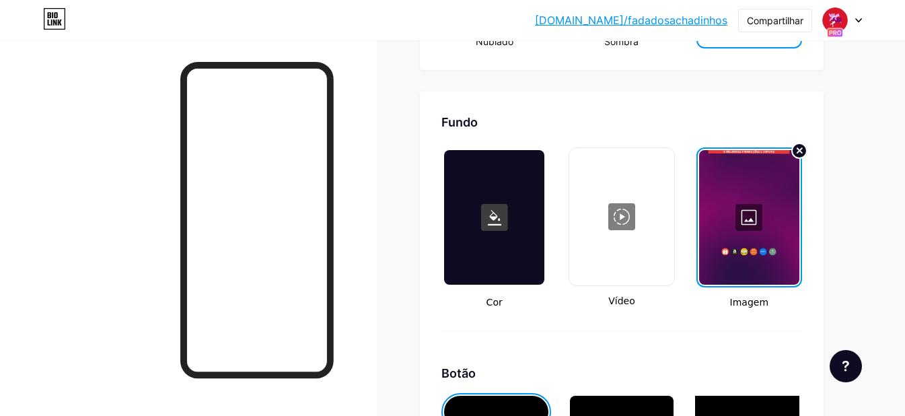
drag, startPoint x: 749, startPoint y: 237, endPoint x: 784, endPoint y: 227, distance: 36.4
click at [784, 227] on div at bounding box center [749, 217] width 100 height 135
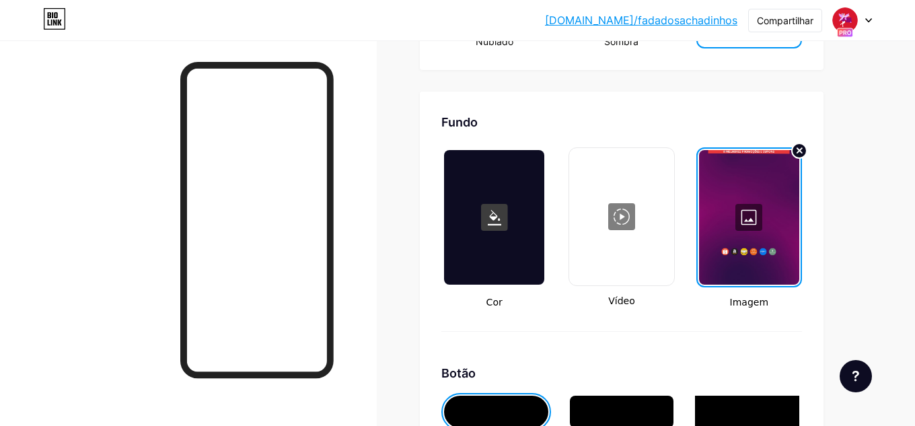
click at [511, 201] on input "file" at bounding box center [457, 196] width 293 height 75
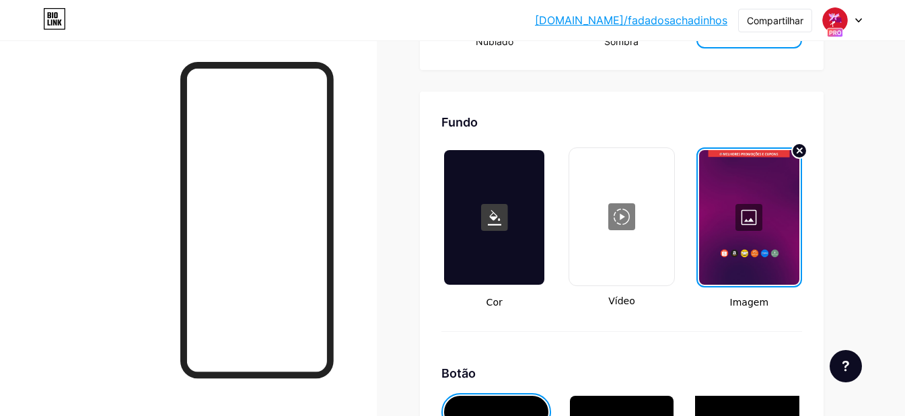
click at [770, 20] on font "Compartilhar" at bounding box center [775, 20] width 57 height 11
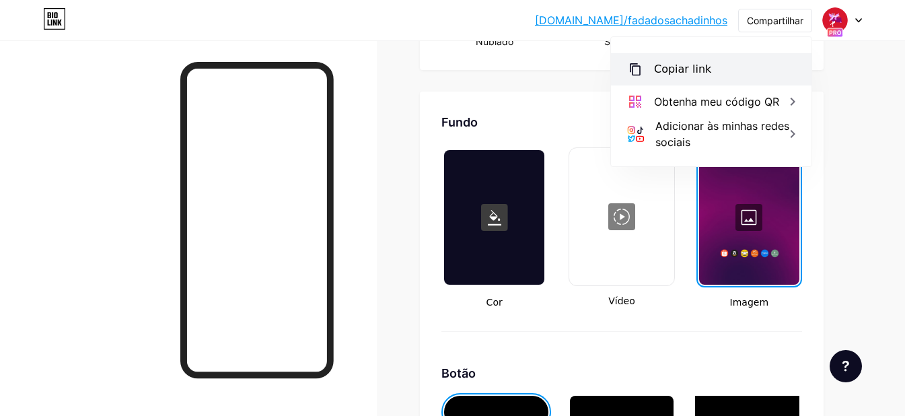
click at [709, 65] on div "Copiar link" at bounding box center [711, 69] width 201 height 32
click at [674, 69] on font "Copiar link" at bounding box center [682, 69] width 57 height 13
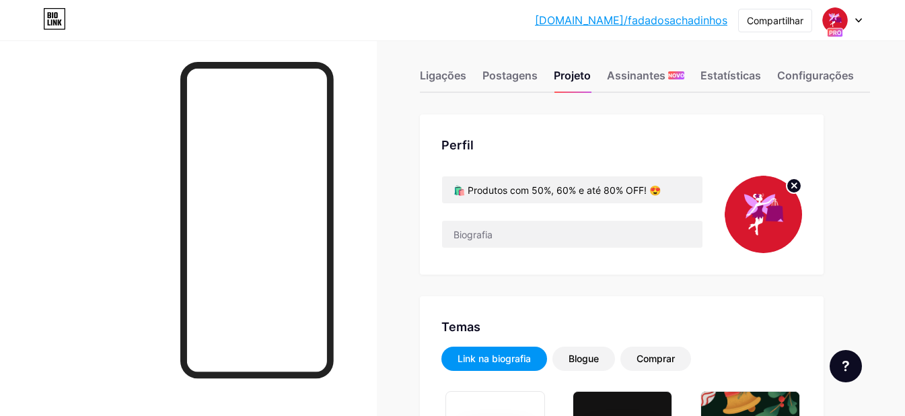
scroll to position [0, 0]
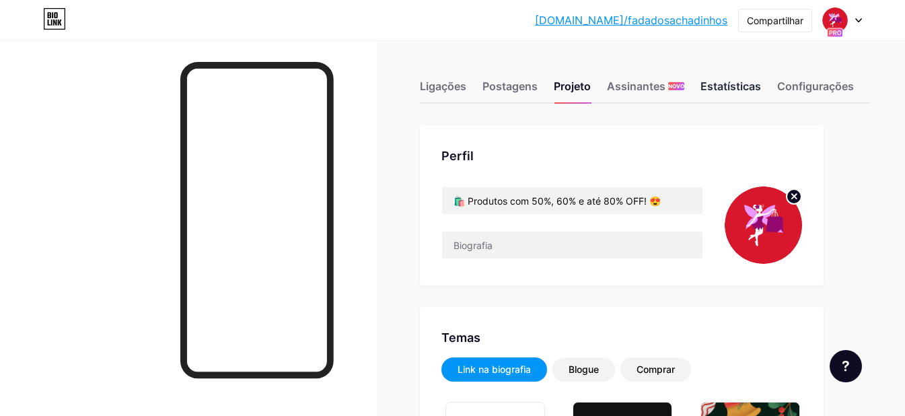
click at [722, 88] on font "Estatísticas" at bounding box center [731, 85] width 61 height 13
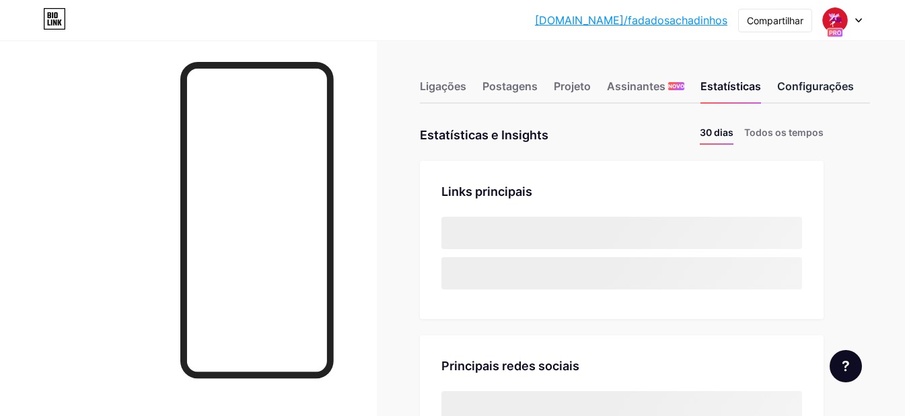
click at [805, 83] on font "Configurações" at bounding box center [815, 85] width 77 height 13
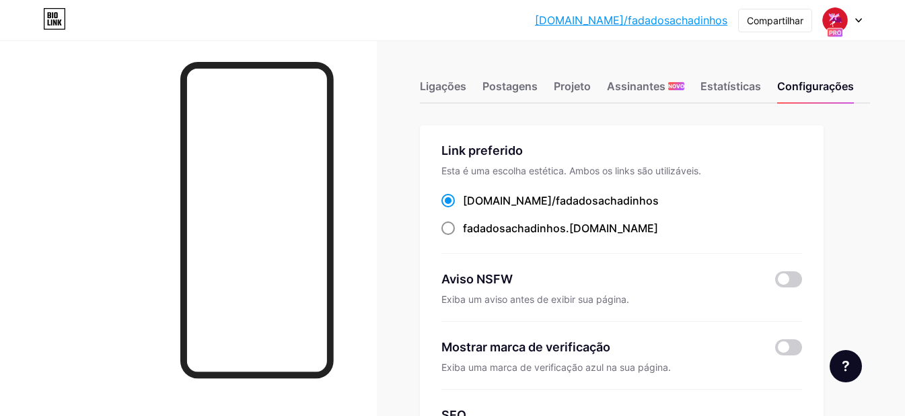
click at [448, 231] on span at bounding box center [448, 227] width 13 height 13
click at [463, 236] on input "fadadosachadinhos .bio.link" at bounding box center [467, 240] width 9 height 9
radio input "true"
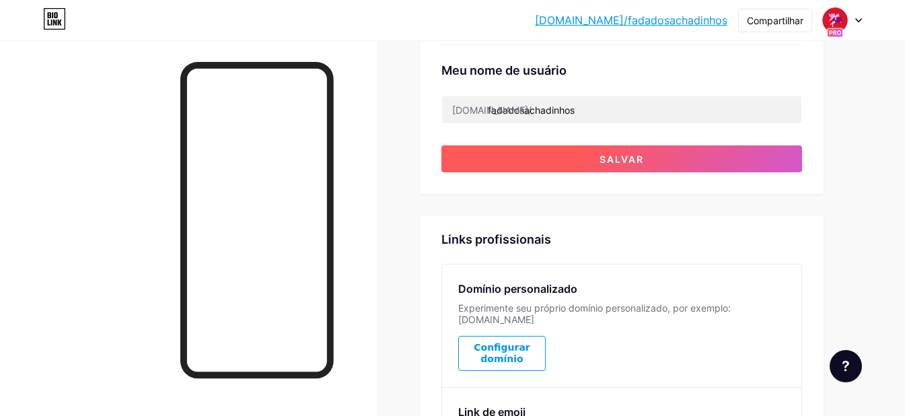
scroll to position [604, 0]
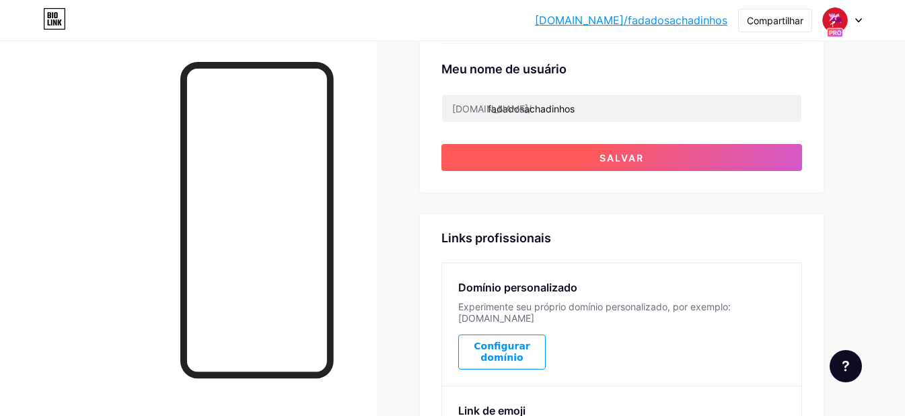
click at [643, 145] on button "Salvar" at bounding box center [622, 157] width 361 height 27
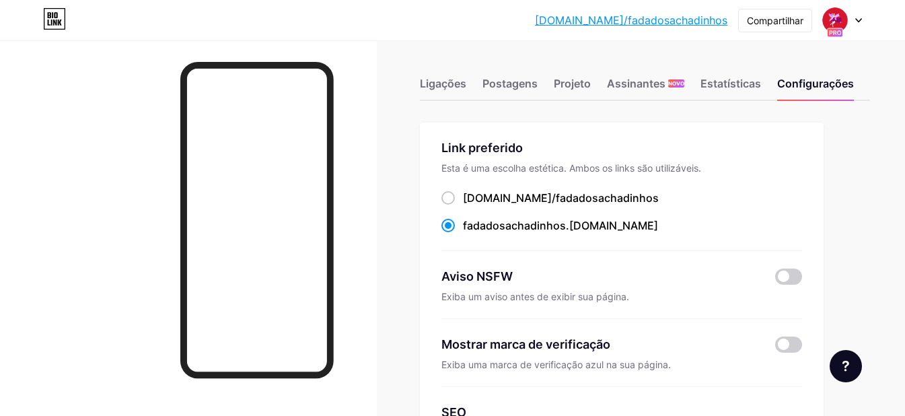
scroll to position [0, 0]
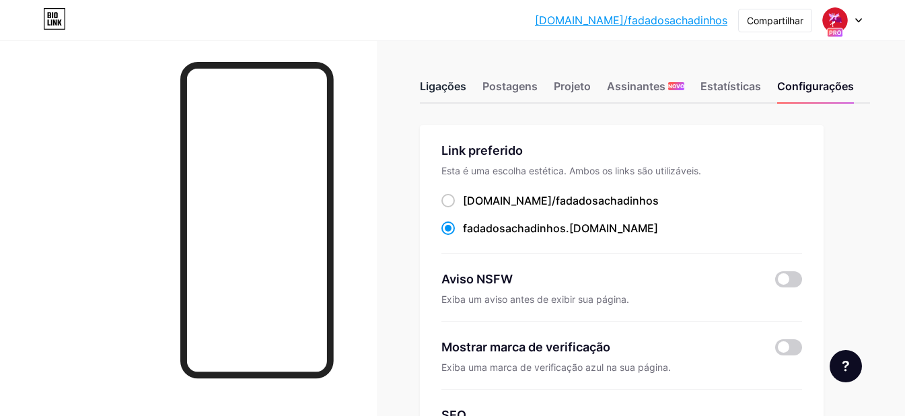
click at [437, 90] on font "Ligações" at bounding box center [443, 85] width 46 height 13
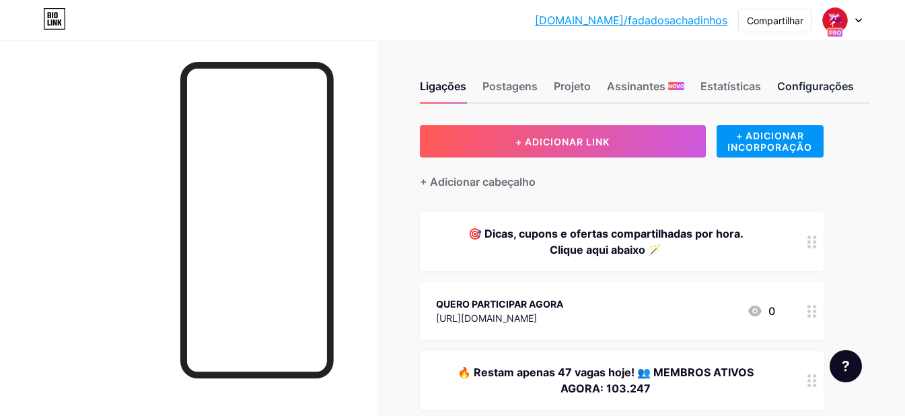
click at [832, 90] on font "Configurações" at bounding box center [815, 85] width 77 height 13
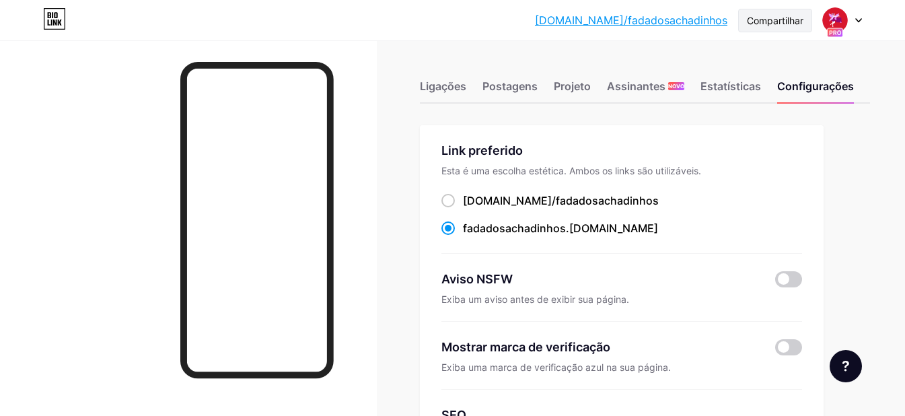
click at [781, 23] on font "Compartilhar" at bounding box center [775, 20] width 57 height 11
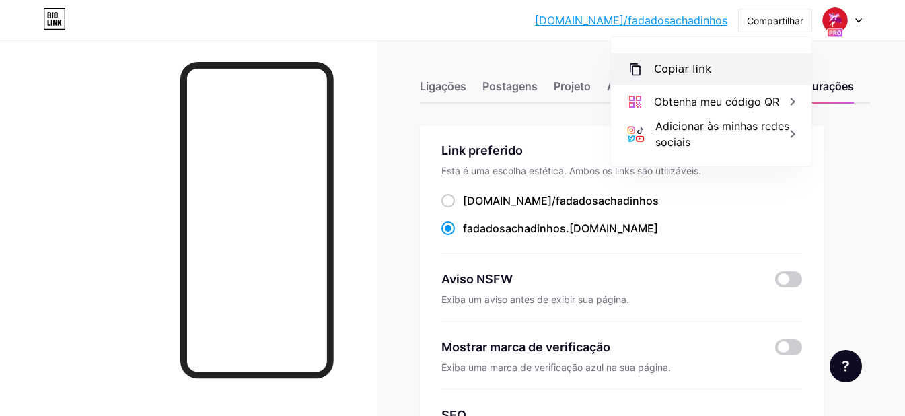
click at [715, 68] on div "Copiar link" at bounding box center [711, 69] width 201 height 32
